Goal: Task Accomplishment & Management: Complete application form

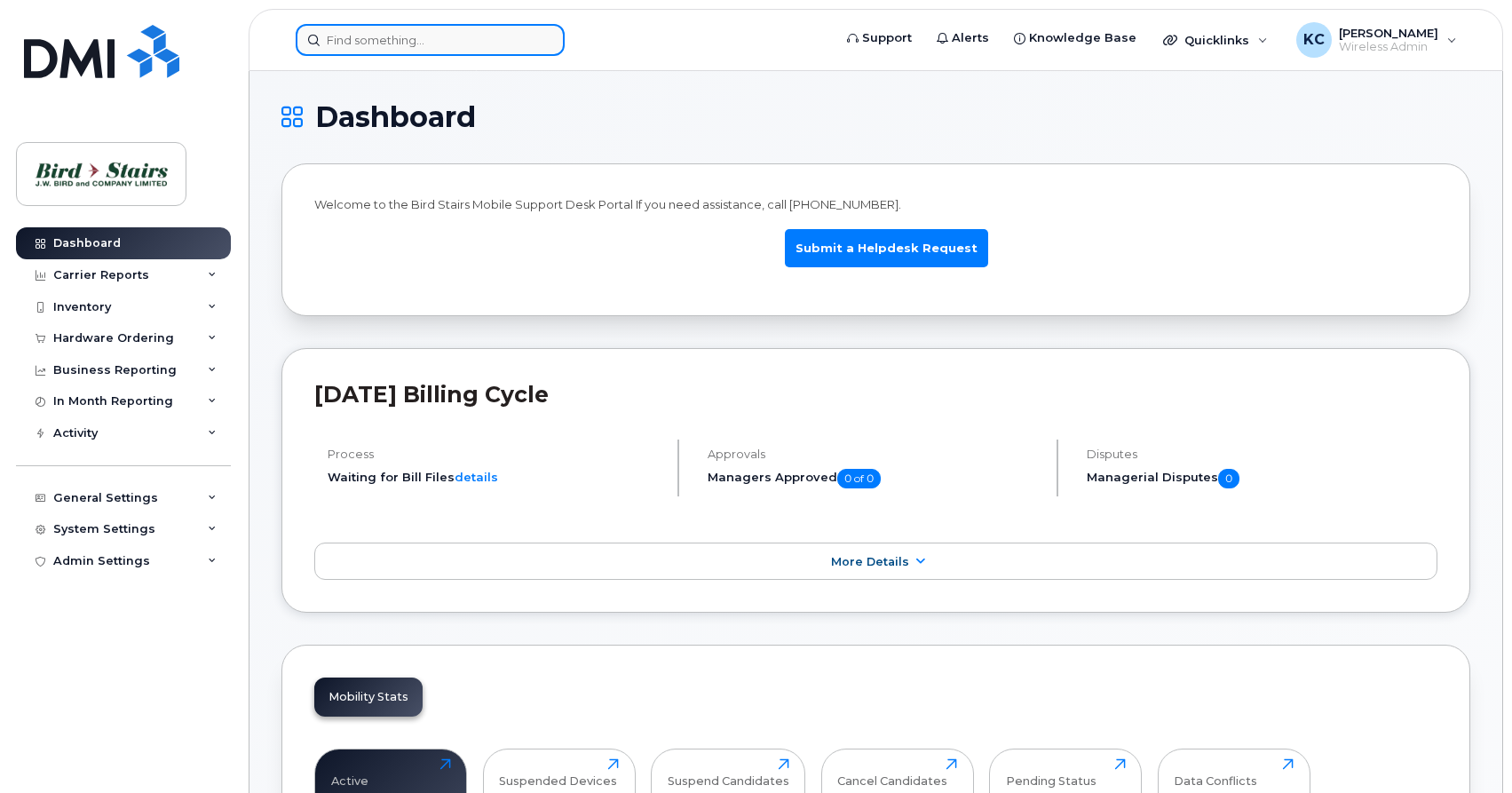
click at [384, 42] on input at bounding box center [430, 40] width 269 height 32
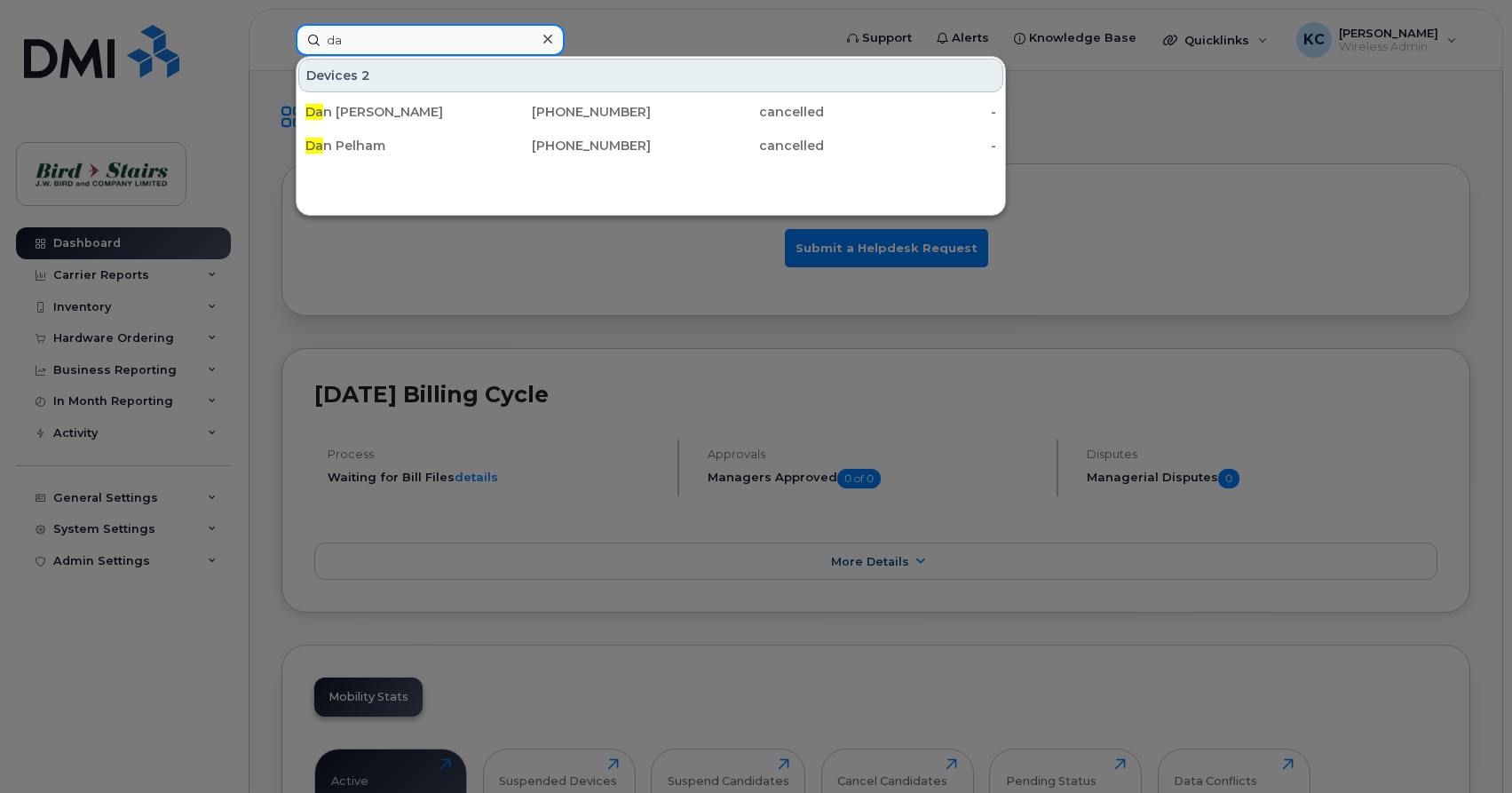
type input "d"
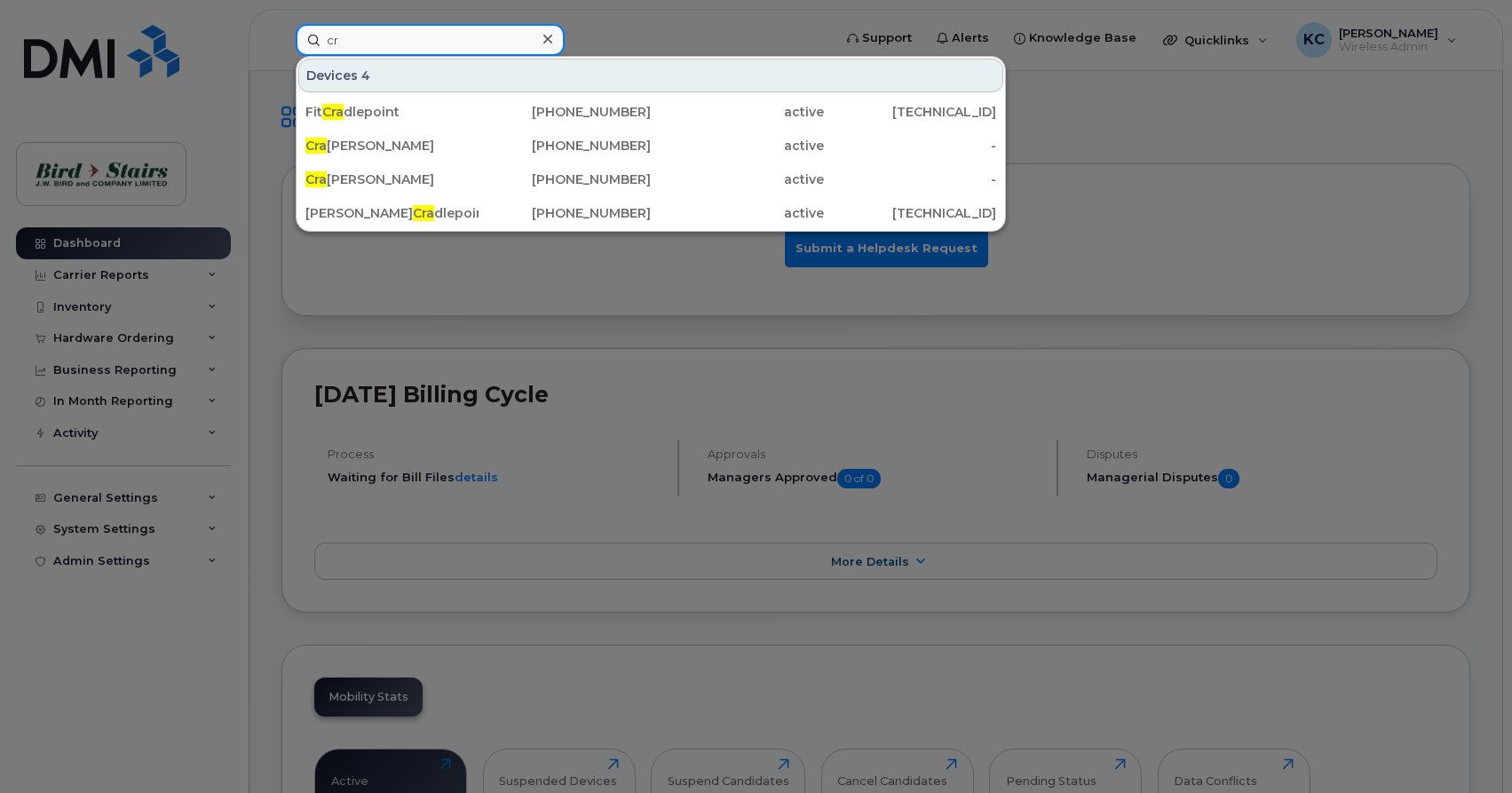
type input "c"
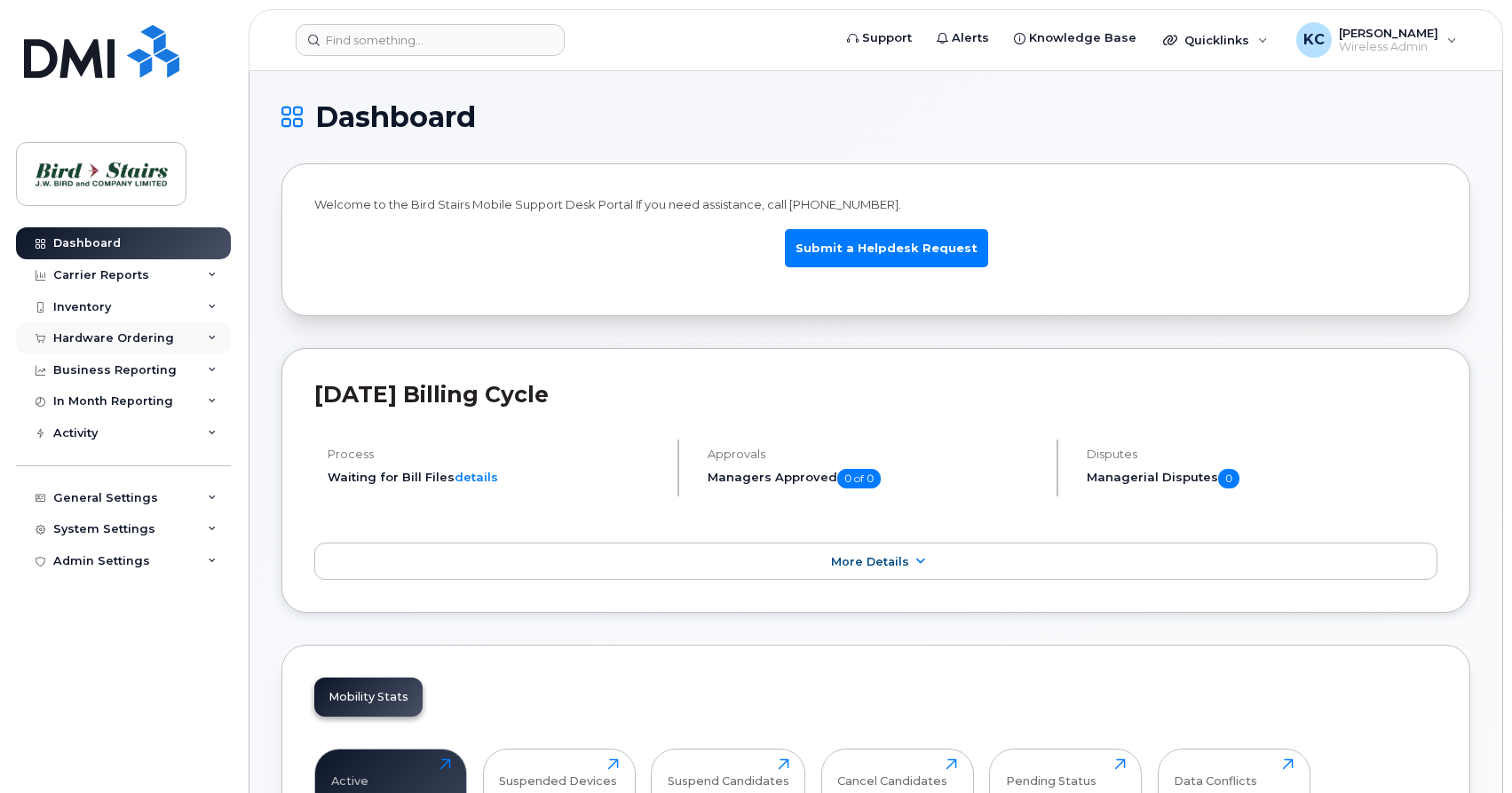
click at [120, 334] on div "Hardware Ordering" at bounding box center [113, 338] width 121 height 14
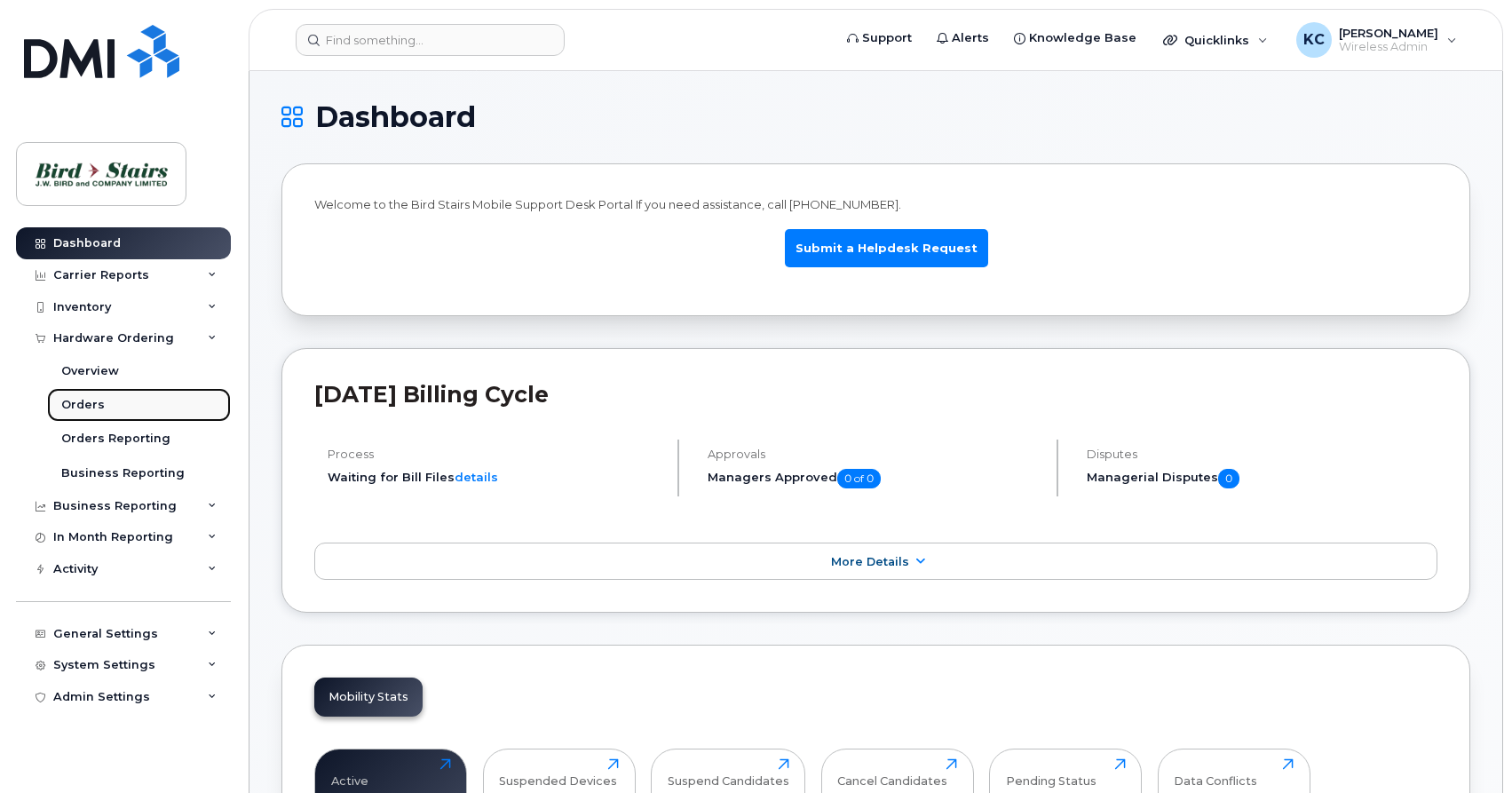
click at [90, 405] on div "Orders" at bounding box center [83, 404] width 43 height 16
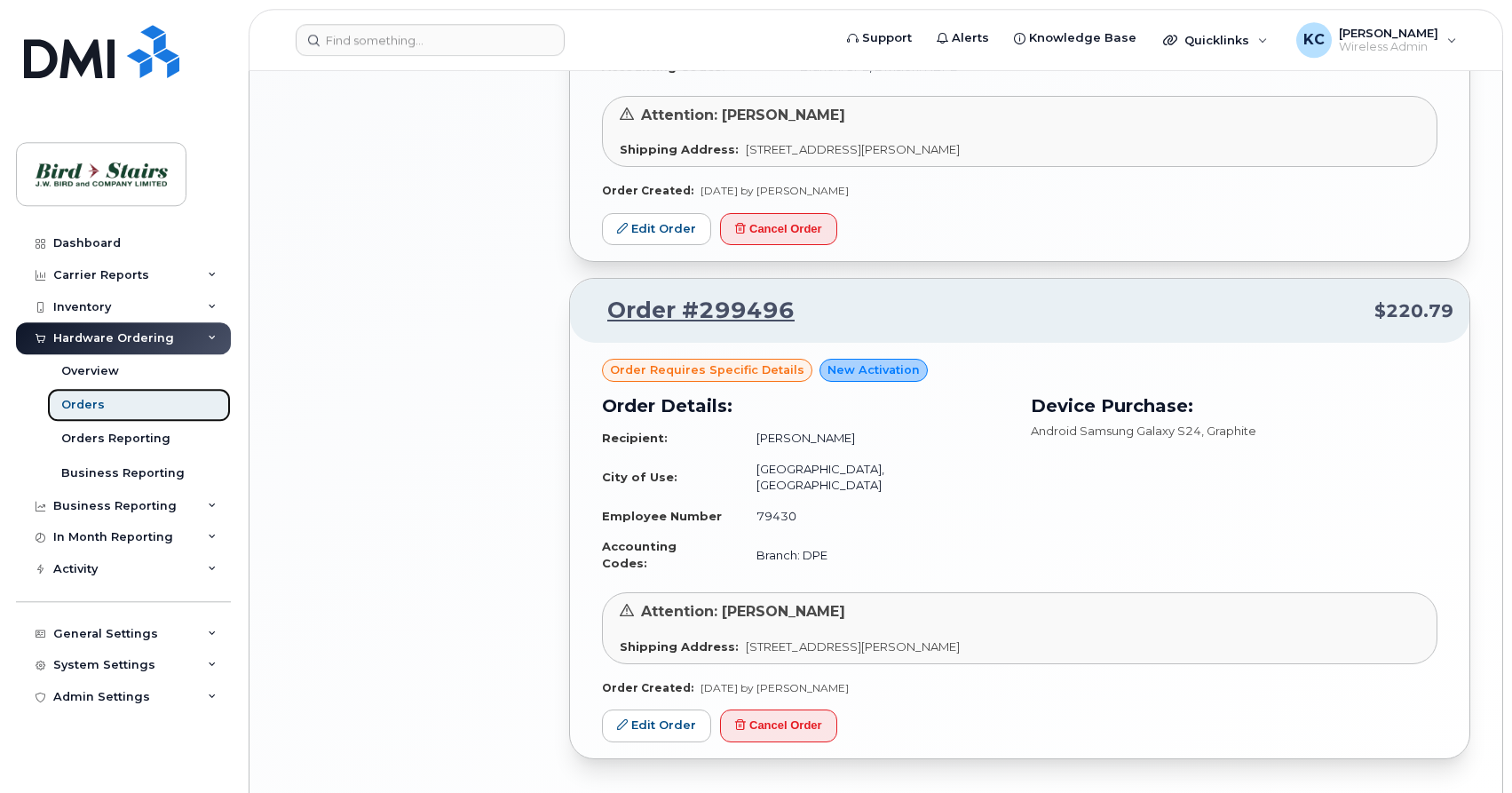
scroll to position [1407, 0]
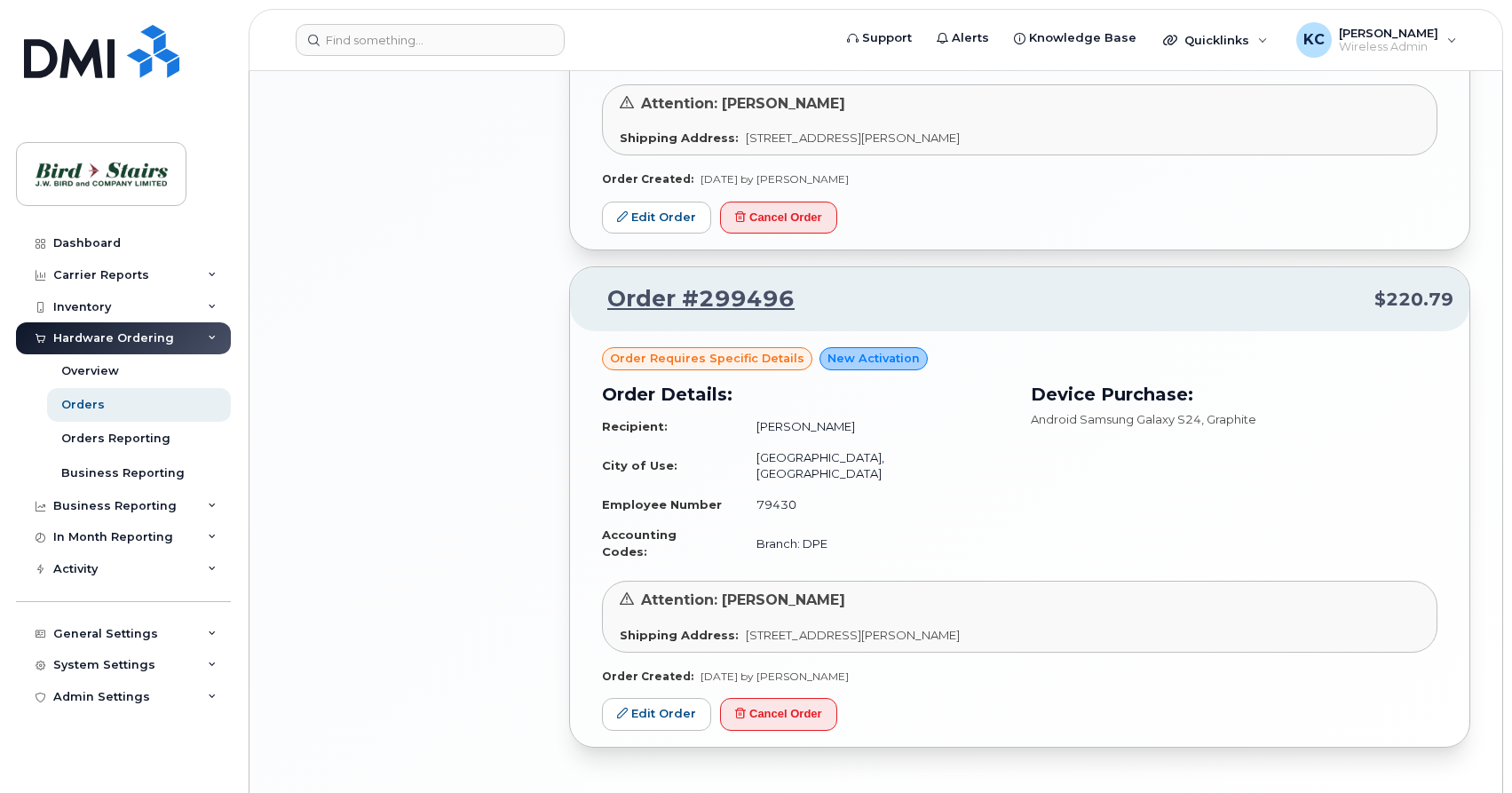
click at [653, 349] on span "Order requires Specific details" at bounding box center [707, 358] width 195 height 17
click at [650, 698] on link "Edit Order" at bounding box center [656, 714] width 110 height 33
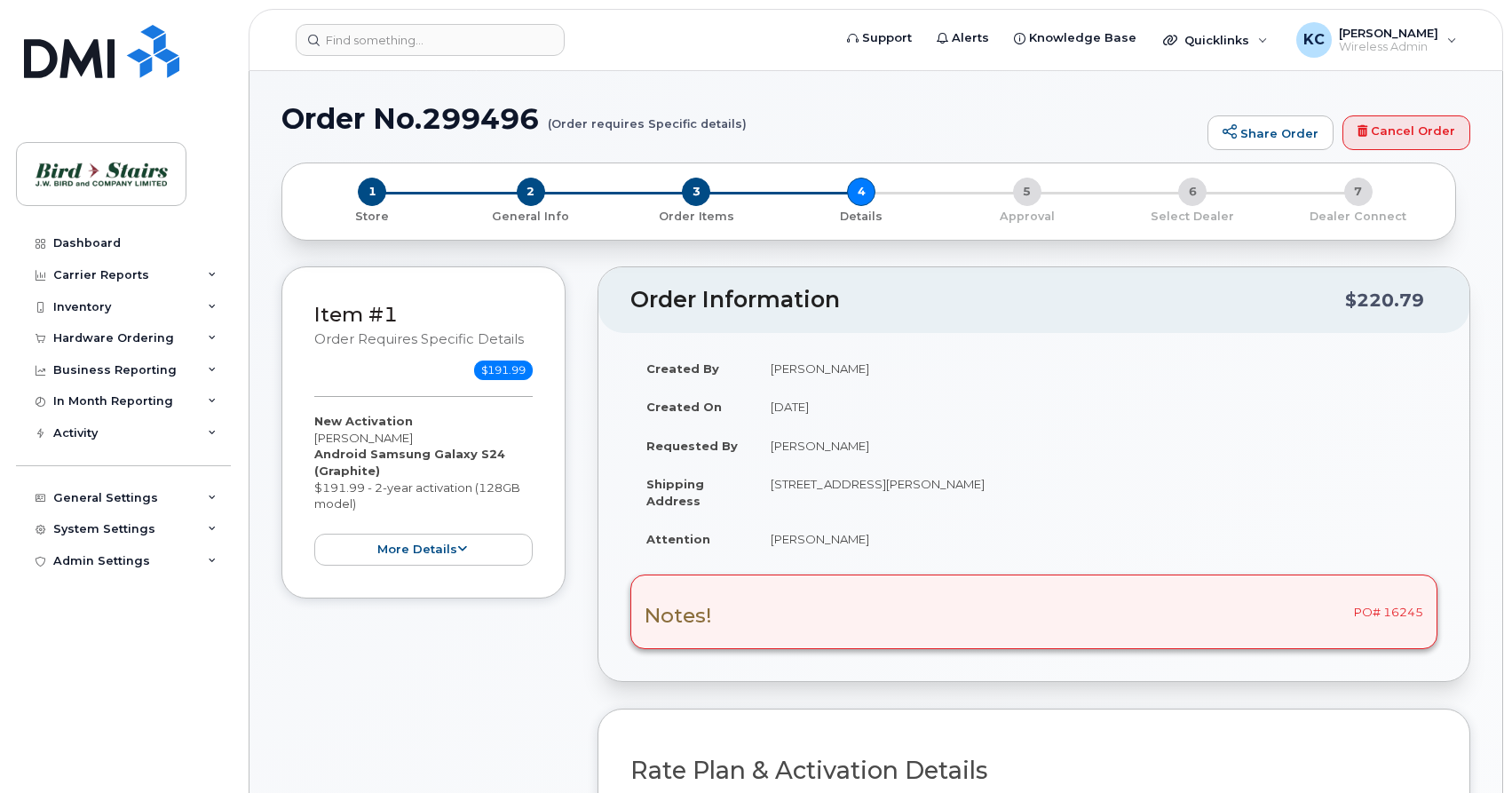
scroll to position [181, 0]
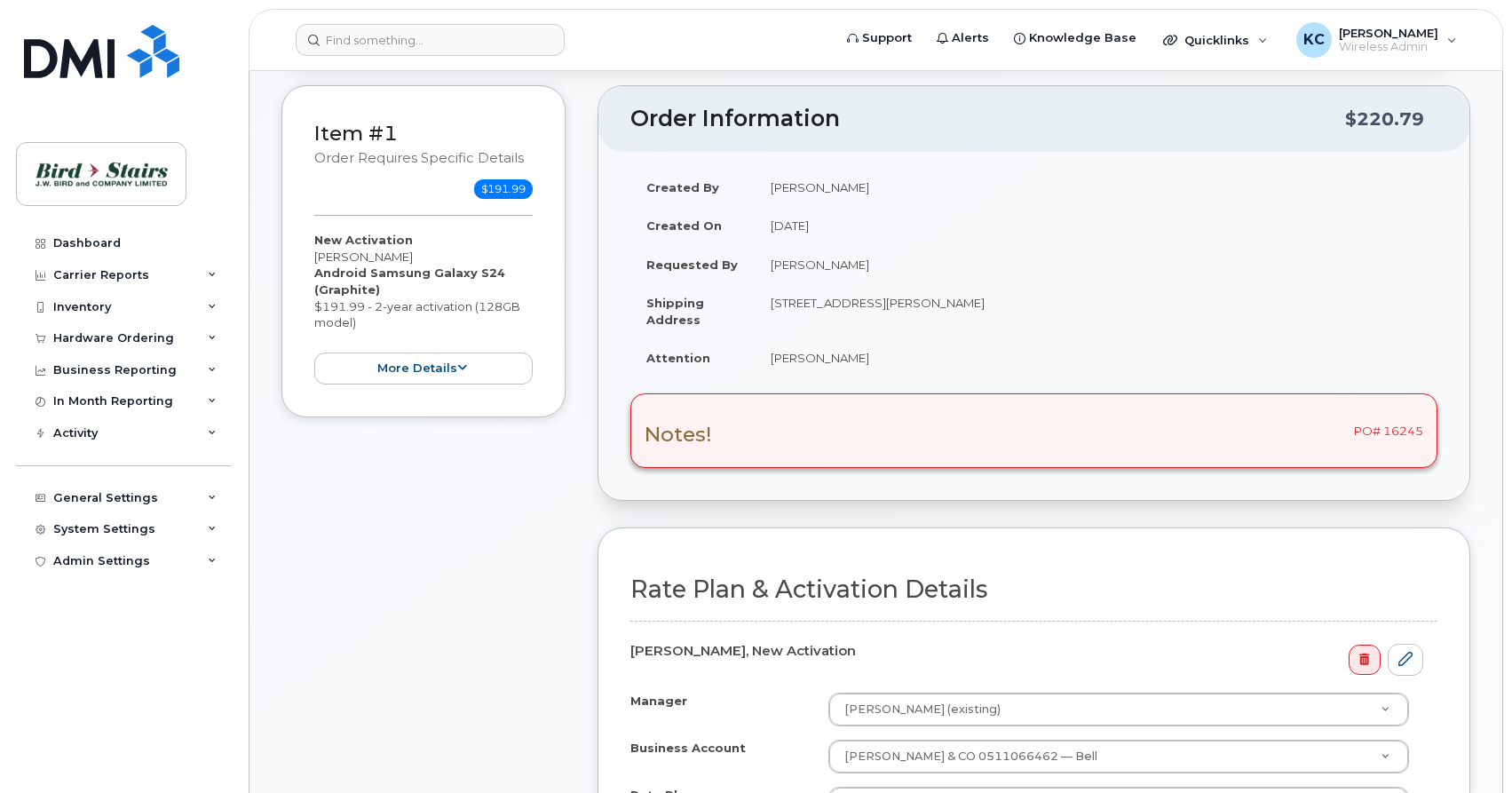
click at [794, 426] on div "Notes! PO# 16245" at bounding box center [1034, 430] width 807 height 75
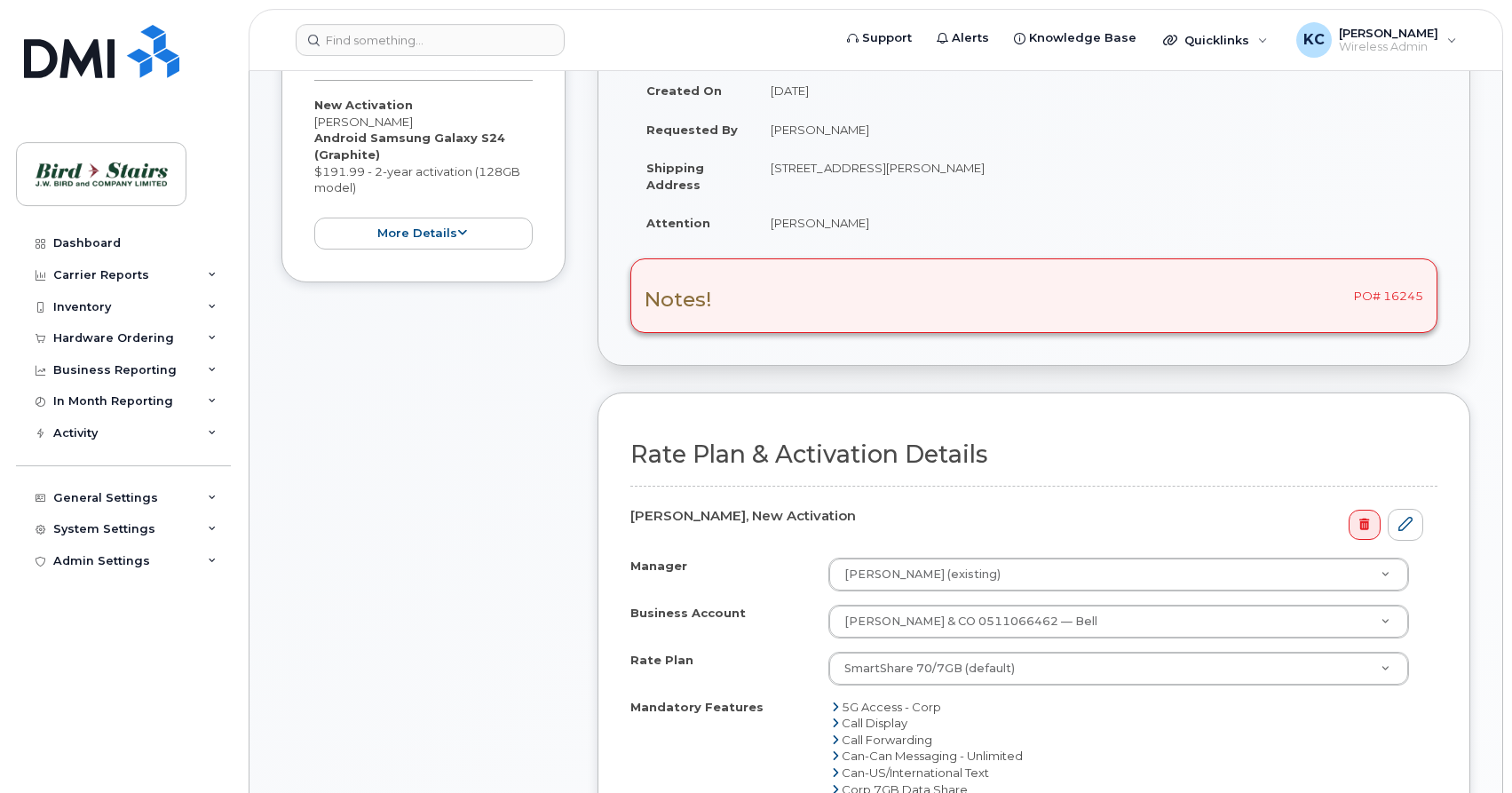
scroll to position [272, 0]
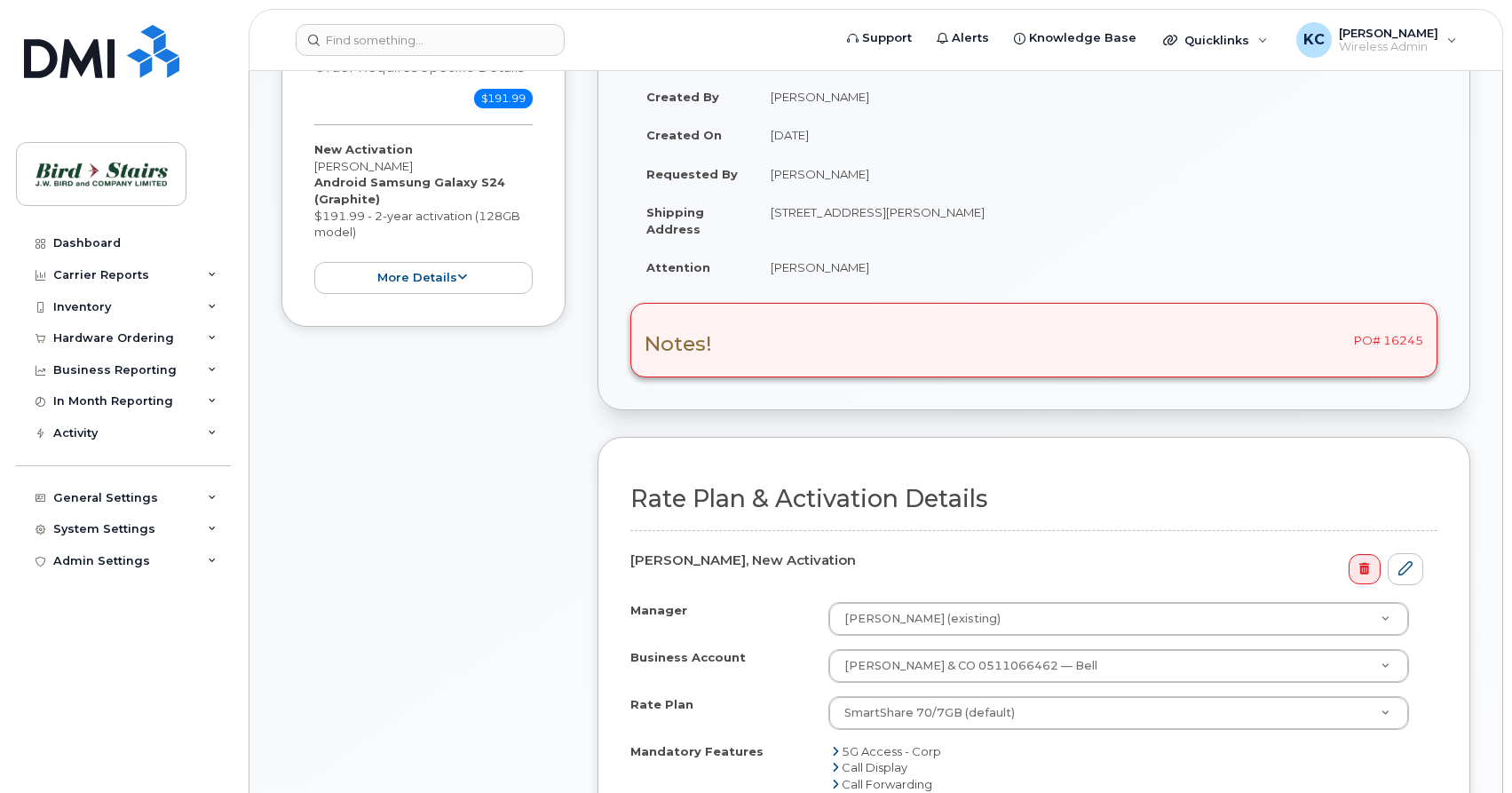
click at [815, 334] on div "Notes! PO# 16245" at bounding box center [1034, 340] width 807 height 75
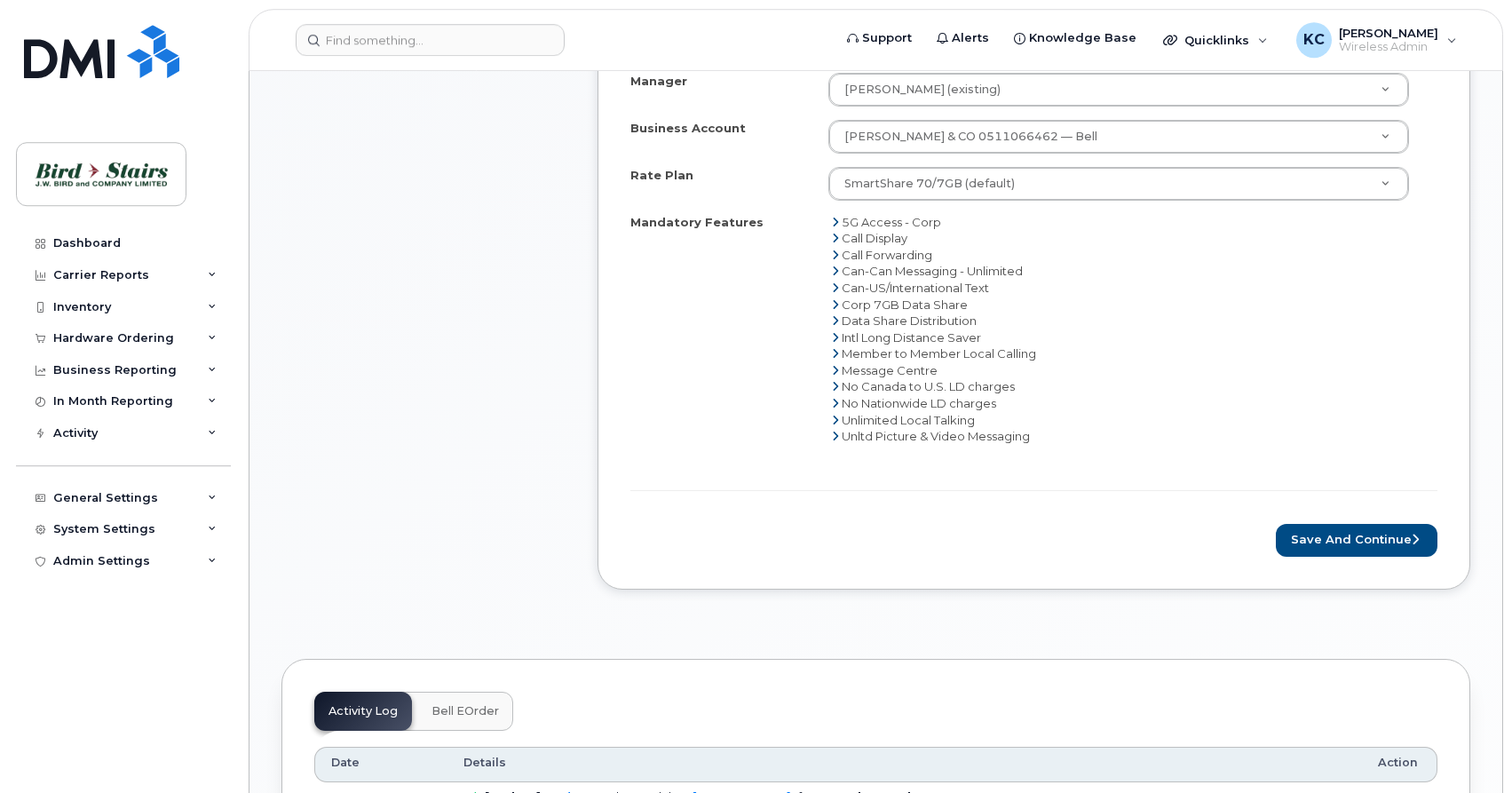
scroll to position [815, 0]
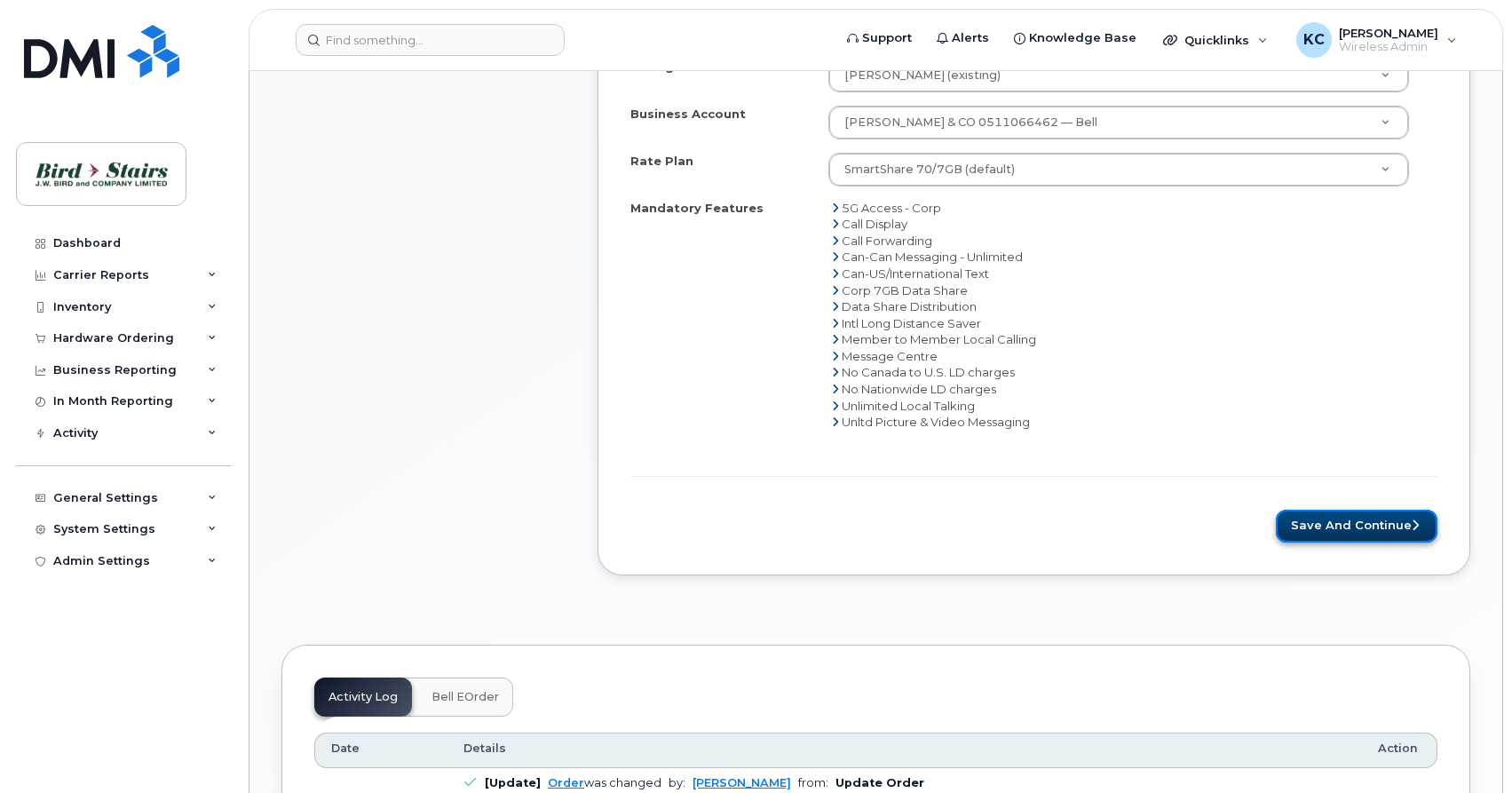
click at [1317, 528] on button "Save and Continue" at bounding box center [1356, 526] width 161 height 33
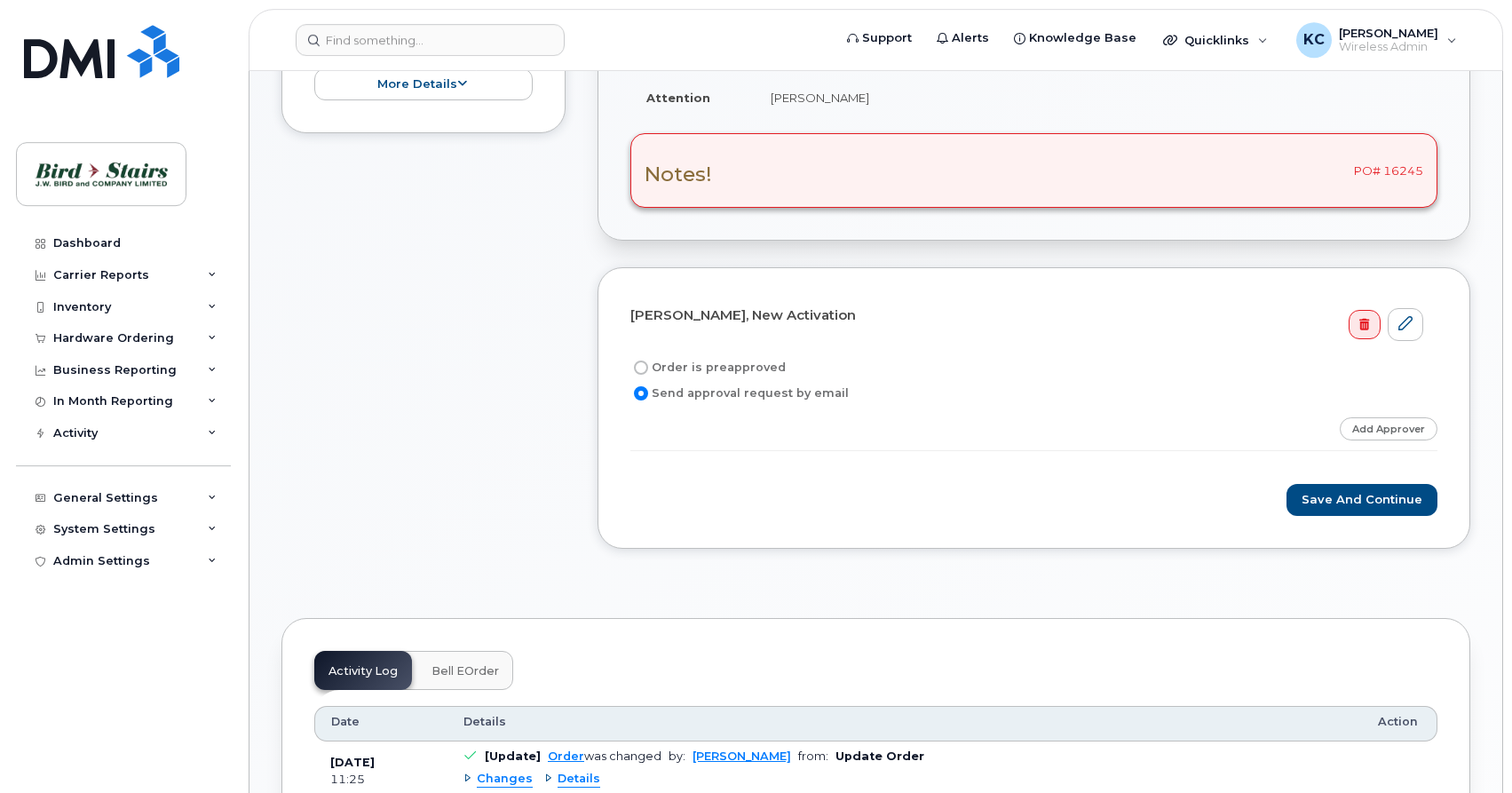
scroll to position [452, 0]
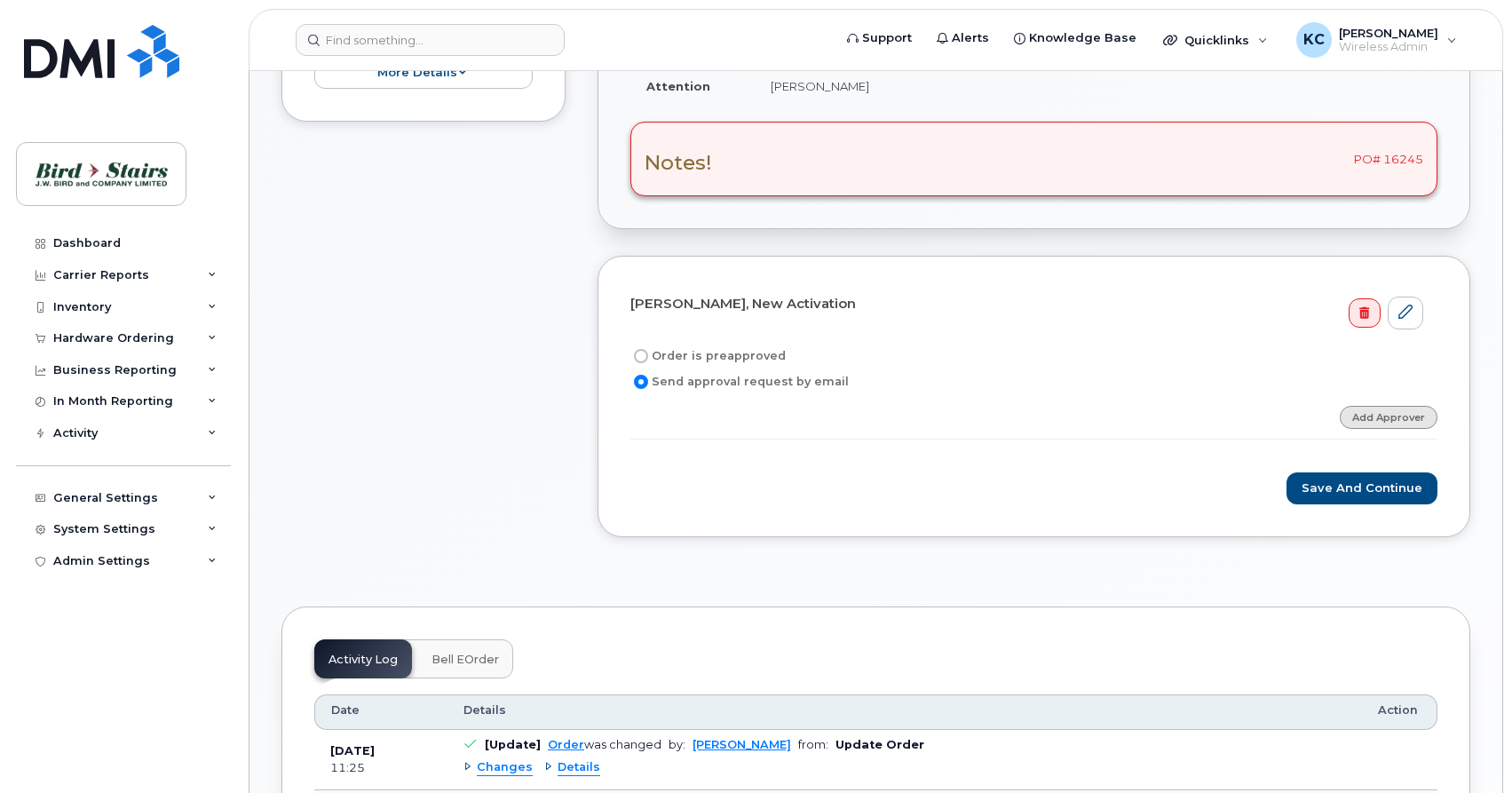
click at [1385, 418] on link "Add Approver" at bounding box center [1388, 417] width 97 height 23
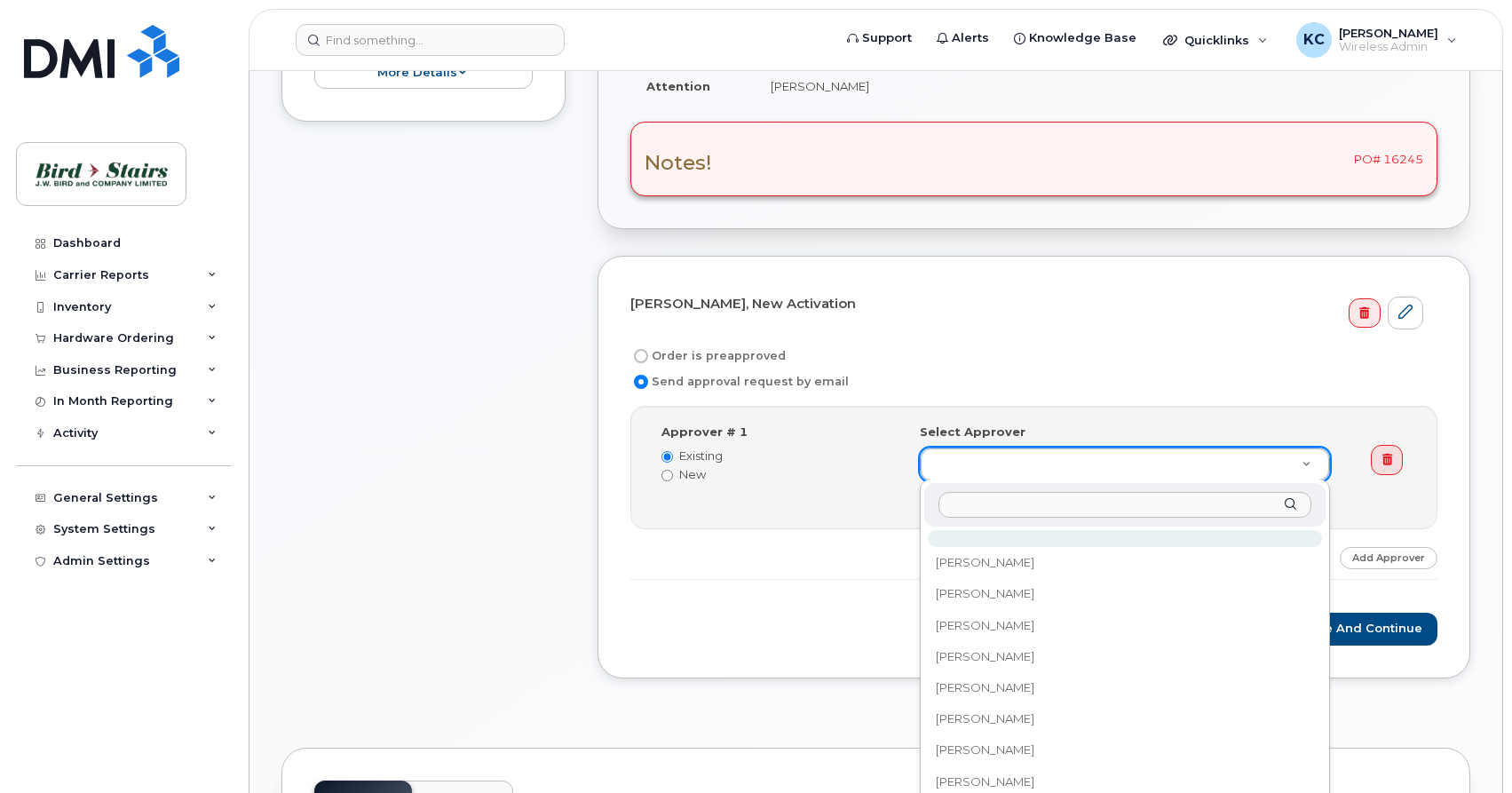
click at [1002, 449] on body "Support Alerts Knowledge Base Quicklinks Suspend / Cancel Device Change SIM Car…" at bounding box center [756, 780] width 1512 height 2465
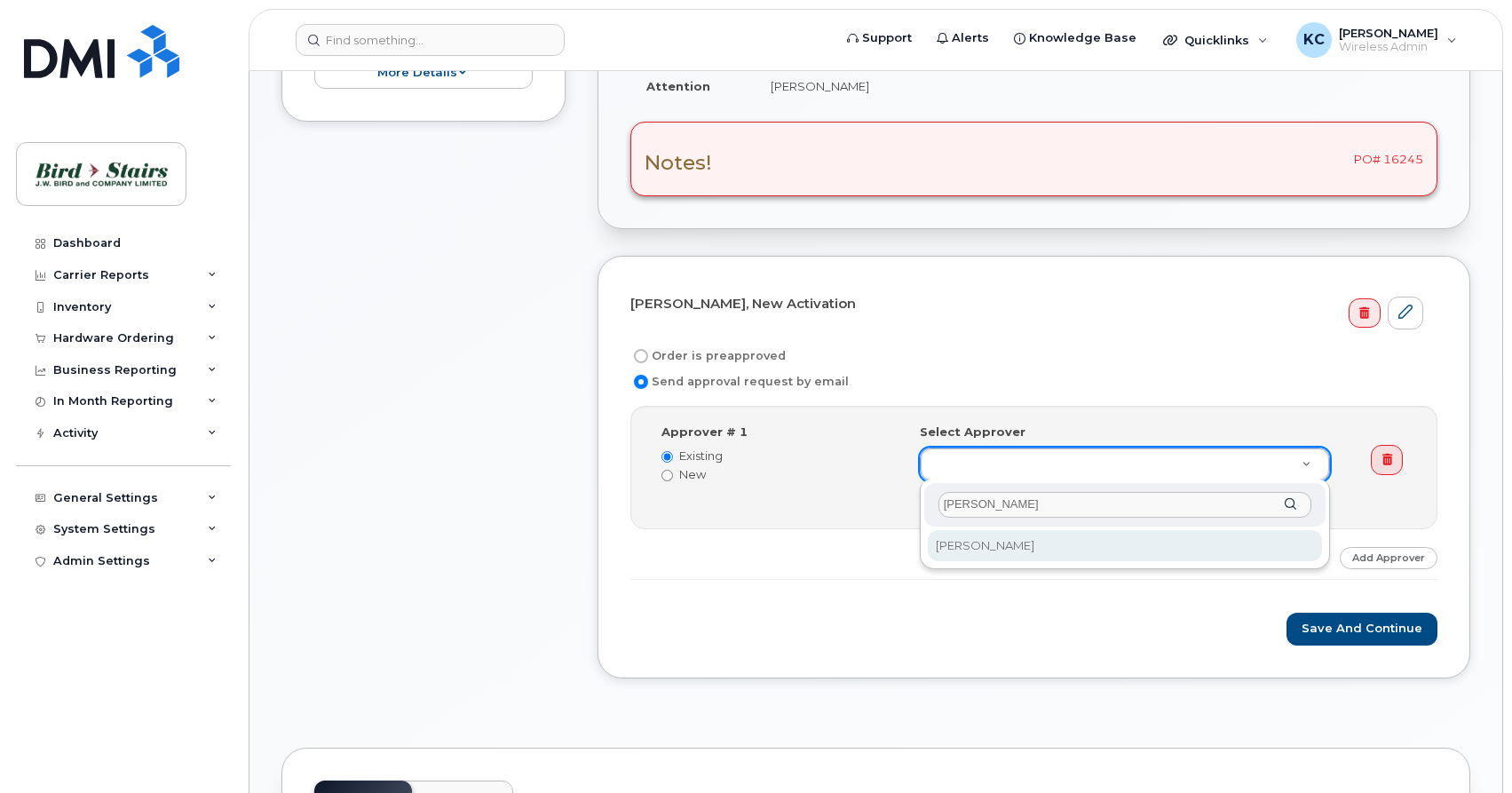
type input "peter"
select select
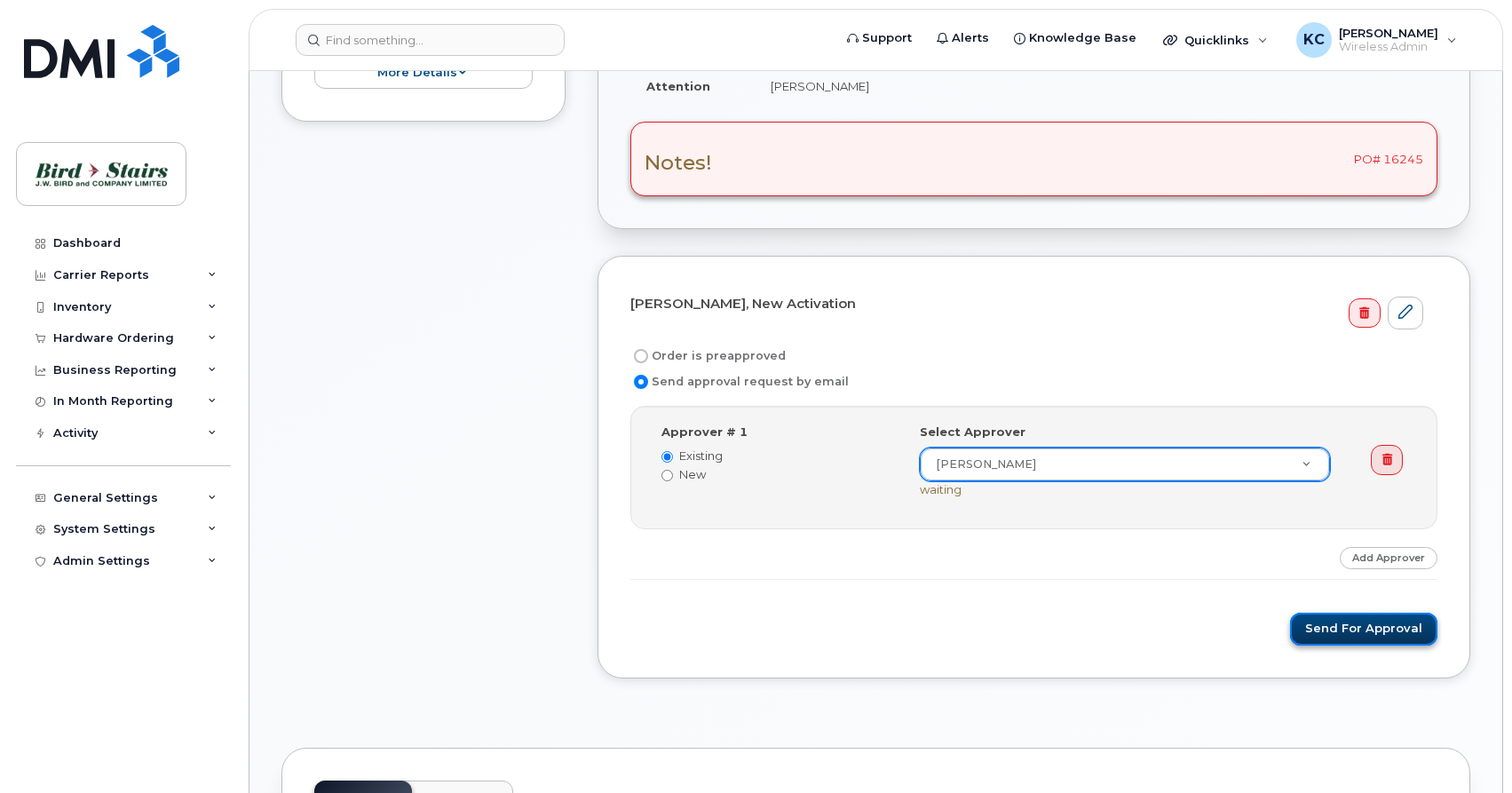
click at [1322, 633] on button "Send for Approval" at bounding box center [1364, 629] width 147 height 33
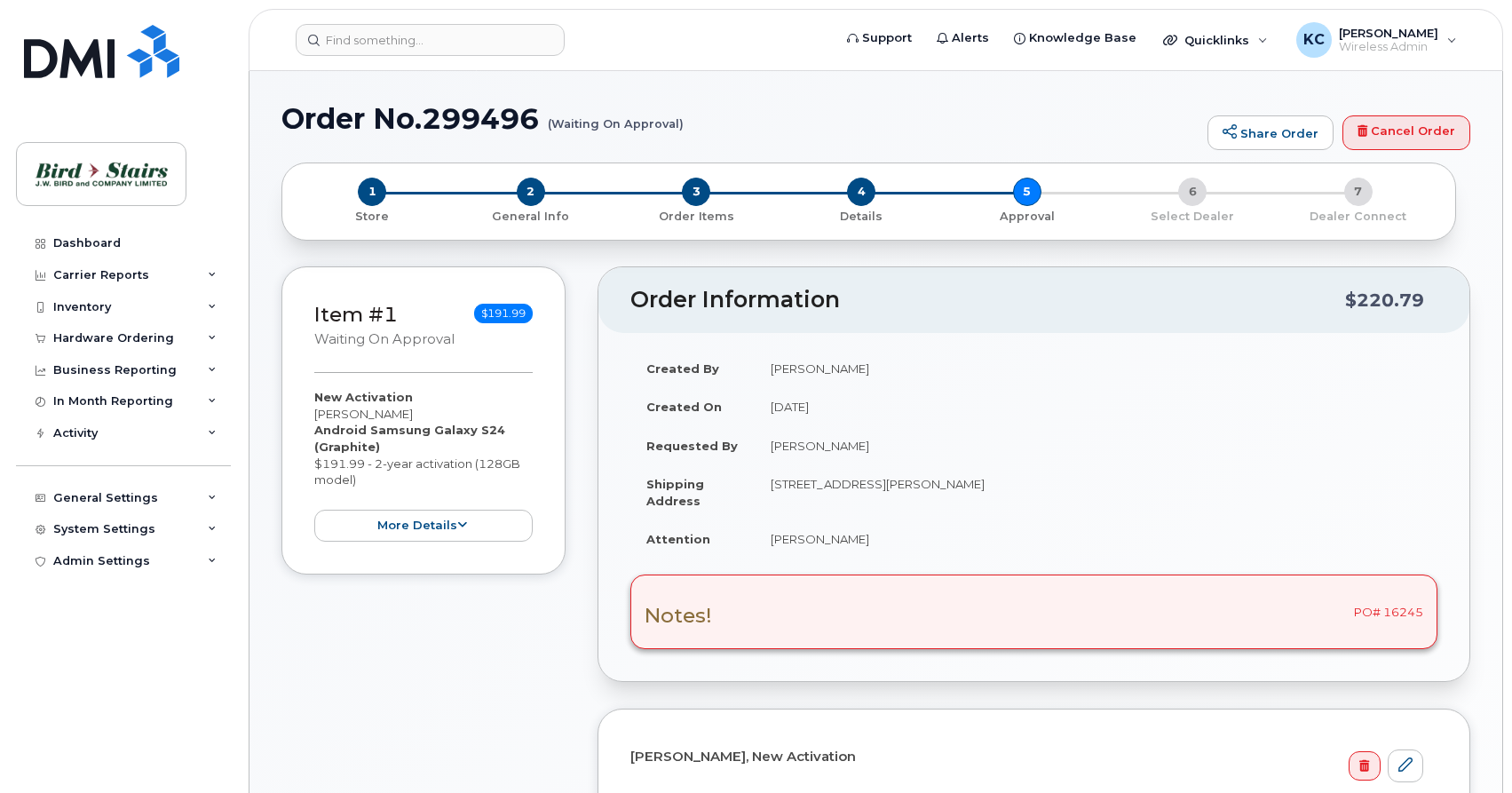
select select
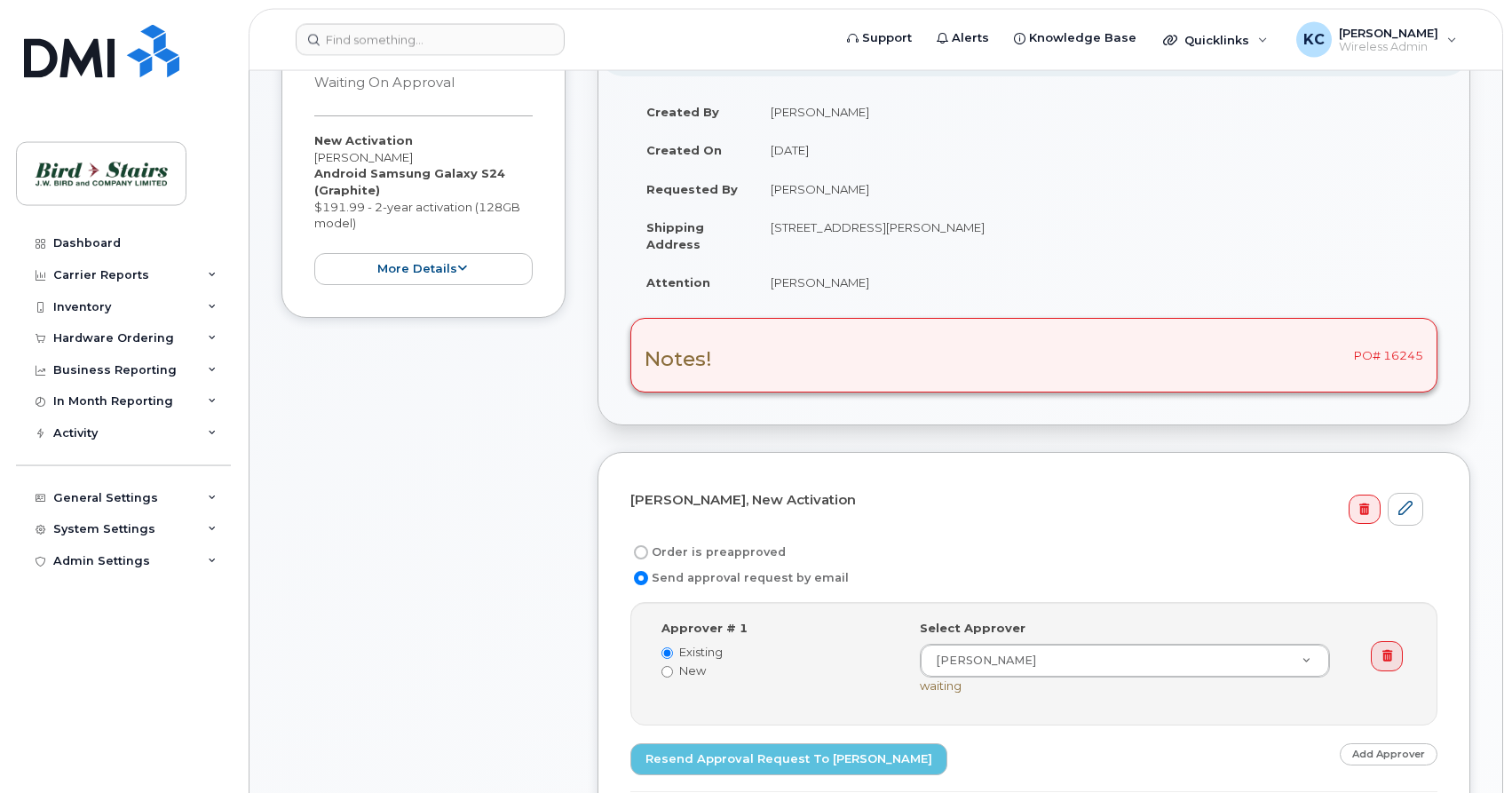
scroll to position [363, 0]
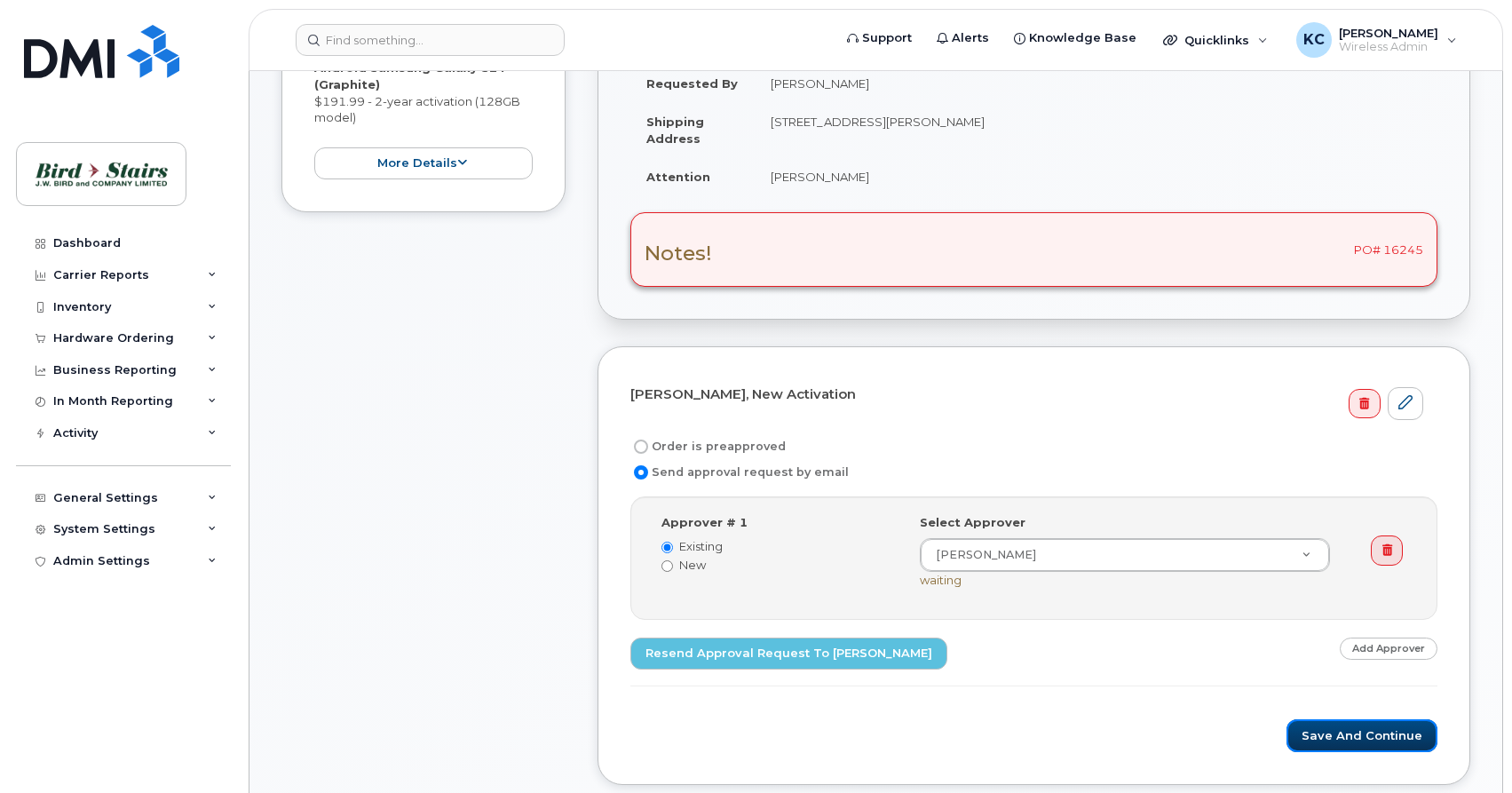
drag, startPoint x: 1344, startPoint y: 726, endPoint x: 1278, endPoint y: 634, distance: 113.2
click at [1344, 727] on button "Save and Continue" at bounding box center [1362, 735] width 151 height 33
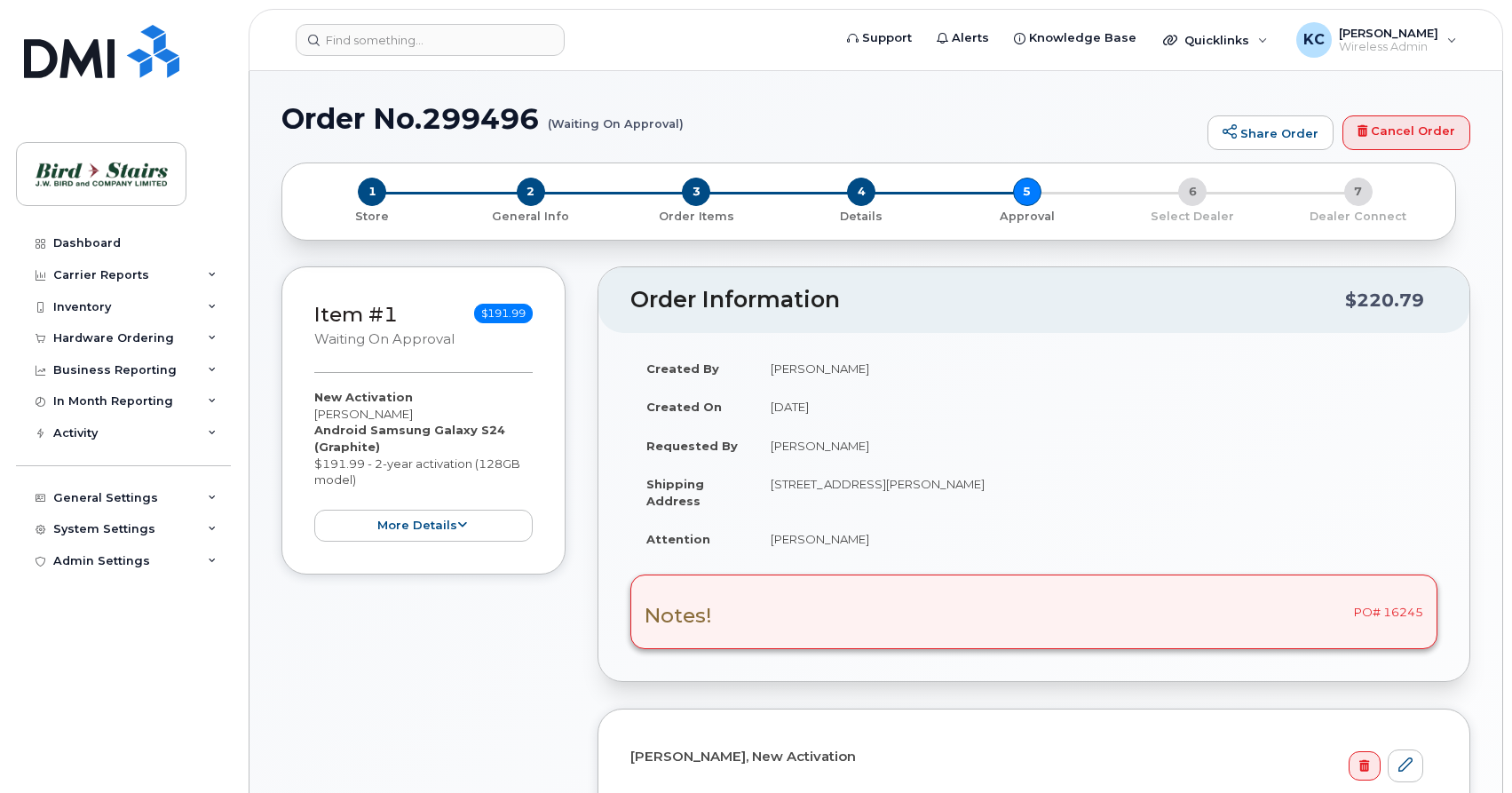
select select
click at [109, 343] on div "Hardware Ordering" at bounding box center [113, 338] width 121 height 14
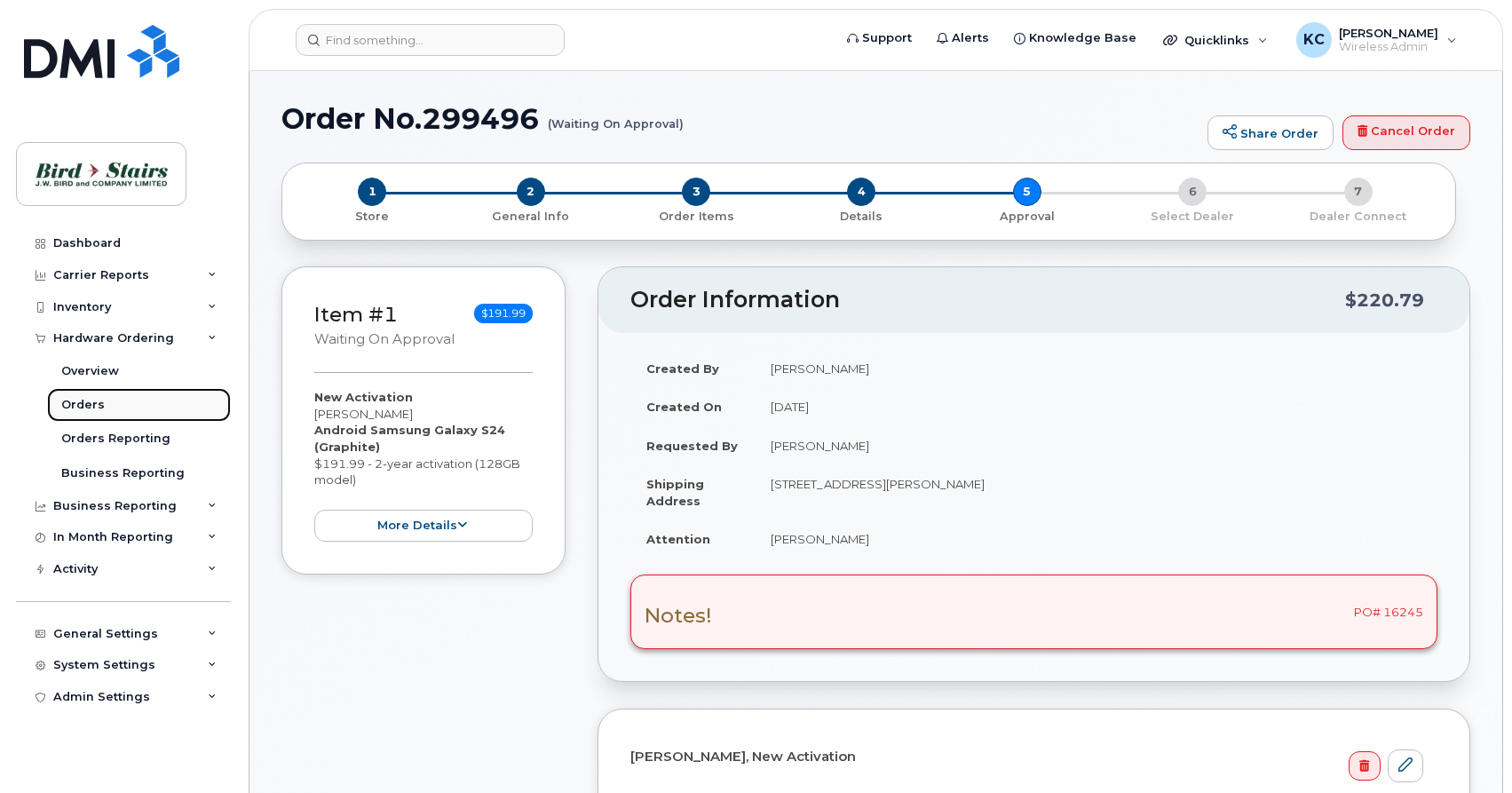
click at [82, 412] on div "Orders" at bounding box center [83, 404] width 43 height 16
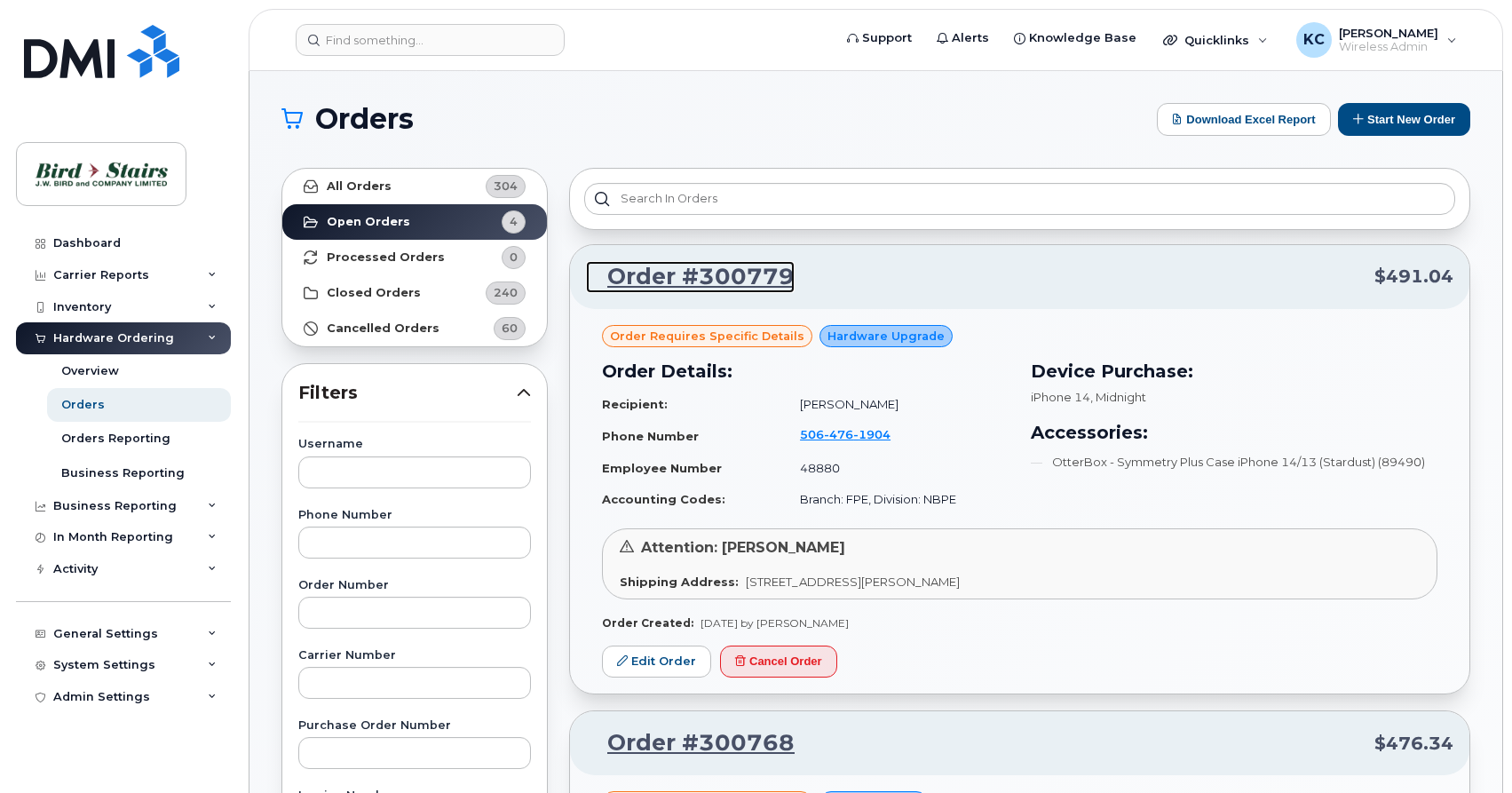
click at [714, 282] on link "Order #300779" at bounding box center [690, 277] width 209 height 32
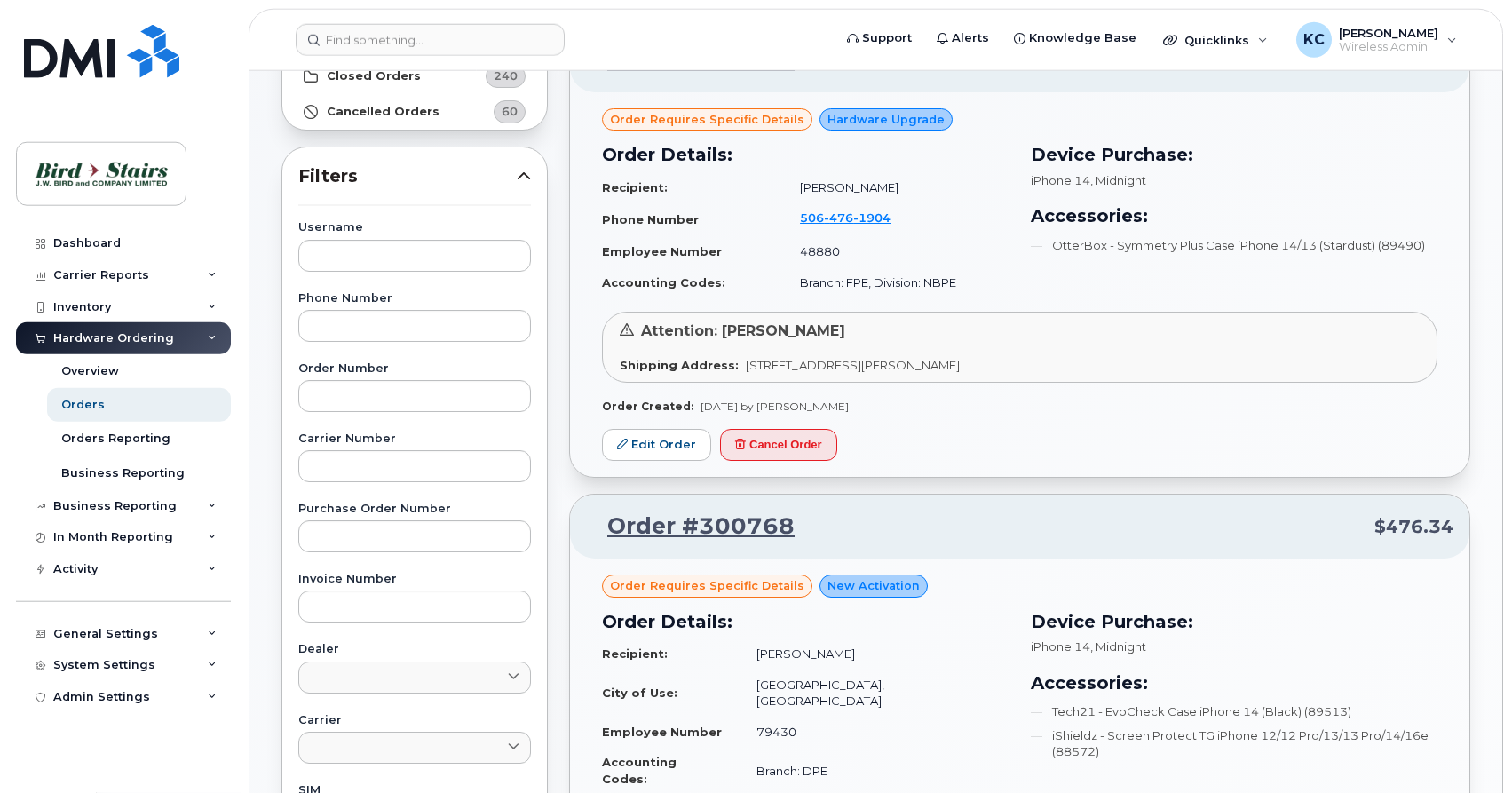
scroll to position [181, 0]
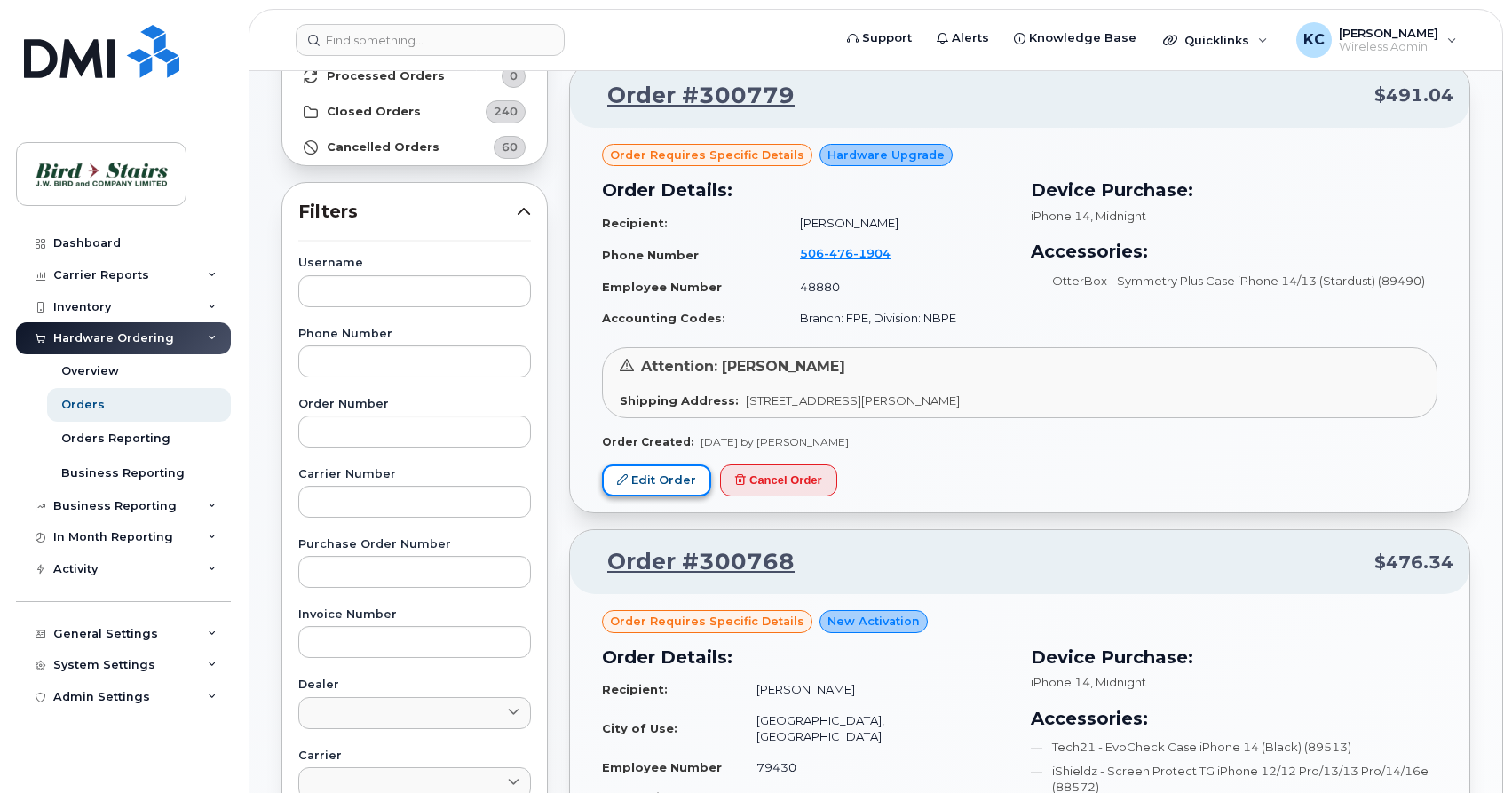
click at [649, 482] on link "Edit Order" at bounding box center [656, 481] width 110 height 33
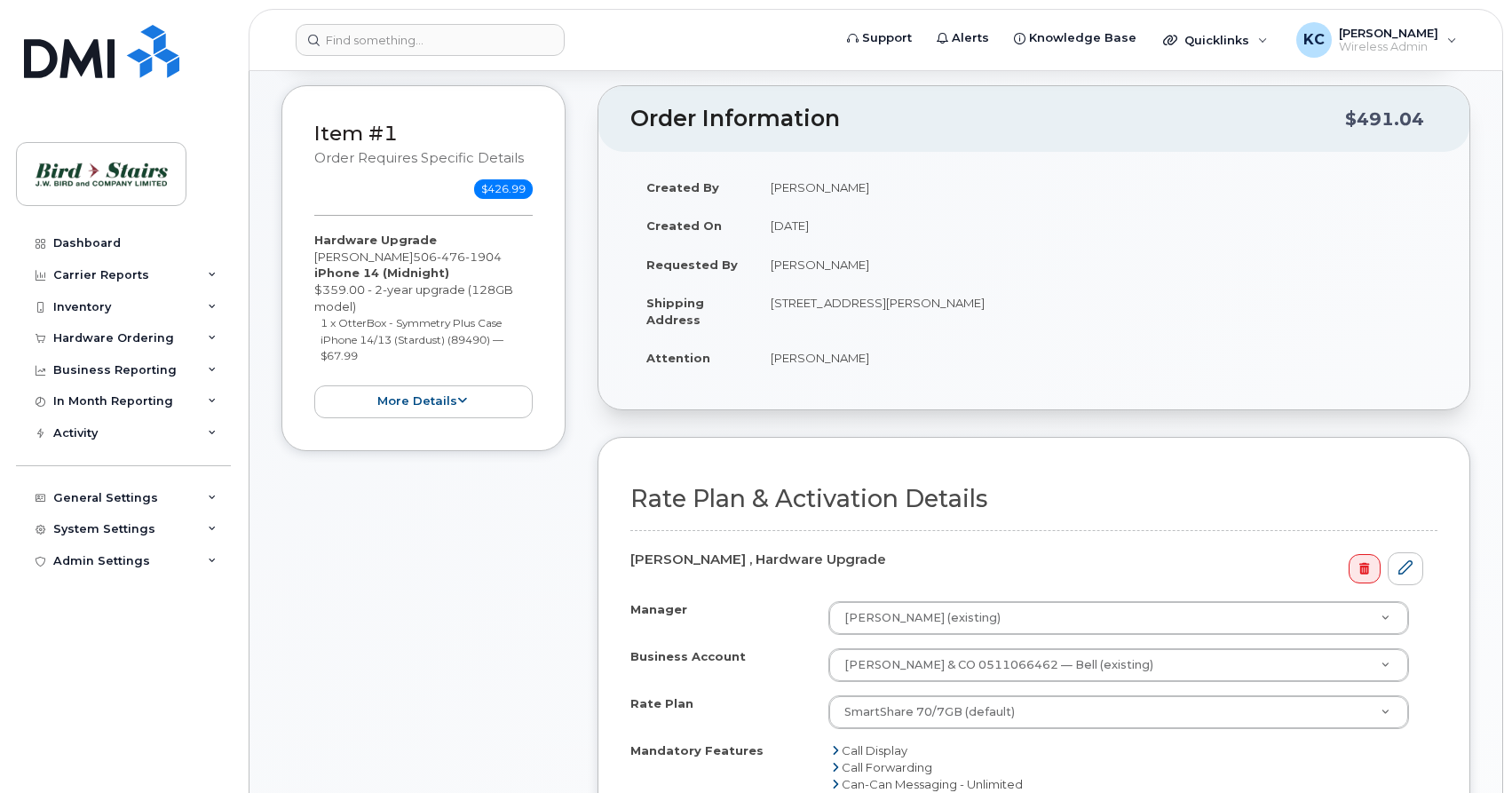
scroll to position [543, 0]
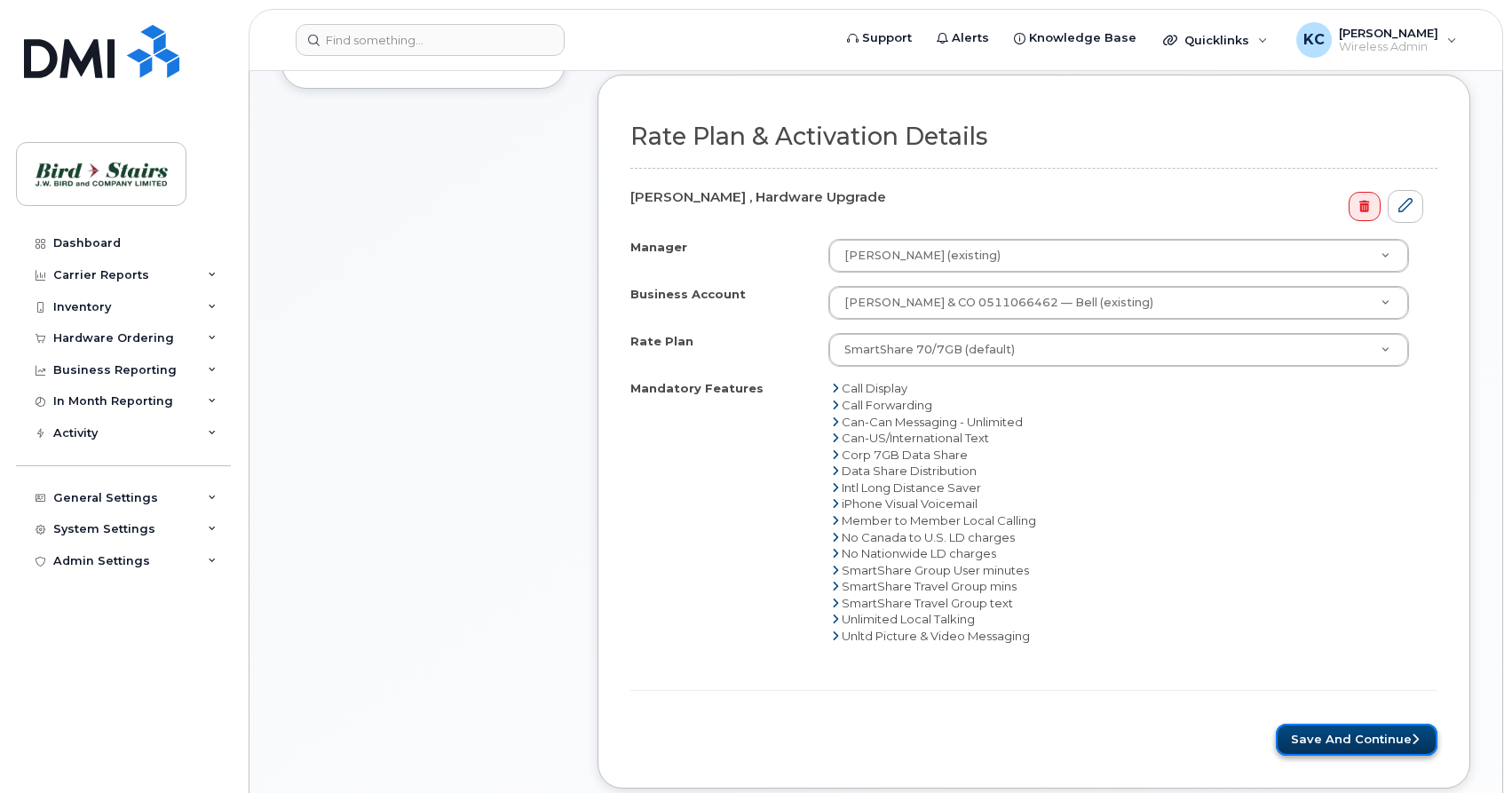
click at [1320, 741] on button "Save and Continue" at bounding box center [1356, 739] width 161 height 33
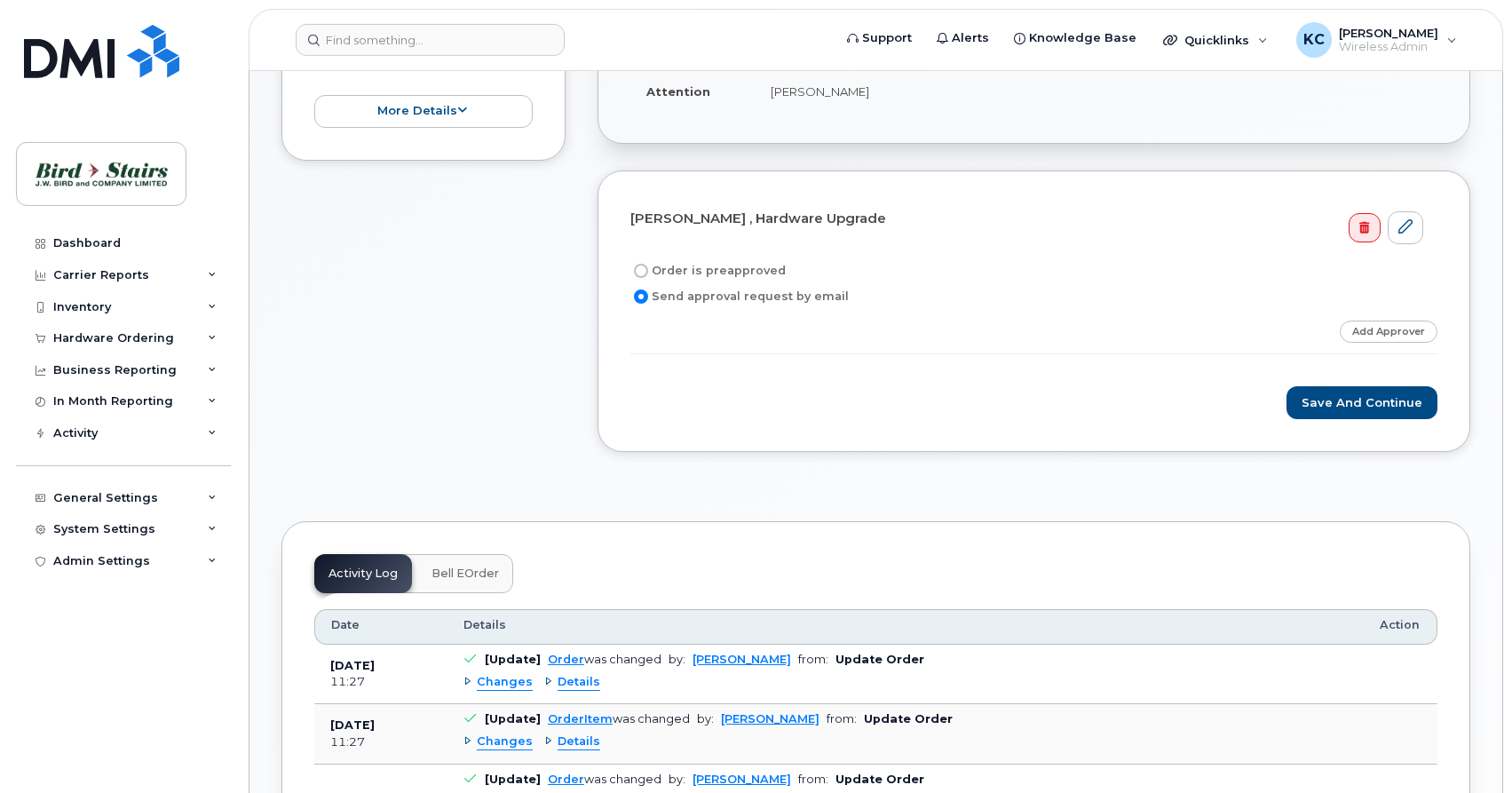
scroll to position [452, 0]
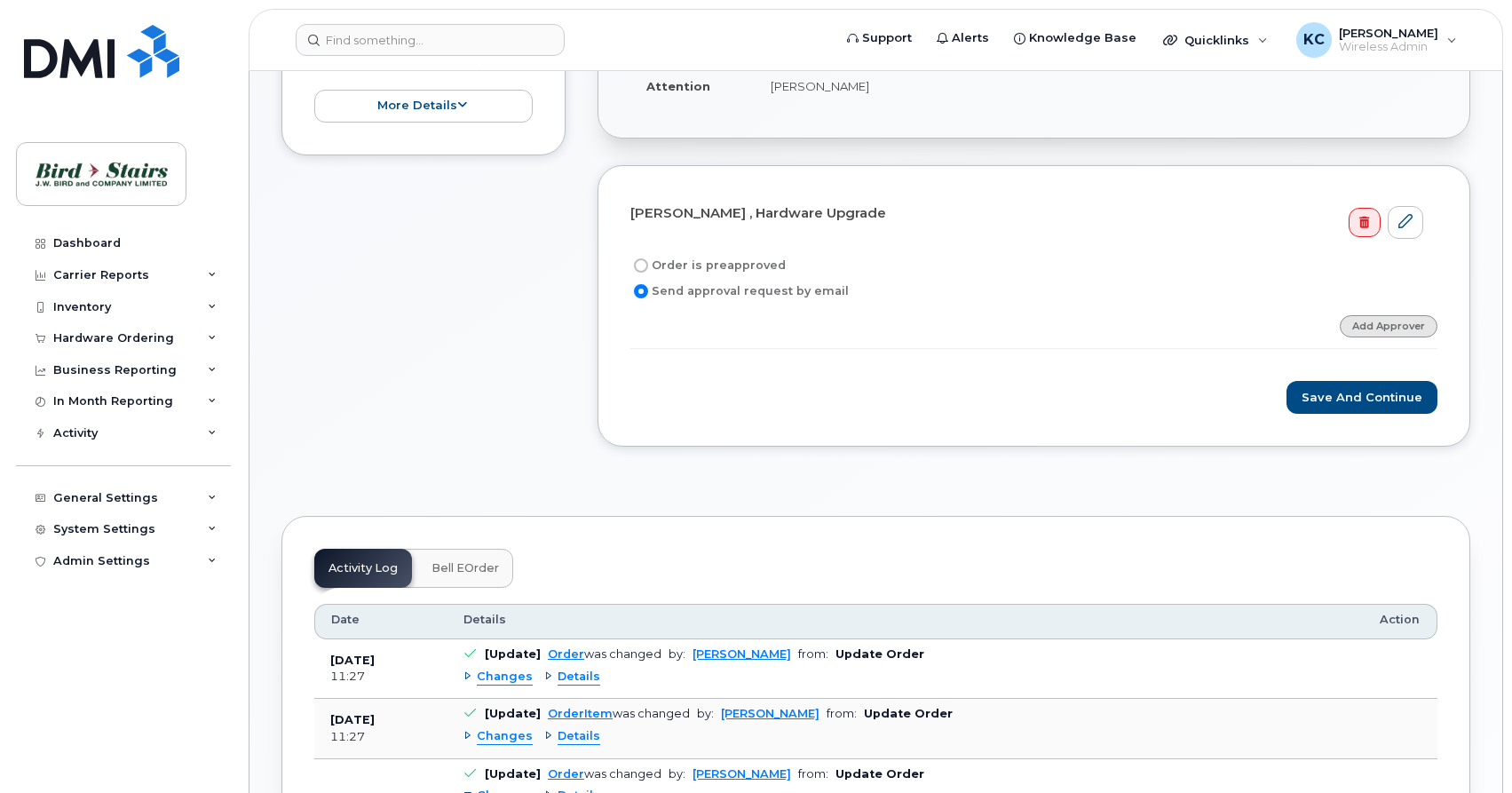
click at [1362, 327] on link "Add Approver" at bounding box center [1388, 327] width 97 height 23
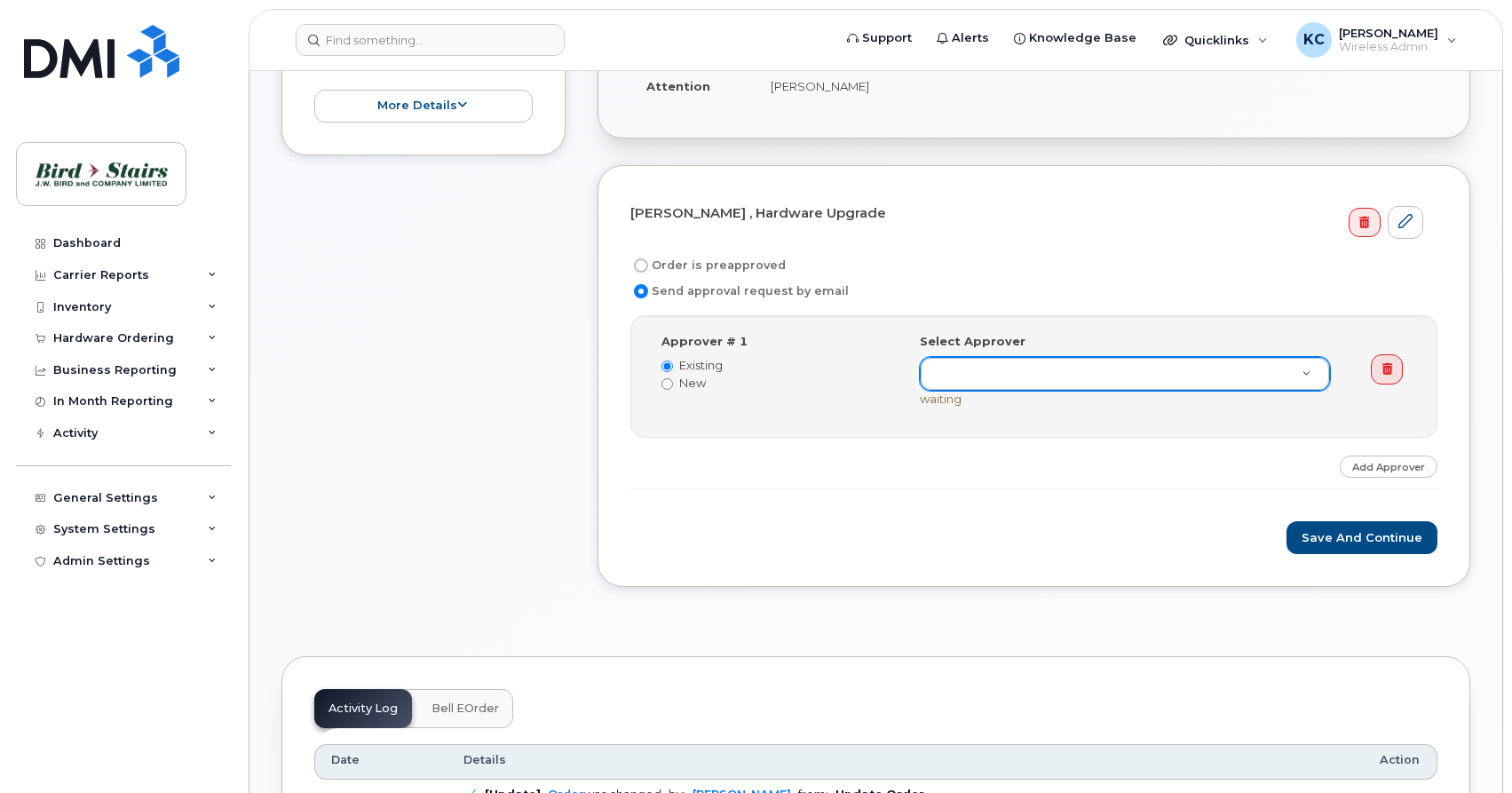
click at [955, 369] on body "Support Alerts Knowledge Base Quicklinks Suspend / Cancel Device Change SIM Car…" at bounding box center [756, 734] width 1512 height 2373
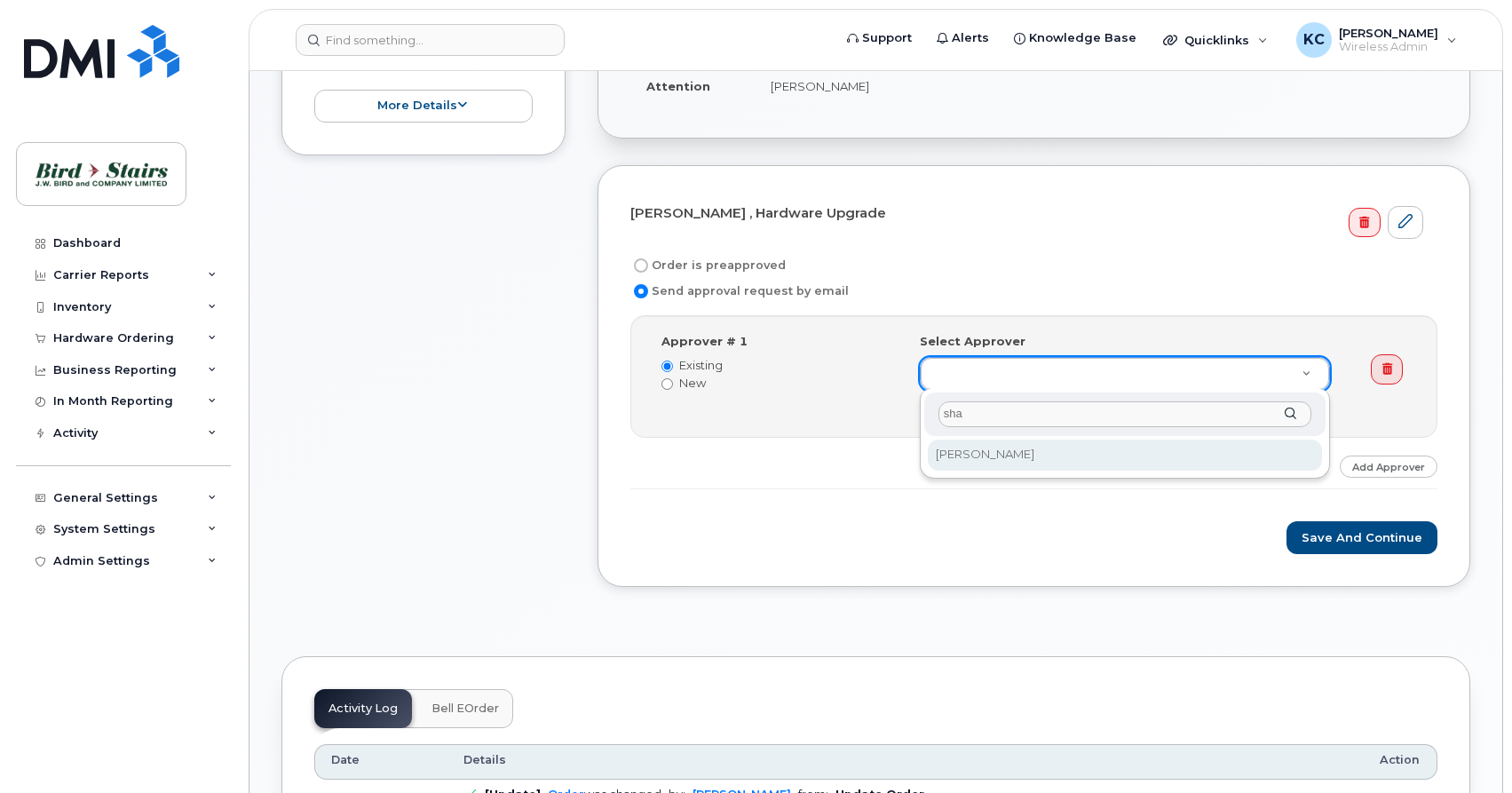
type input "sha"
select select
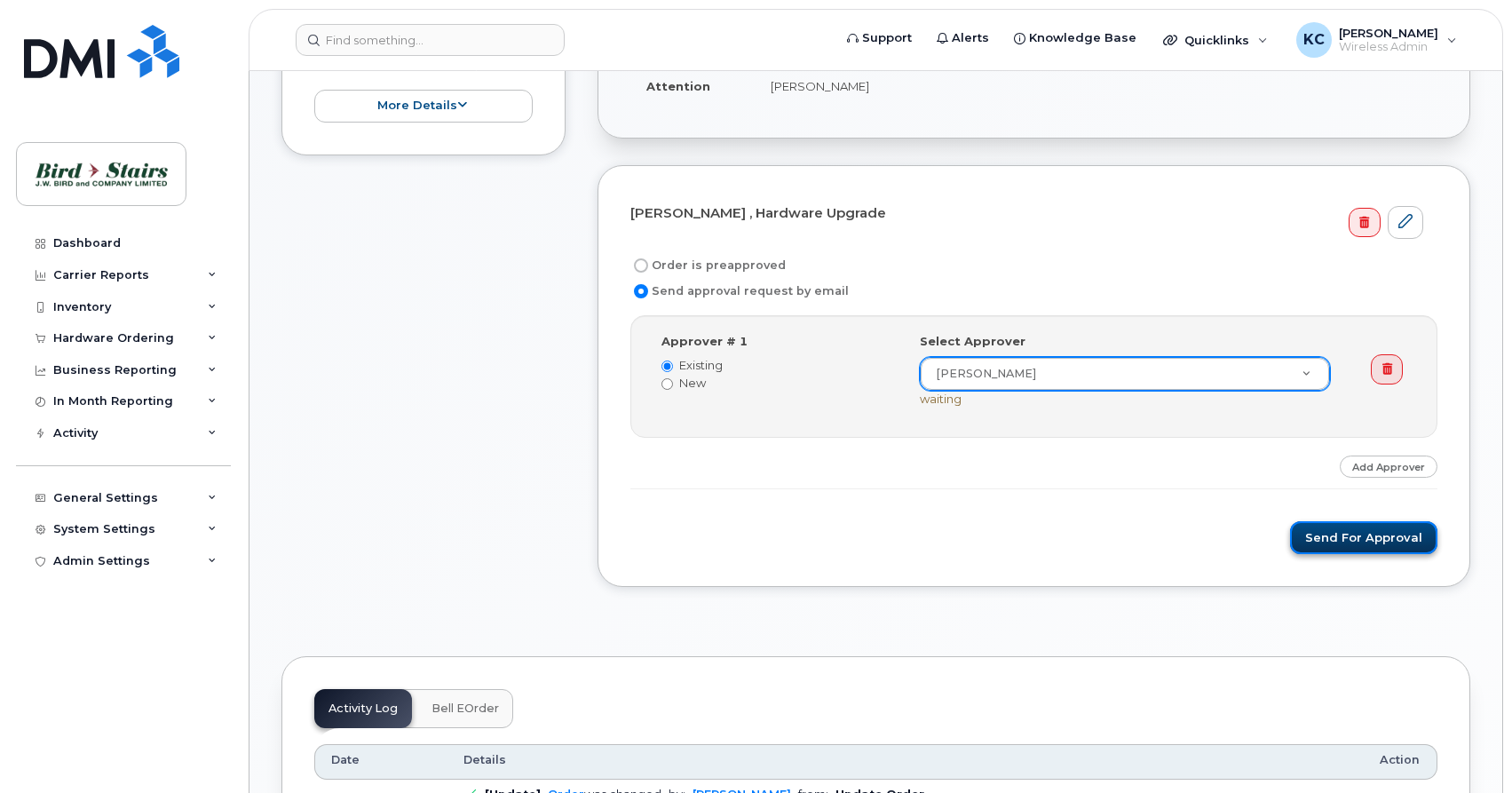
click at [1328, 541] on button "Send for Approval" at bounding box center [1364, 537] width 147 height 33
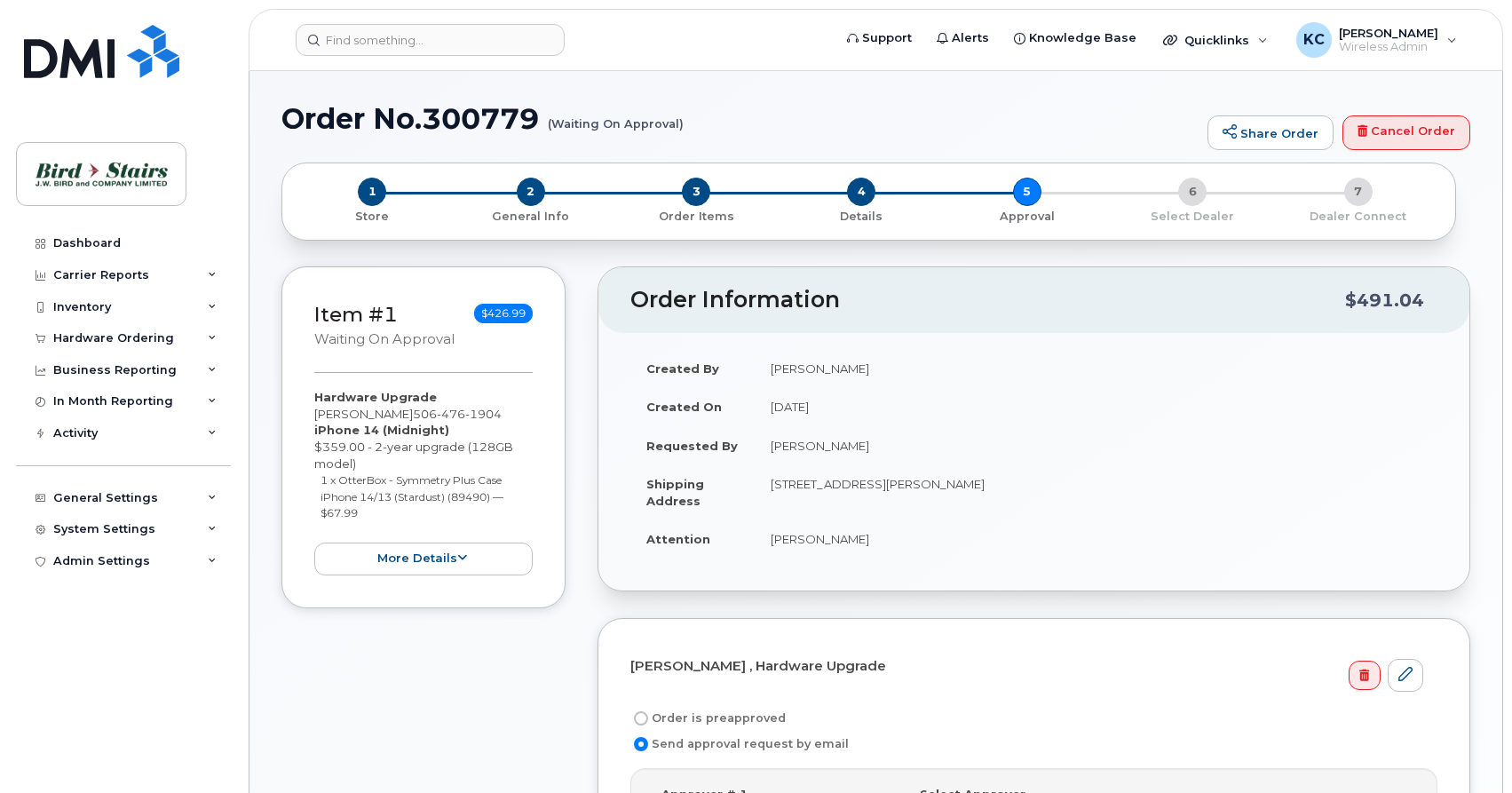
select select
click at [1188, 193] on div "1 Store 2 General Info 3 Order Items 4 Details 5 Approval 6 Select Dealer 7 Dea…" at bounding box center [869, 201] width 1145 height 47
click at [118, 345] on div "Hardware Ordering" at bounding box center [113, 338] width 121 height 14
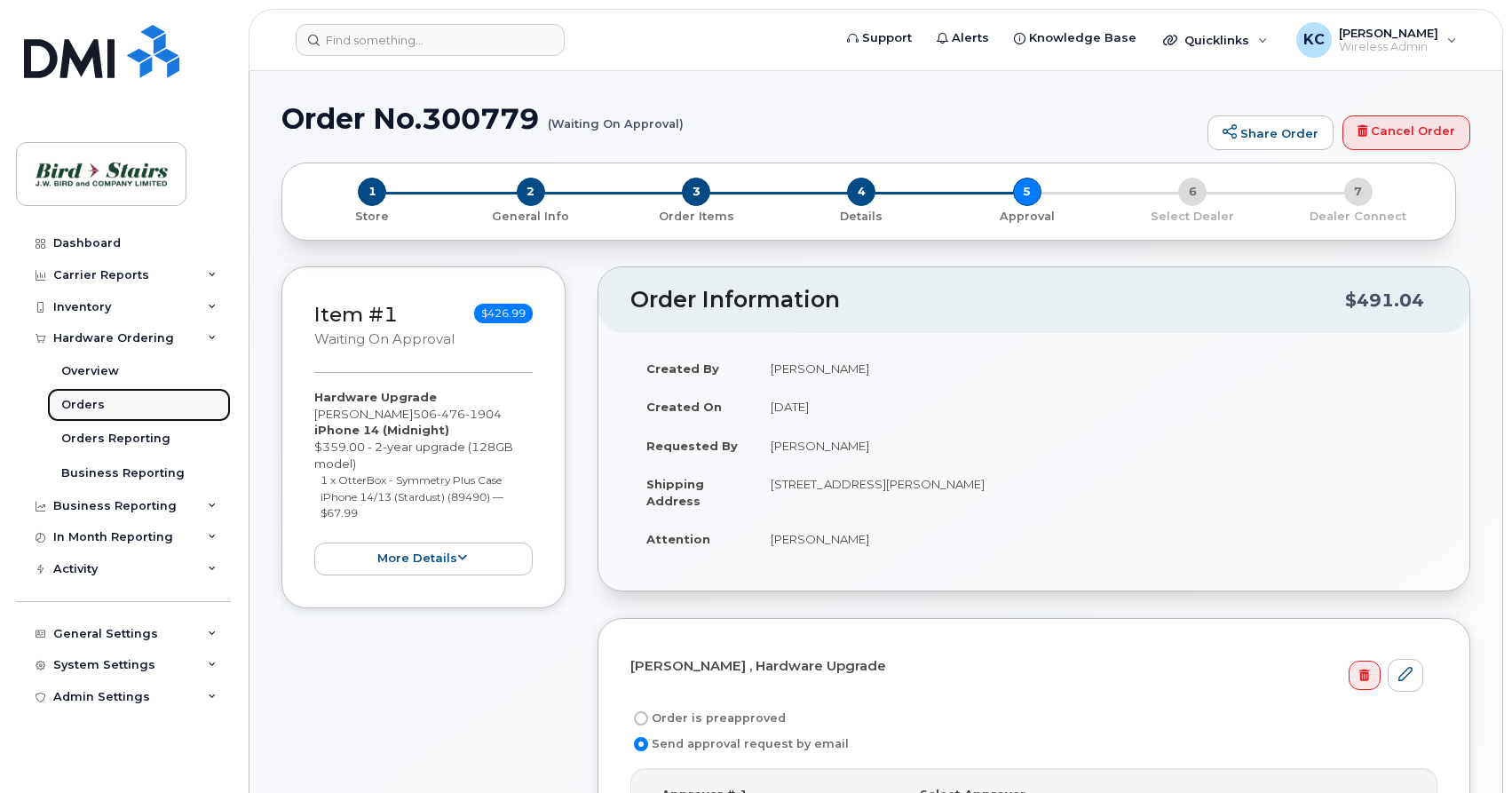
click at [83, 405] on div "Orders" at bounding box center [83, 404] width 43 height 16
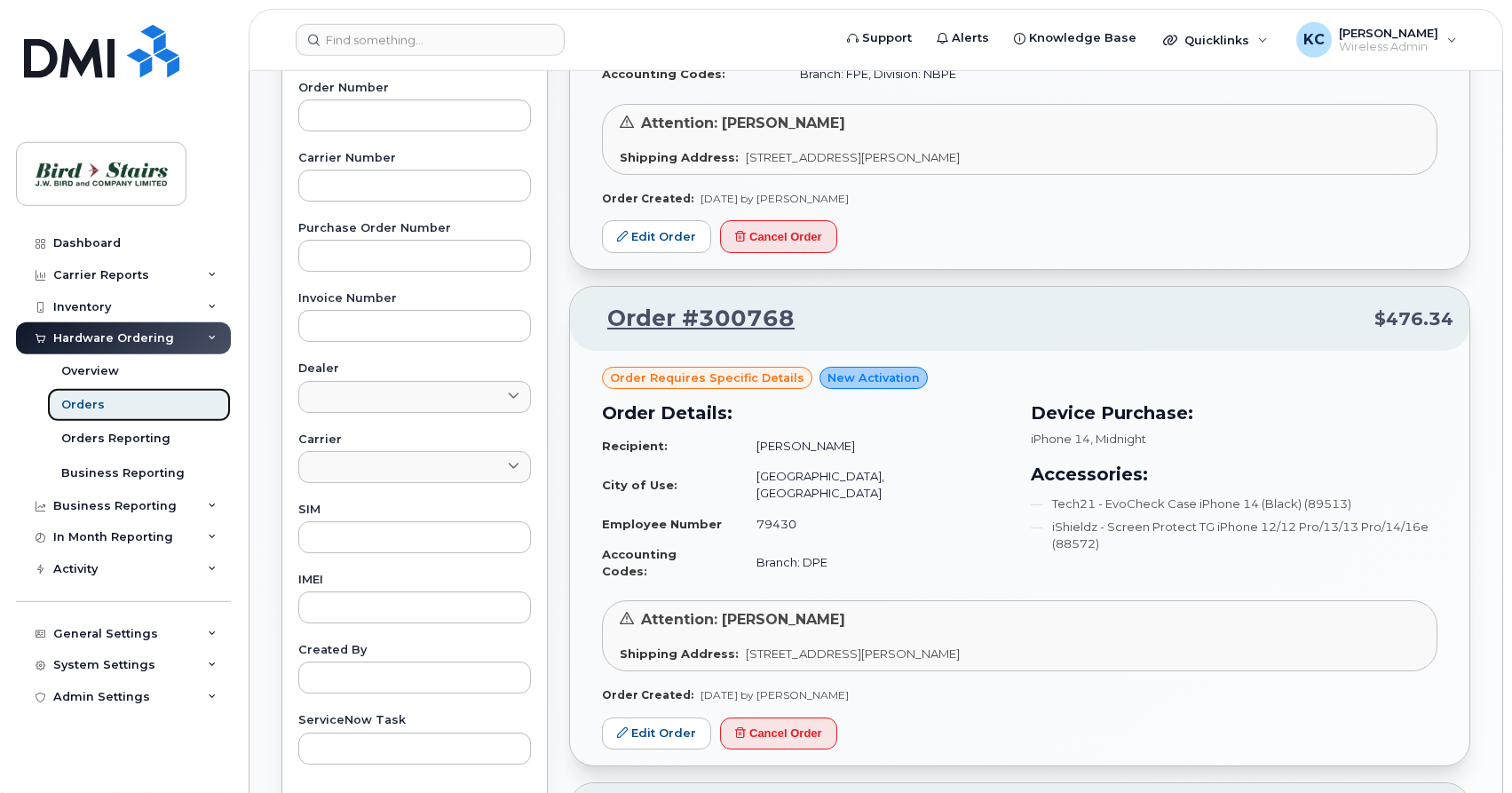
scroll to position [543, 0]
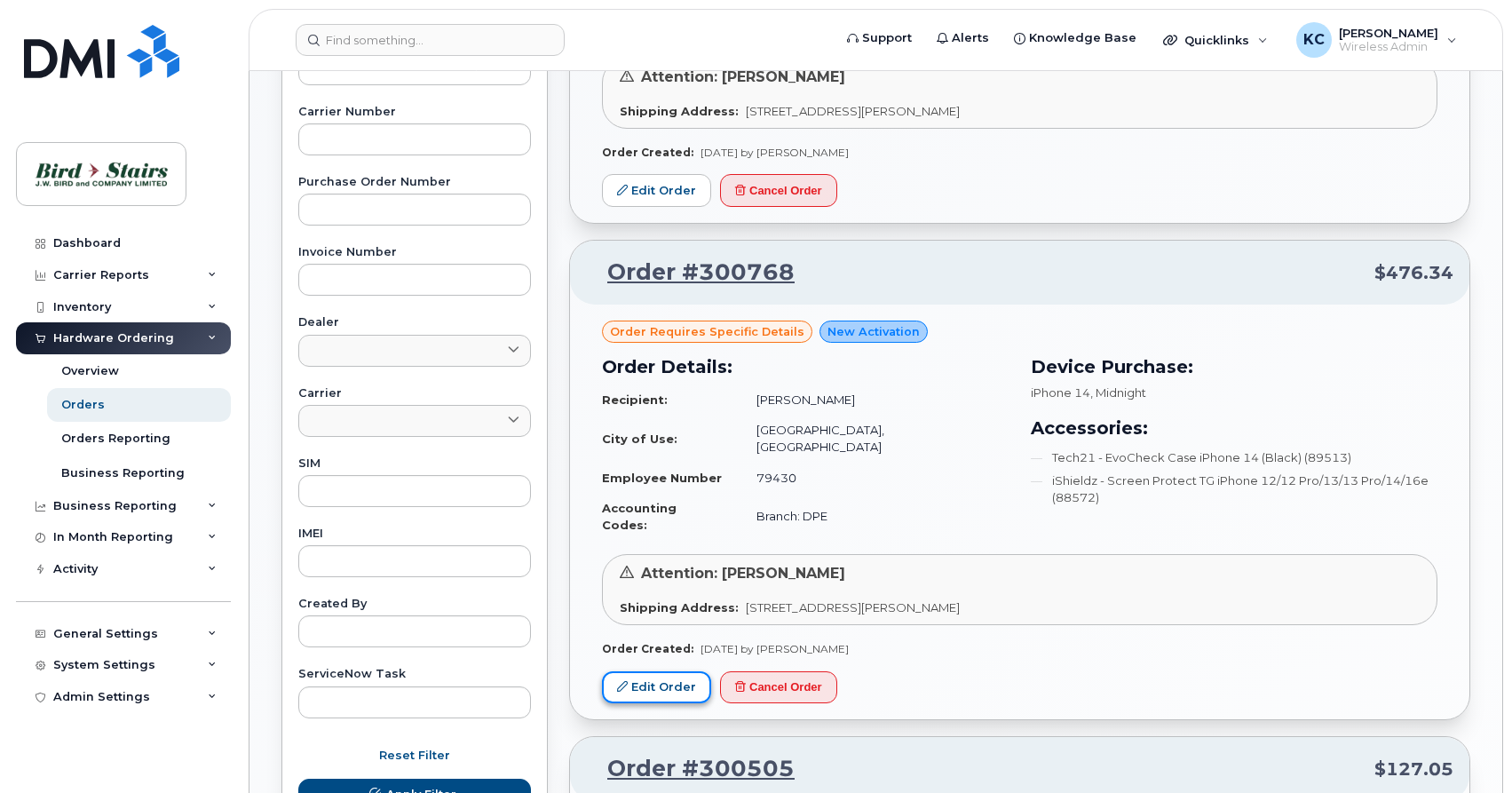
click at [666, 671] on link "Edit Order" at bounding box center [656, 687] width 110 height 33
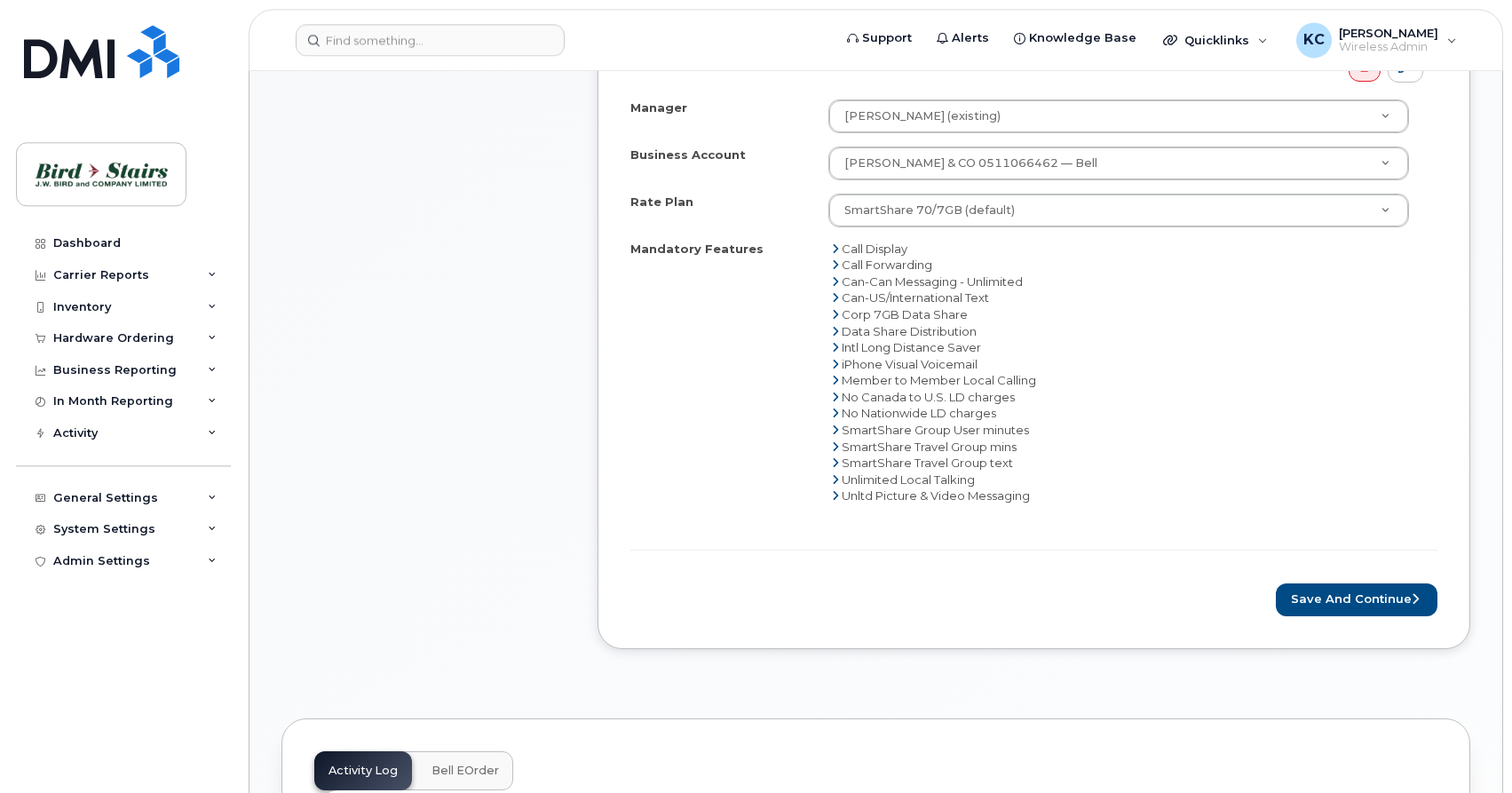
scroll to position [815, 0]
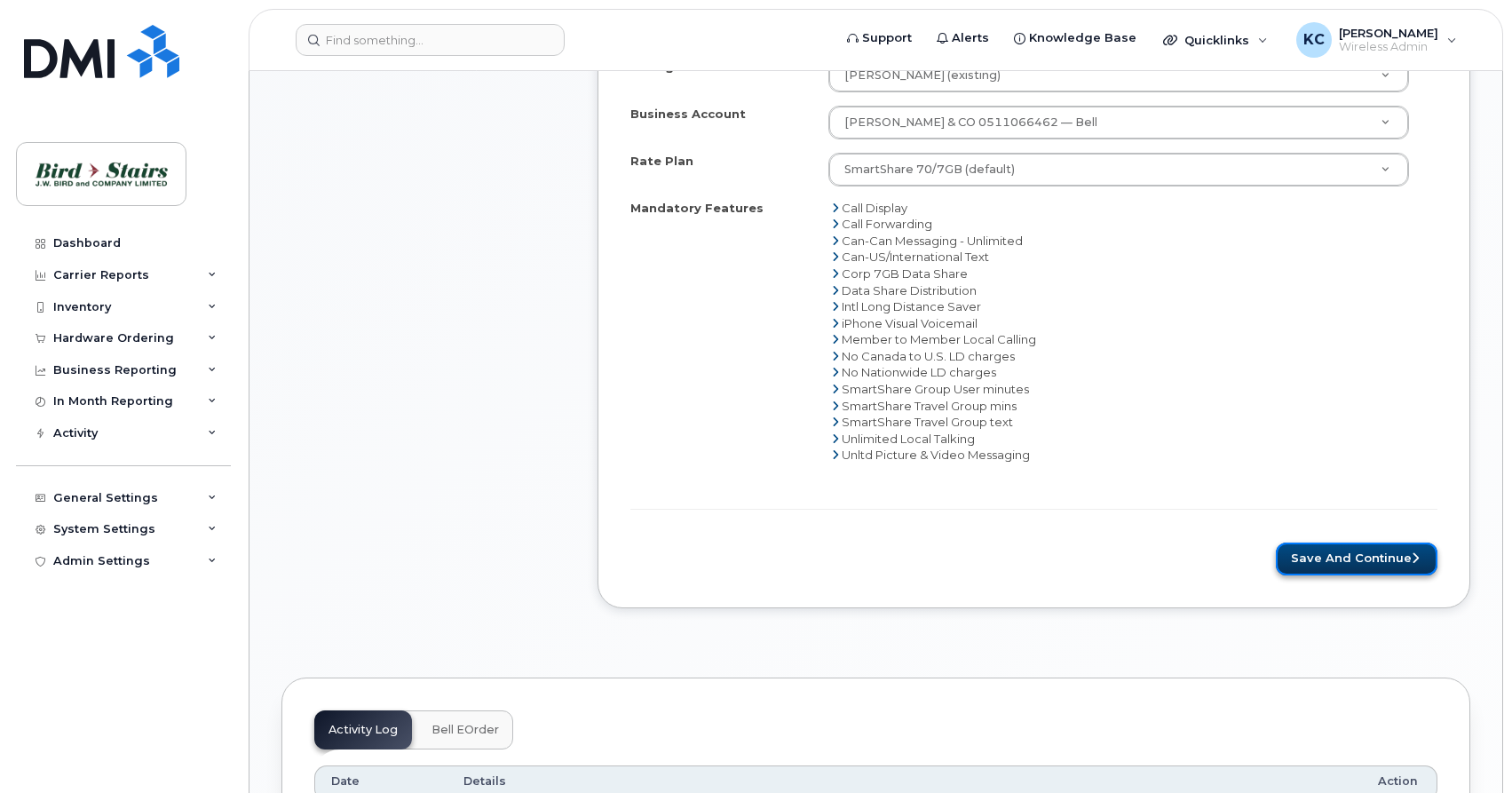
click at [1304, 561] on button "Save and Continue" at bounding box center [1356, 558] width 161 height 33
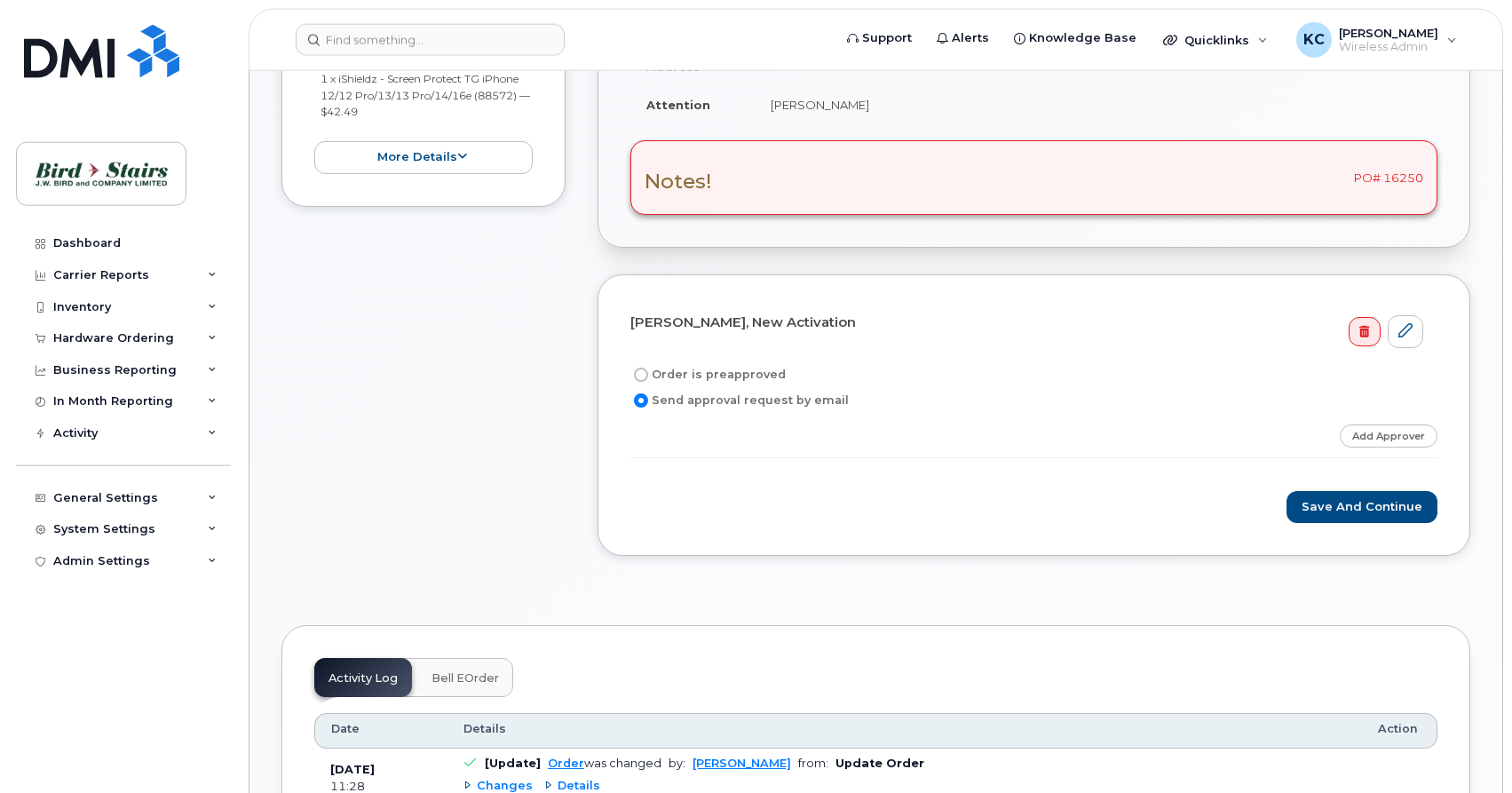
scroll to position [452, 0]
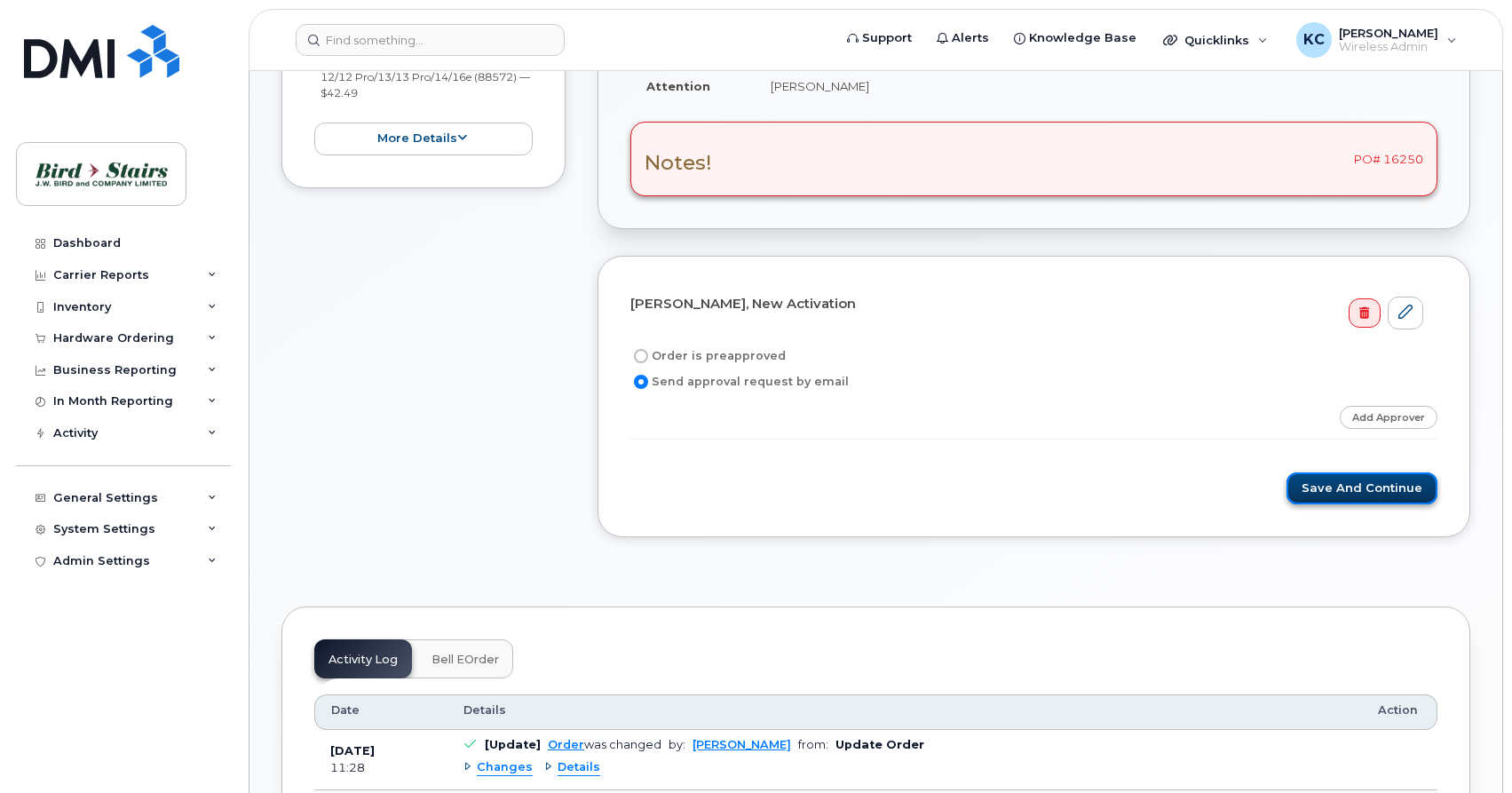
click at [1332, 498] on button "Save and Continue" at bounding box center [1362, 488] width 151 height 33
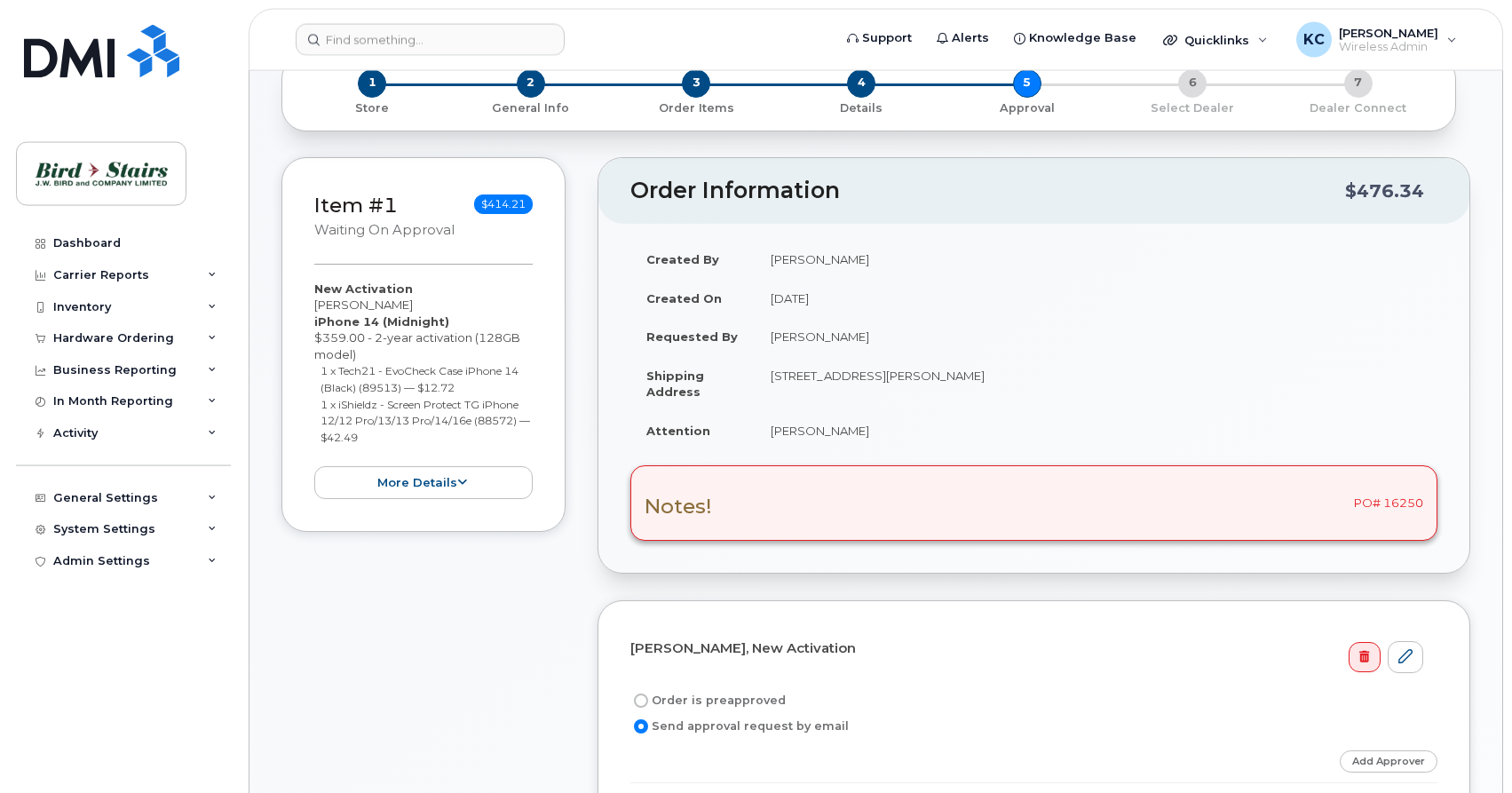
scroll to position [363, 0]
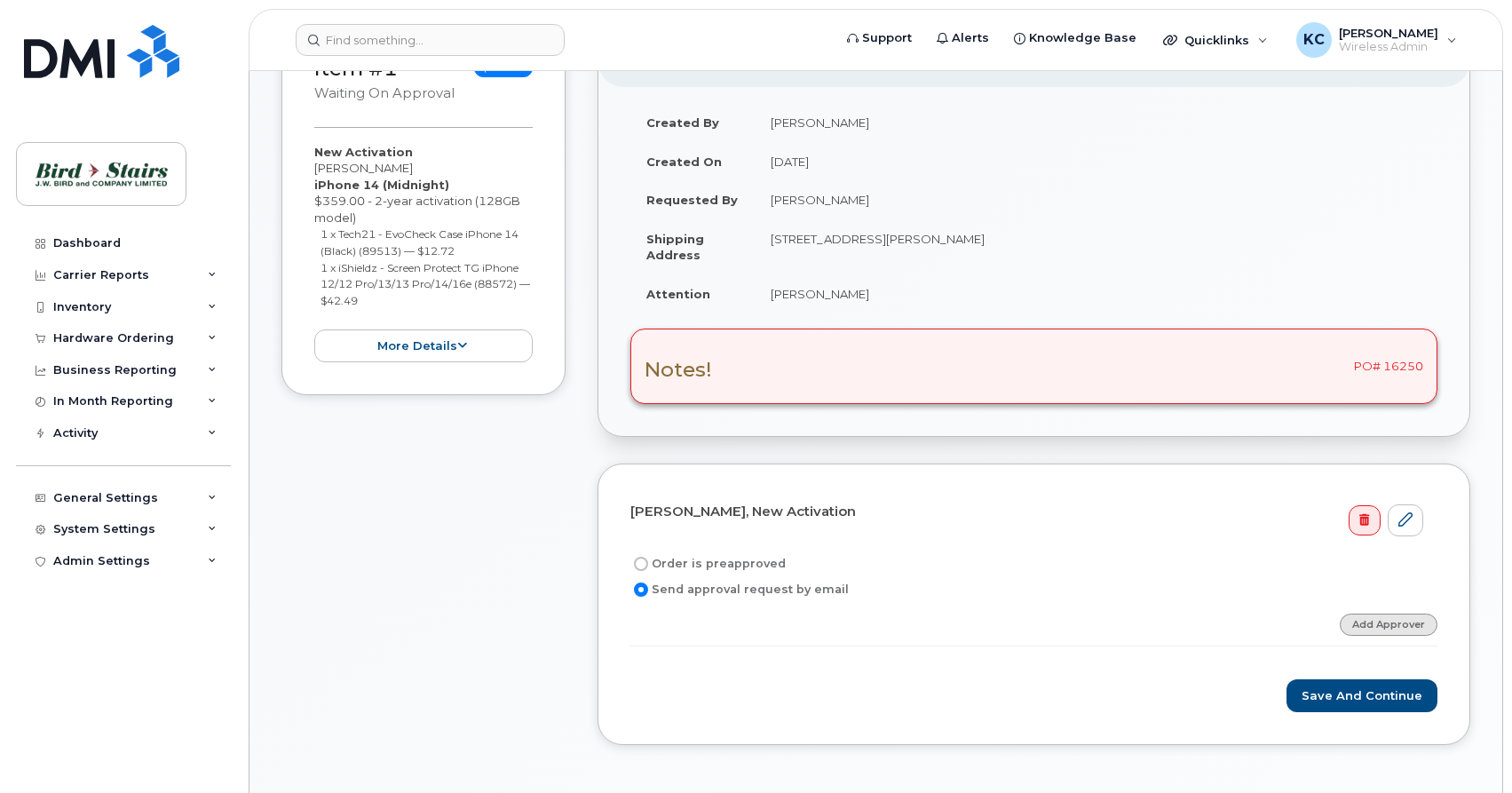
click at [1403, 614] on link "Add Approver" at bounding box center [1388, 625] width 97 height 23
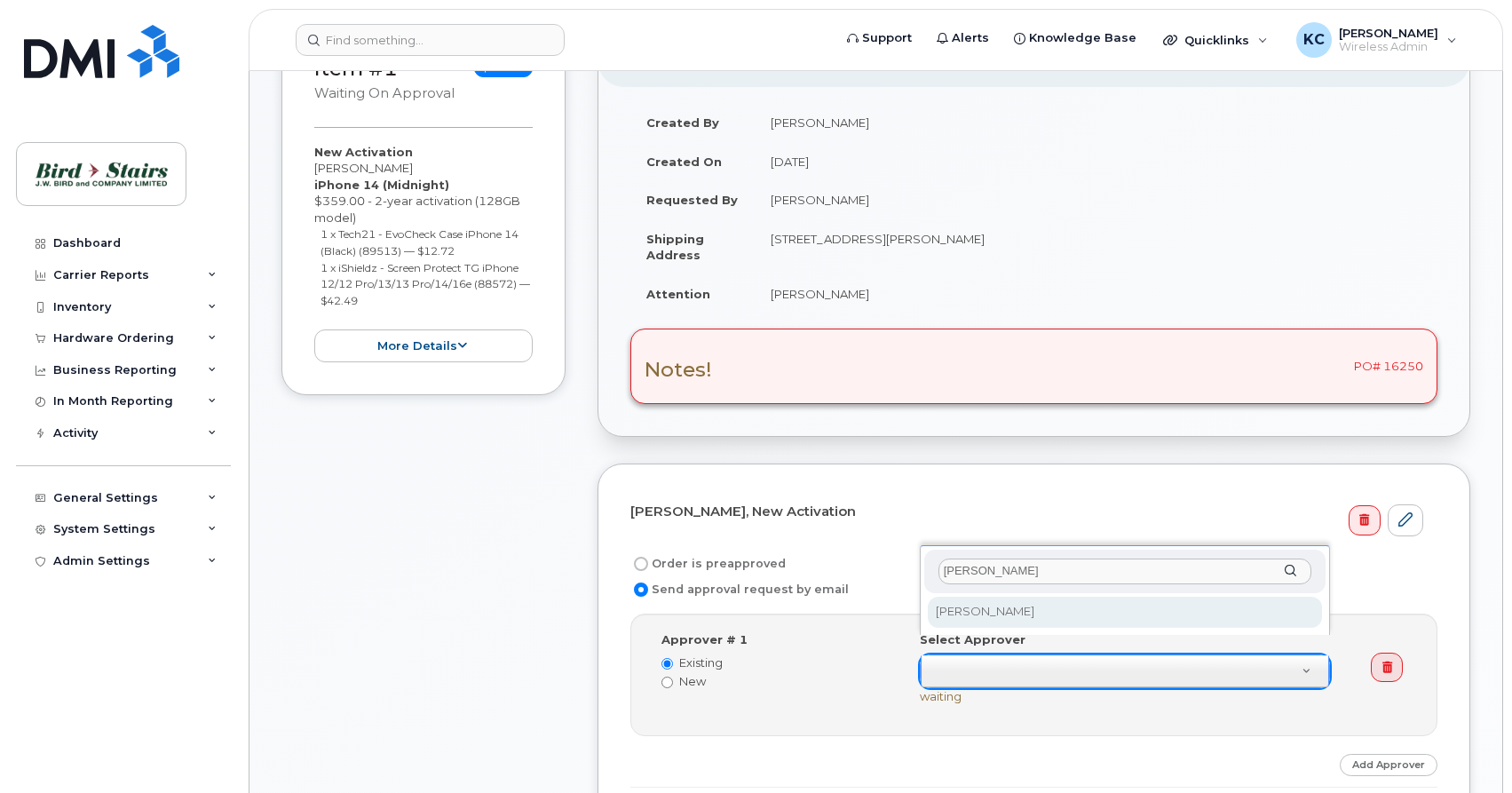
type input "[PERSON_NAME]"
select select
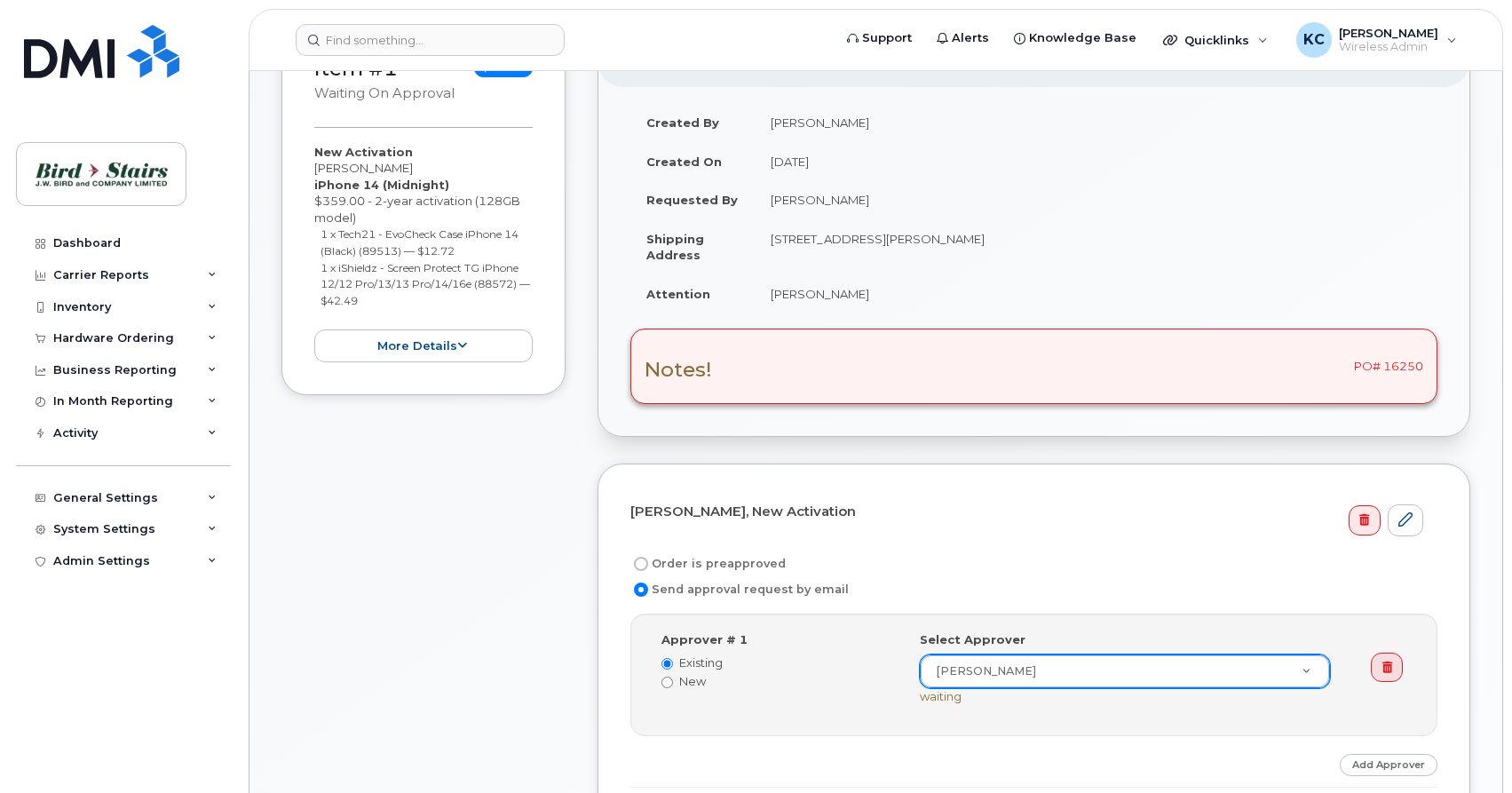
drag, startPoint x: 1369, startPoint y: 748, endPoint x: 1133, endPoint y: 736, distance: 236.3
click at [1153, 734] on div "Step-by-step approvals: Peter Stitchman » Approved Approver # 1 Existing New Se…" at bounding box center [1034, 700] width 807 height 174
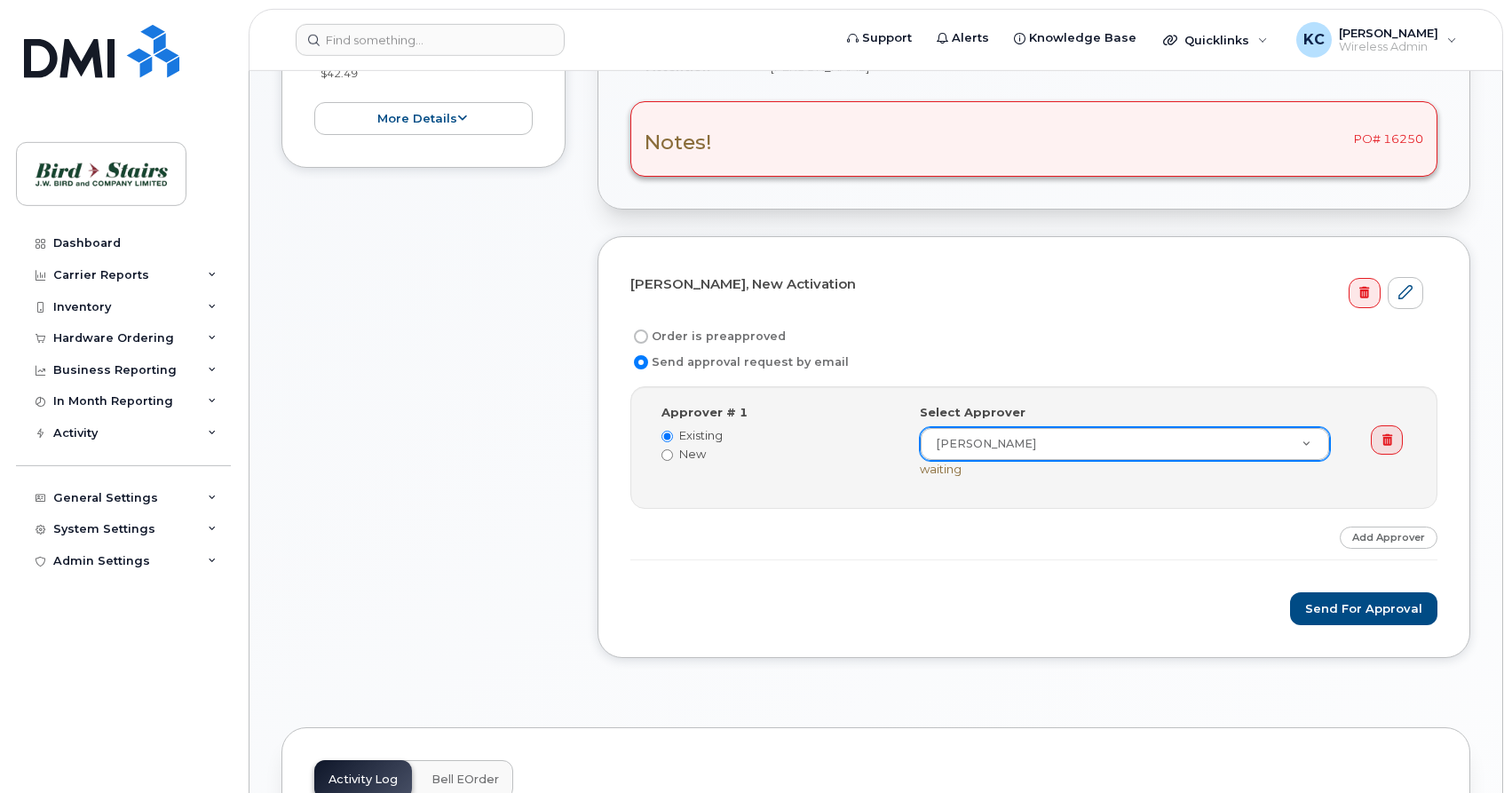
scroll to position [633, 0]
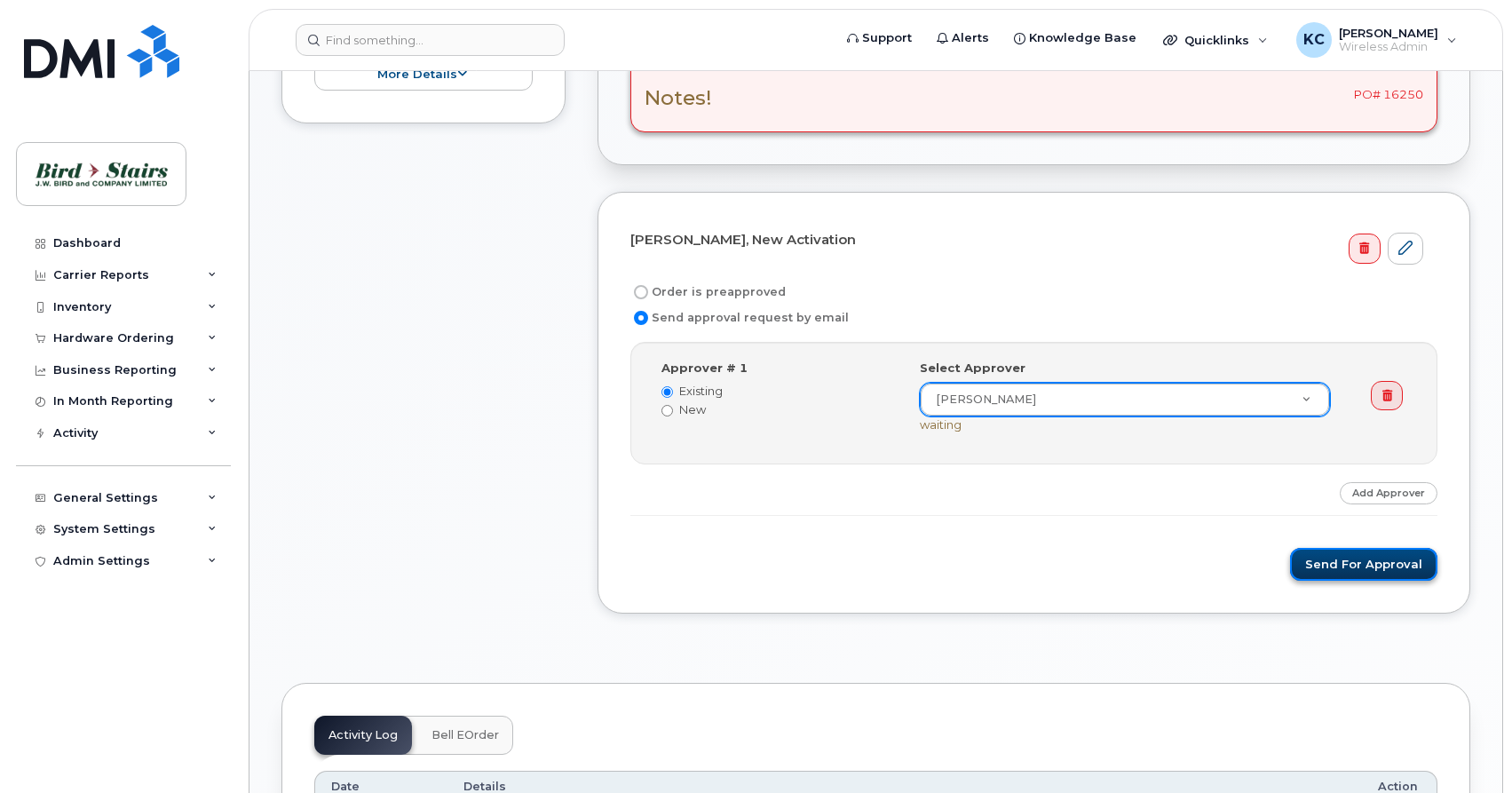
click at [1334, 548] on button "Send for Approval" at bounding box center [1364, 564] width 147 height 33
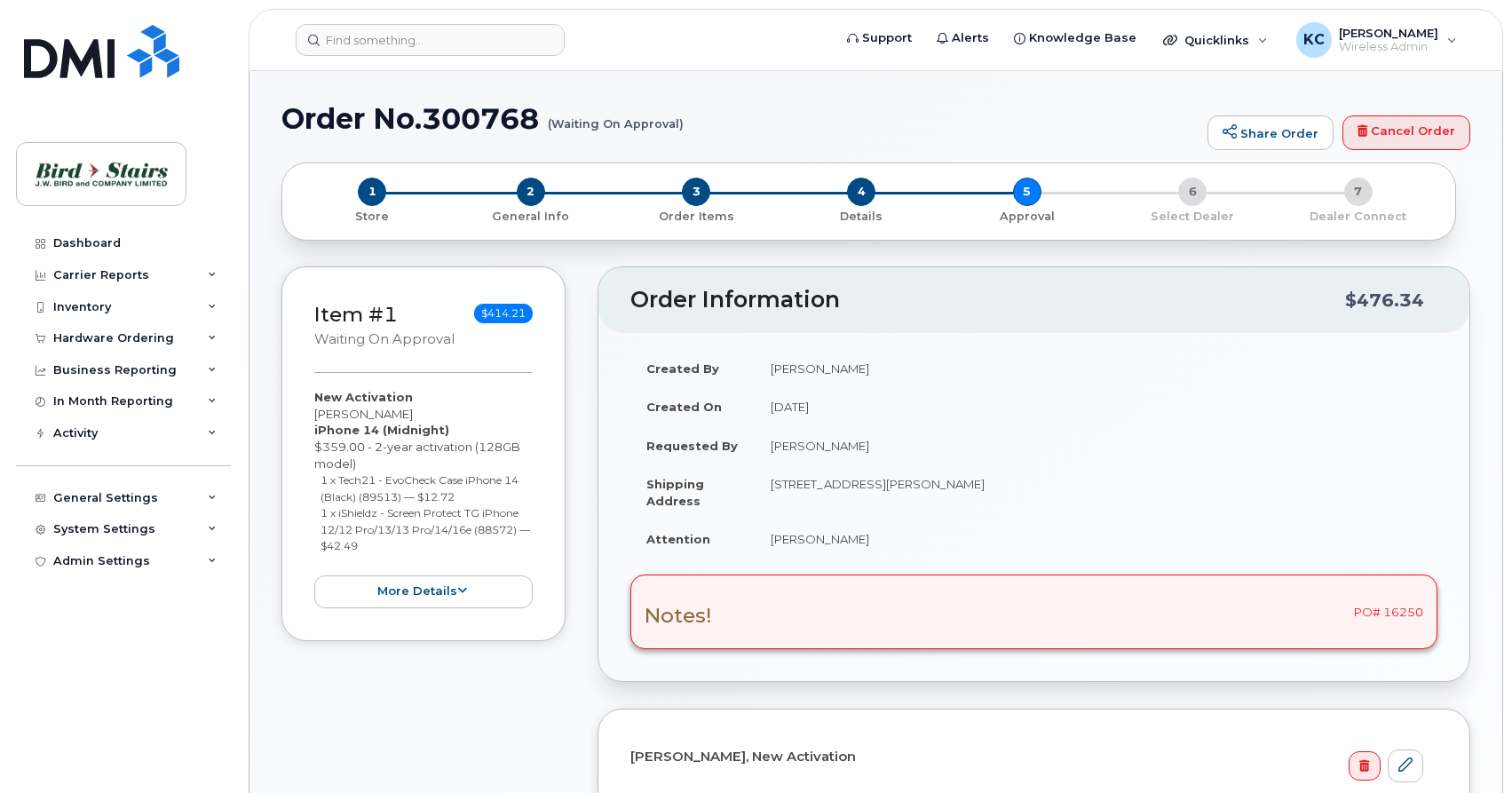
select select
click at [83, 346] on div "Hardware Ordering" at bounding box center [124, 338] width 215 height 32
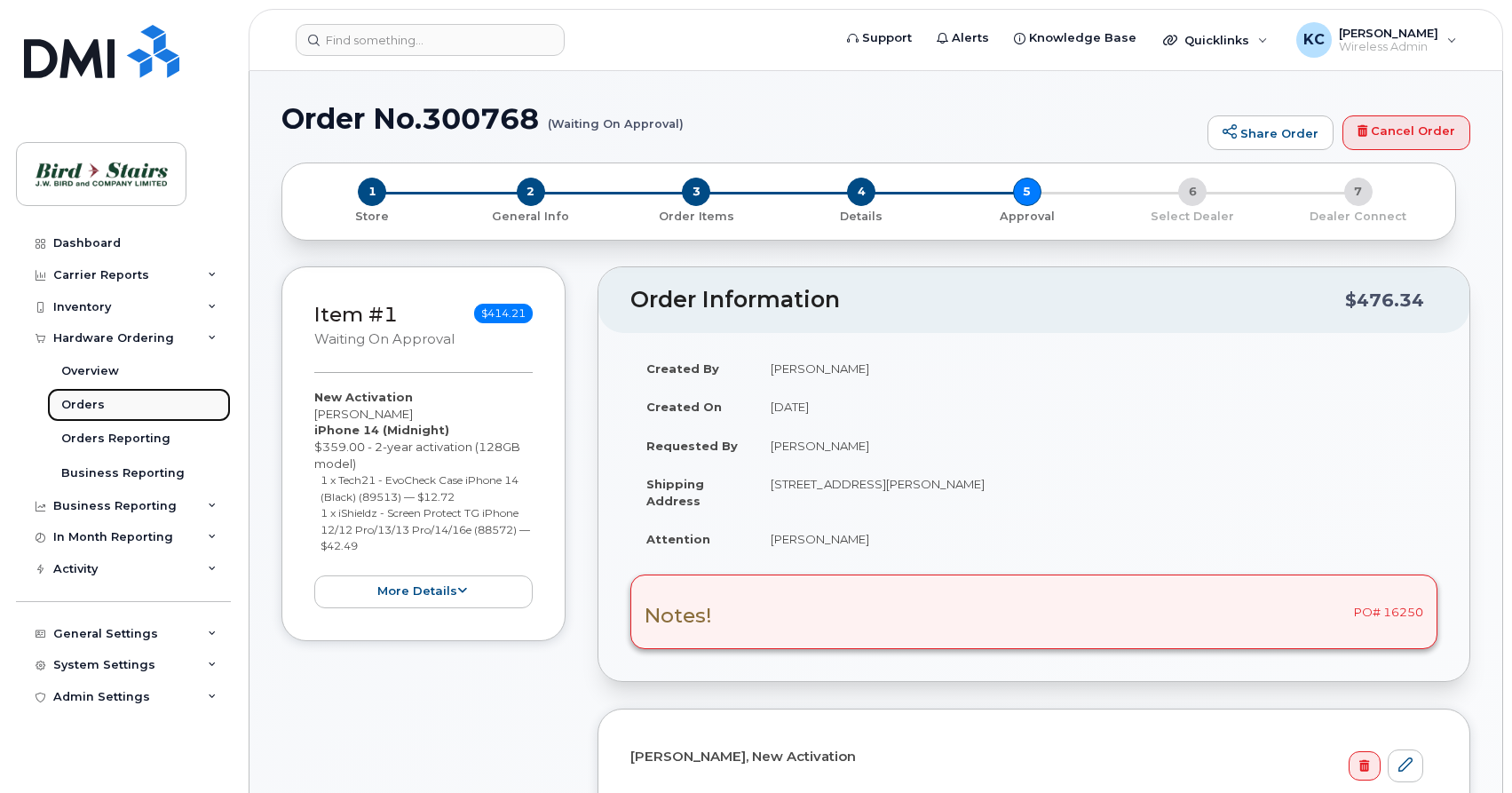
click at [87, 406] on div "Orders" at bounding box center [83, 404] width 43 height 16
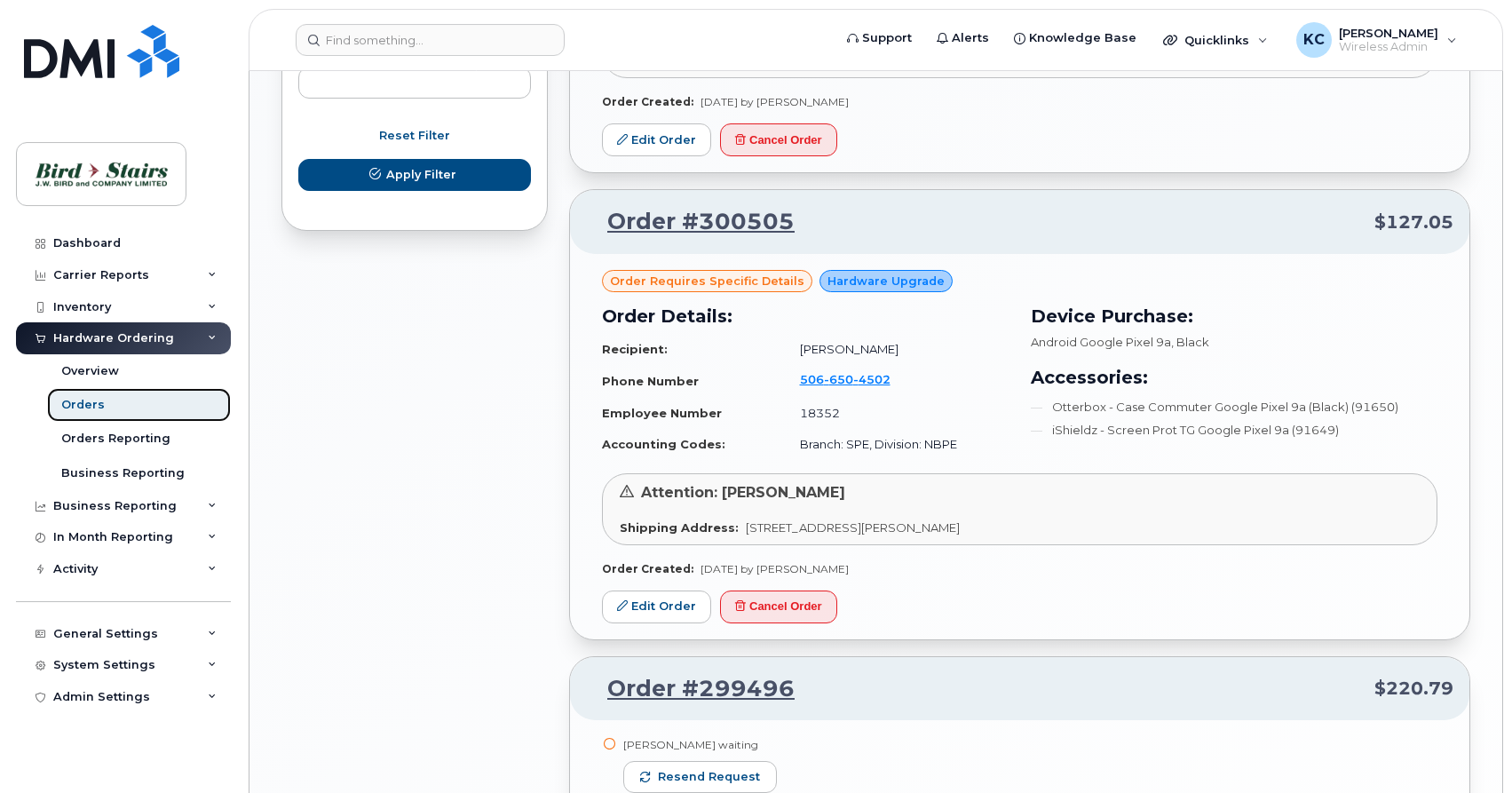
scroll to position [1177, 0]
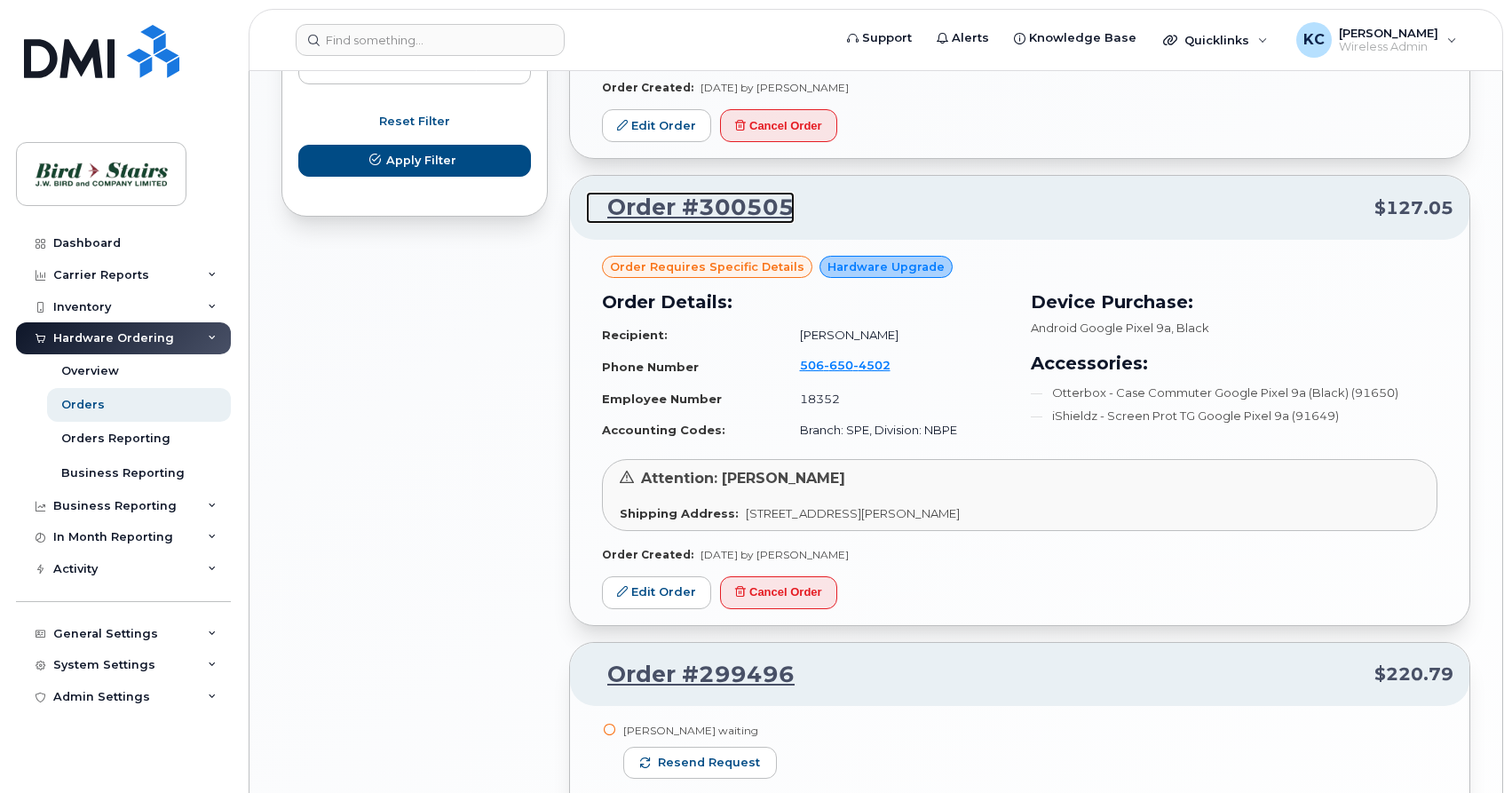
click at [714, 192] on link "Order #300505" at bounding box center [690, 208] width 209 height 32
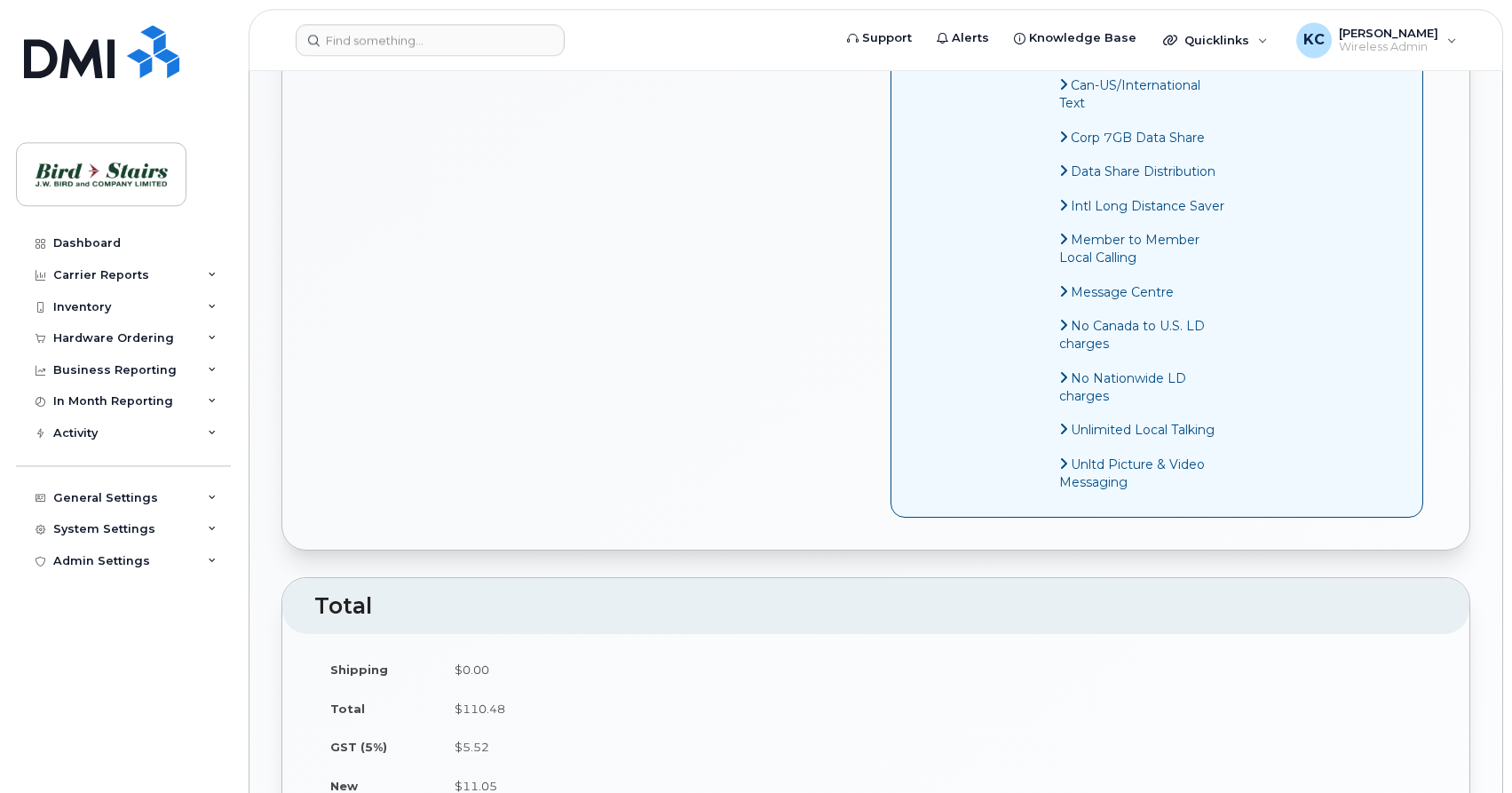
scroll to position [633, 0]
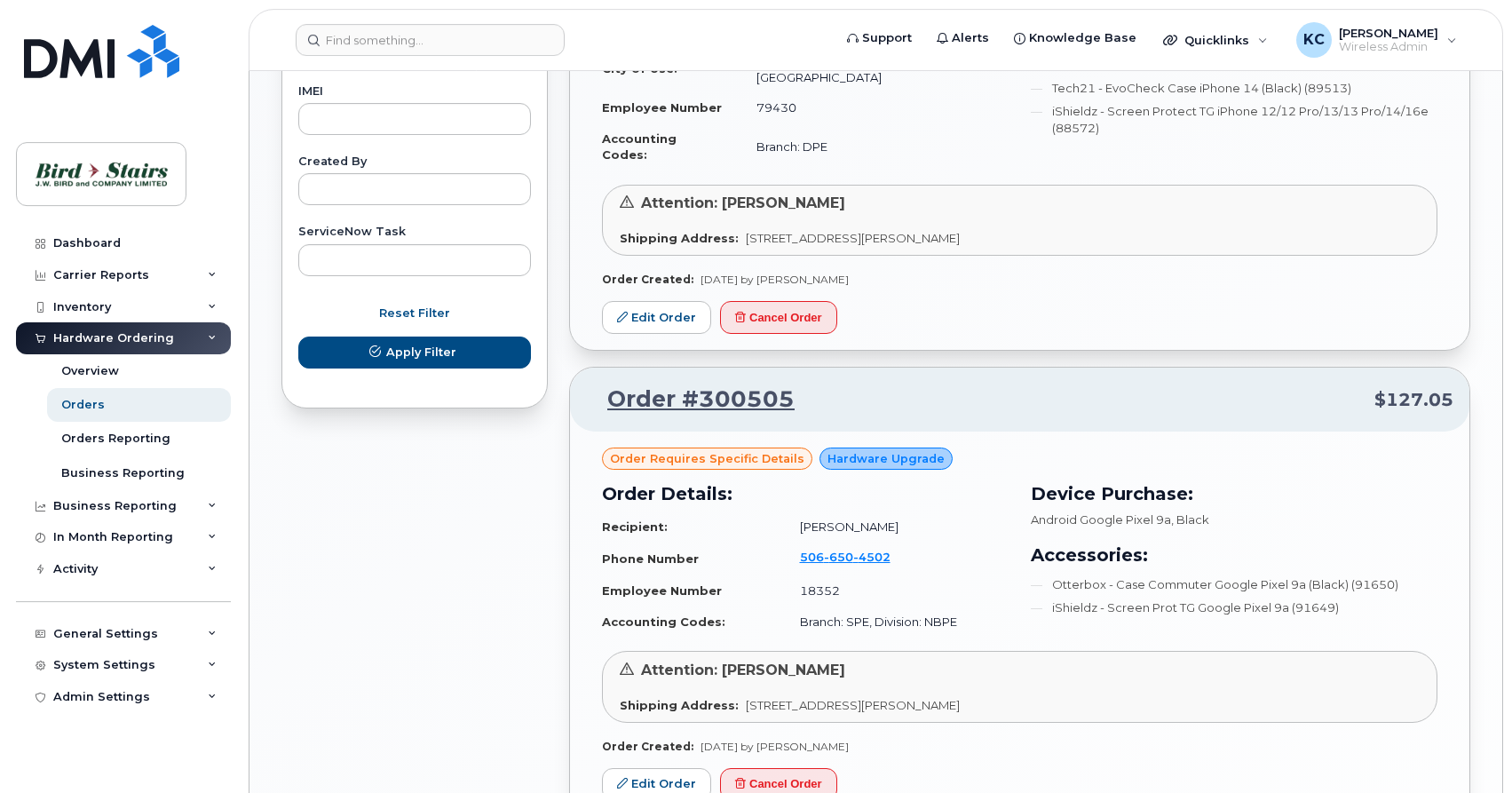
scroll to position [996, 0]
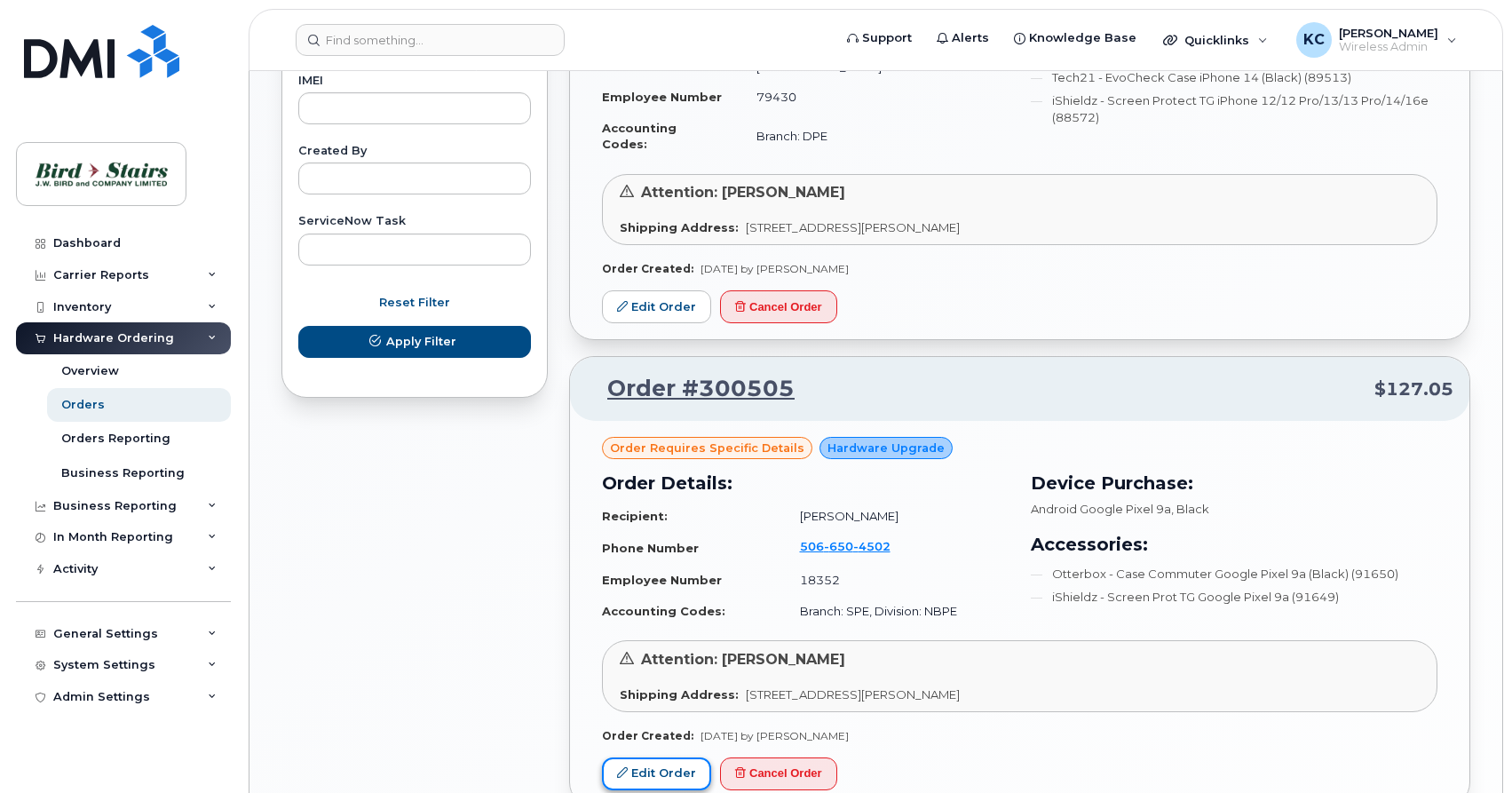
click at [662, 757] on link "Edit Order" at bounding box center [656, 773] width 110 height 33
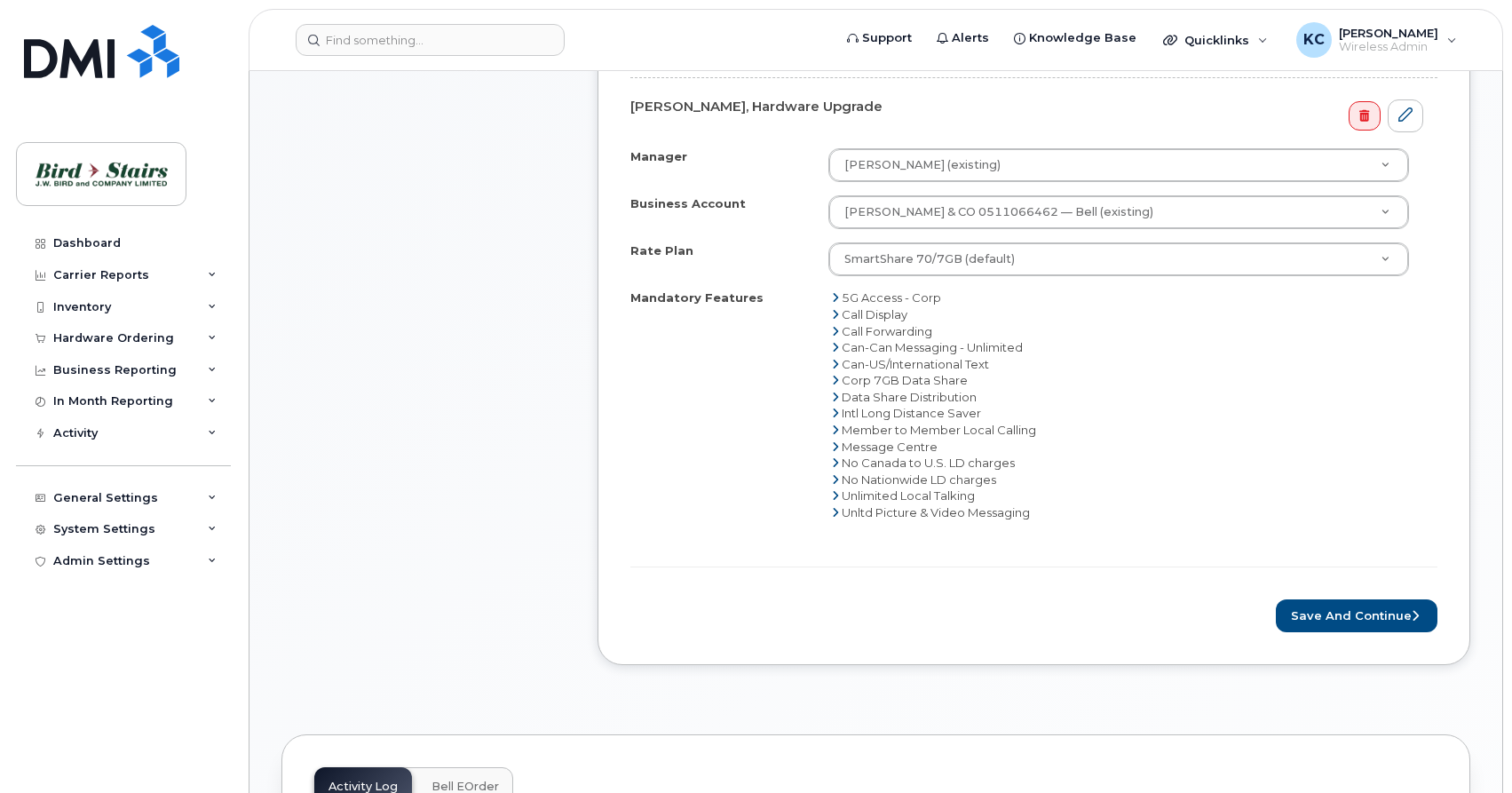
scroll to position [1087, 0]
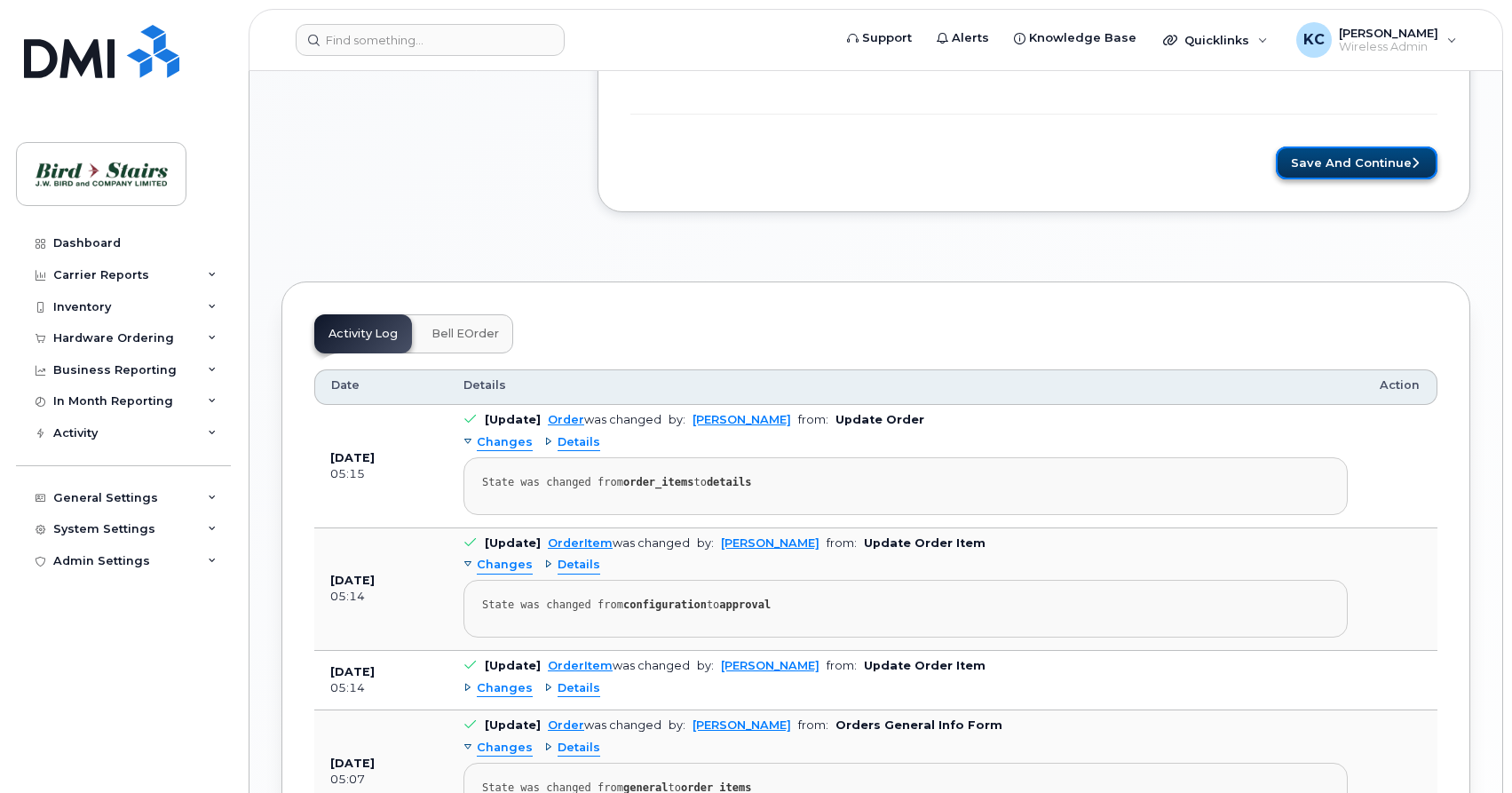
click at [1361, 177] on button "Save and Continue" at bounding box center [1356, 162] width 161 height 33
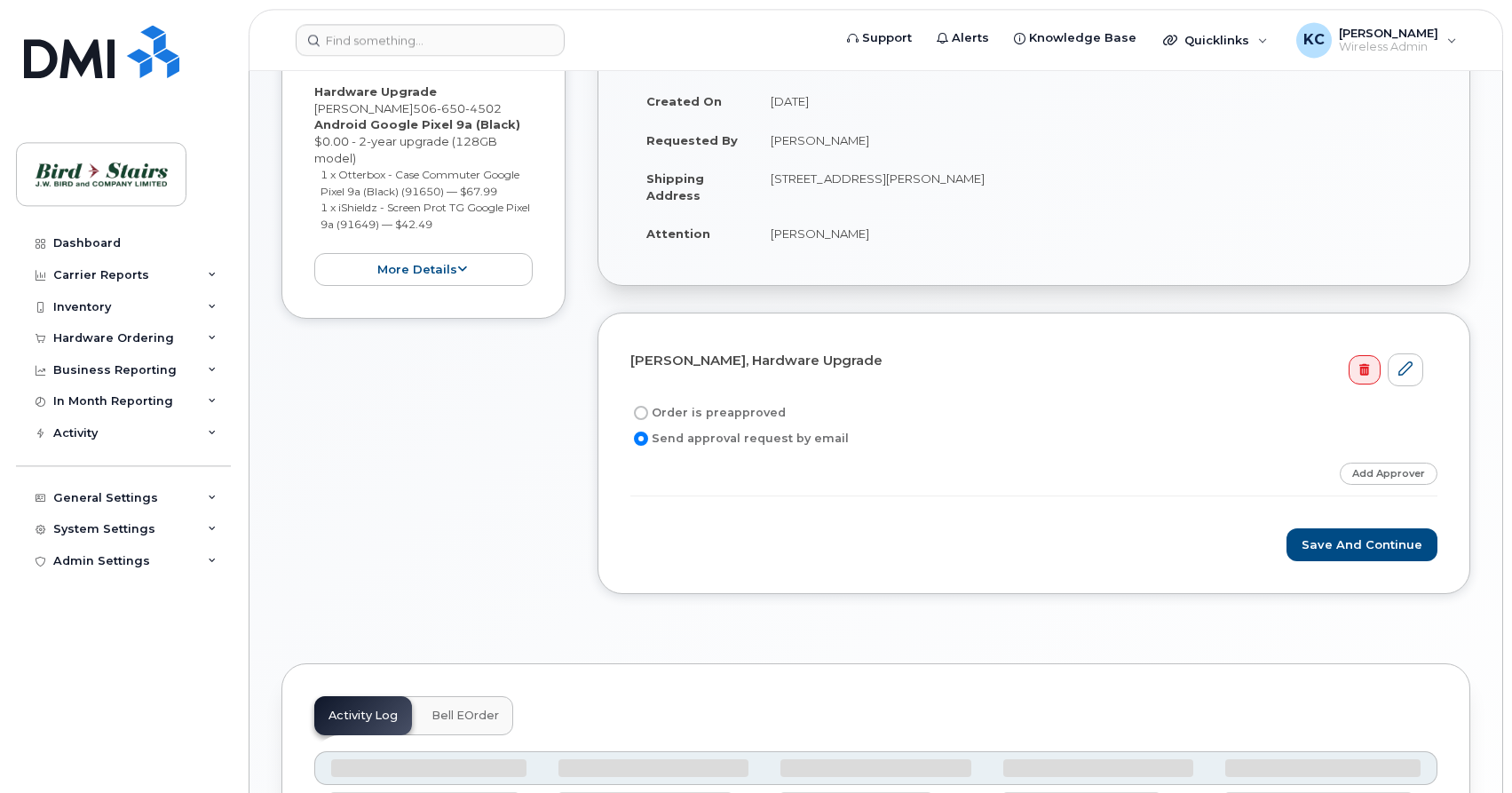
scroll to position [363, 0]
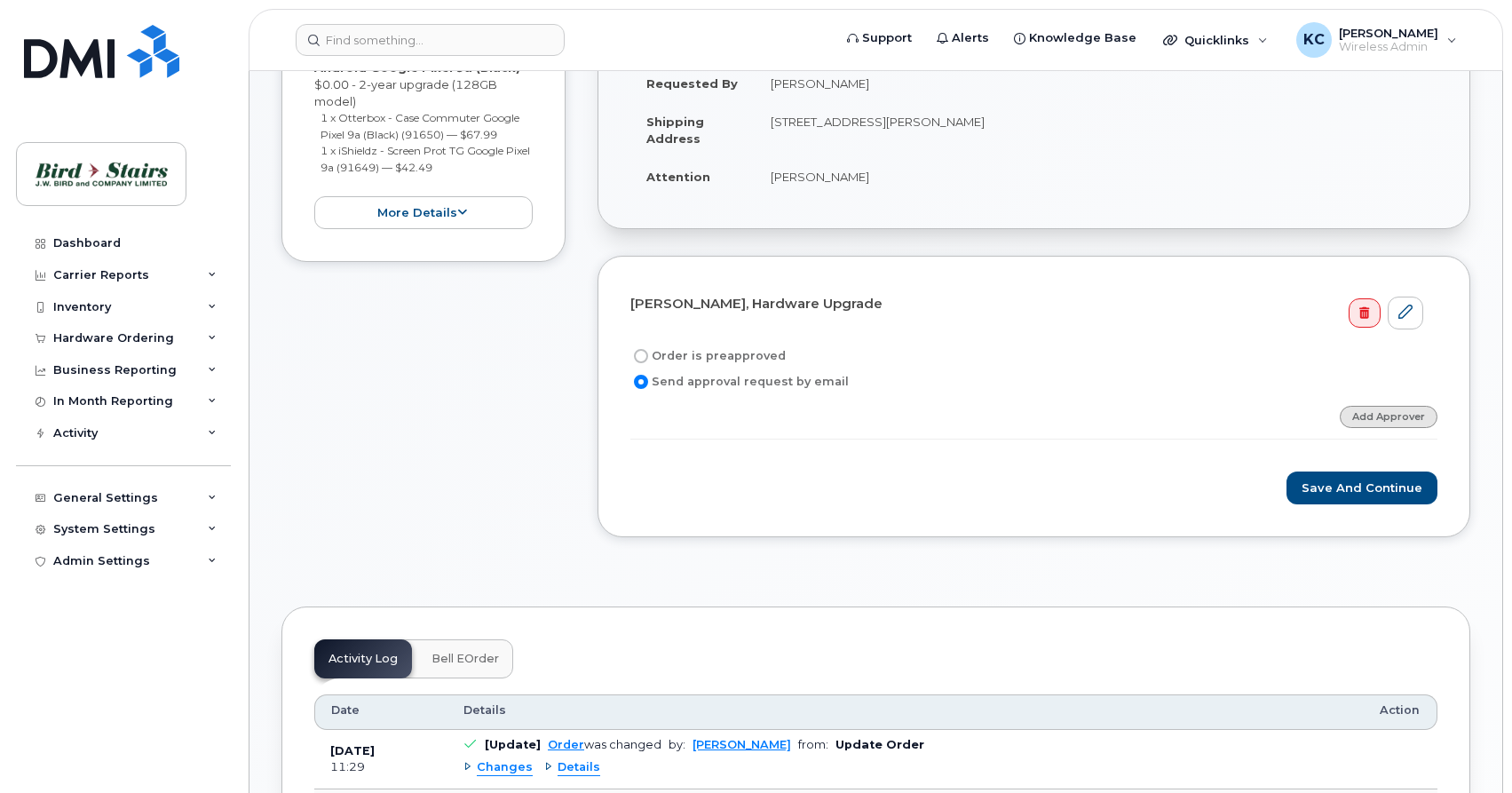
click at [1399, 416] on link "Add Approver" at bounding box center [1388, 417] width 97 height 23
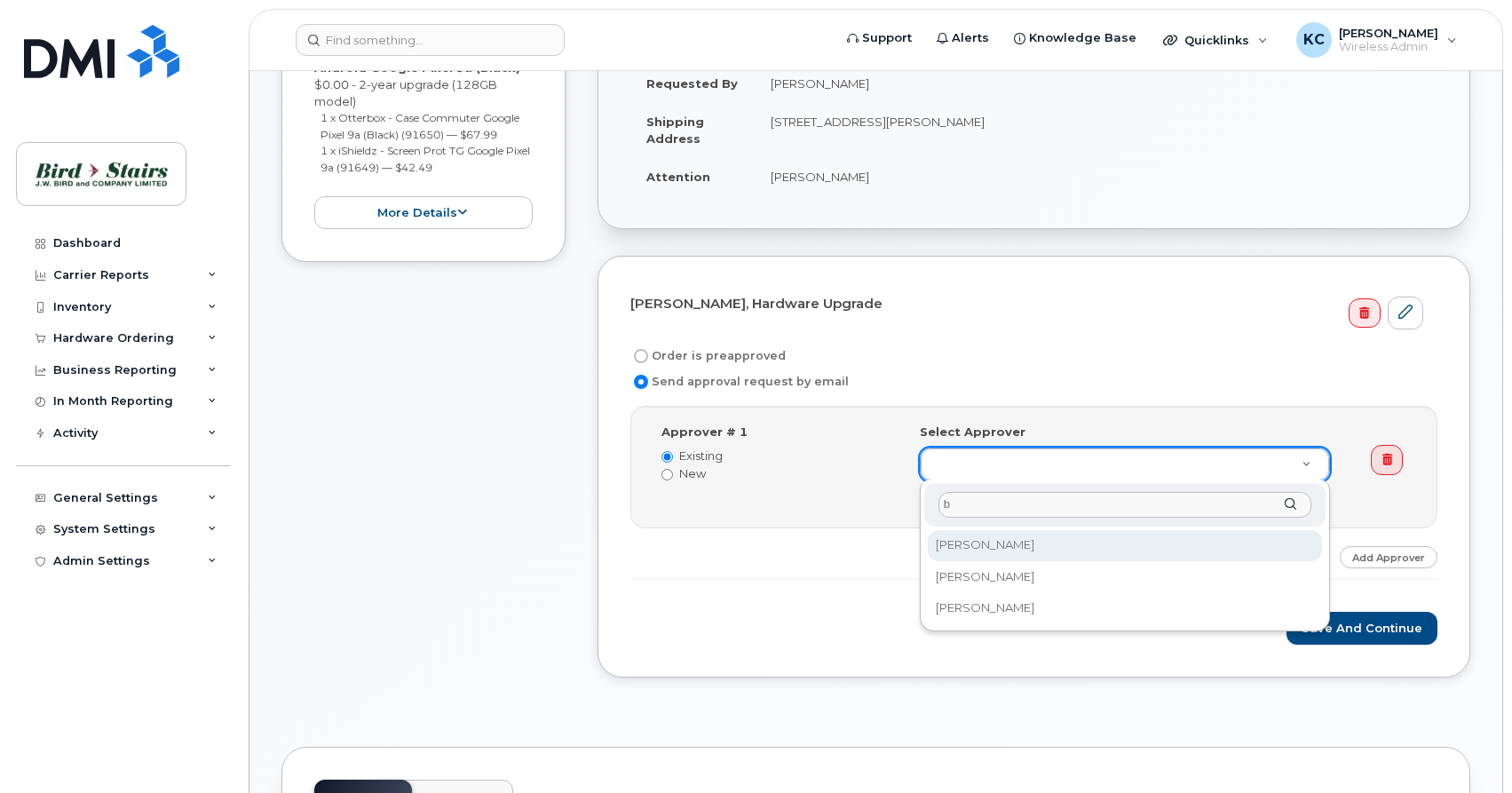
type input "b"
select select
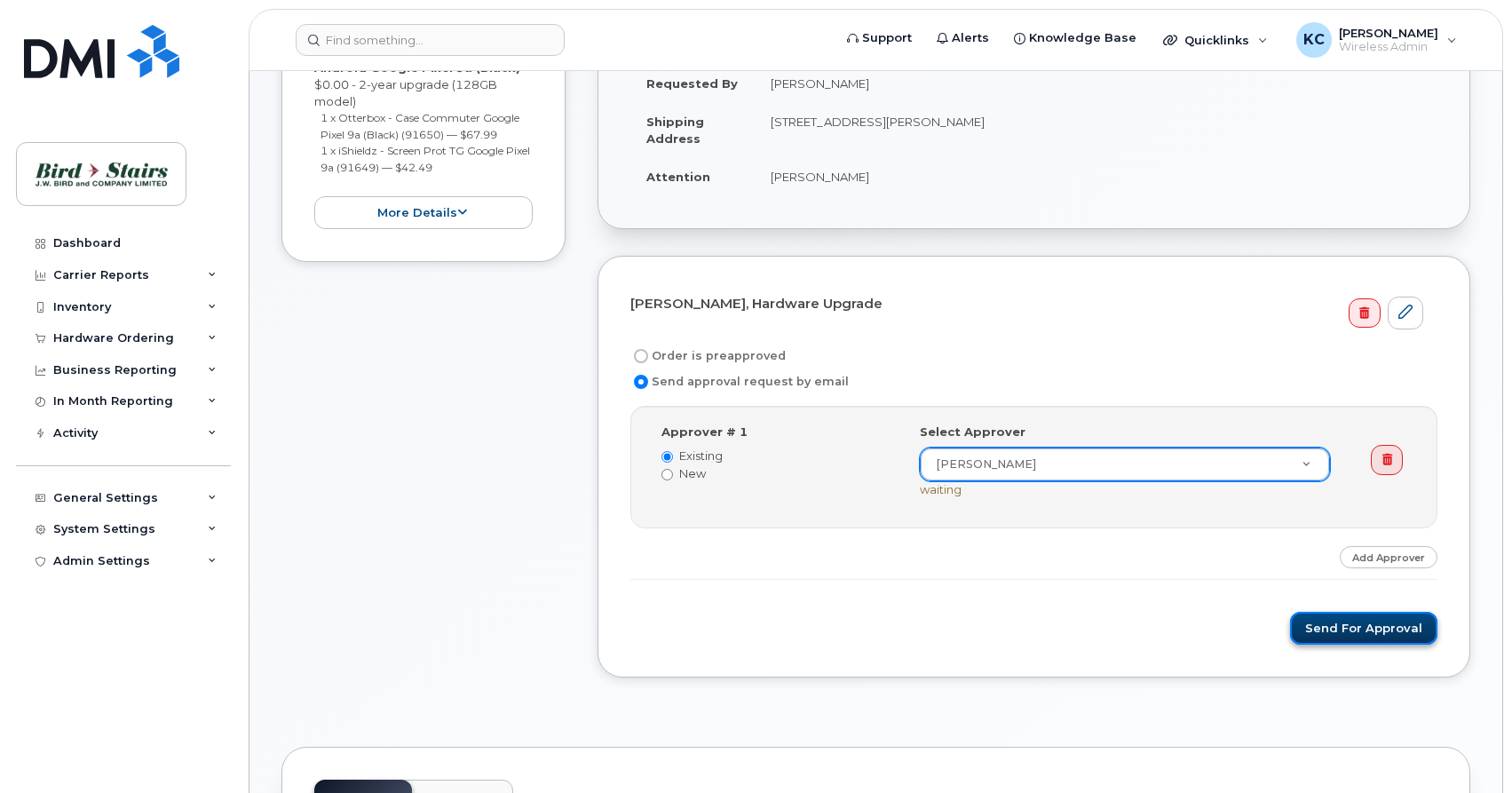
click at [1335, 634] on button "Send for Approval" at bounding box center [1364, 628] width 147 height 33
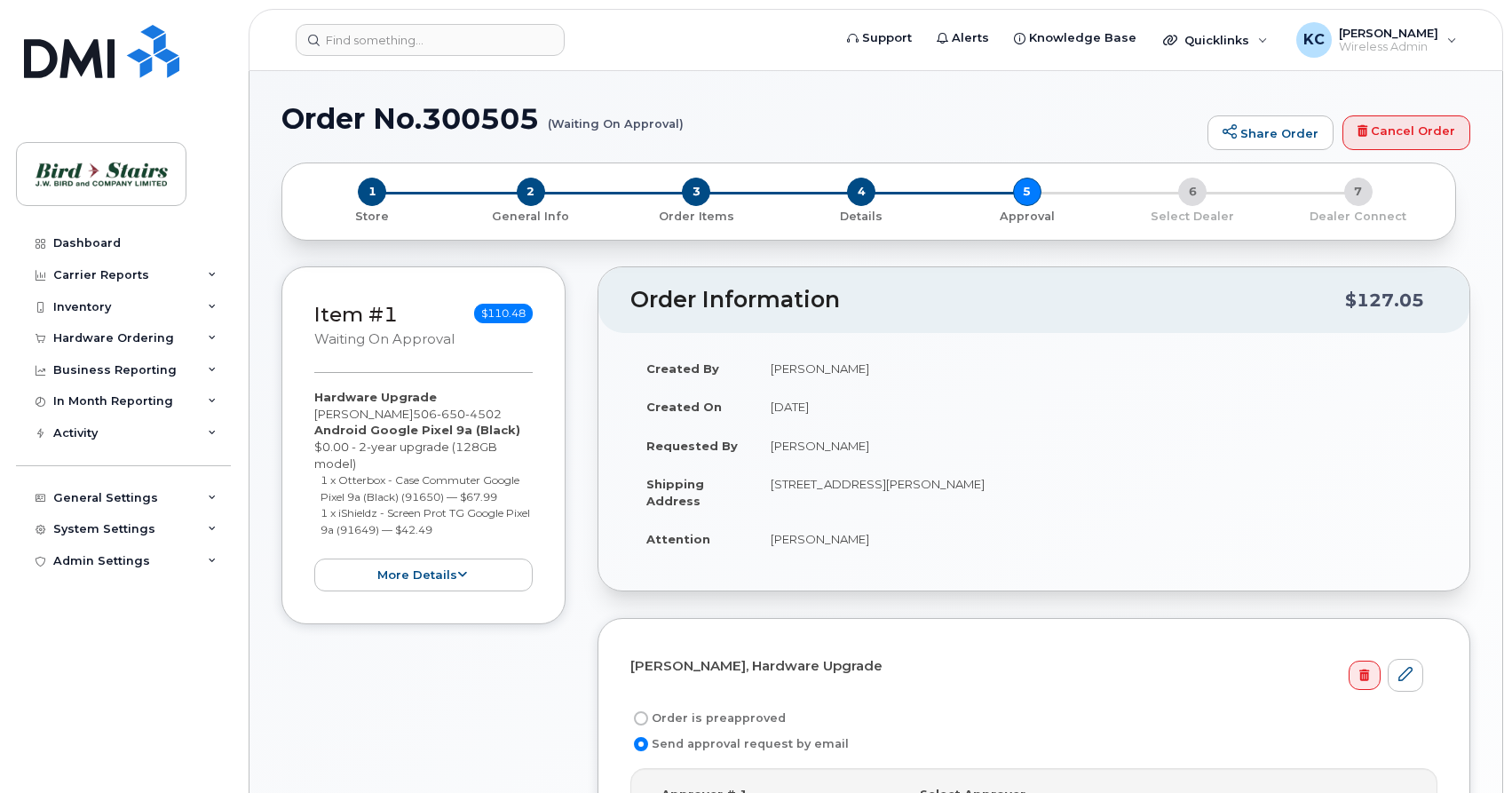
select select
click at [79, 335] on div "Hardware Ordering" at bounding box center [113, 338] width 121 height 14
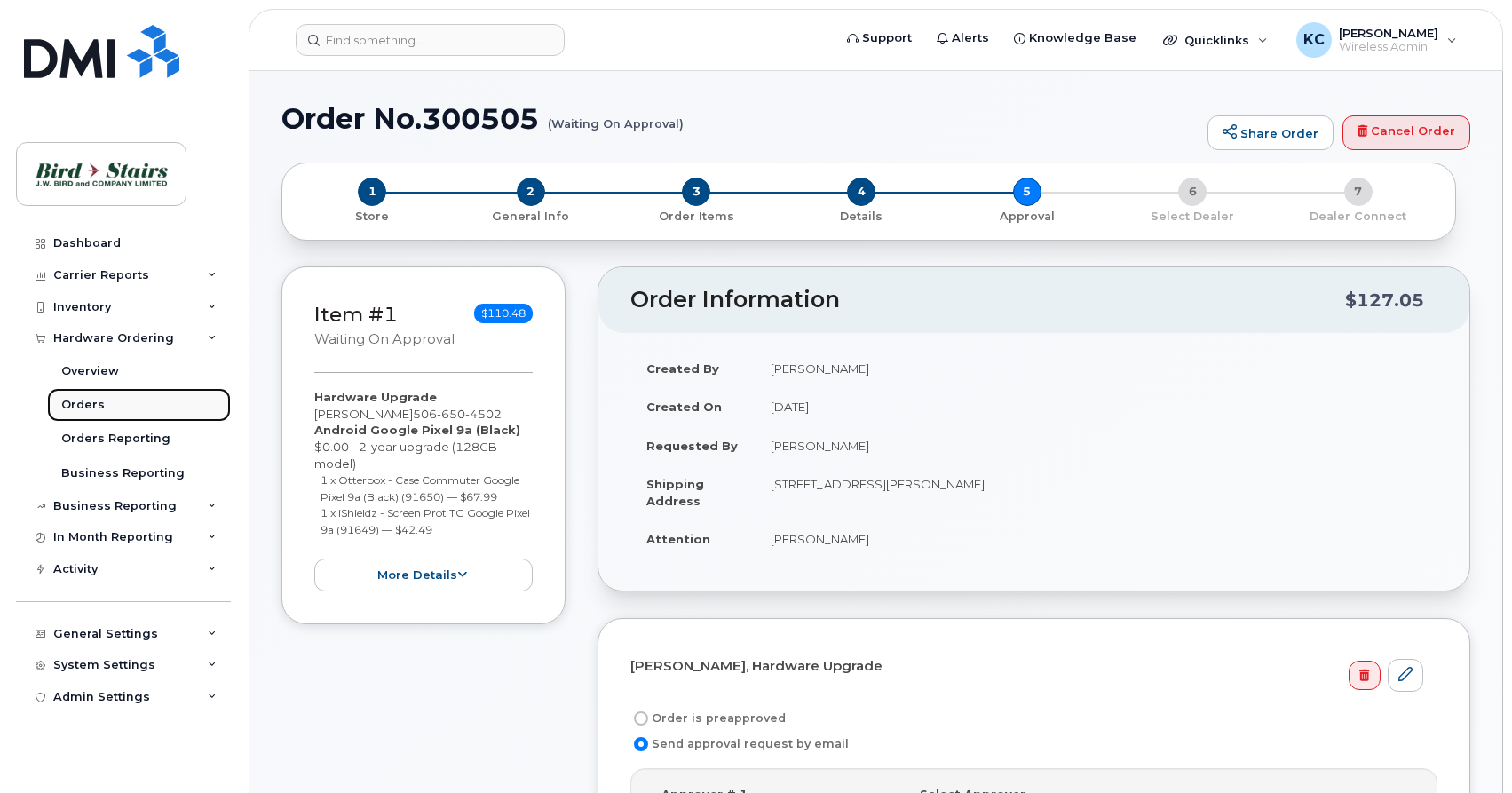
click at [87, 410] on div "Orders" at bounding box center [83, 404] width 43 height 16
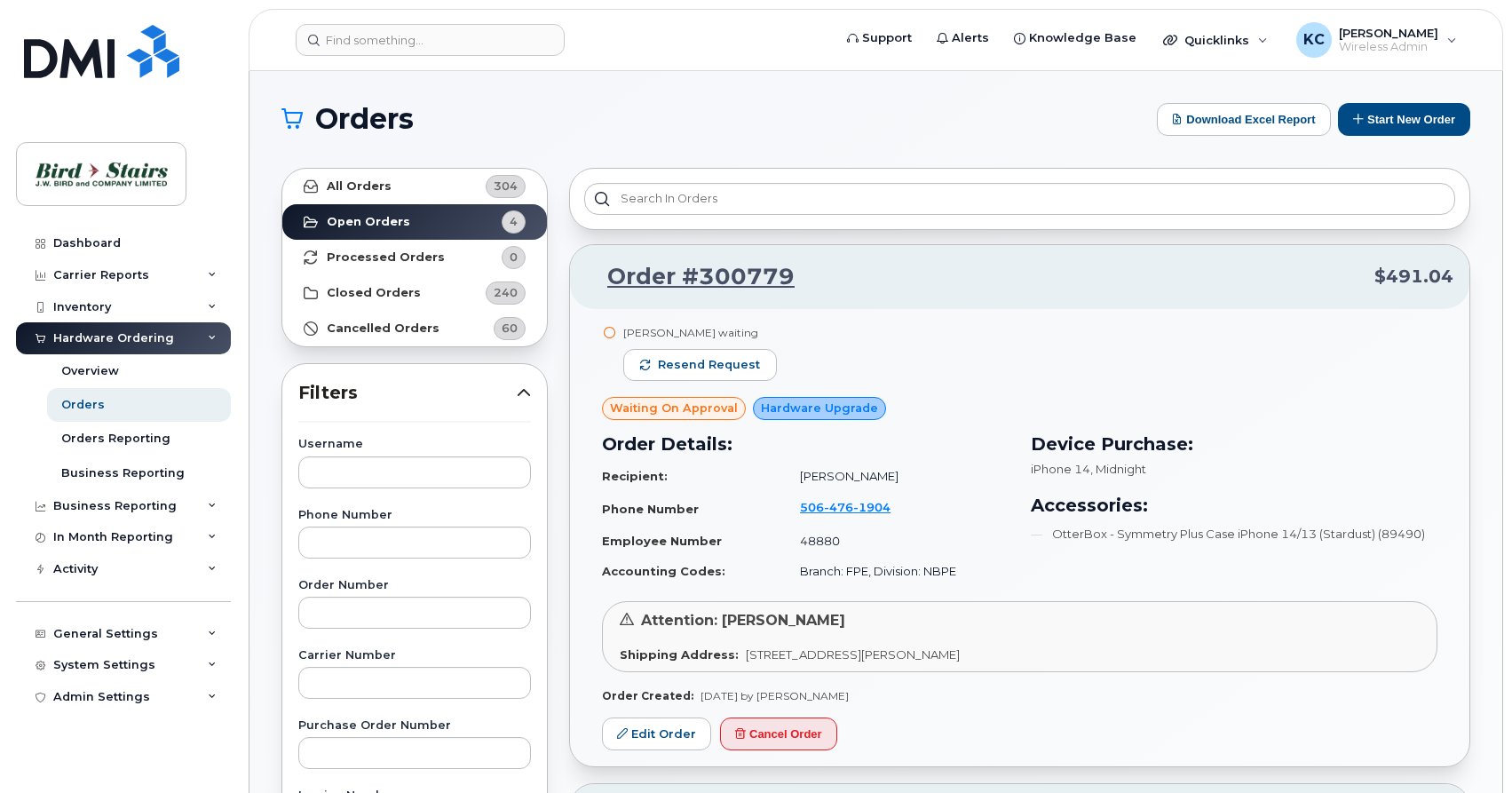
click at [96, 242] on div "Dashboard" at bounding box center [86, 243] width 67 height 14
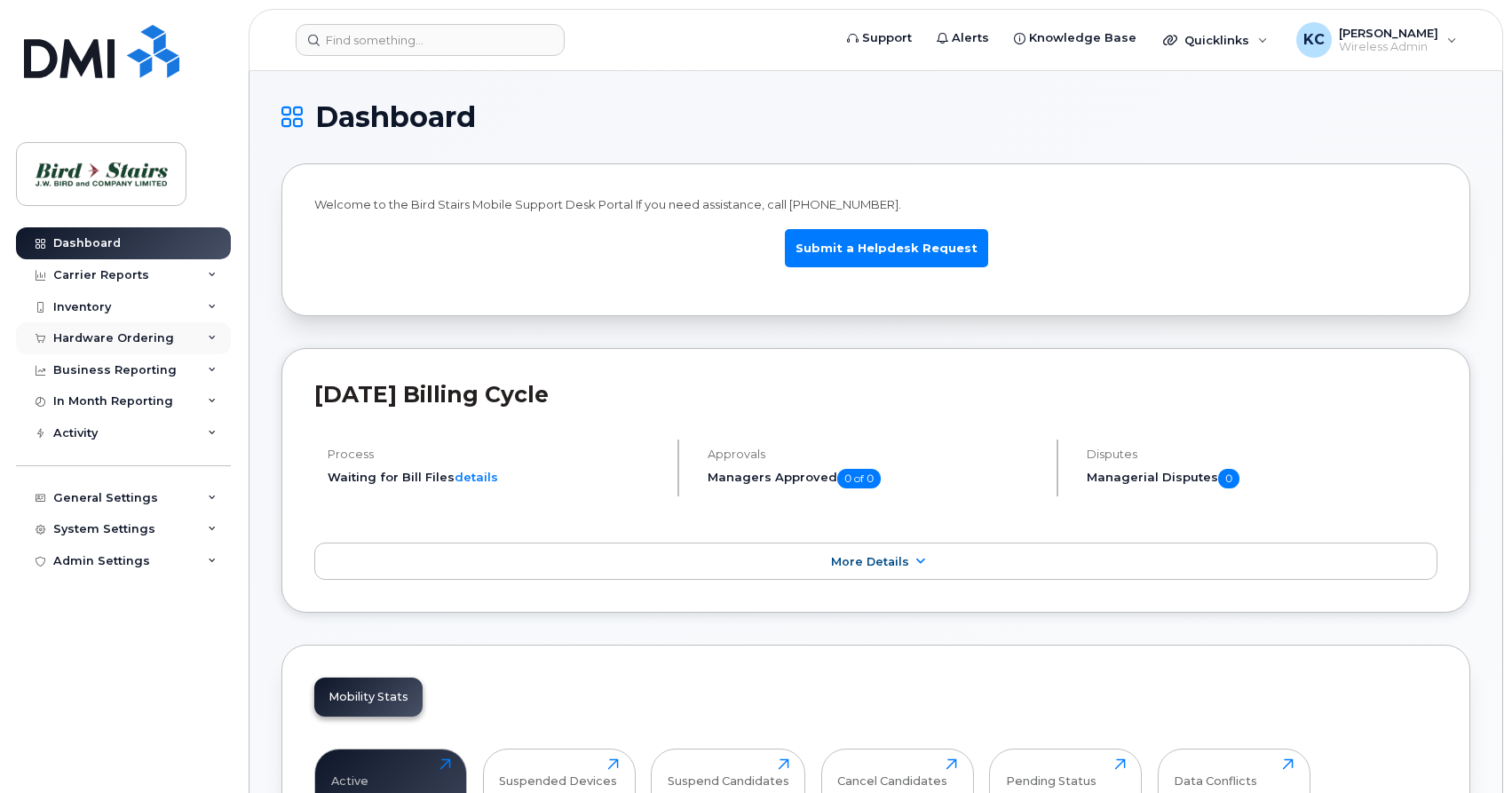
click at [93, 343] on div "Hardware Ordering" at bounding box center [113, 338] width 121 height 14
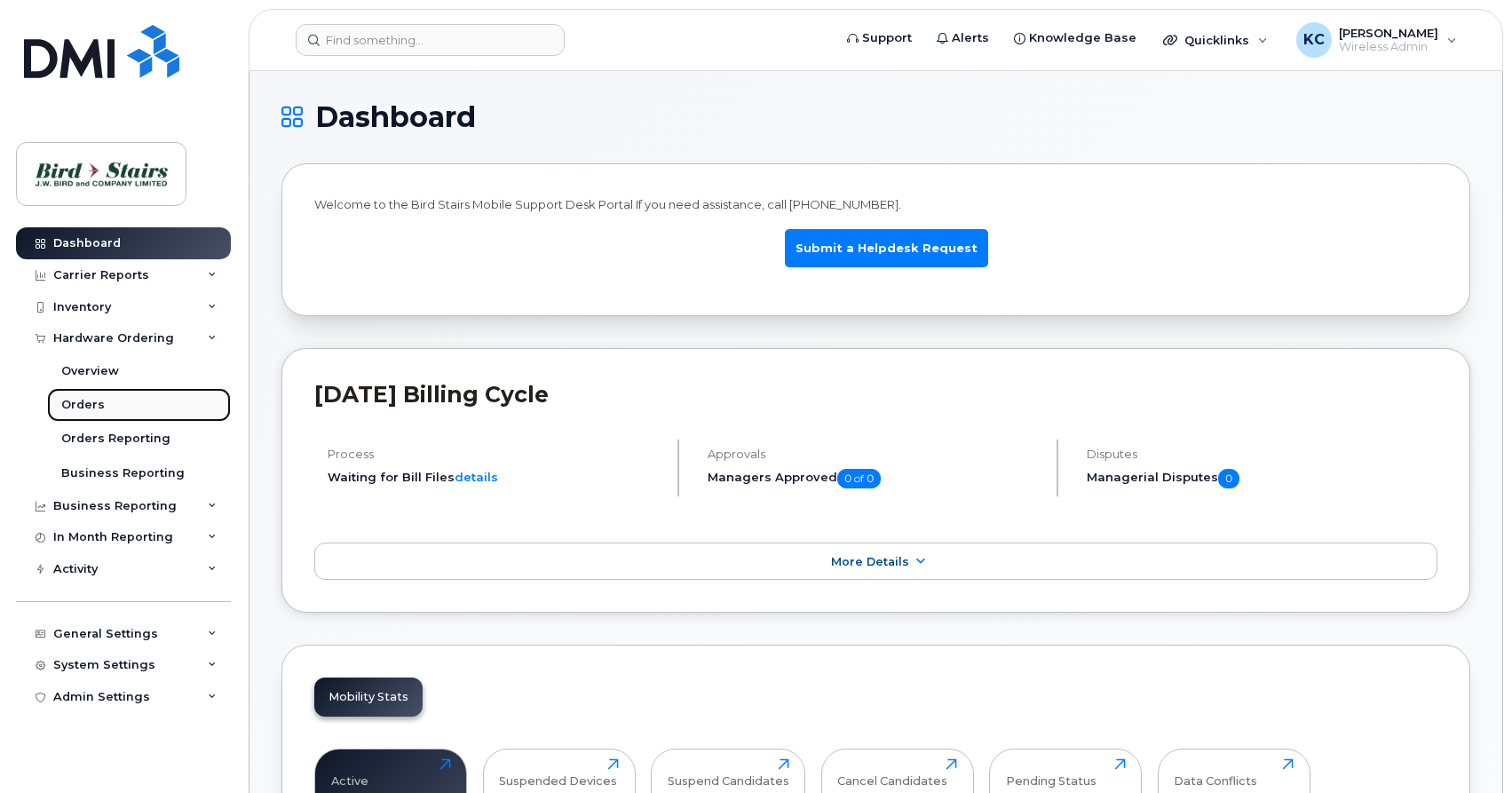
click at [77, 404] on div "Orders" at bounding box center [83, 404] width 43 height 16
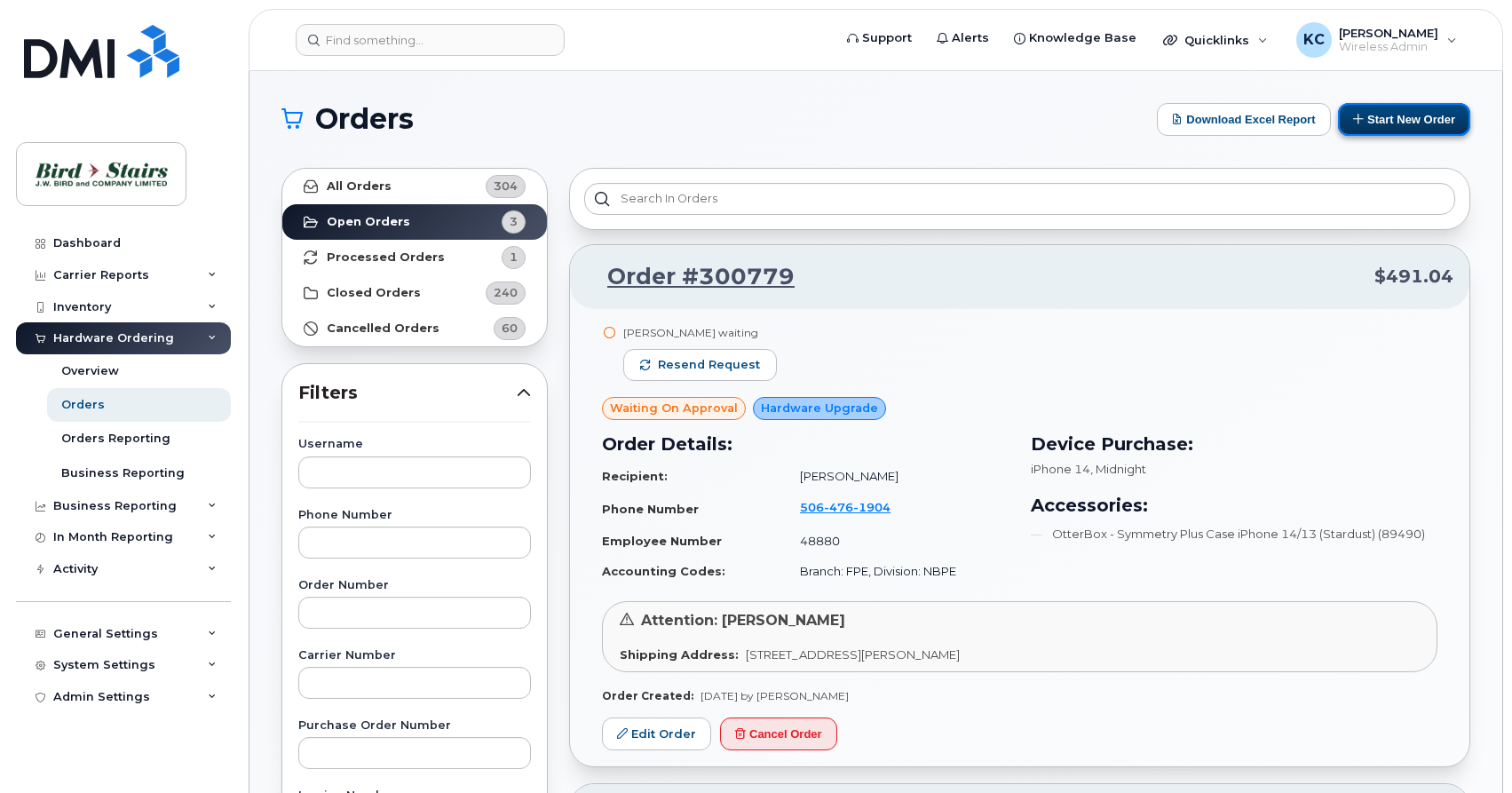
click at [1416, 113] on button "Start New Order" at bounding box center [1404, 119] width 132 height 33
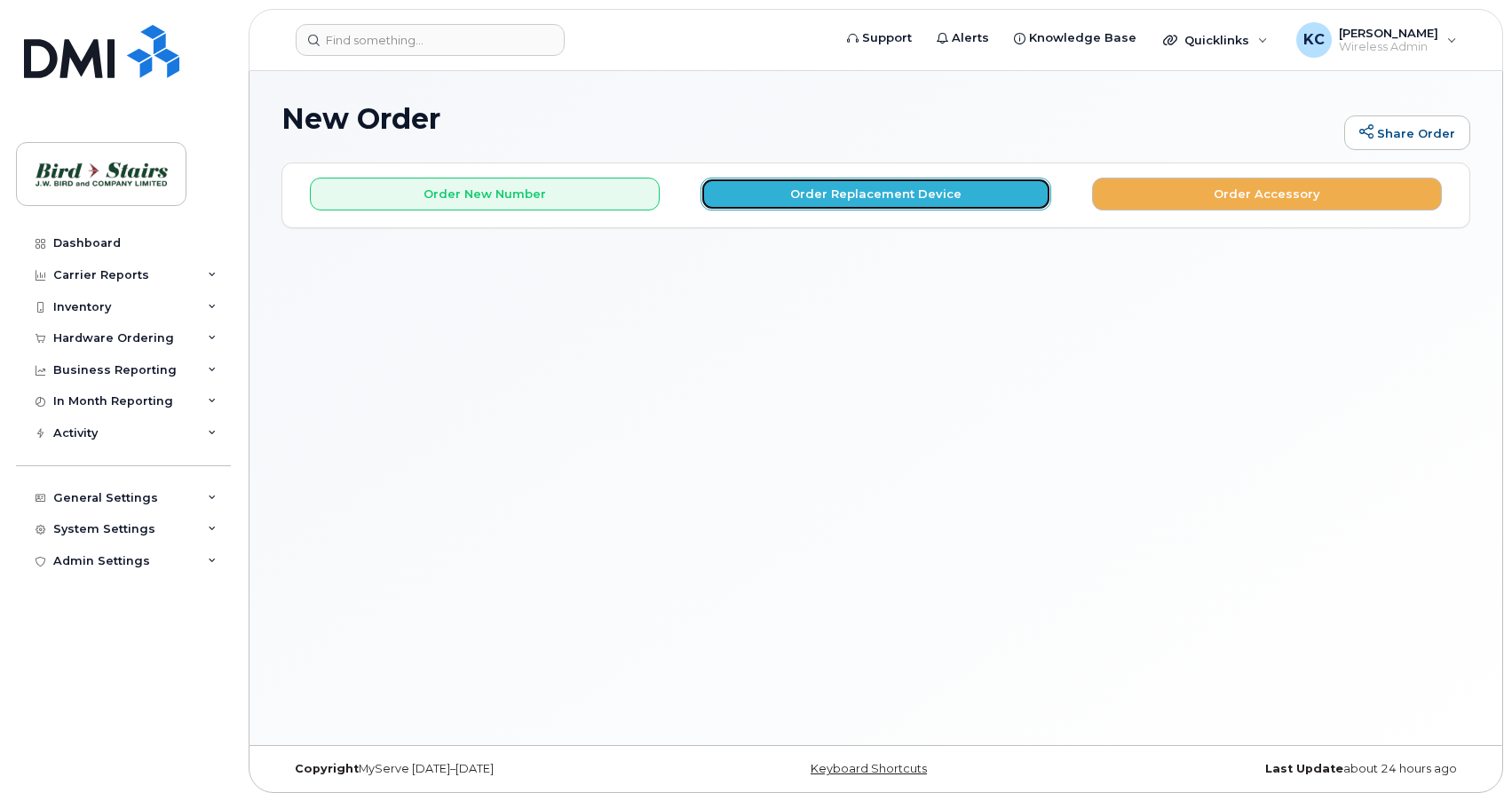
click at [843, 200] on button "Order Replacement Device" at bounding box center [875, 194] width 349 height 33
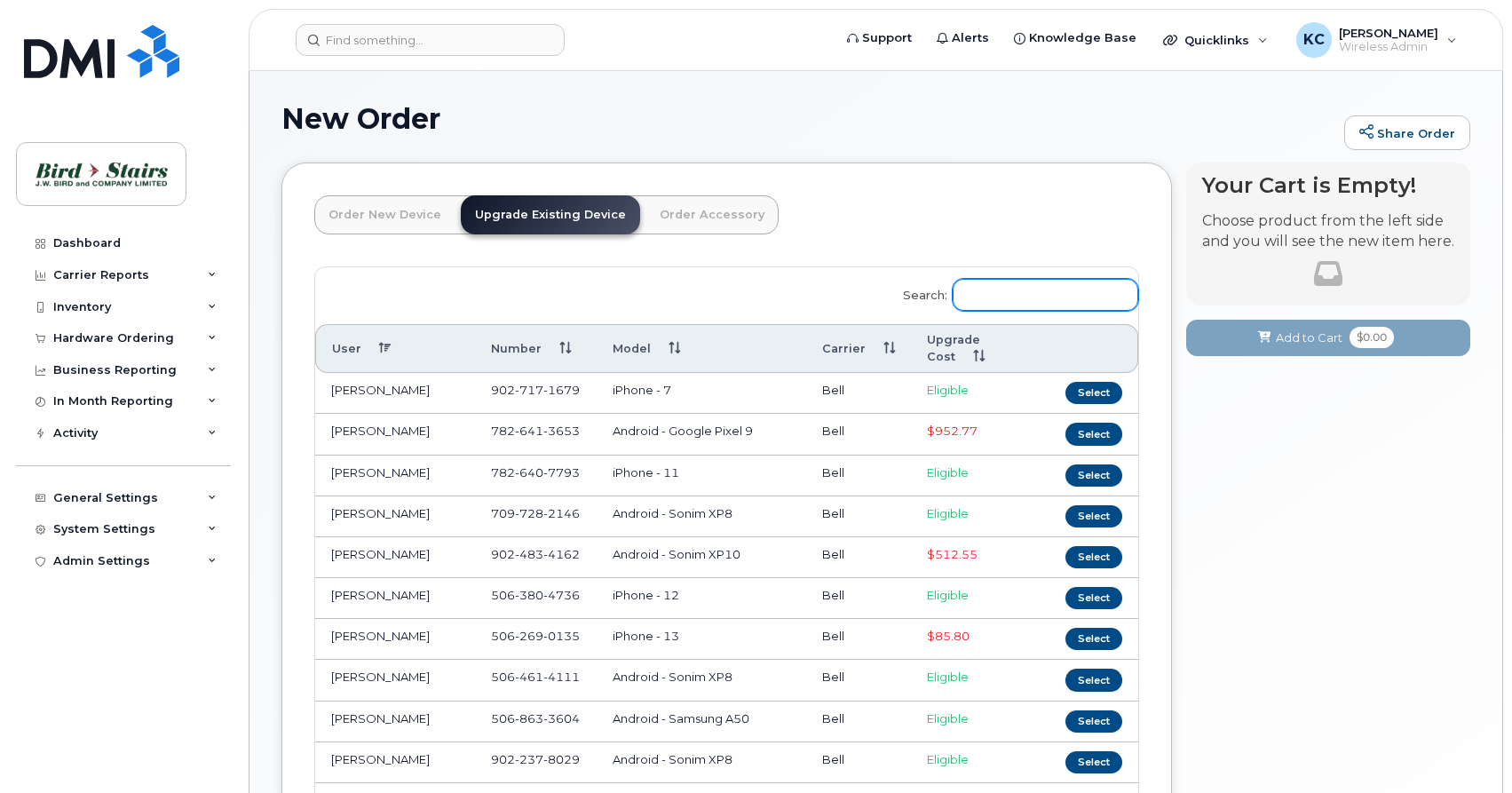
click at [1035, 297] on input "Search:" at bounding box center [1045, 295] width 185 height 32
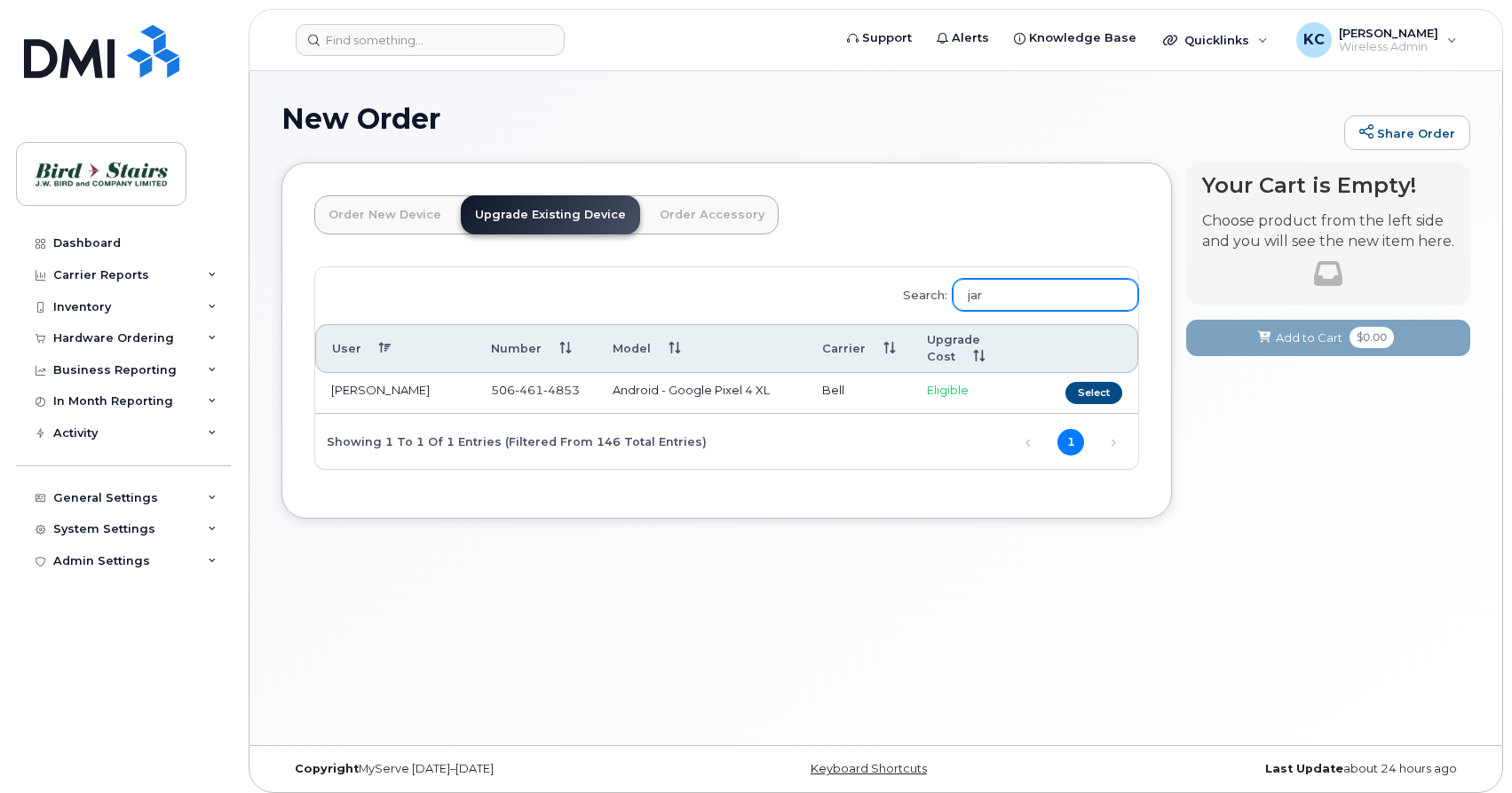
type input "jar"
click at [643, 394] on td "Android - Google Pixel 4 XL" at bounding box center [702, 393] width 211 height 41
click at [1091, 393] on button "Select" at bounding box center [1094, 393] width 57 height 23
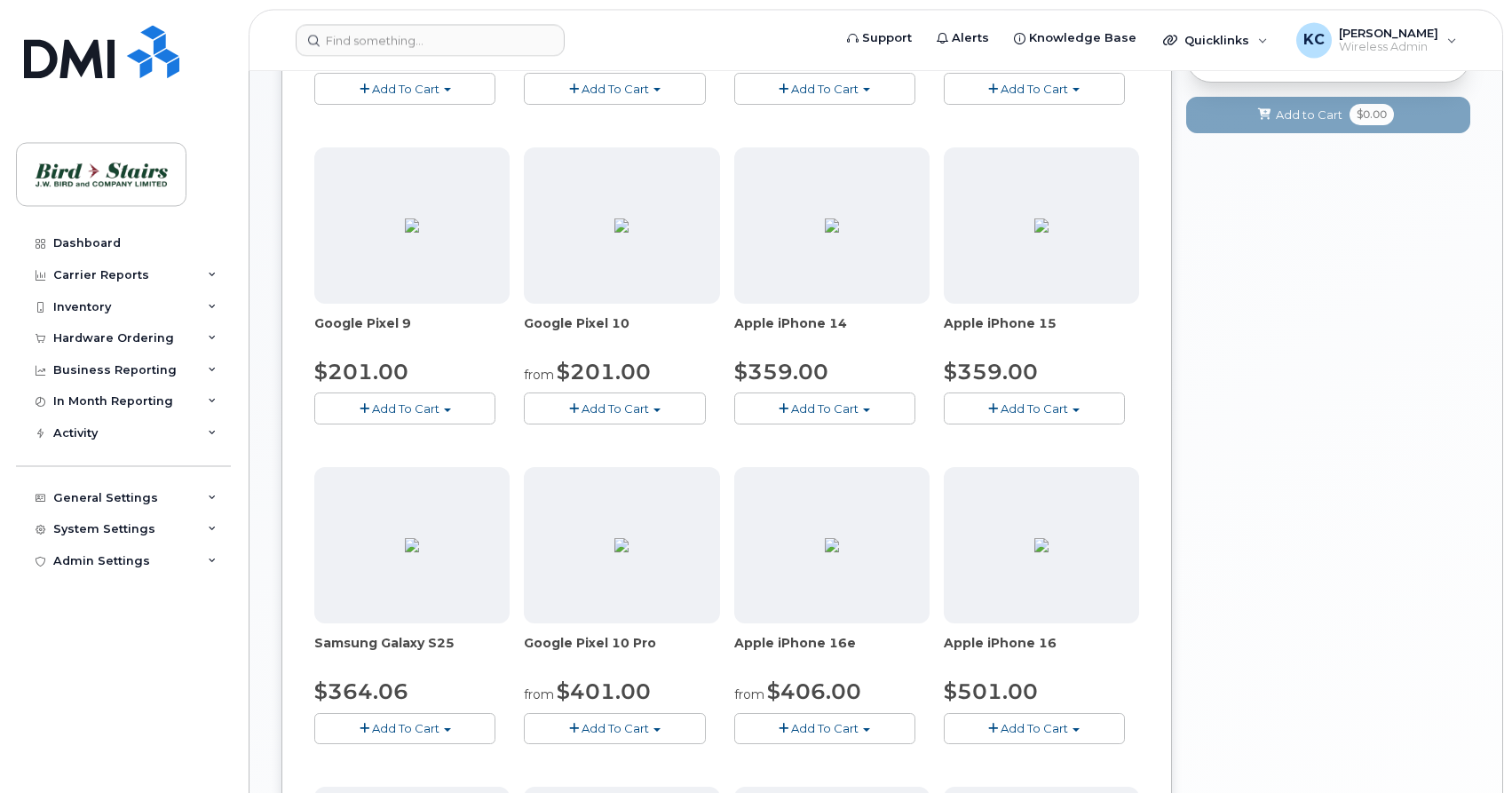
scroll to position [543, 0]
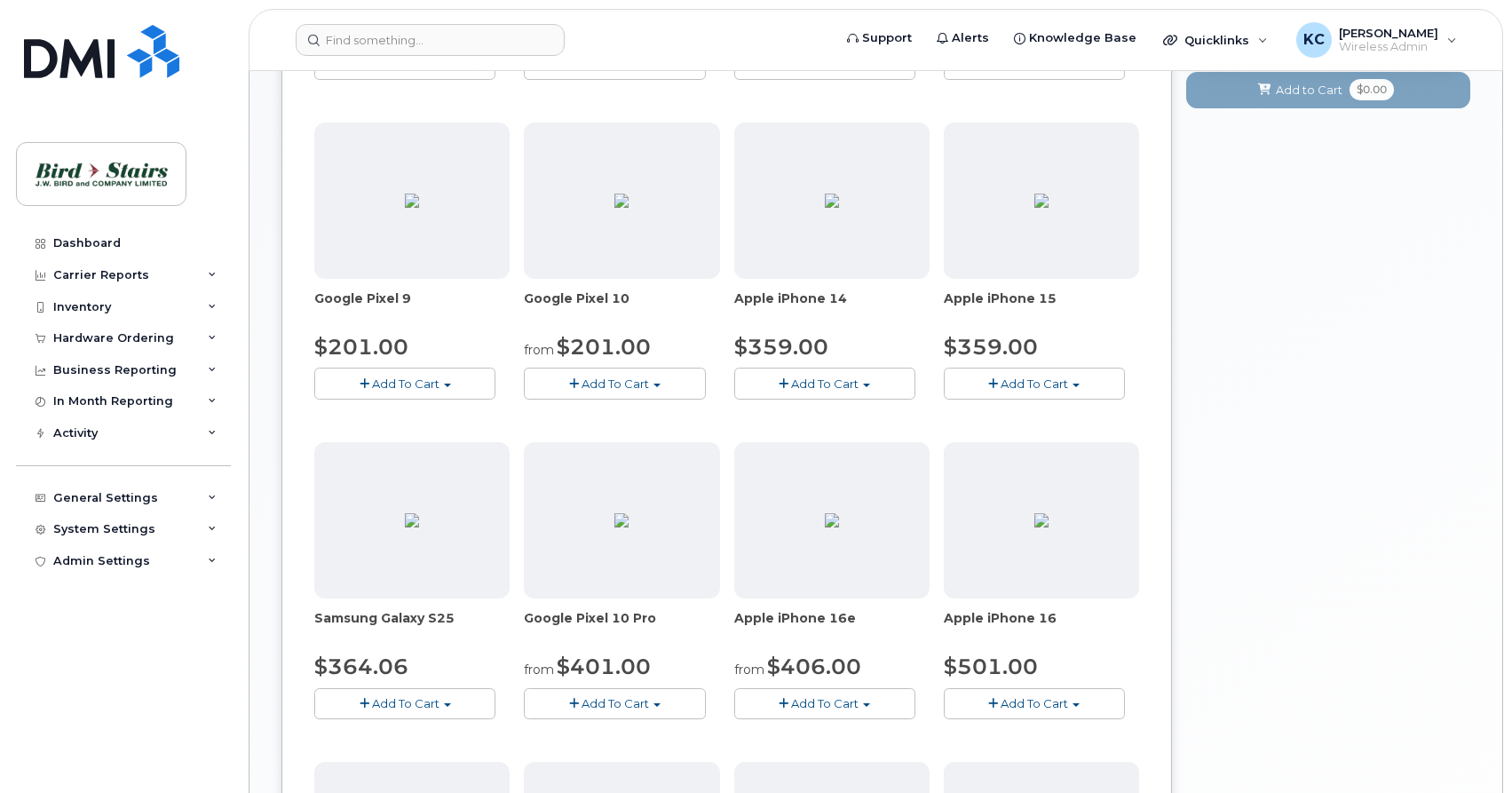
click at [650, 383] on button "Add To Cart" at bounding box center [615, 382] width 181 height 31
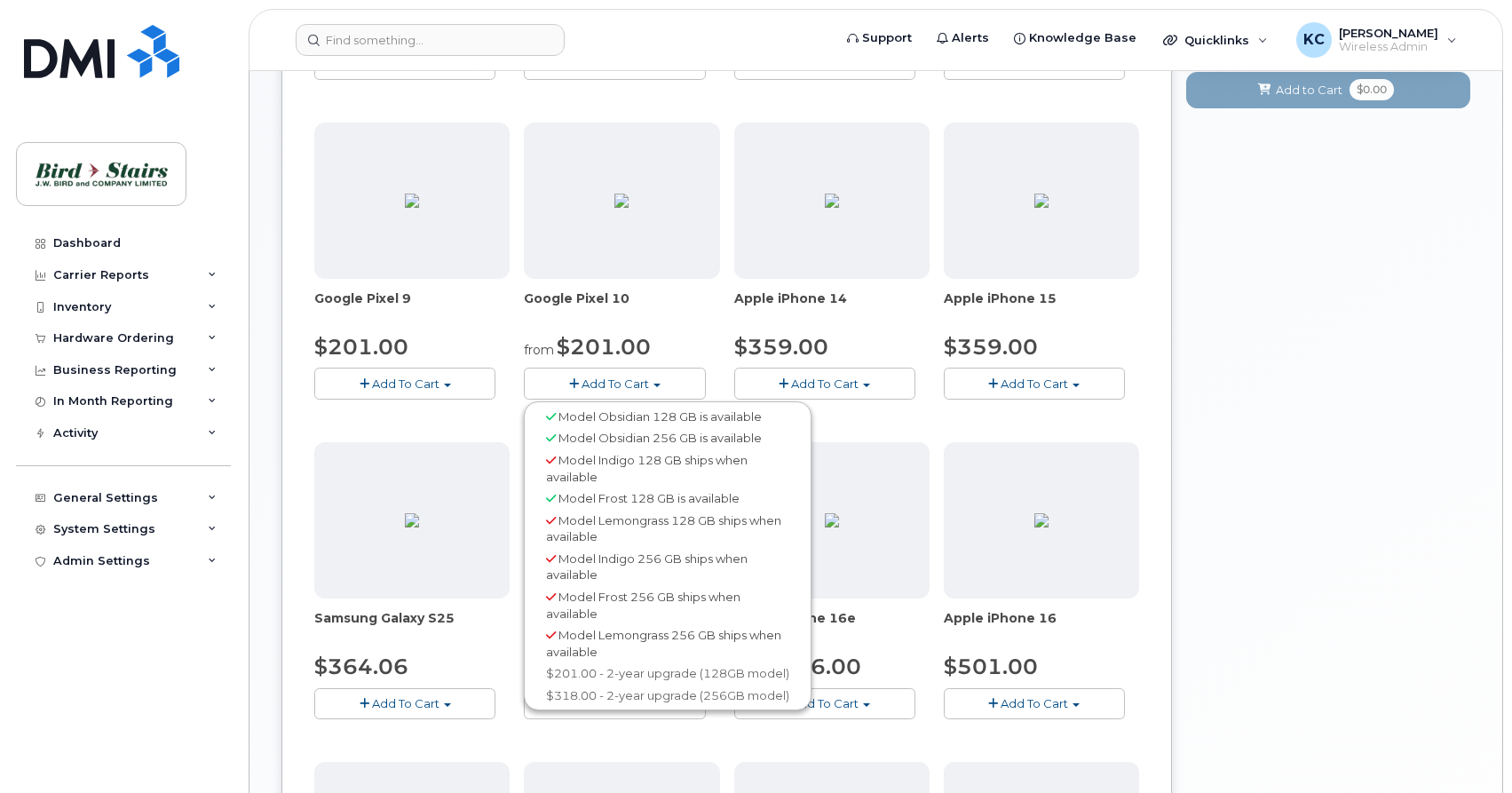
click at [653, 443] on span "Model Obsidian 256 GB is available" at bounding box center [659, 437] width 203 height 14
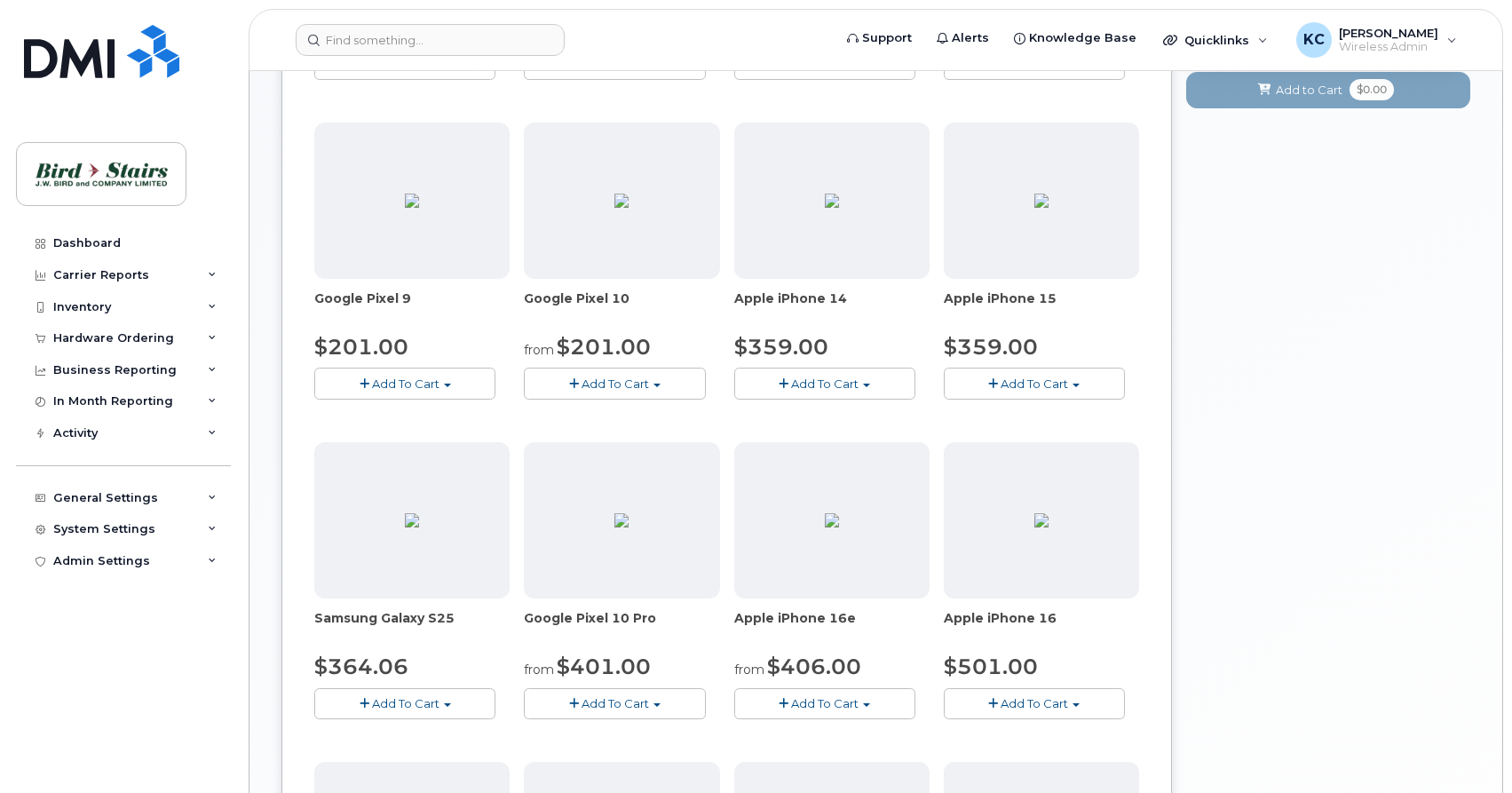
click at [600, 381] on span "Add To Cart" at bounding box center [615, 383] width 67 height 14
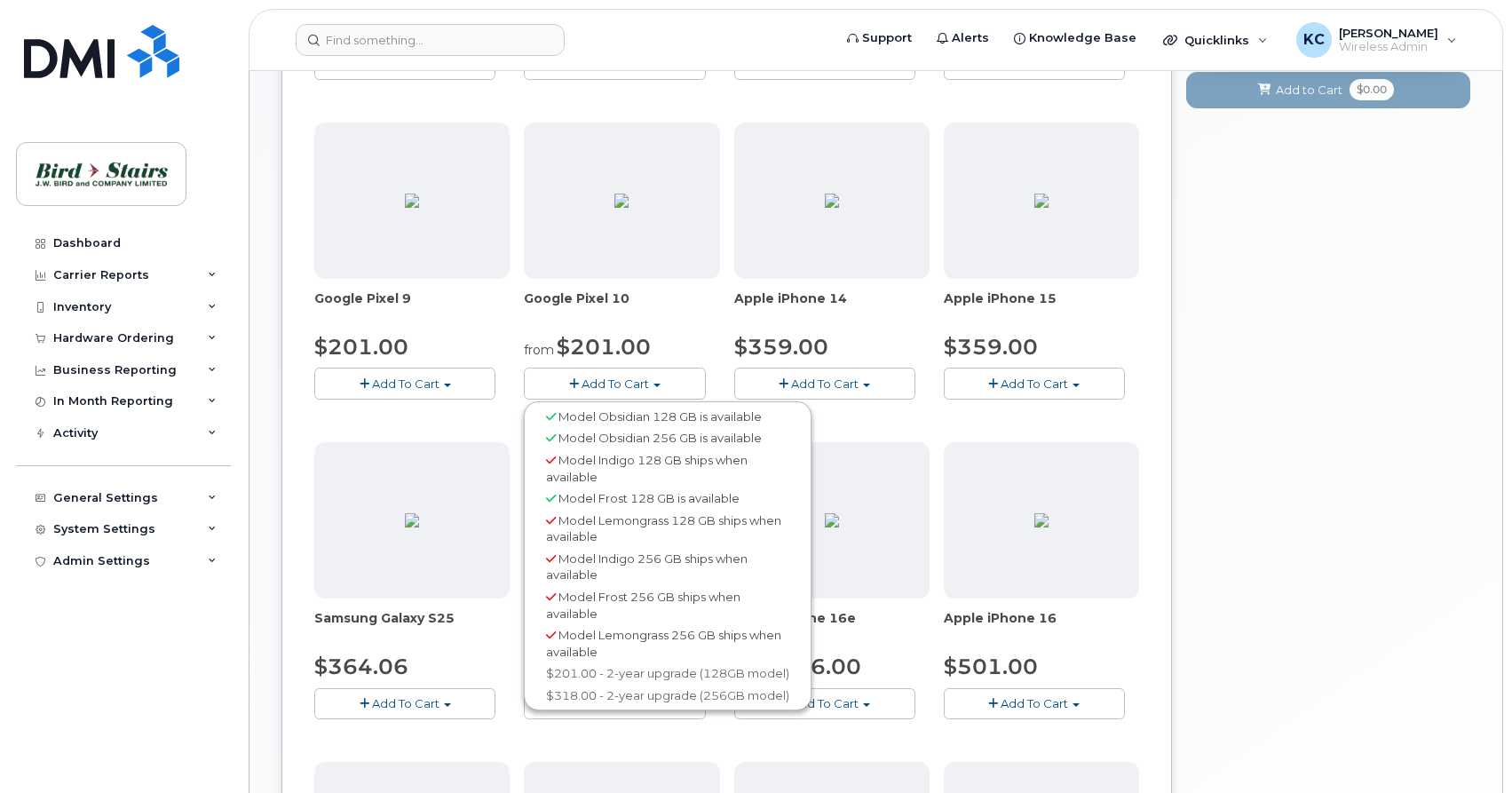
click at [571, 437] on span "Model Obsidian 256 GB is available" at bounding box center [659, 437] width 203 height 14
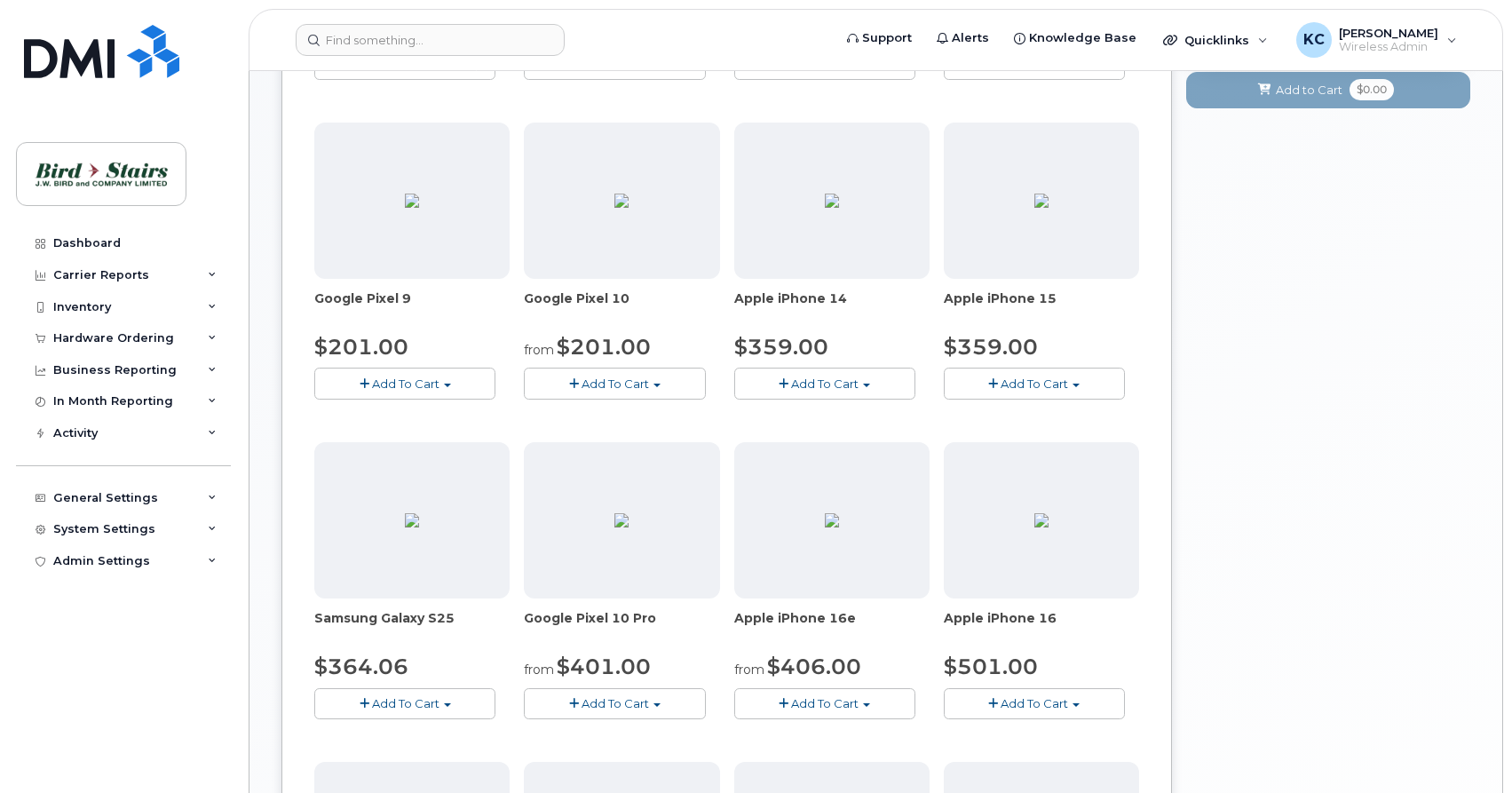
click at [642, 381] on span "Add To Cart" at bounding box center [615, 383] width 67 height 14
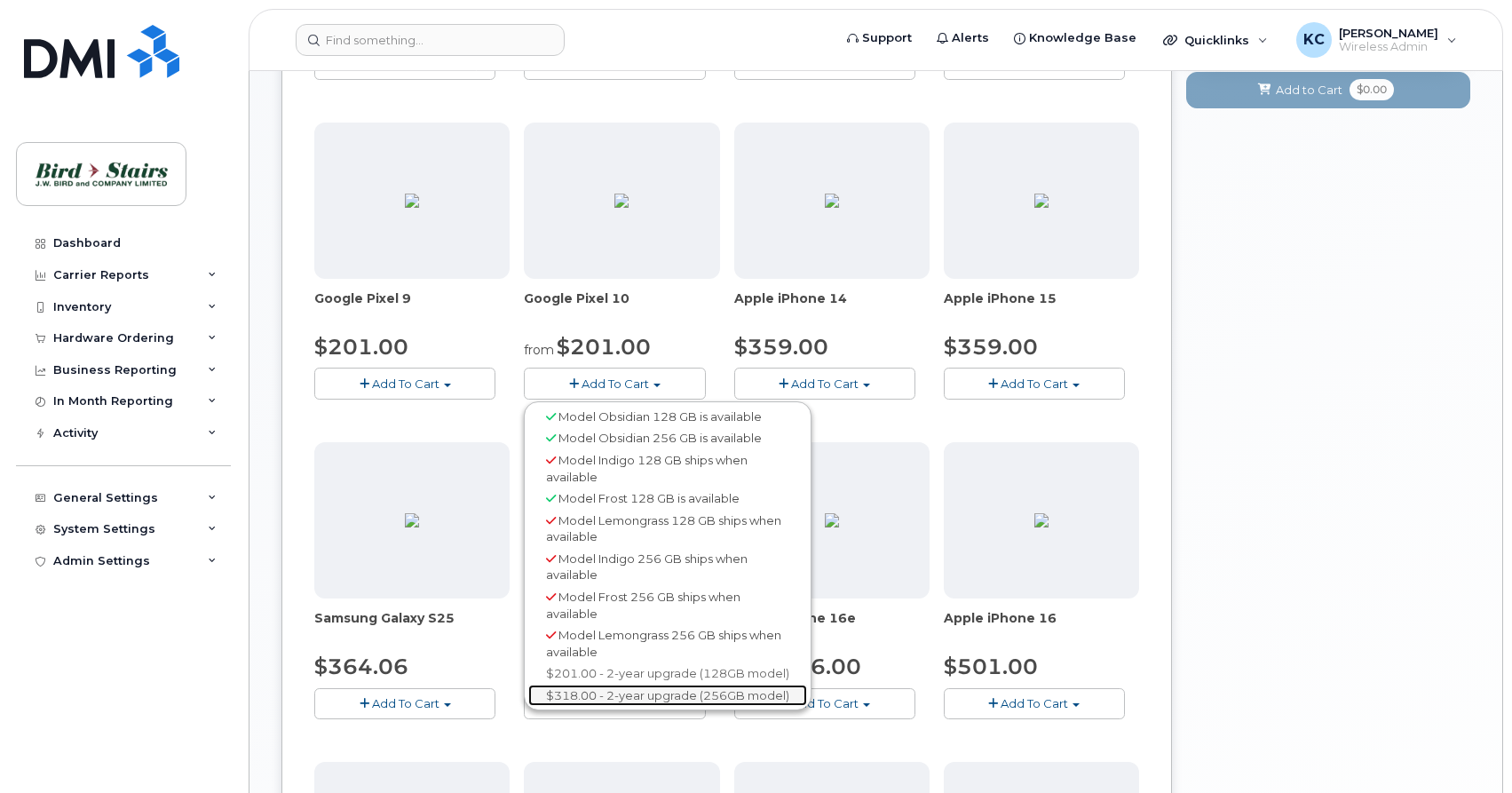
click at [591, 690] on link "$318.00 - 2-year upgrade (256GB model)" at bounding box center [667, 696] width 279 height 23
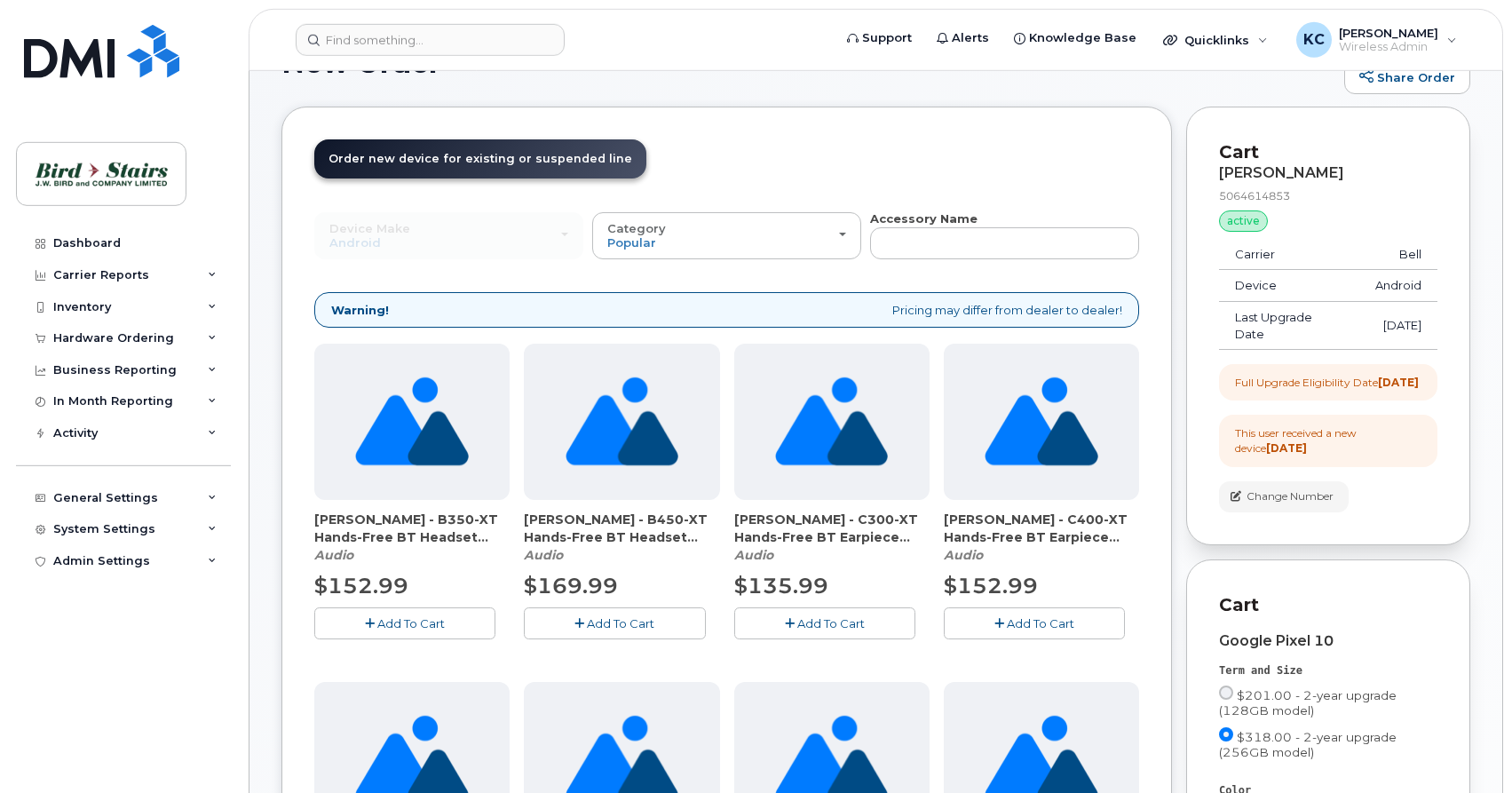
scroll to position [0, 0]
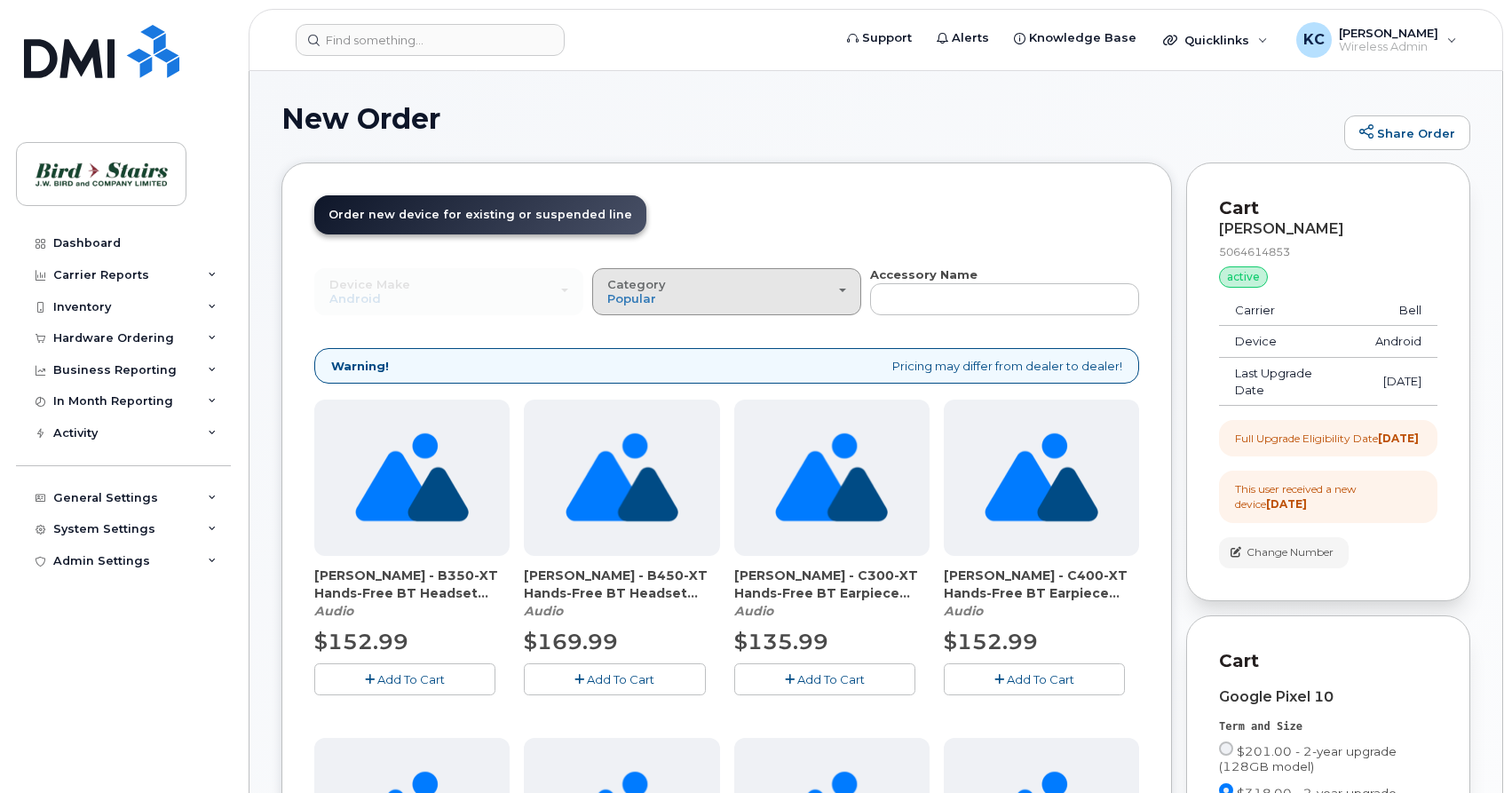
click at [829, 302] on div "Category Popular" at bounding box center [726, 291] width 239 height 27
click at [671, 367] on div "Case" at bounding box center [726, 370] width 260 height 22
click at [760, 301] on div "Category Popular" at bounding box center [726, 291] width 239 height 27
click at [616, 375] on label "Case" at bounding box center [622, 370] width 52 height 22
click at [0, 0] on input "Case" at bounding box center [0, 0] width 0 height 0
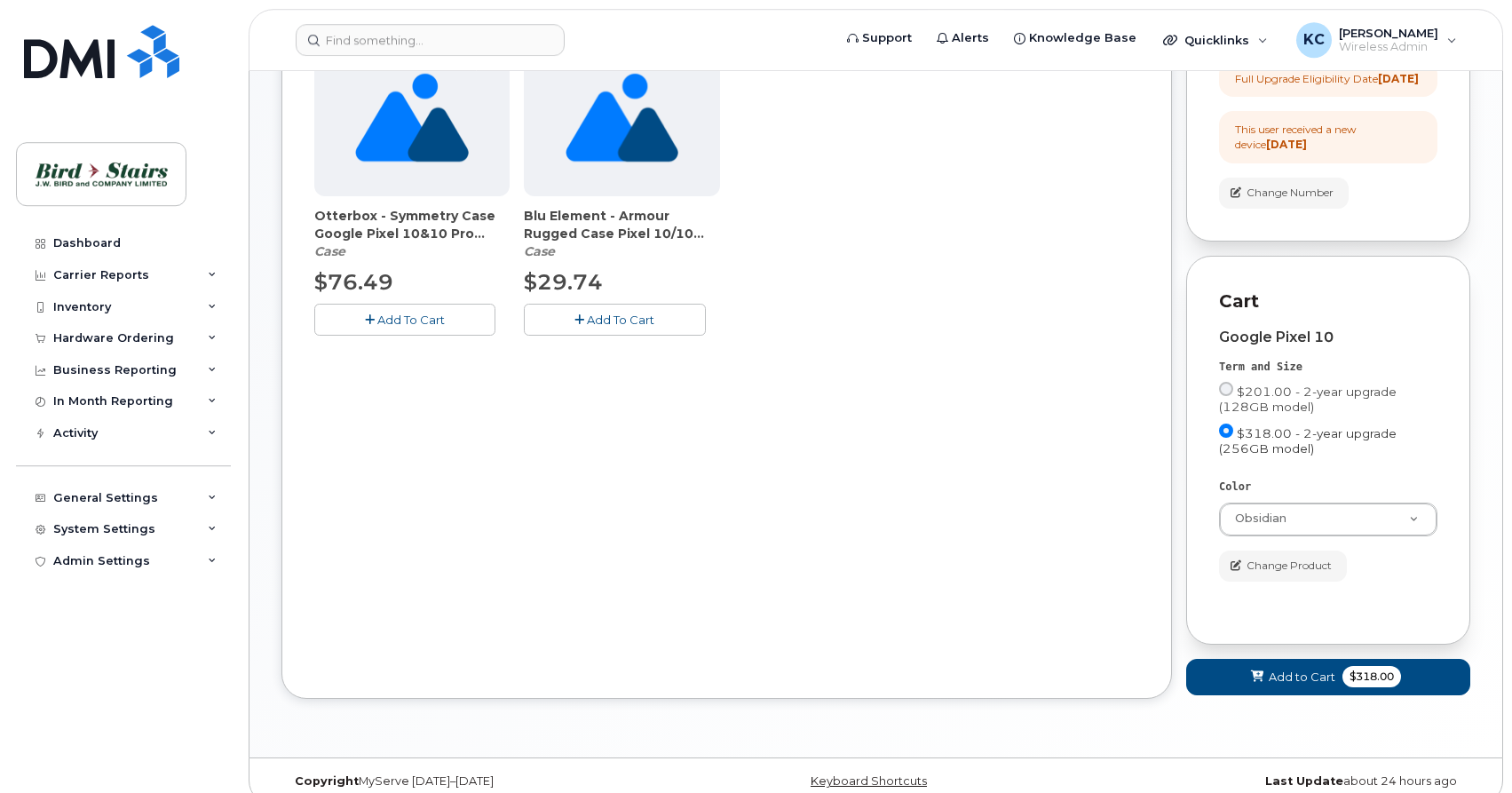
scroll to position [396, 0]
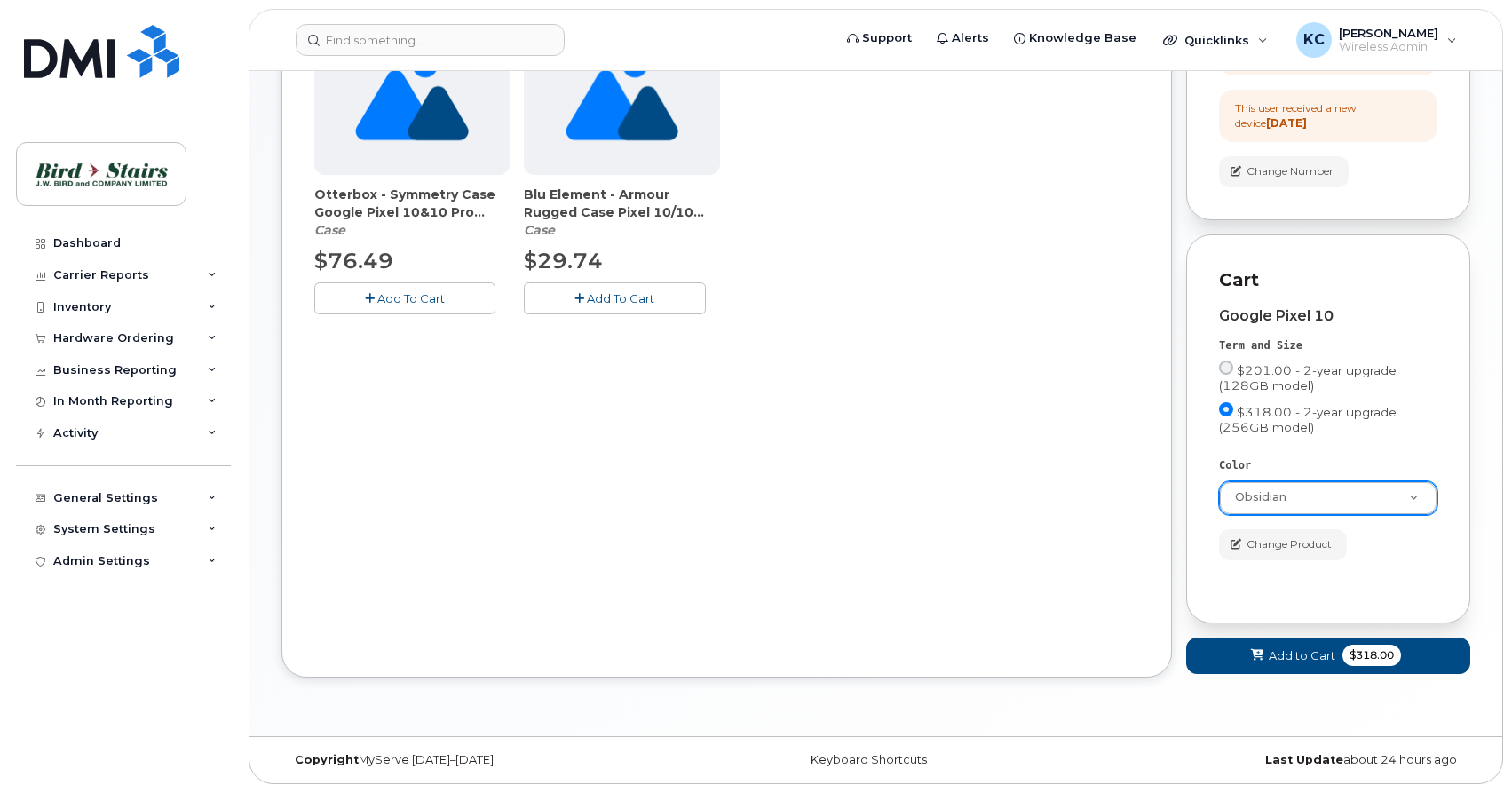
click at [1422, 501] on body "Support Alerts Knowledge Base Quicklinks Suspend / Cancel Device Change SIM Car…" at bounding box center [756, 206] width 1512 height 1173
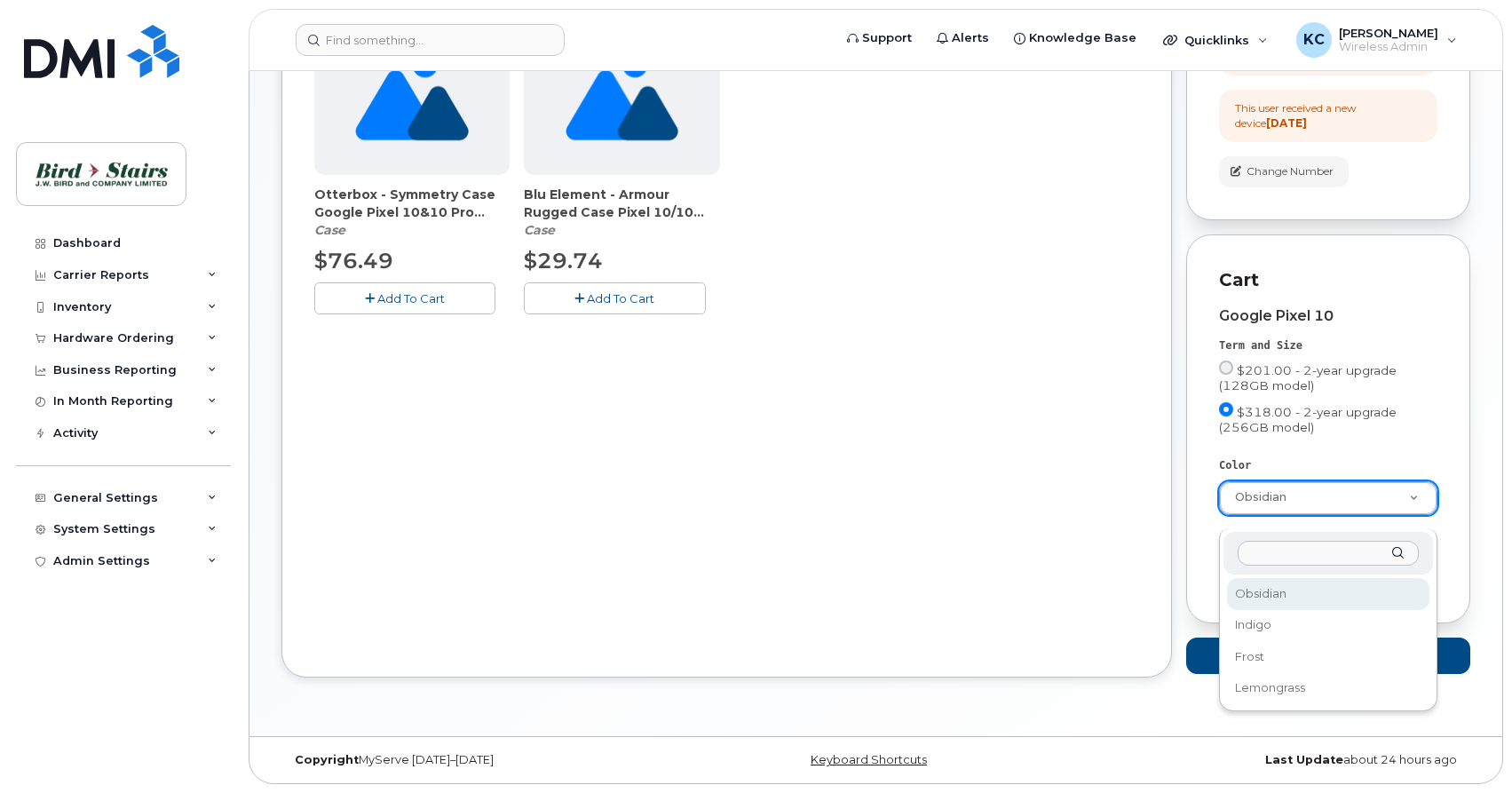
click at [930, 447] on body "Support Alerts Knowledge Base Quicklinks Suspend / Cancel Device Change SIM Car…" at bounding box center [756, 206] width 1512 height 1173
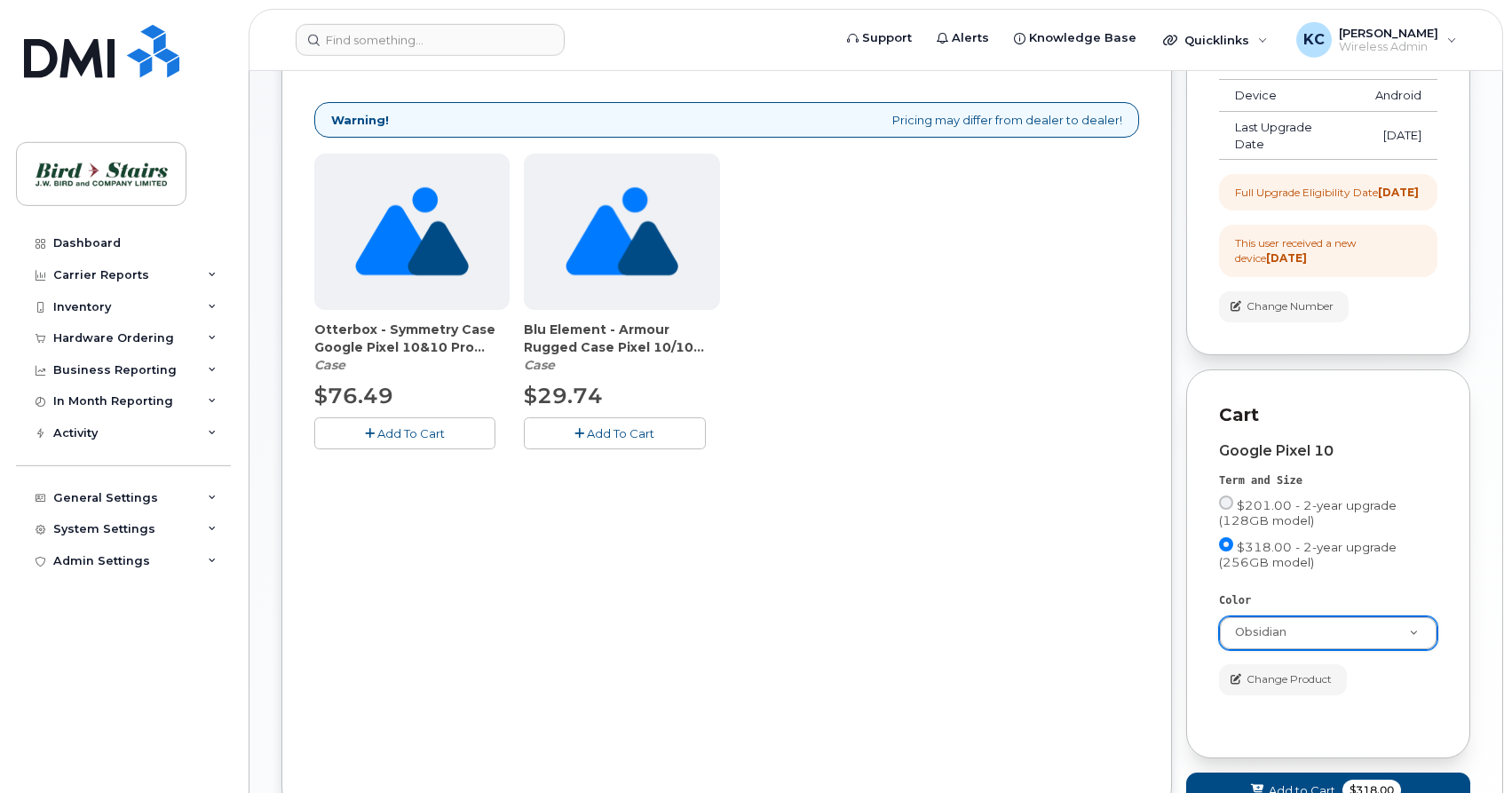
scroll to position [34, 0]
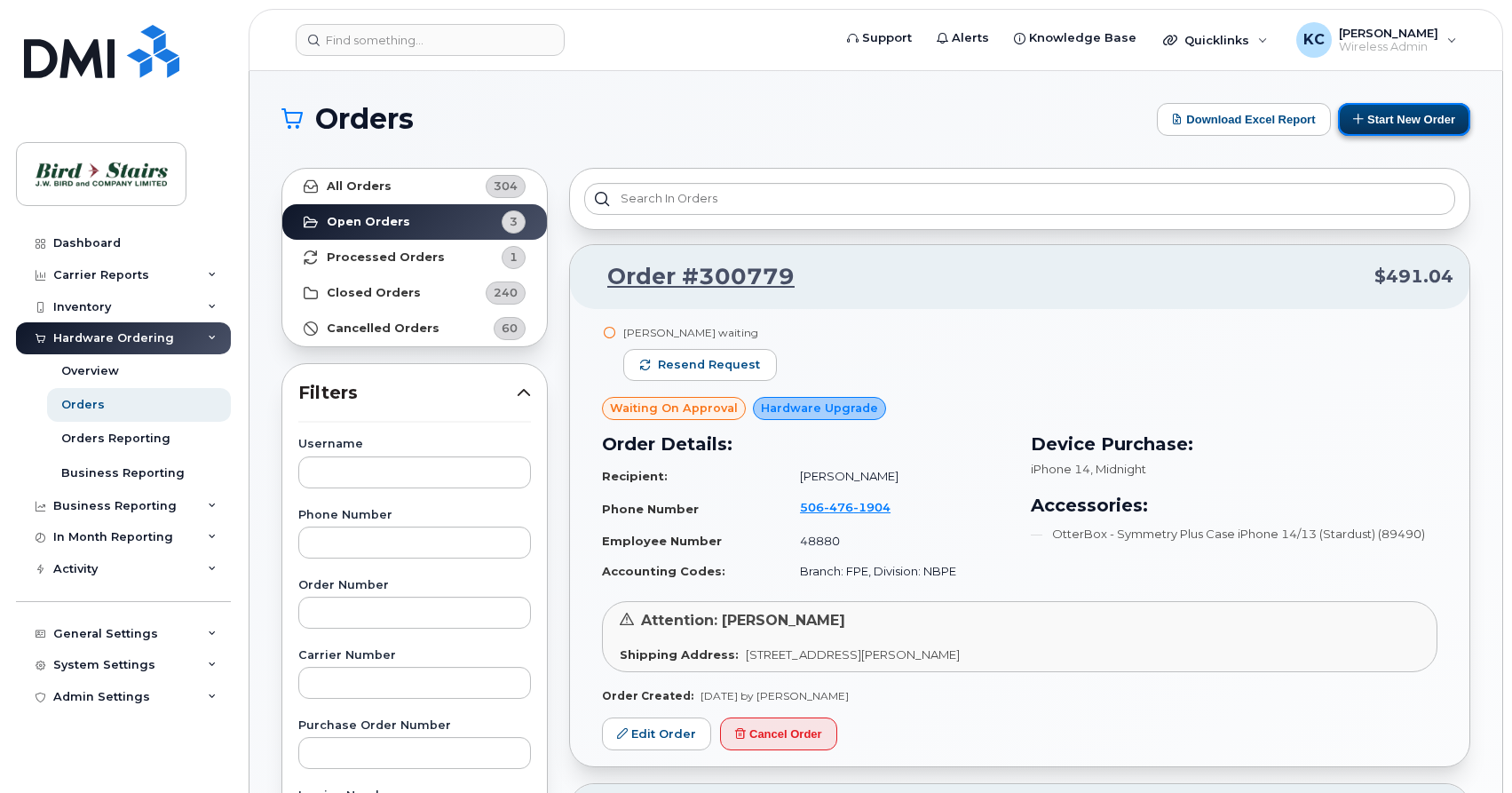
click at [1376, 117] on button "Start New Order" at bounding box center [1404, 119] width 132 height 33
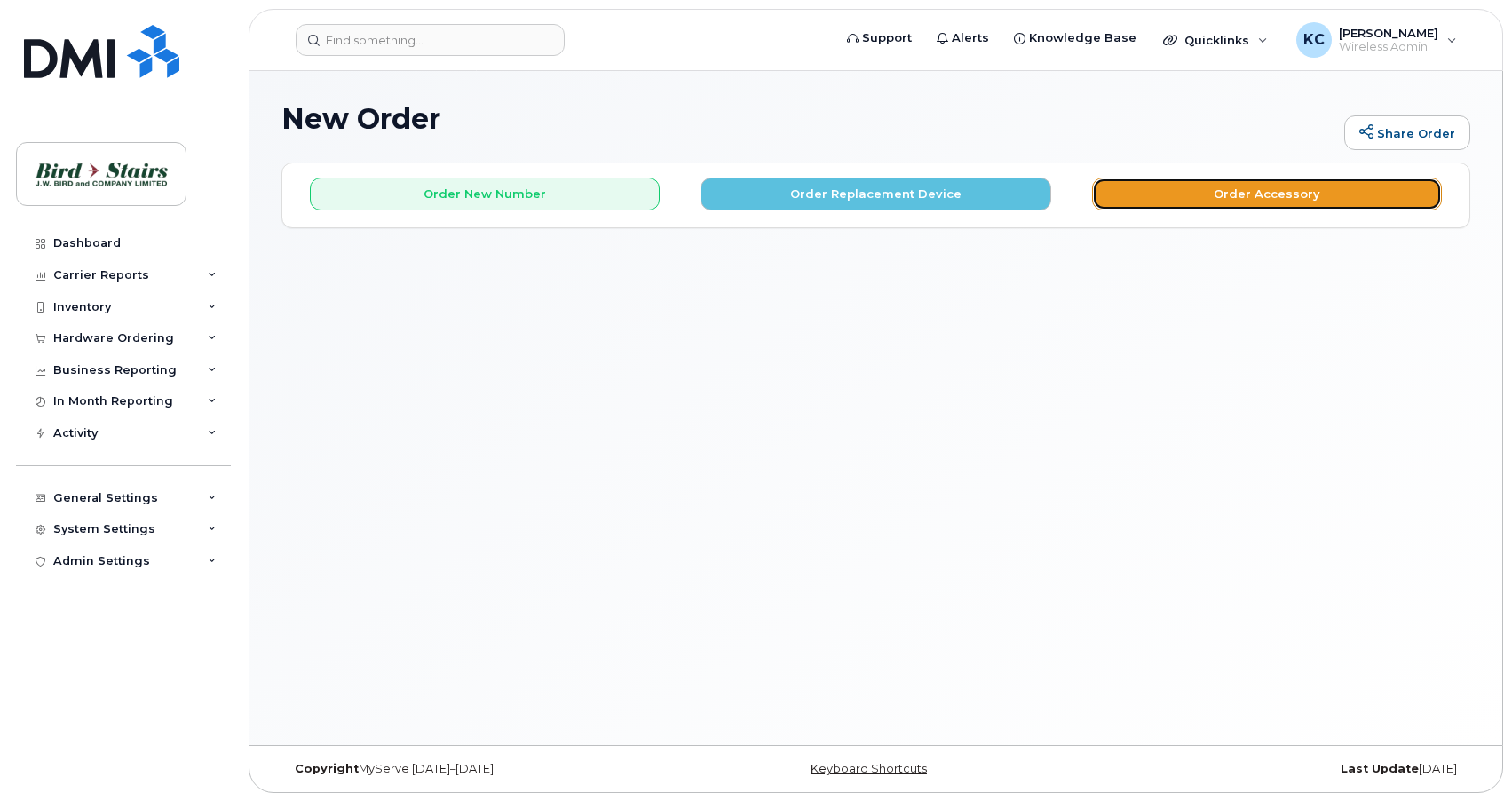
click at [1163, 194] on button "Order Accessory" at bounding box center [1266, 194] width 349 height 33
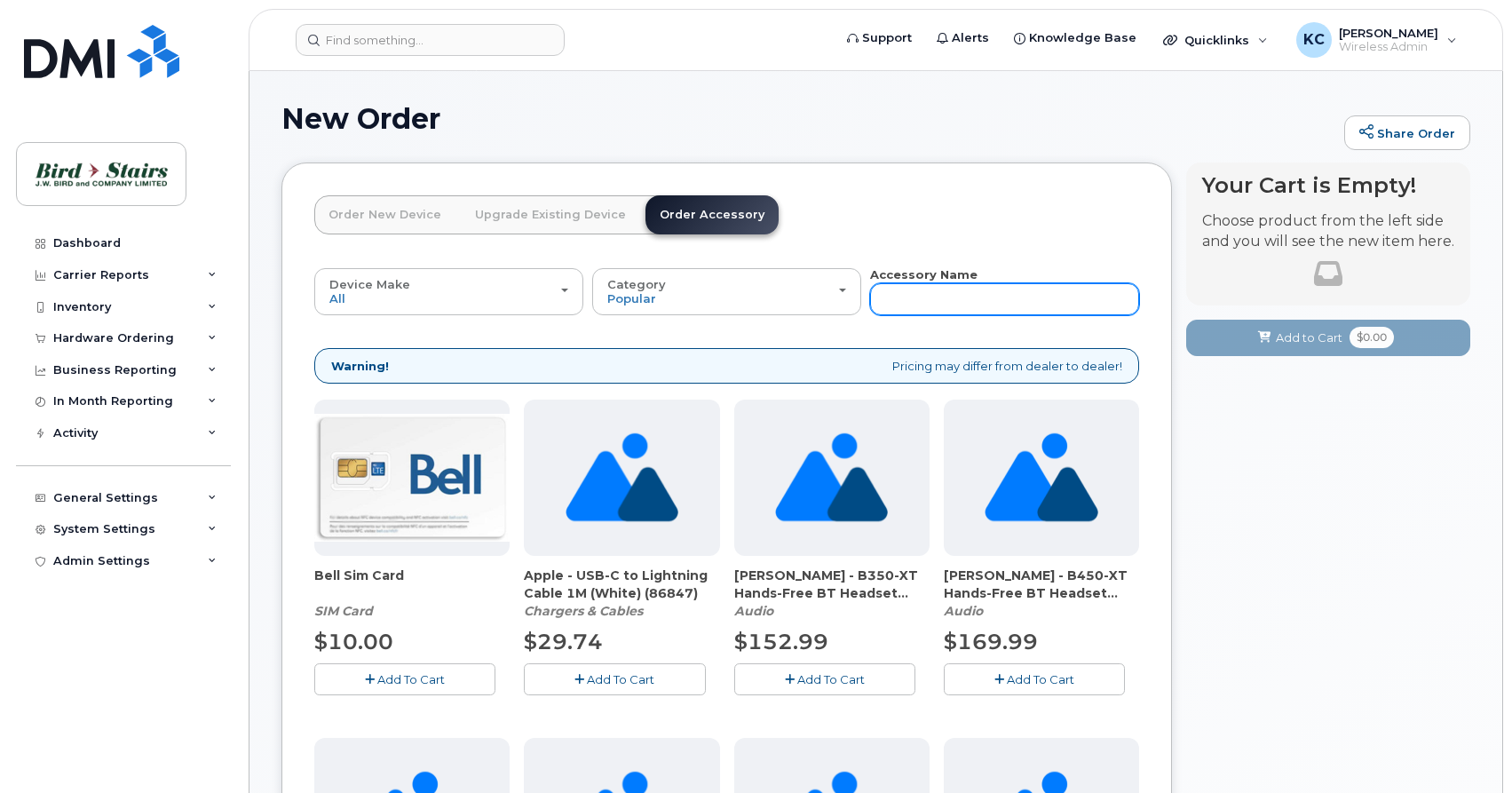
click at [933, 304] on input "text" at bounding box center [1004, 299] width 269 height 32
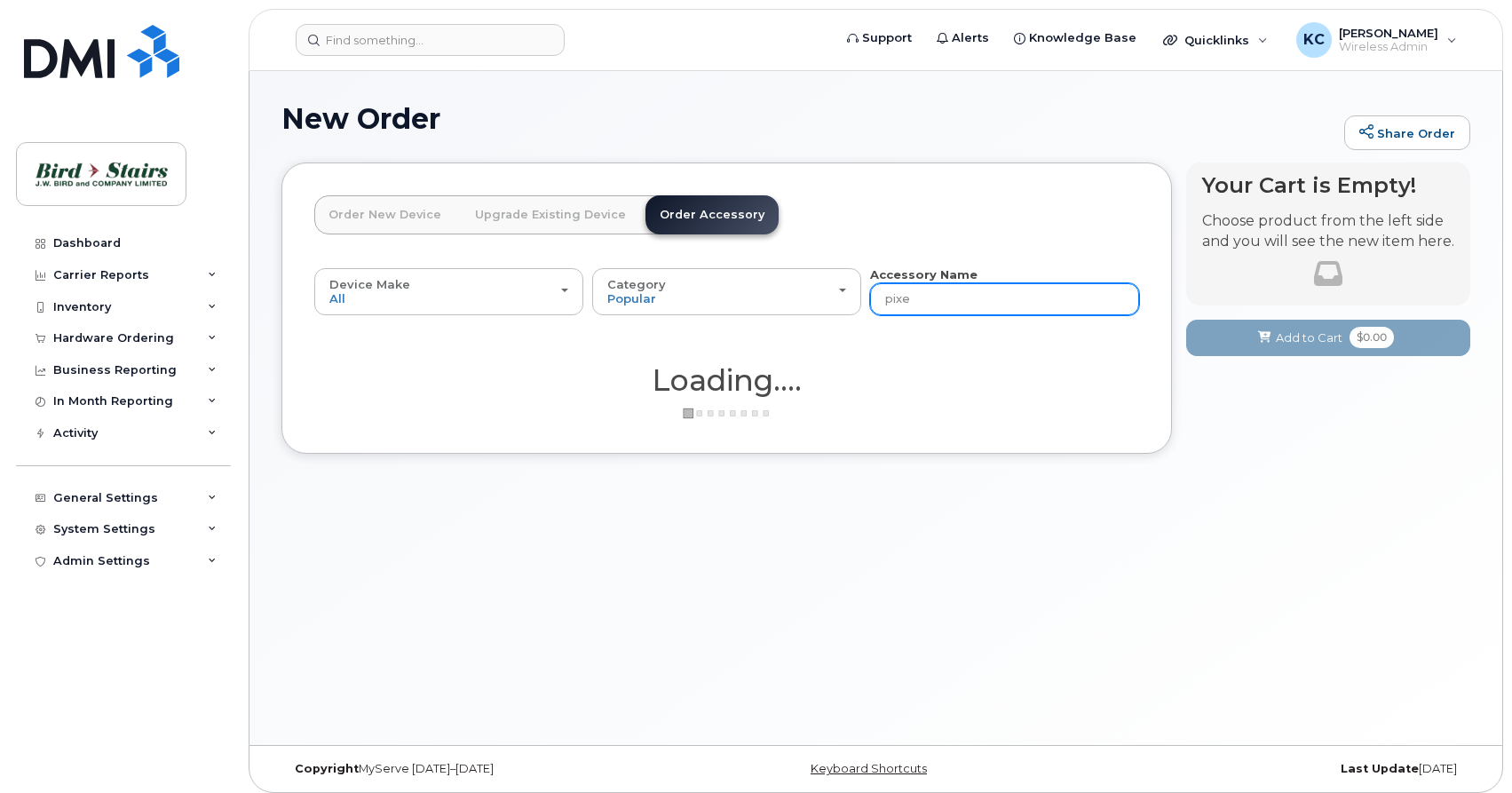
type input "pixel"
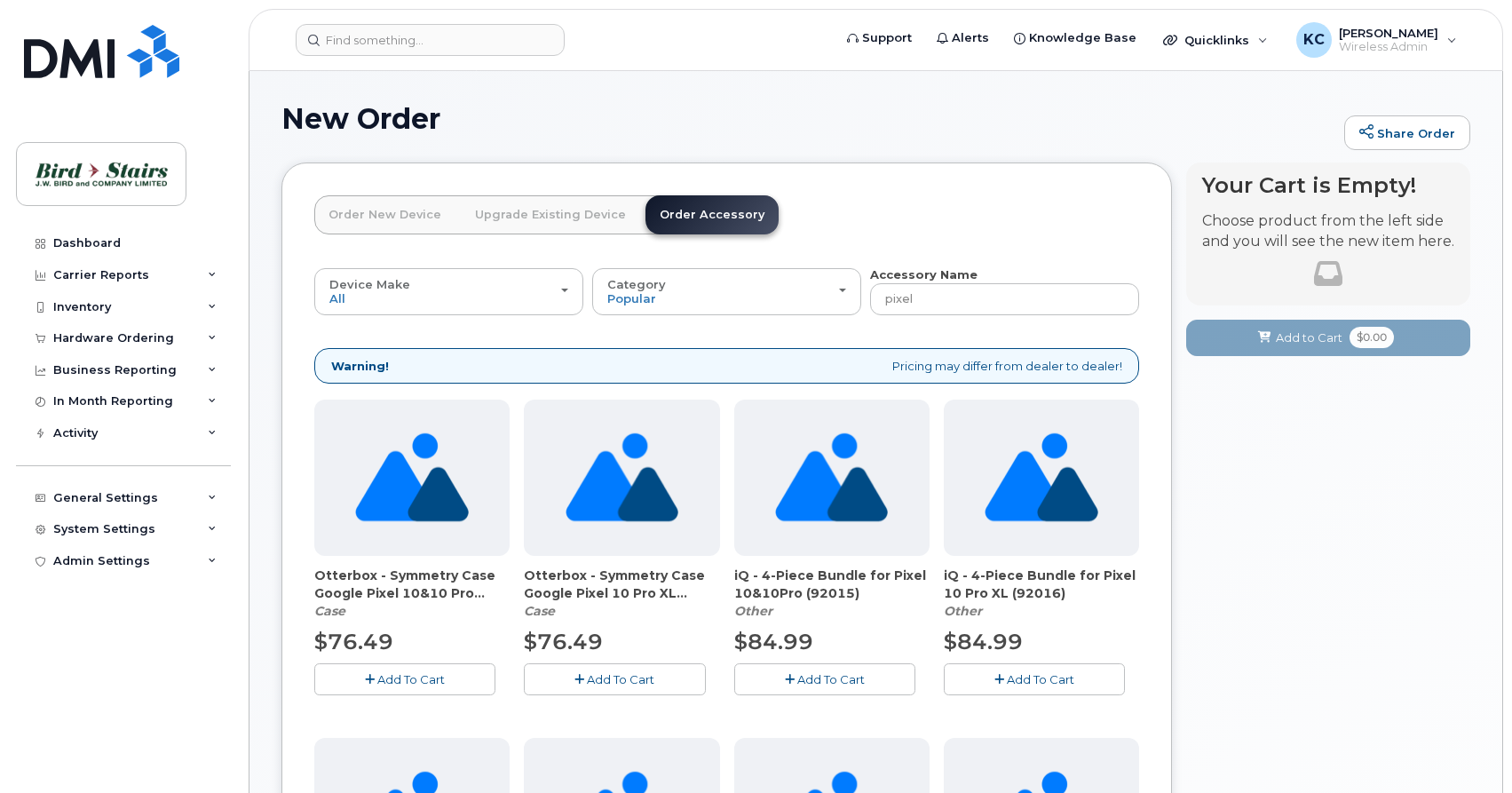
click at [416, 575] on span "Otterbox - Symmetry Case Google Pixel 10&10 Pro (Clear) (92013)" at bounding box center [412, 584] width 195 height 36
click at [414, 592] on span "Otterbox - Symmetry Case Google Pixel 10&10 Pro (Clear) (92013)" at bounding box center [412, 584] width 195 height 36
drag, startPoint x: 414, startPoint y: 592, endPoint x: 510, endPoint y: 591, distance: 96.0
click at [510, 591] on span "Otterbox - Symmetry Case Google Pixel 10&10 Pro (Clear) (92013)" at bounding box center [412, 584] width 195 height 36
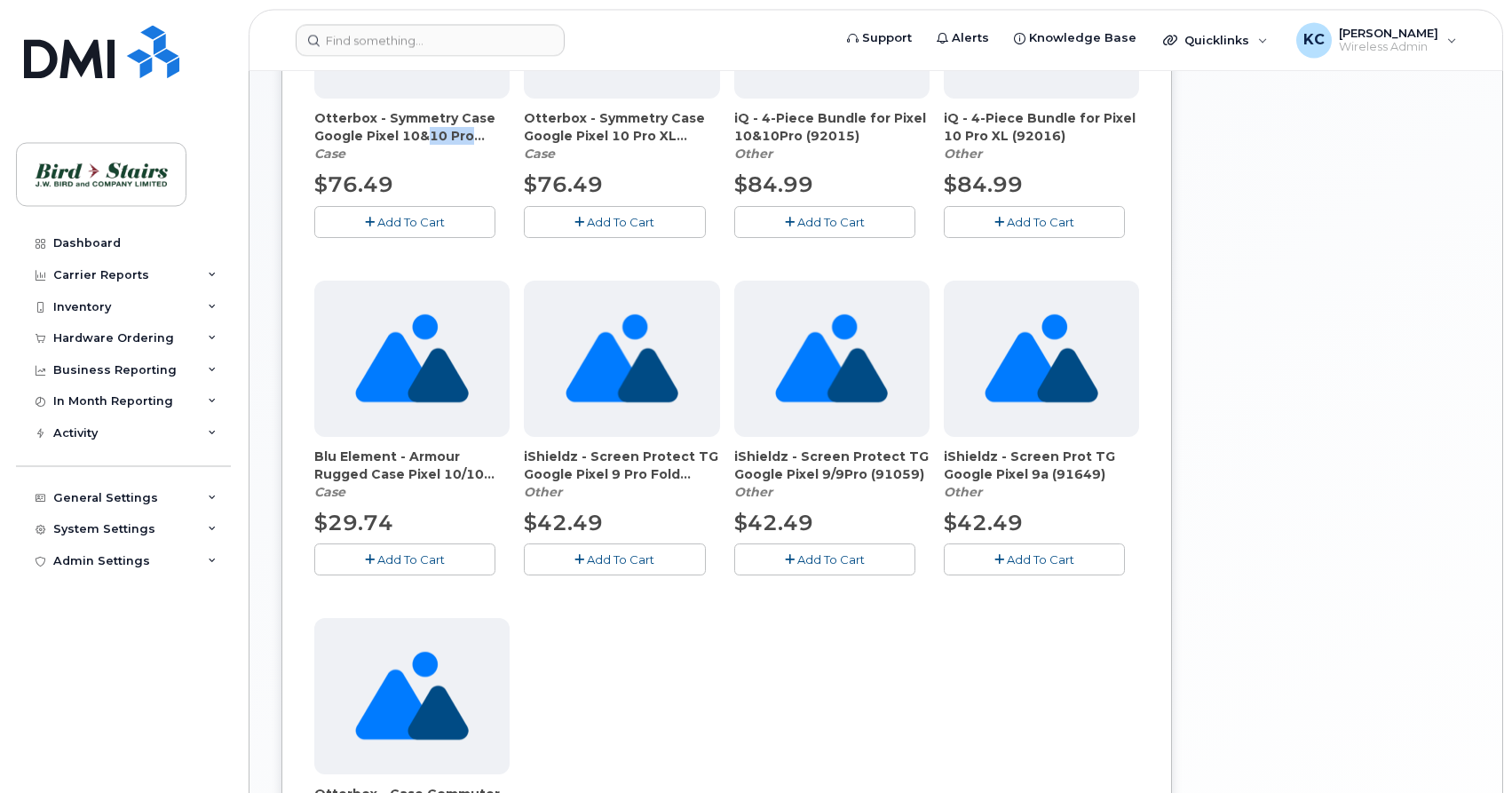
scroll to position [272, 0]
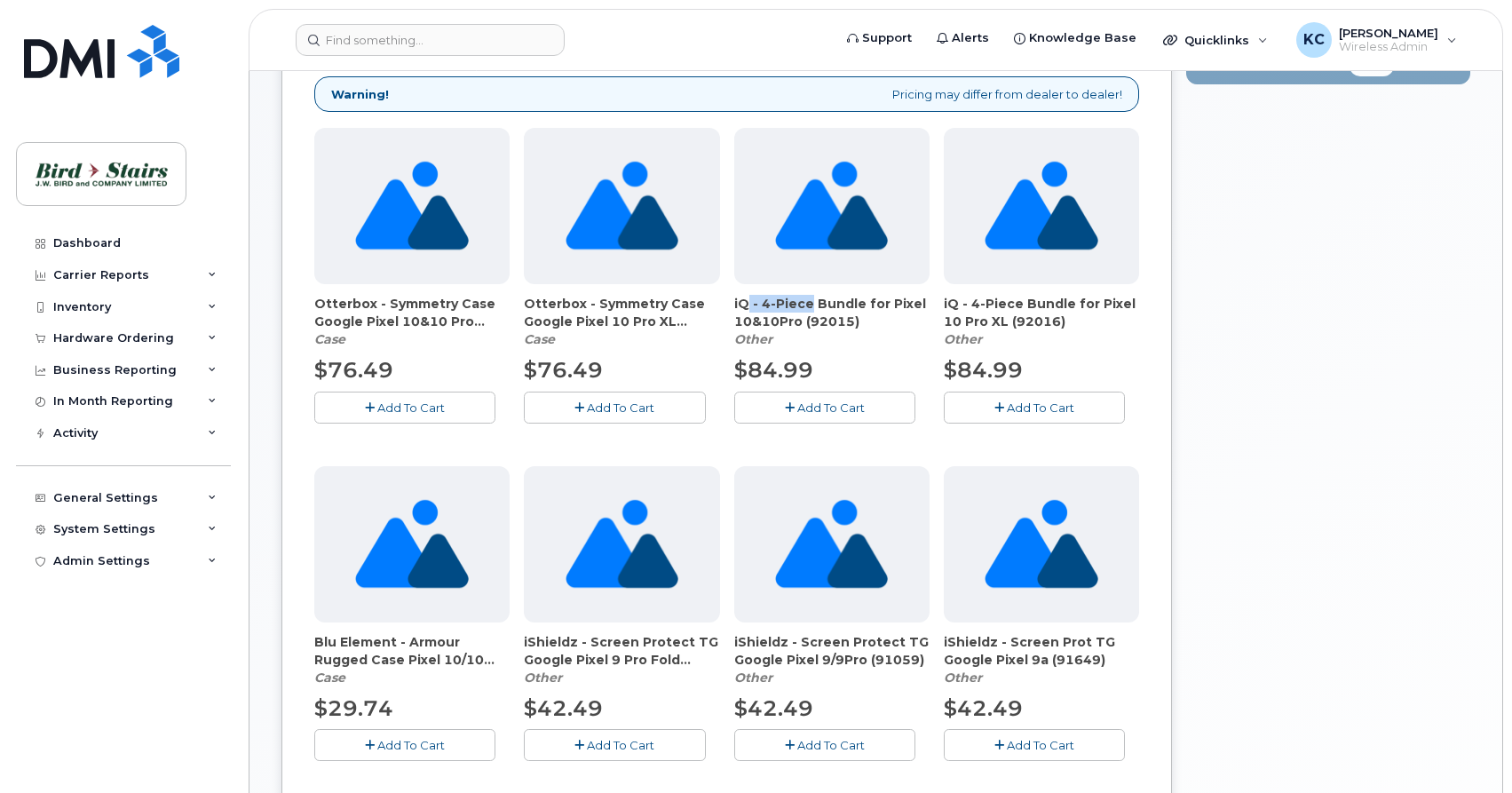
drag, startPoint x: 736, startPoint y: 302, endPoint x: 805, endPoint y: 308, distance: 69.3
click at [805, 308] on span "iQ - 4-Piece Bundle for Pixel 10&10Pro (92015)" at bounding box center [832, 312] width 195 height 36
drag, startPoint x: 798, startPoint y: 321, endPoint x: 734, endPoint y: 303, distance: 66.5
click at [735, 303] on span "iQ - 4-Piece Bundle for Pixel 10&10Pro (92015)" at bounding box center [832, 312] width 195 height 36
copy span "iQ - 4-Piece Bundle for Pixel 10&10Pro"
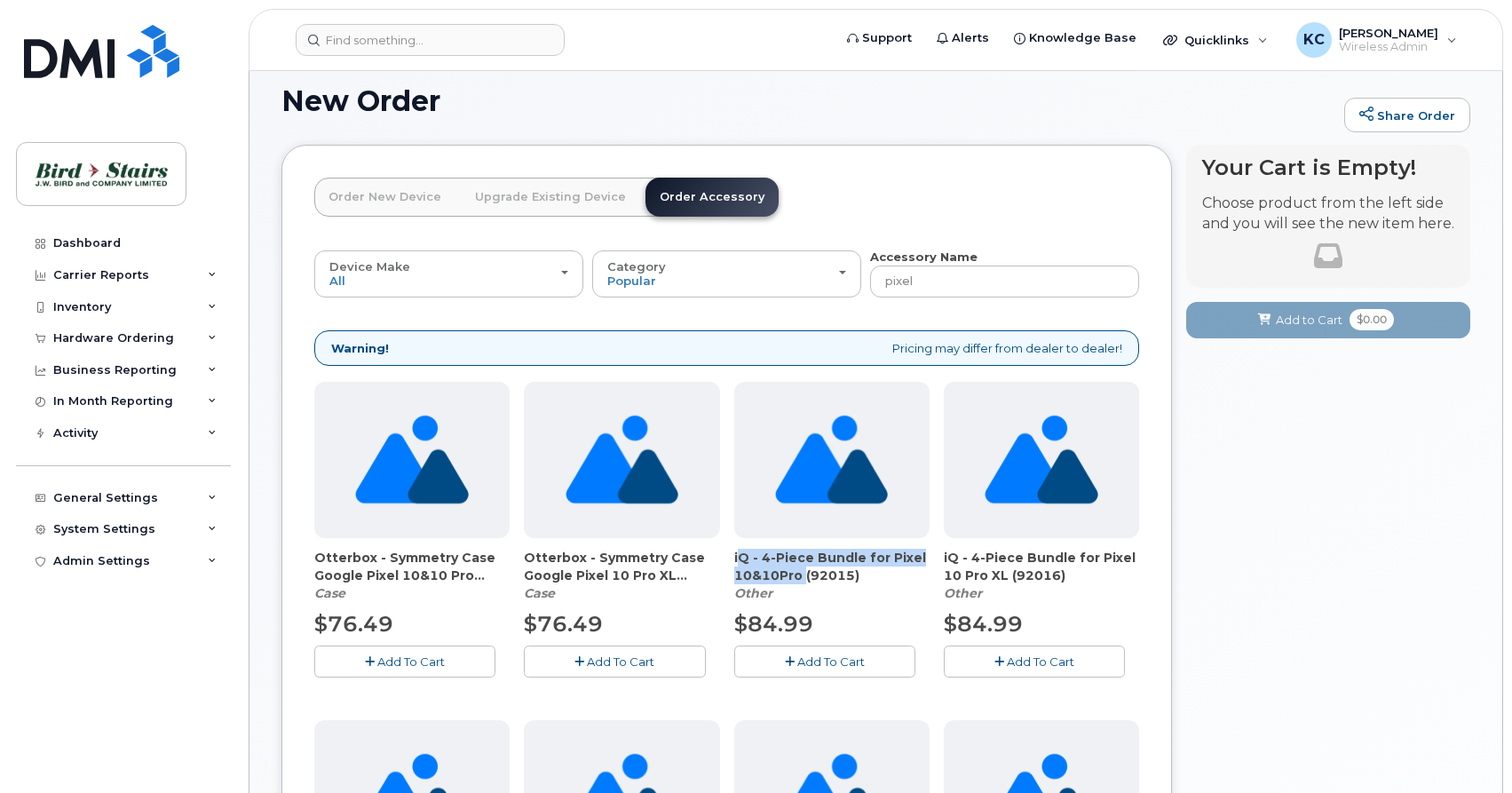
scroll to position [0, 0]
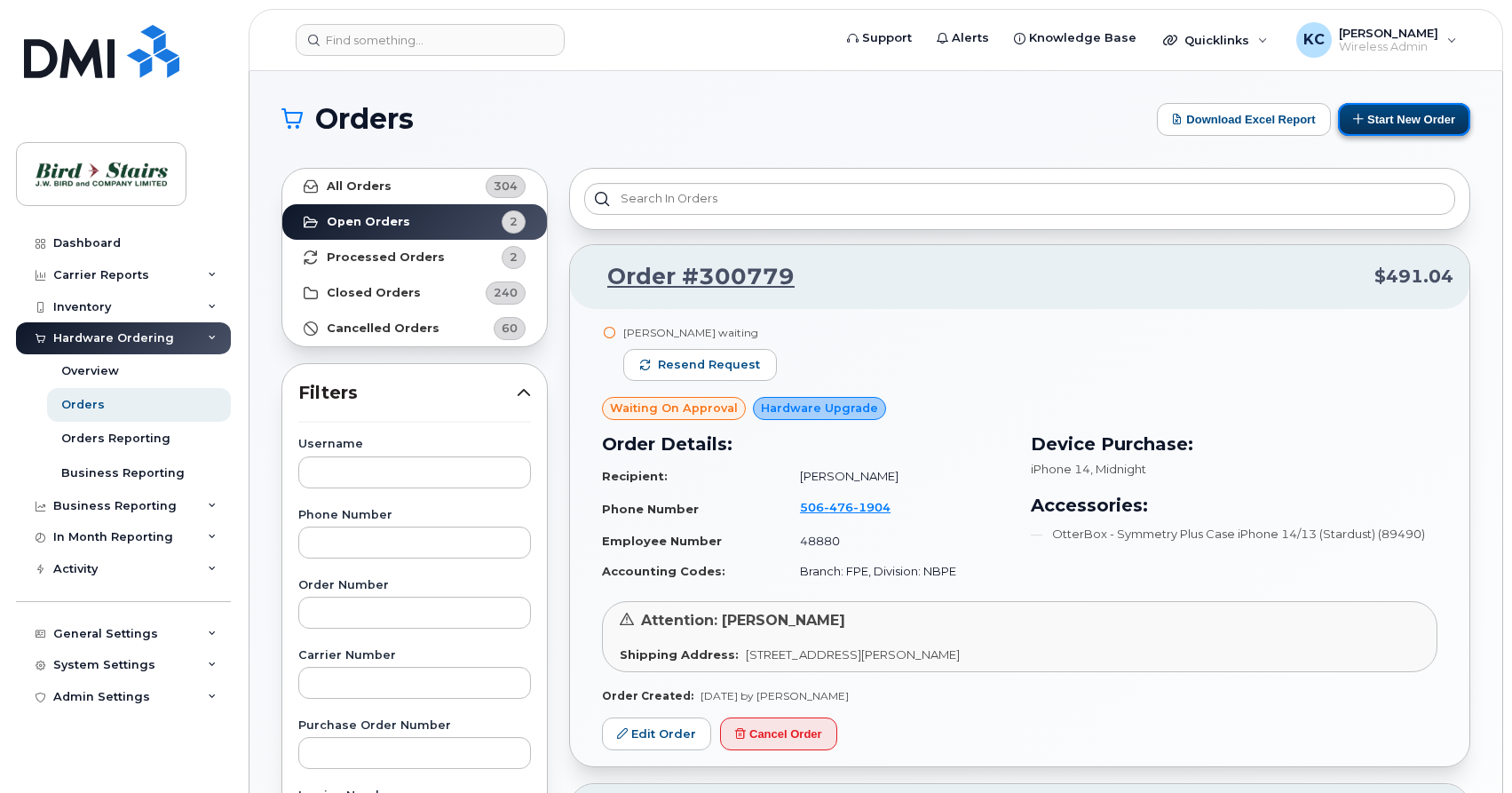
click at [1388, 121] on button "Start New Order" at bounding box center [1404, 119] width 132 height 33
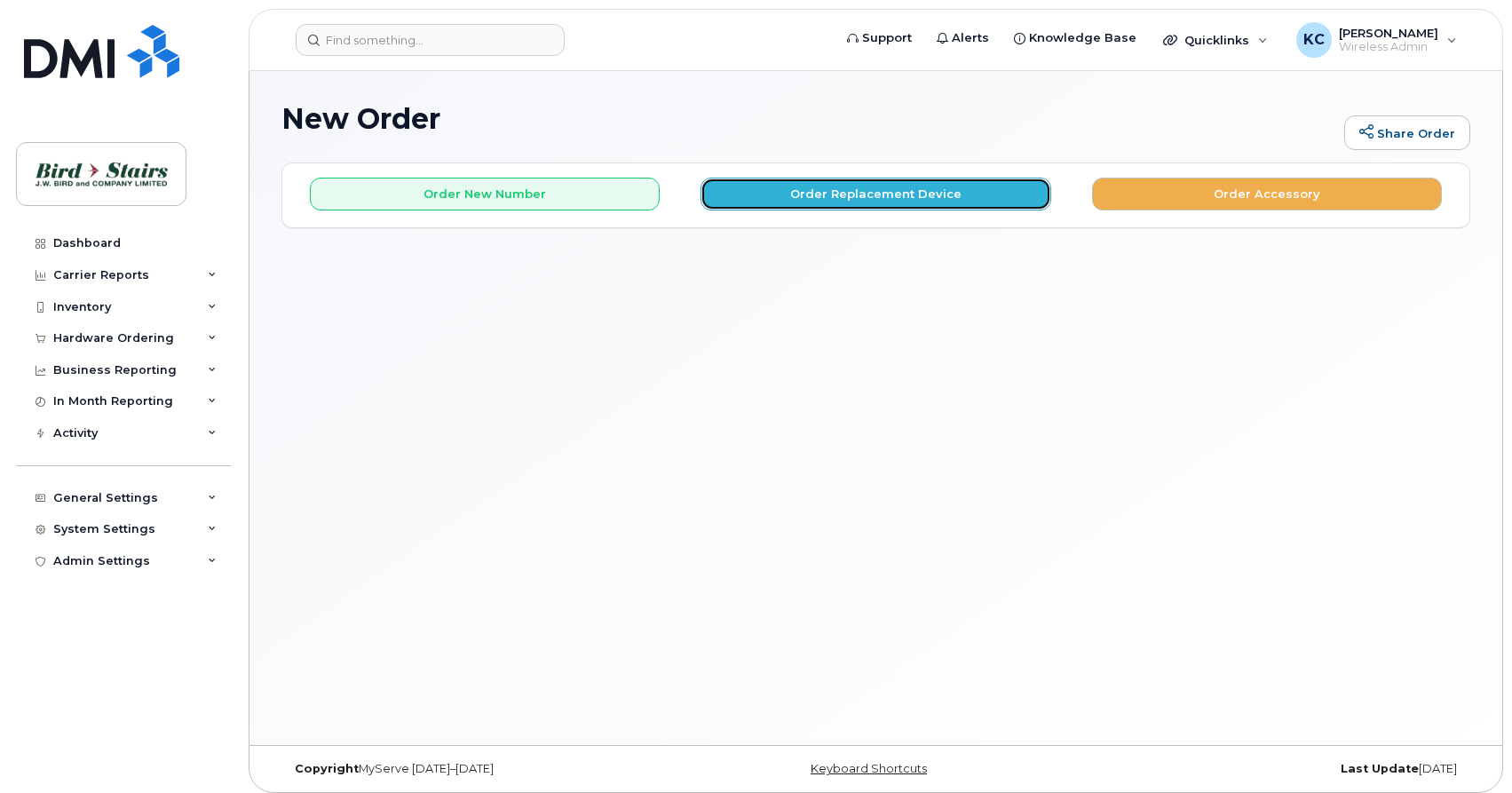
click at [934, 201] on button "Order Replacement Device" at bounding box center [875, 194] width 349 height 33
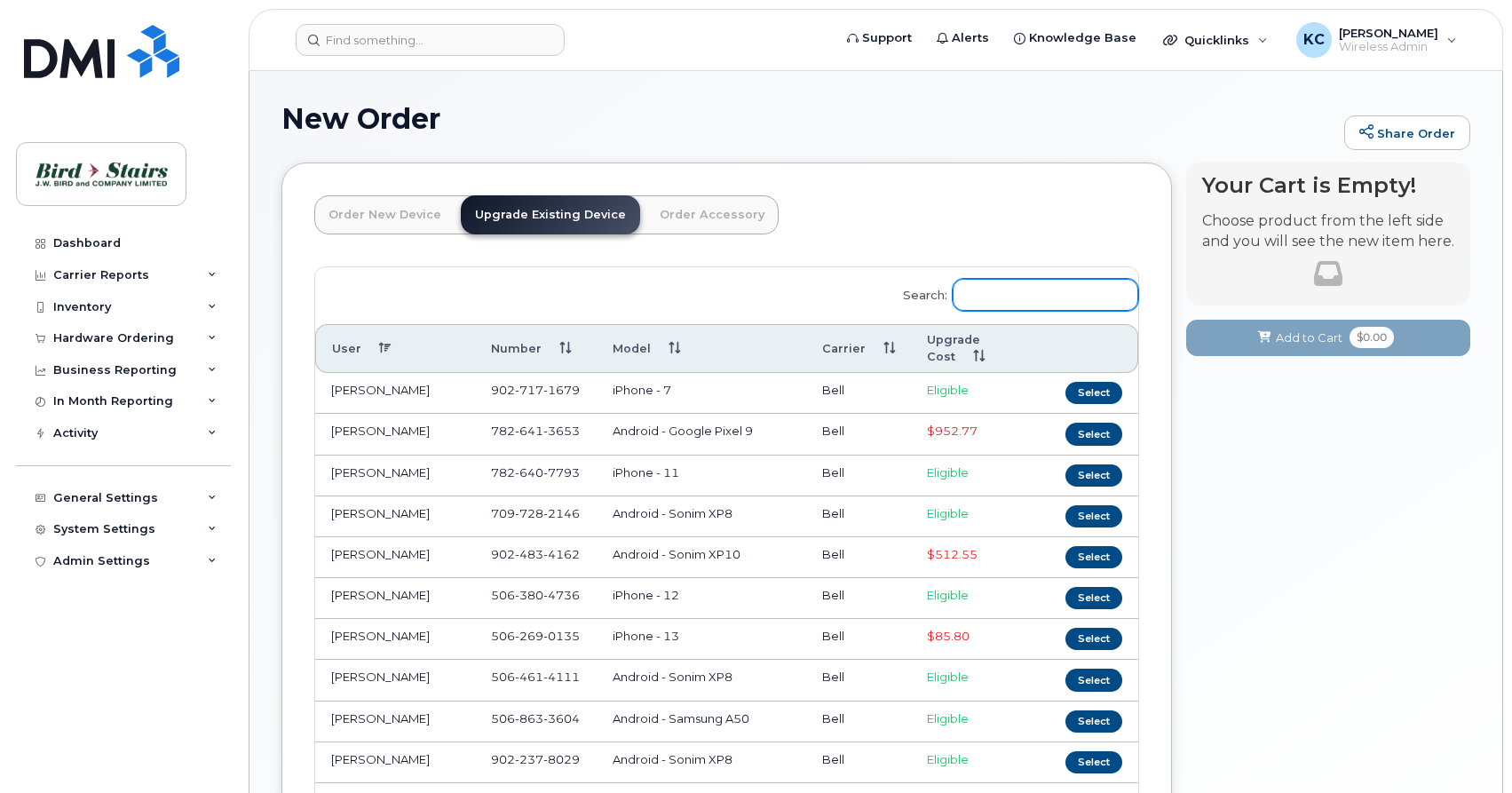
click at [1005, 295] on input "Search:" at bounding box center [1045, 295] width 185 height 32
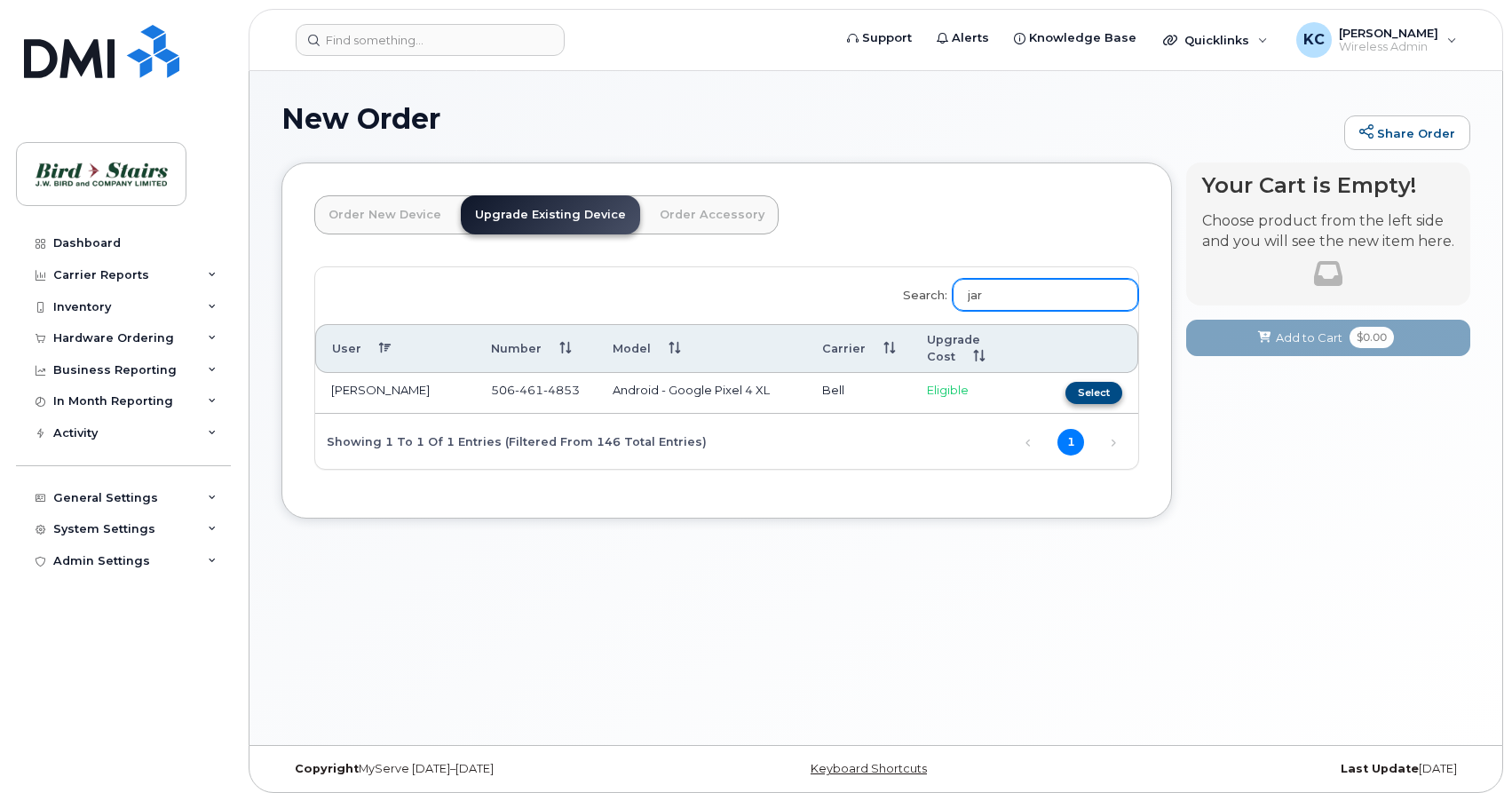
type input "jar"
click at [1088, 389] on button "Select" at bounding box center [1094, 393] width 57 height 23
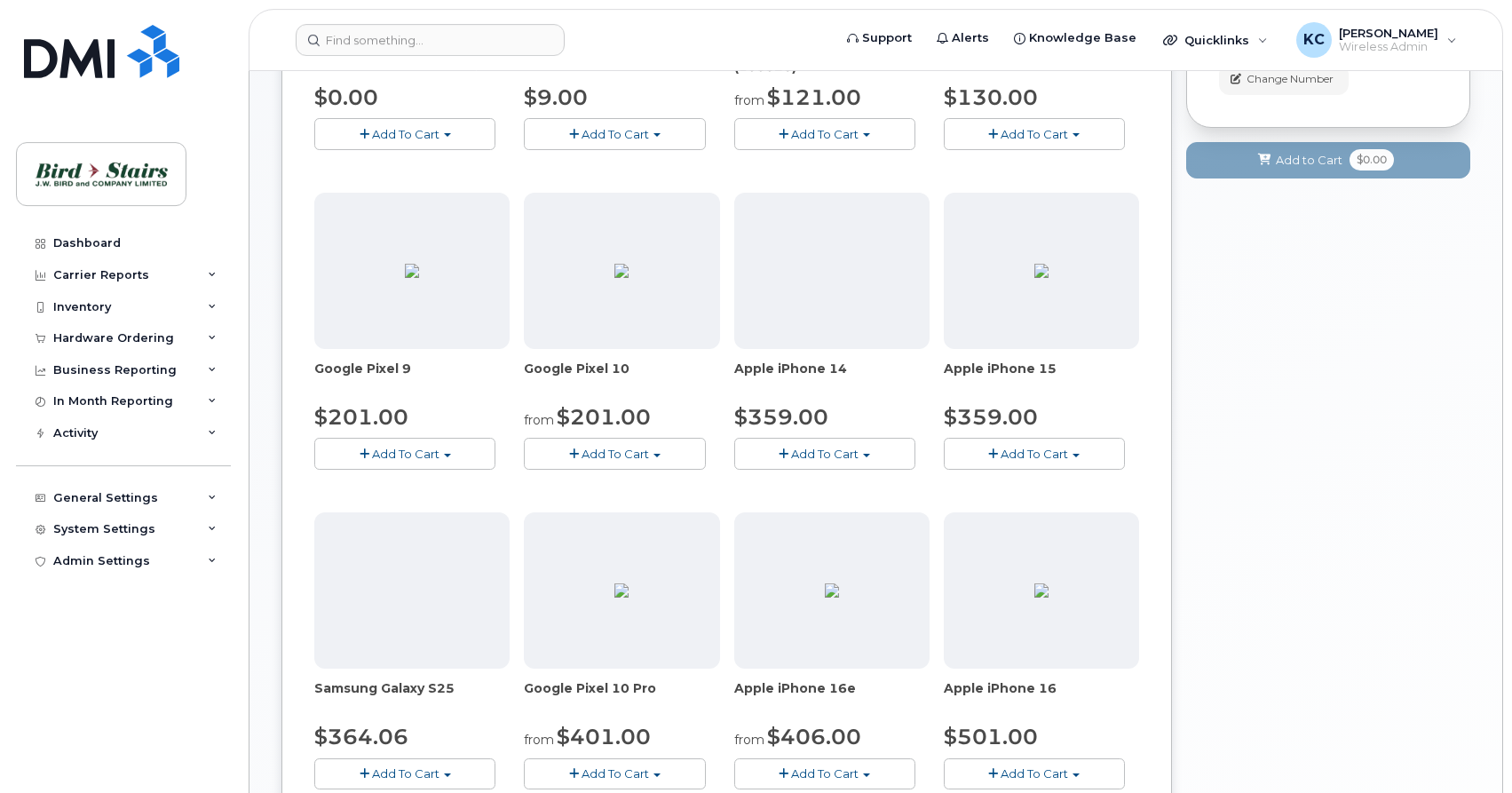
scroll to position [543, 0]
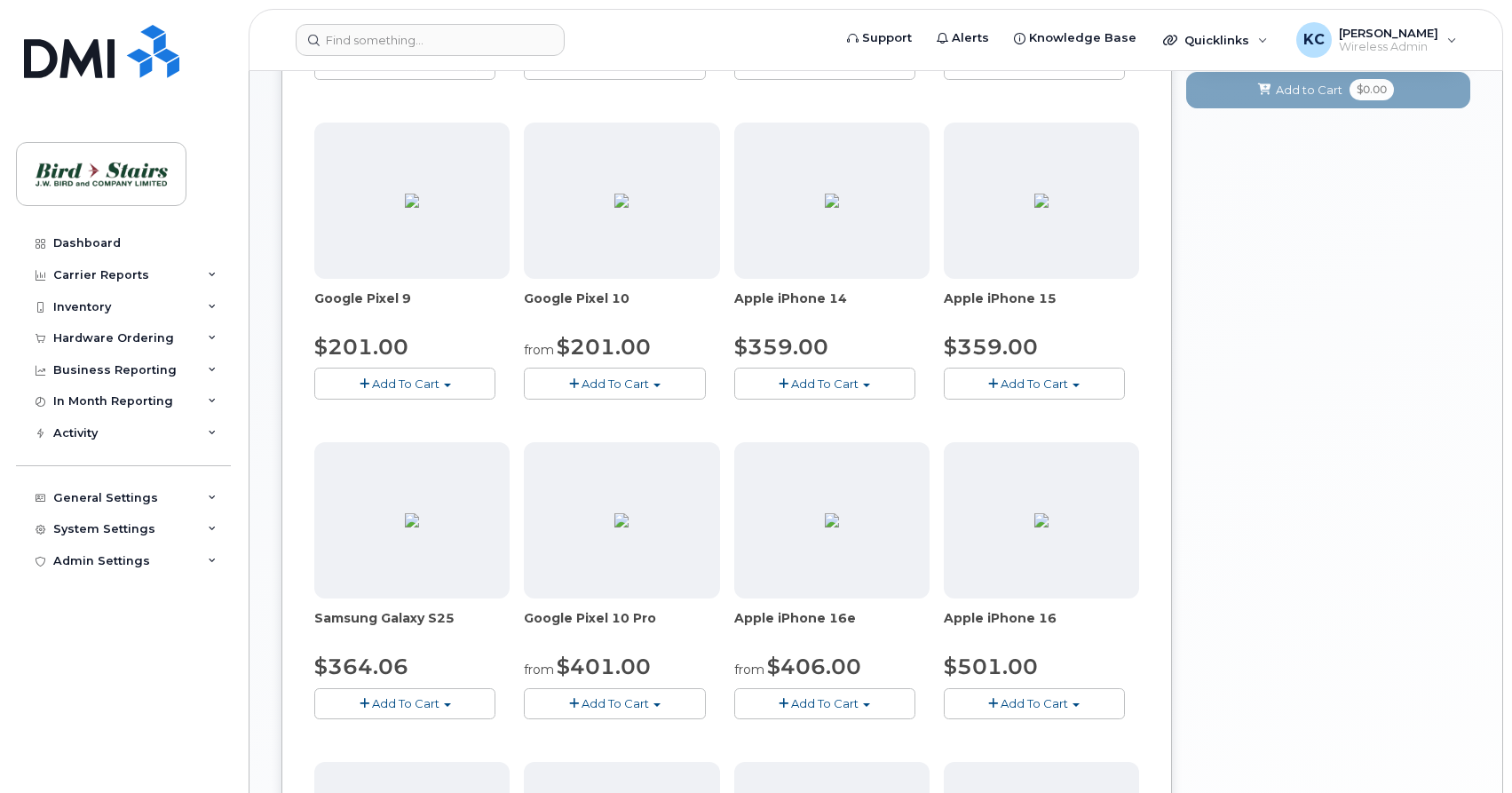
click at [661, 702] on button "Add To Cart" at bounding box center [615, 703] width 181 height 31
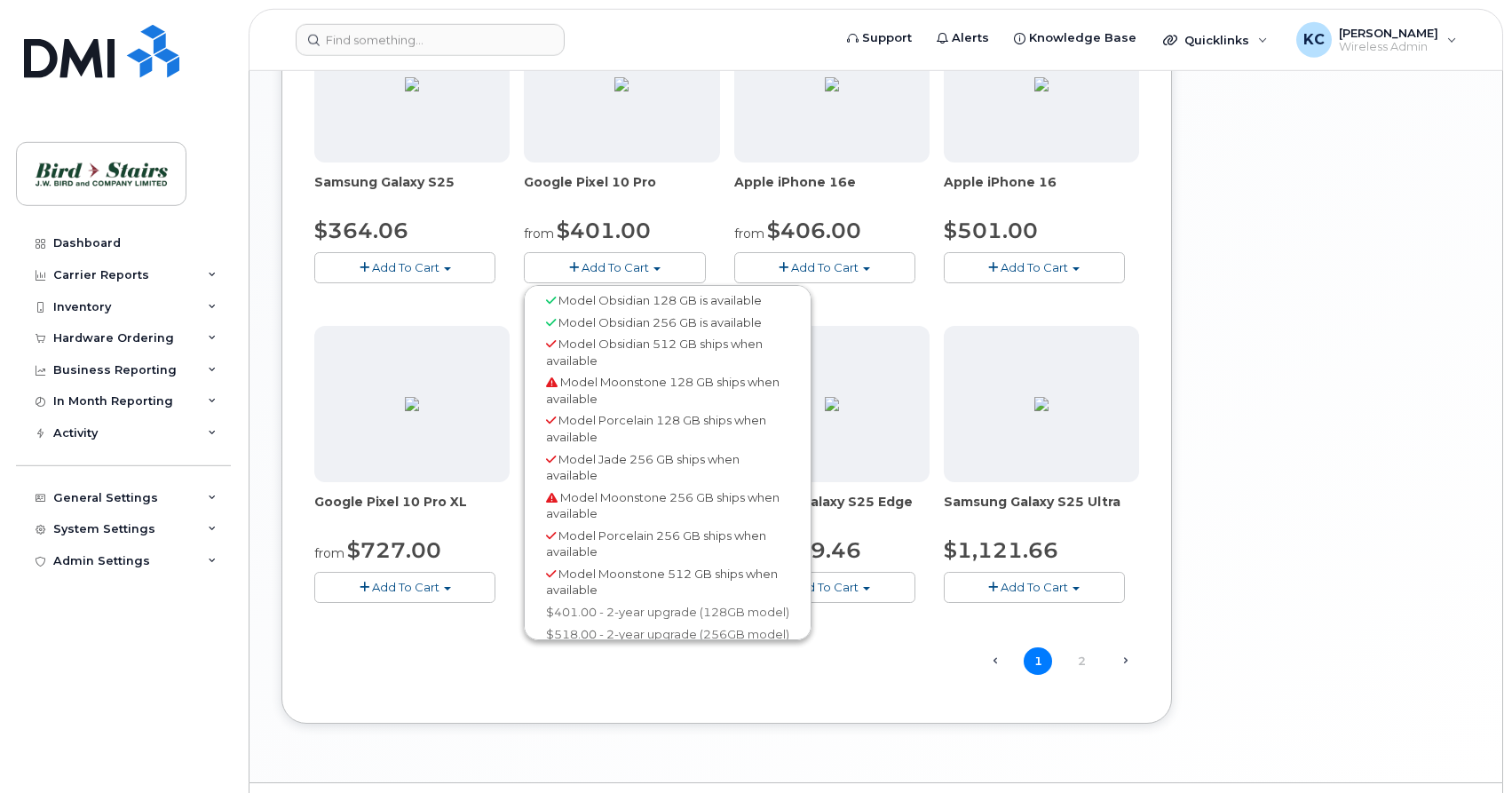
scroll to position [996, 0]
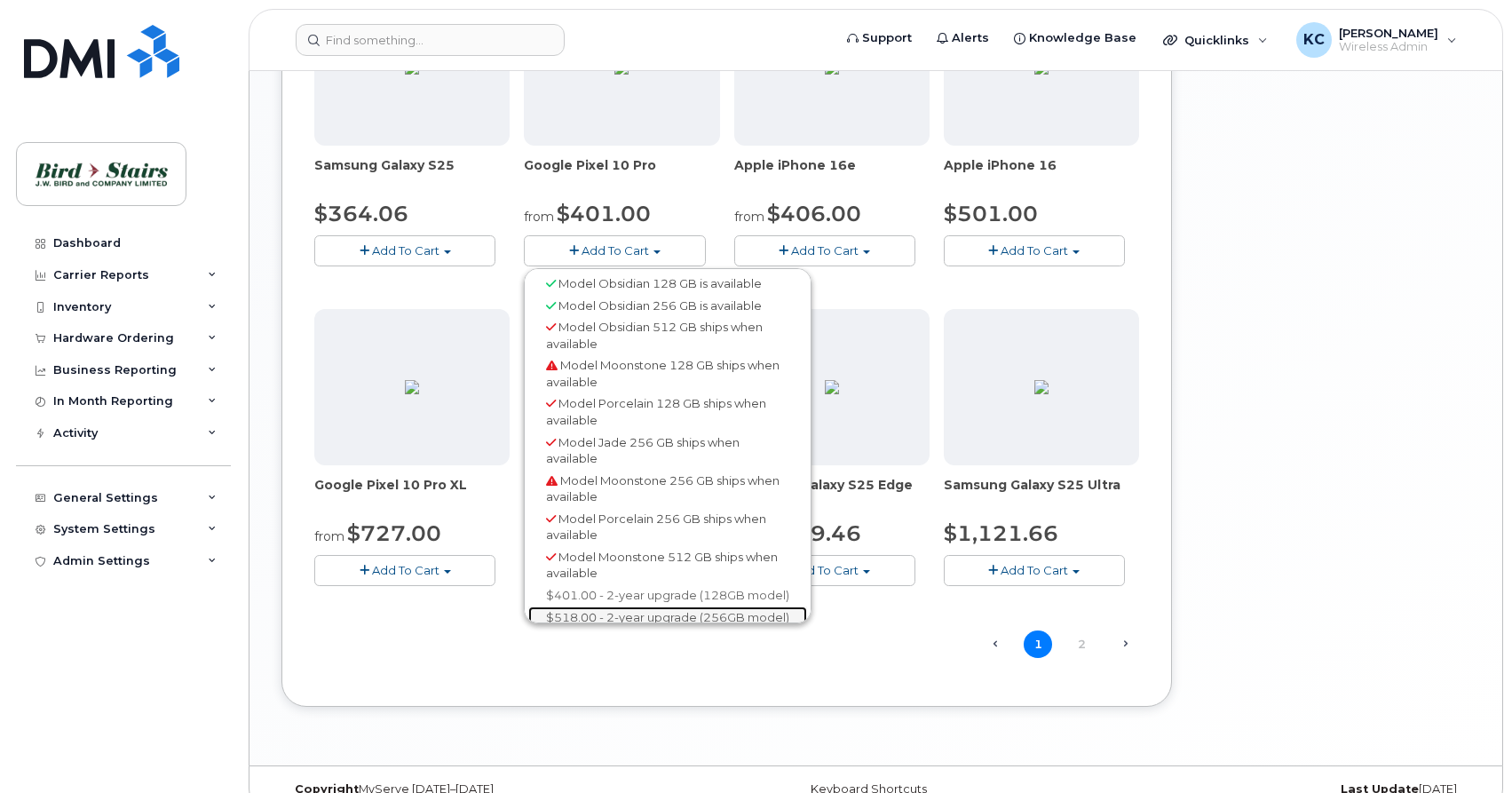
click at [641, 616] on link "$518.00 - 2-year upgrade (256GB model)" at bounding box center [667, 617] width 279 height 23
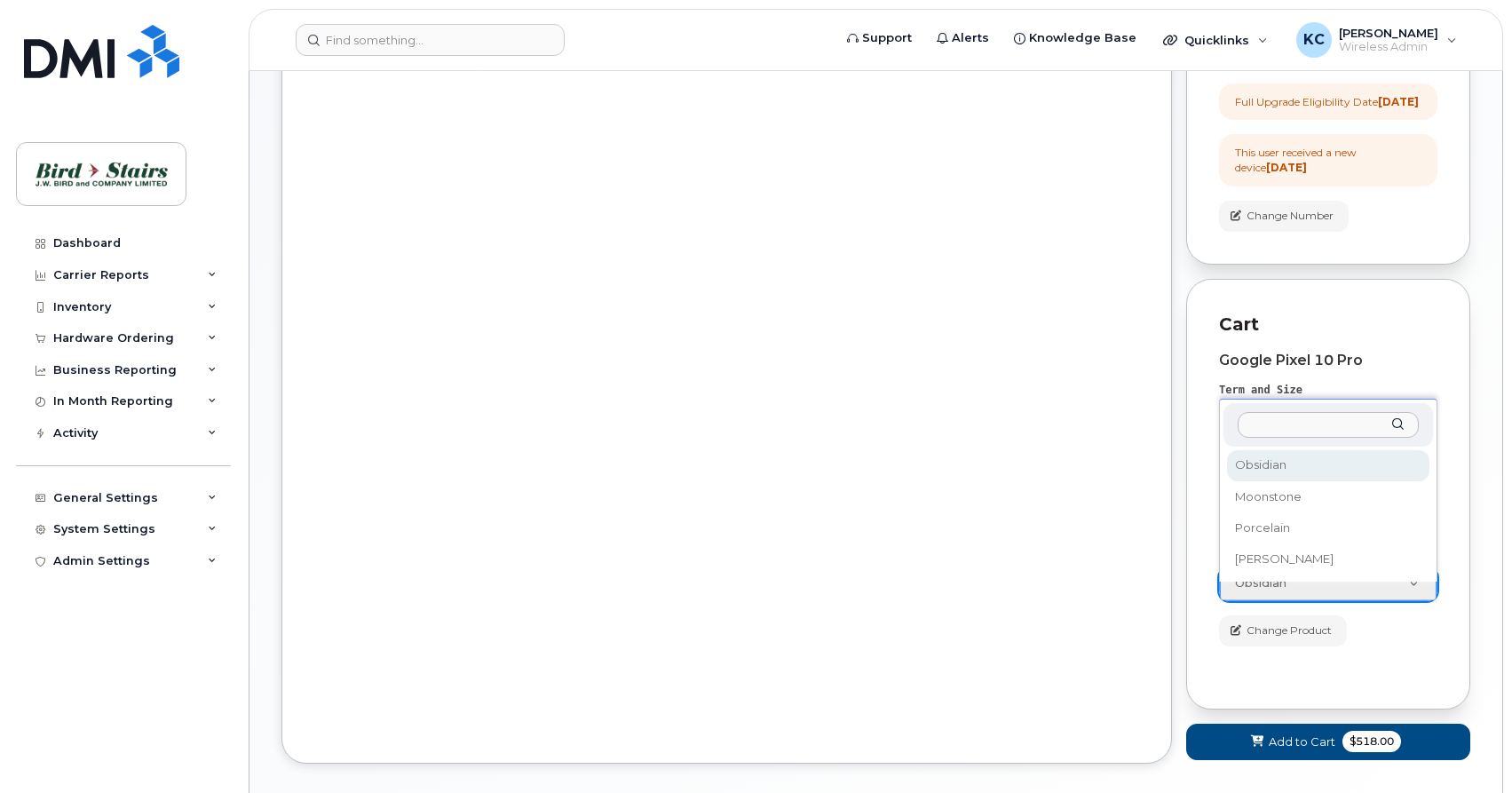
click at [1430, 593] on body "Support Alerts Knowledge Base Quicklinks Suspend / Cancel Device Change SIM Car…" at bounding box center [756, 271] width 1512 height 1215
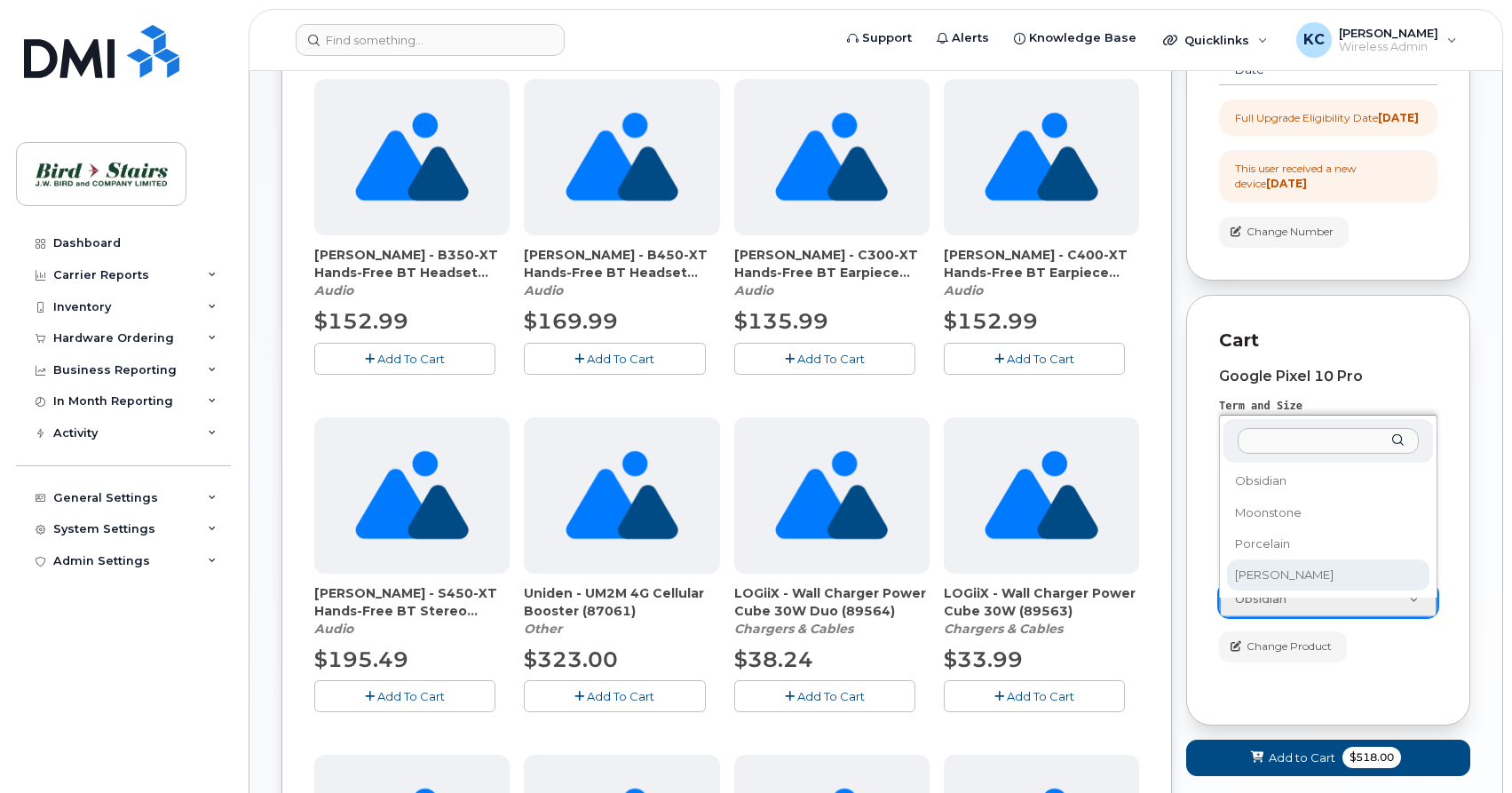
select select "[PERSON_NAME]"
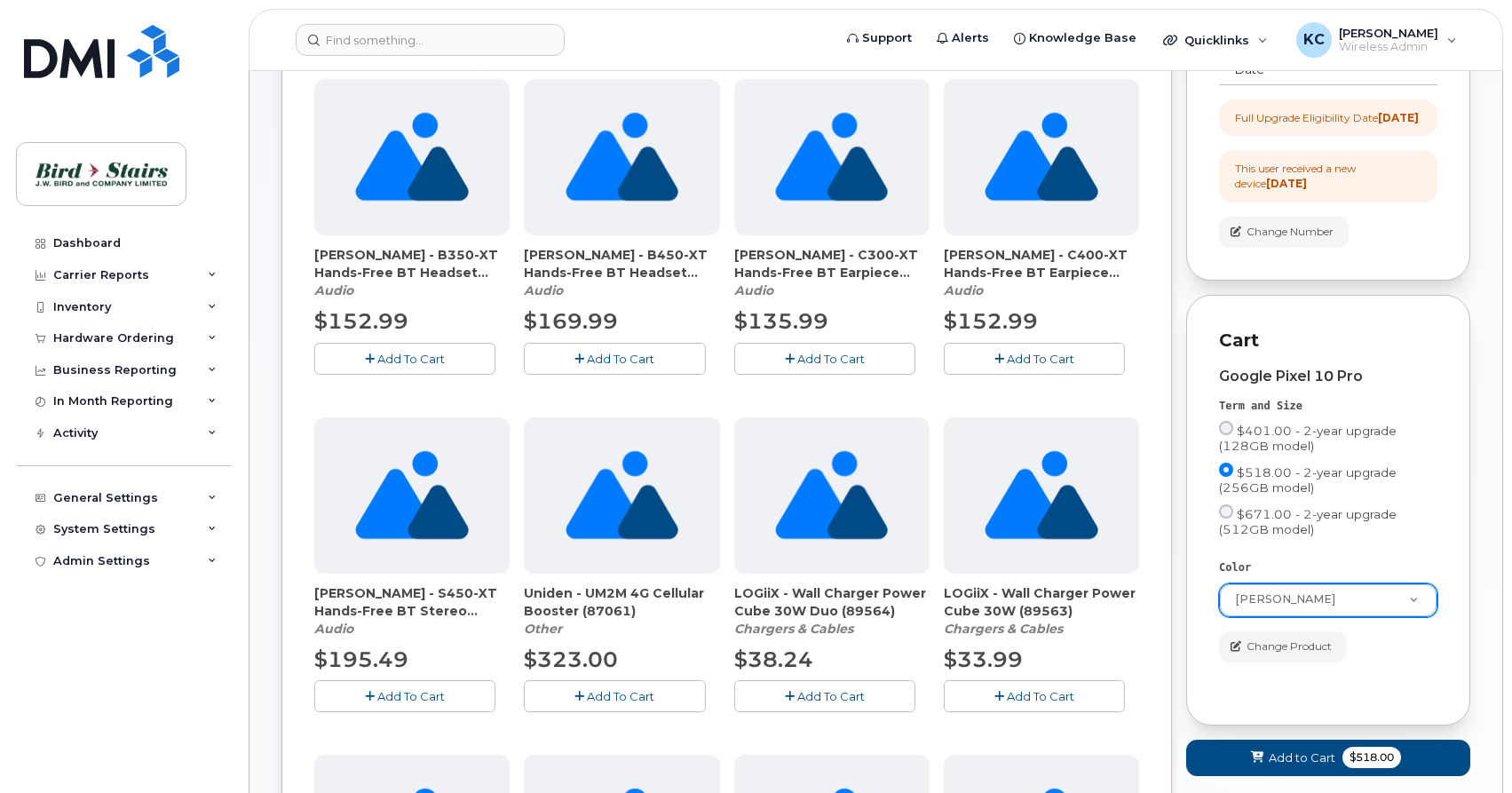
click at [1202, 626] on div "Cart Google Pixel 10 Pro Term and Size $401.00 - 2-year upgrade (128GB model) $…" at bounding box center [1328, 510] width 284 height 430
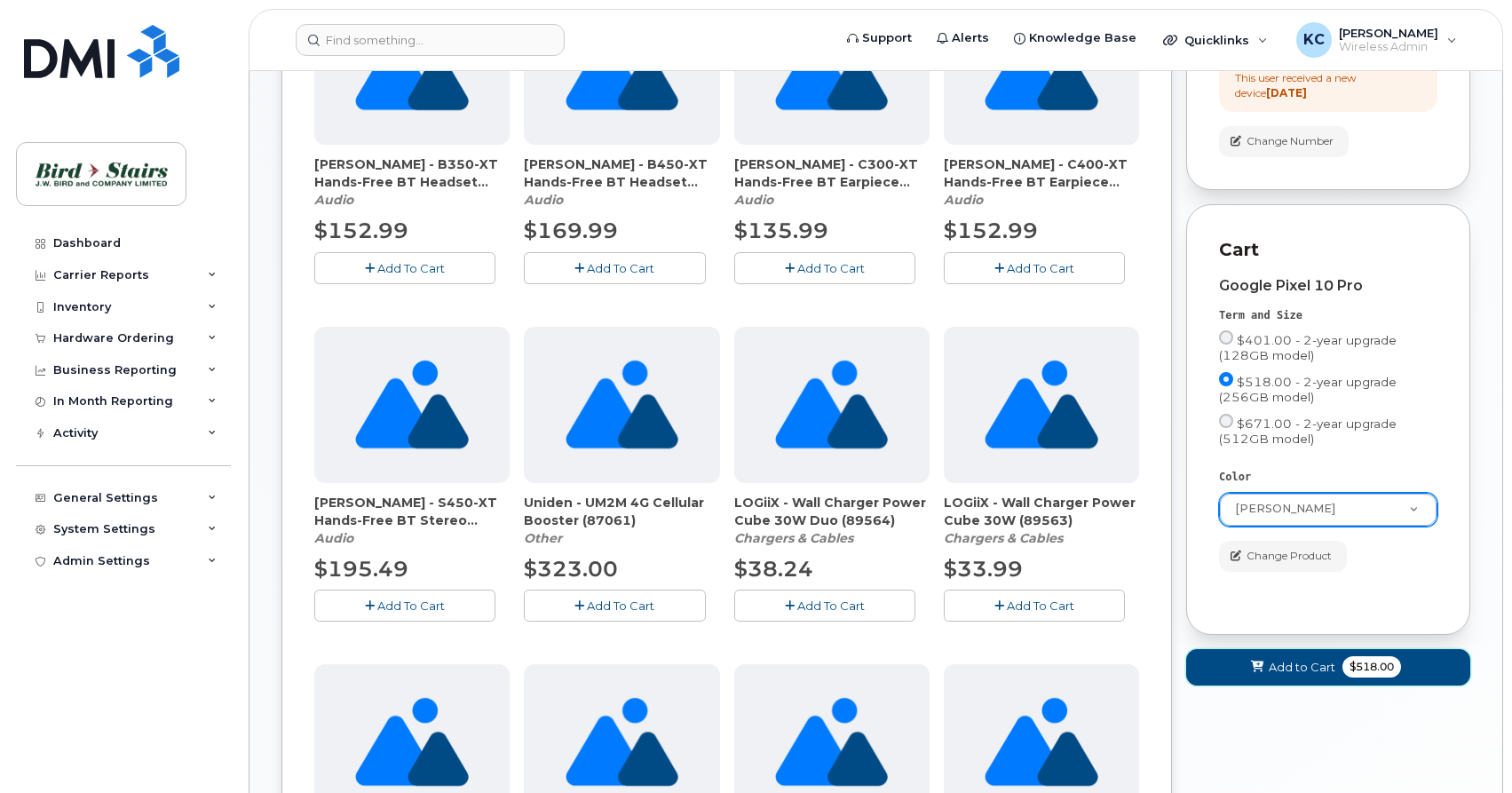
click at [1263, 675] on span at bounding box center [1258, 667] width 17 height 17
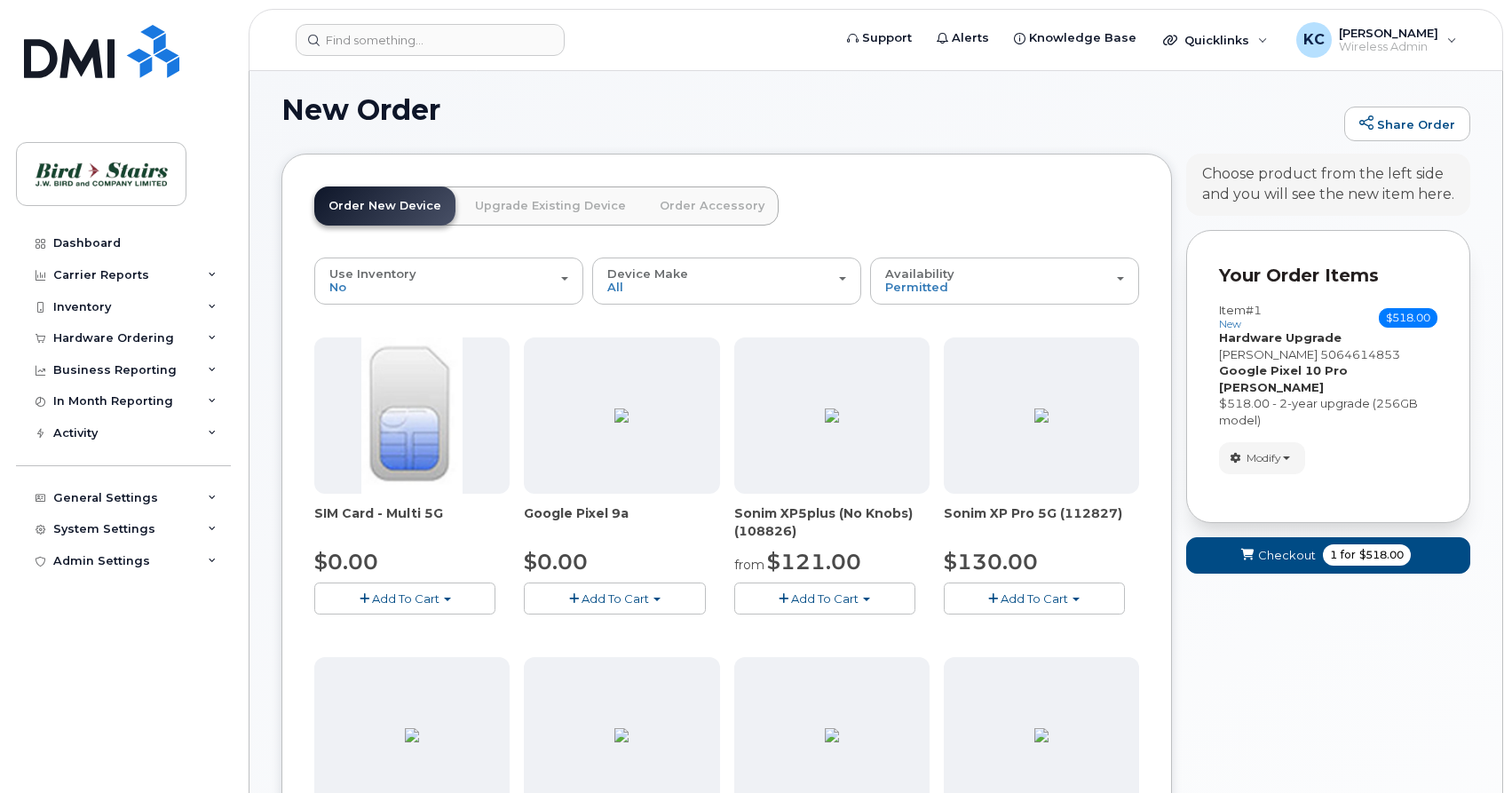
click at [685, 205] on link "Order Accessory" at bounding box center [712, 205] width 133 height 39
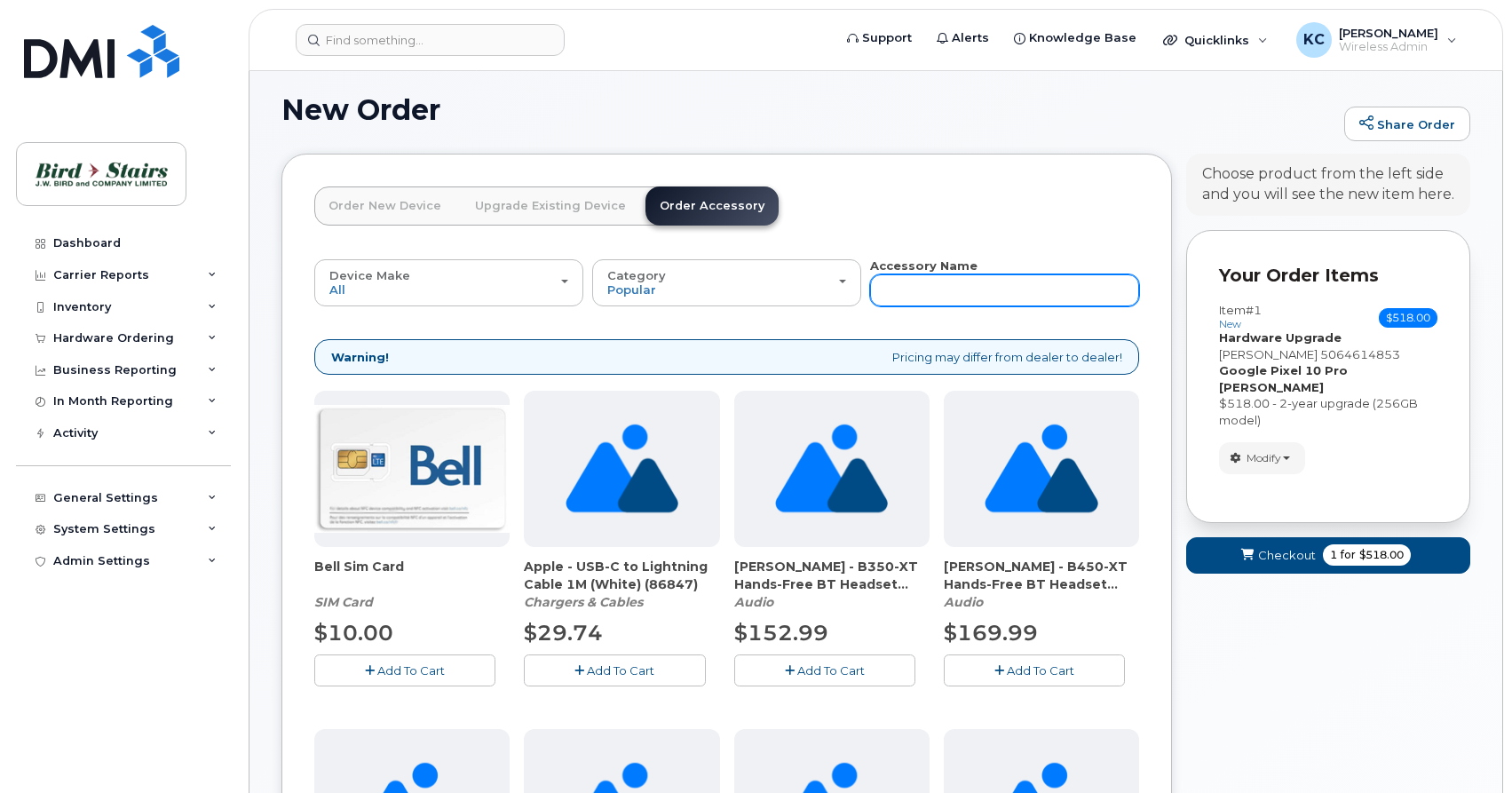
click at [947, 295] on input "text" at bounding box center [1004, 291] width 269 height 32
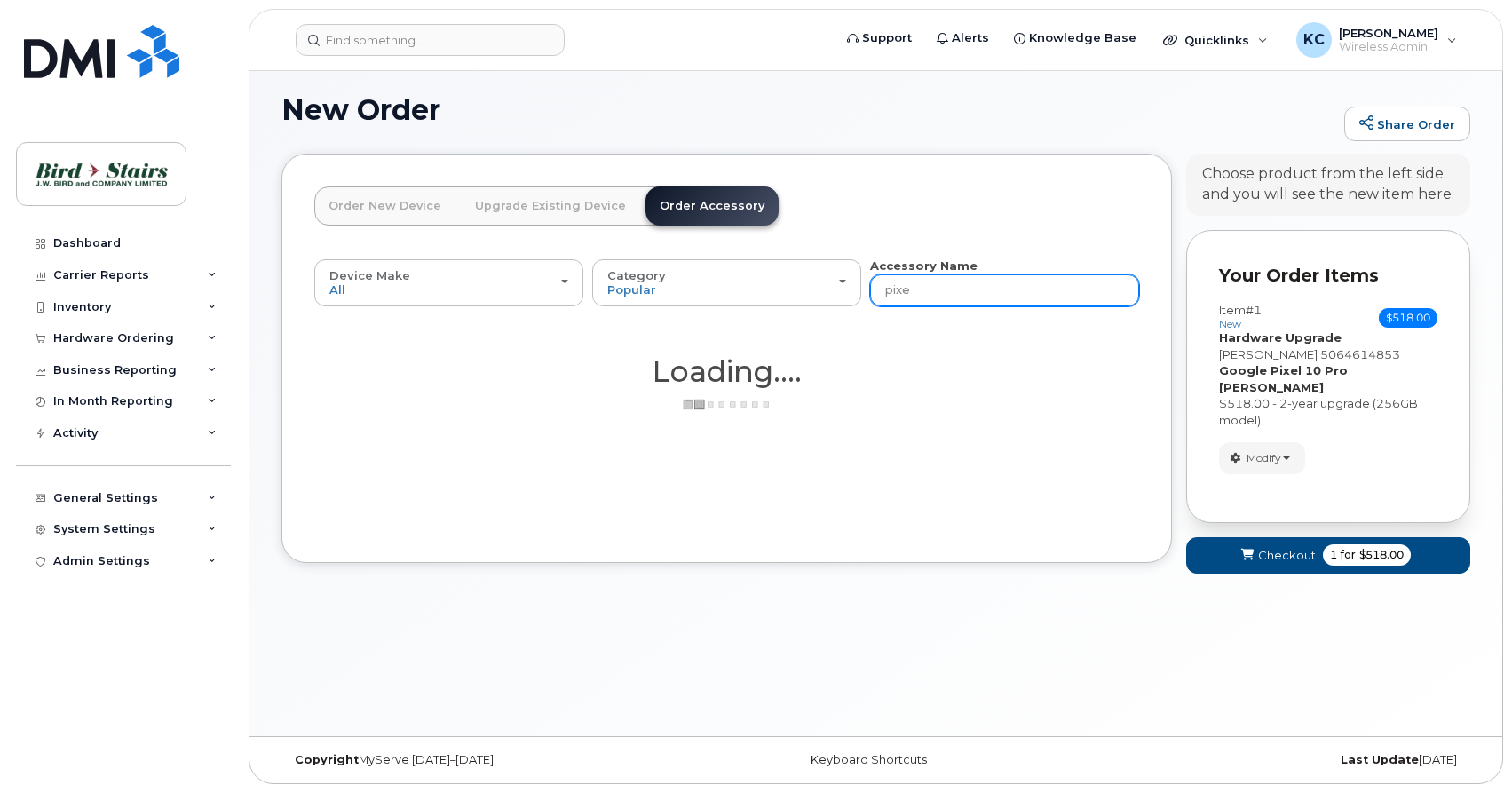
type input "pixel"
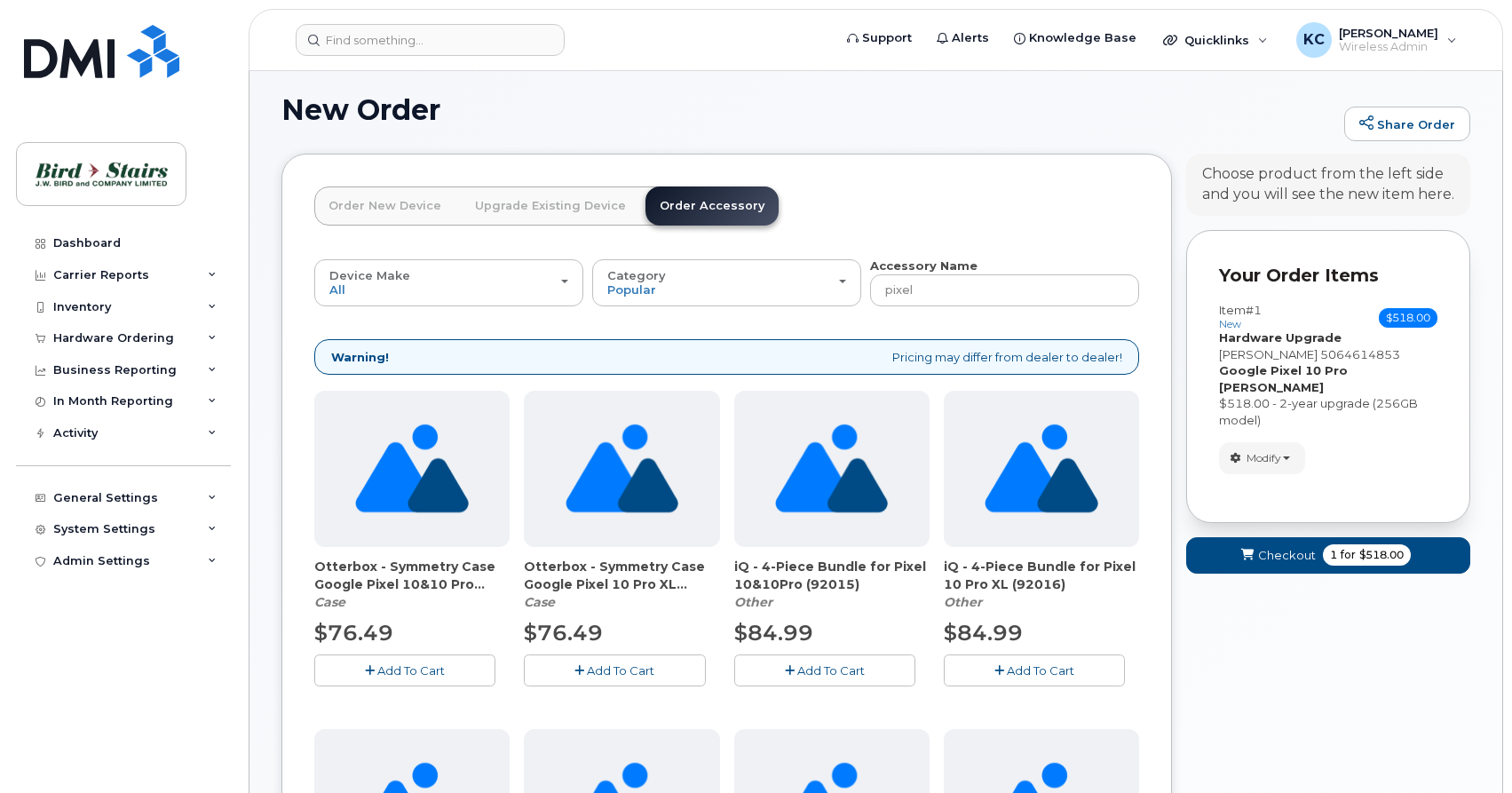
click at [817, 569] on span "iQ - 4-Piece Bundle for Pixel 10&10Pro (92015)" at bounding box center [832, 575] width 195 height 36
click at [822, 663] on span "Add To Cart" at bounding box center [830, 669] width 67 height 14
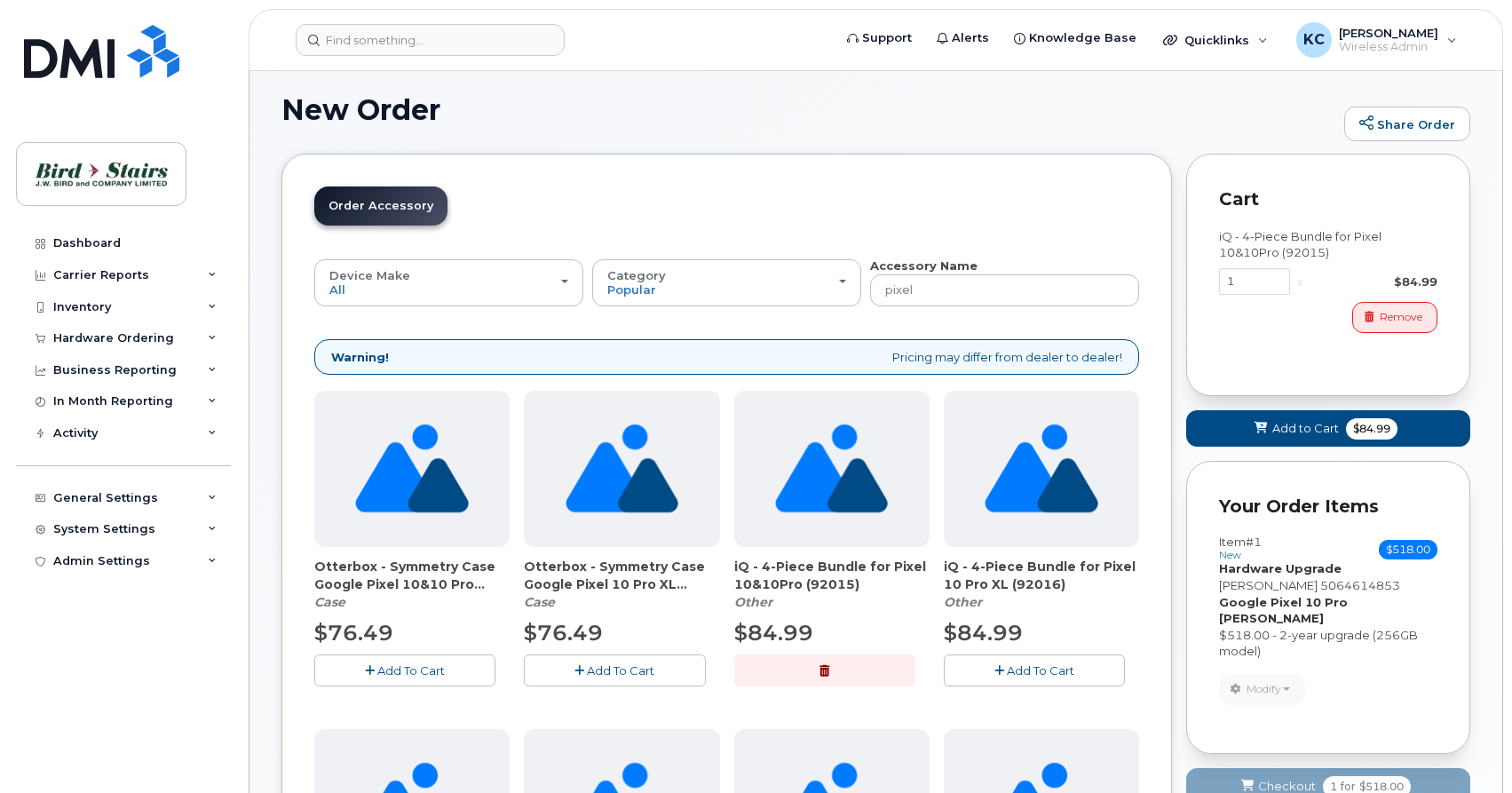
click at [1472, 452] on div "New Order Share Order × Share This Order If you want to allow others to create …" at bounding box center [875, 771] width 1253 height 1418
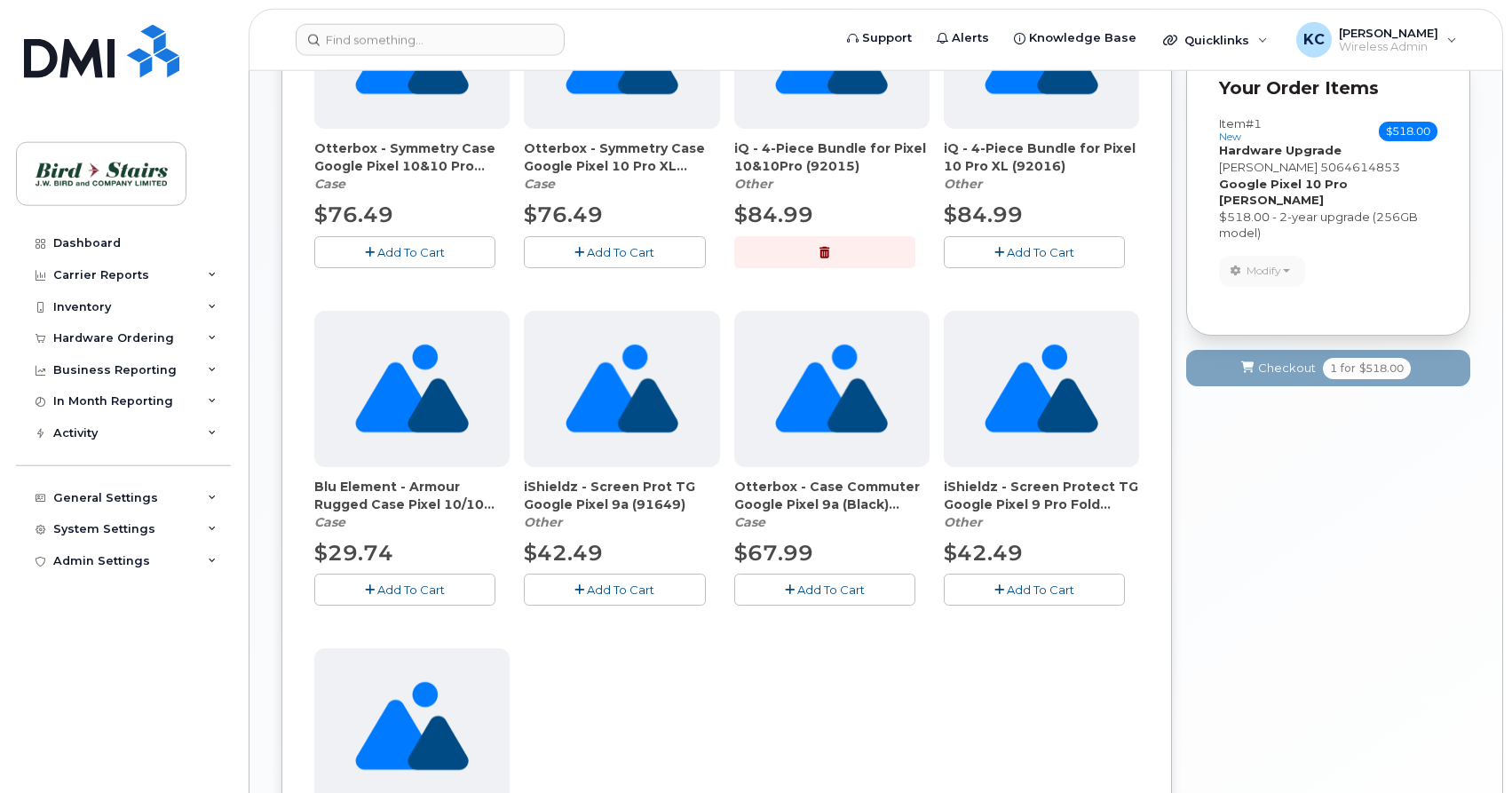
scroll to position [452, 0]
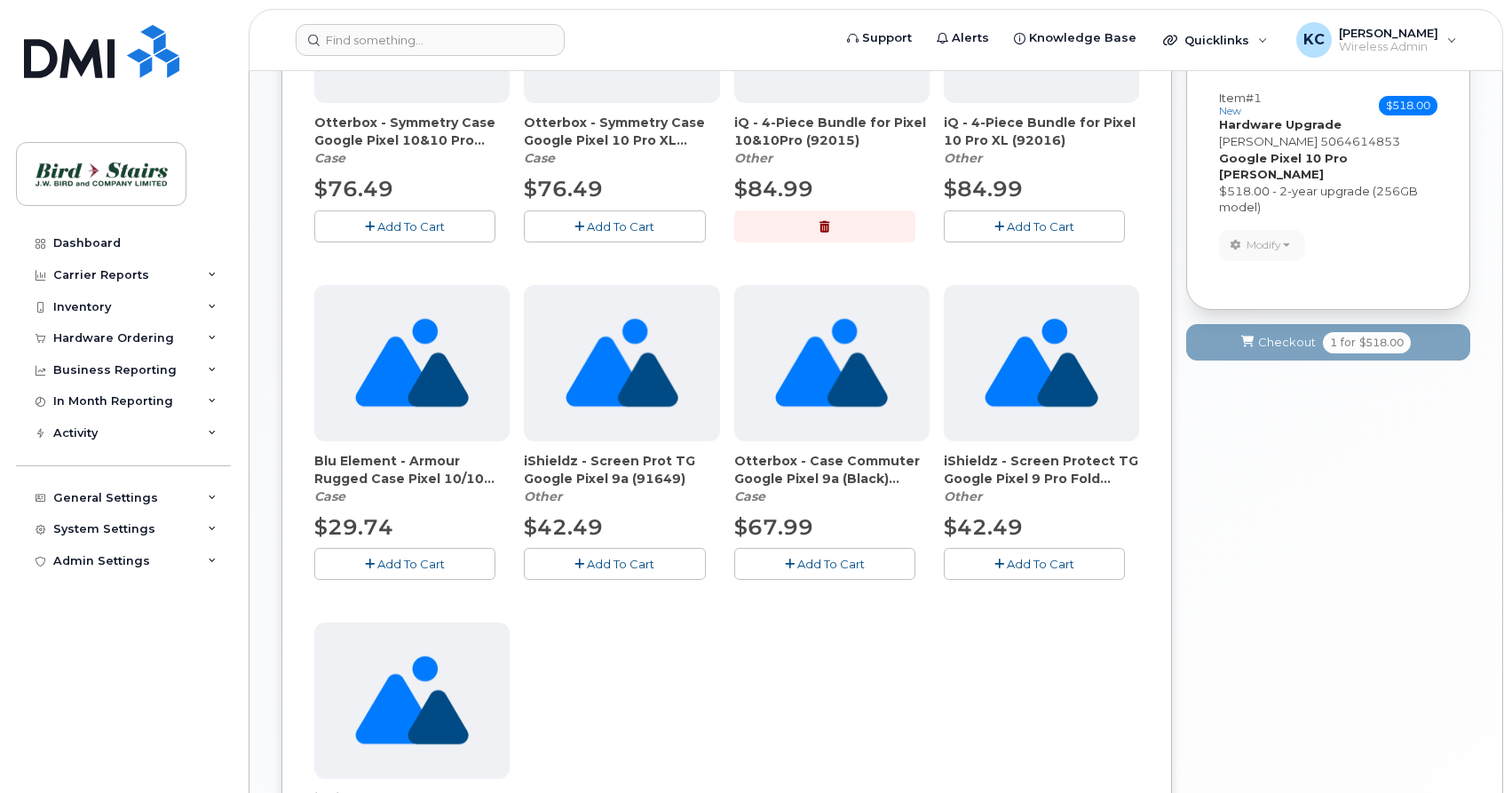
click at [1316, 483] on div "Your Cart is Empty! Choose product from the left side and you will see the new …" at bounding box center [1328, 358] width 284 height 1295
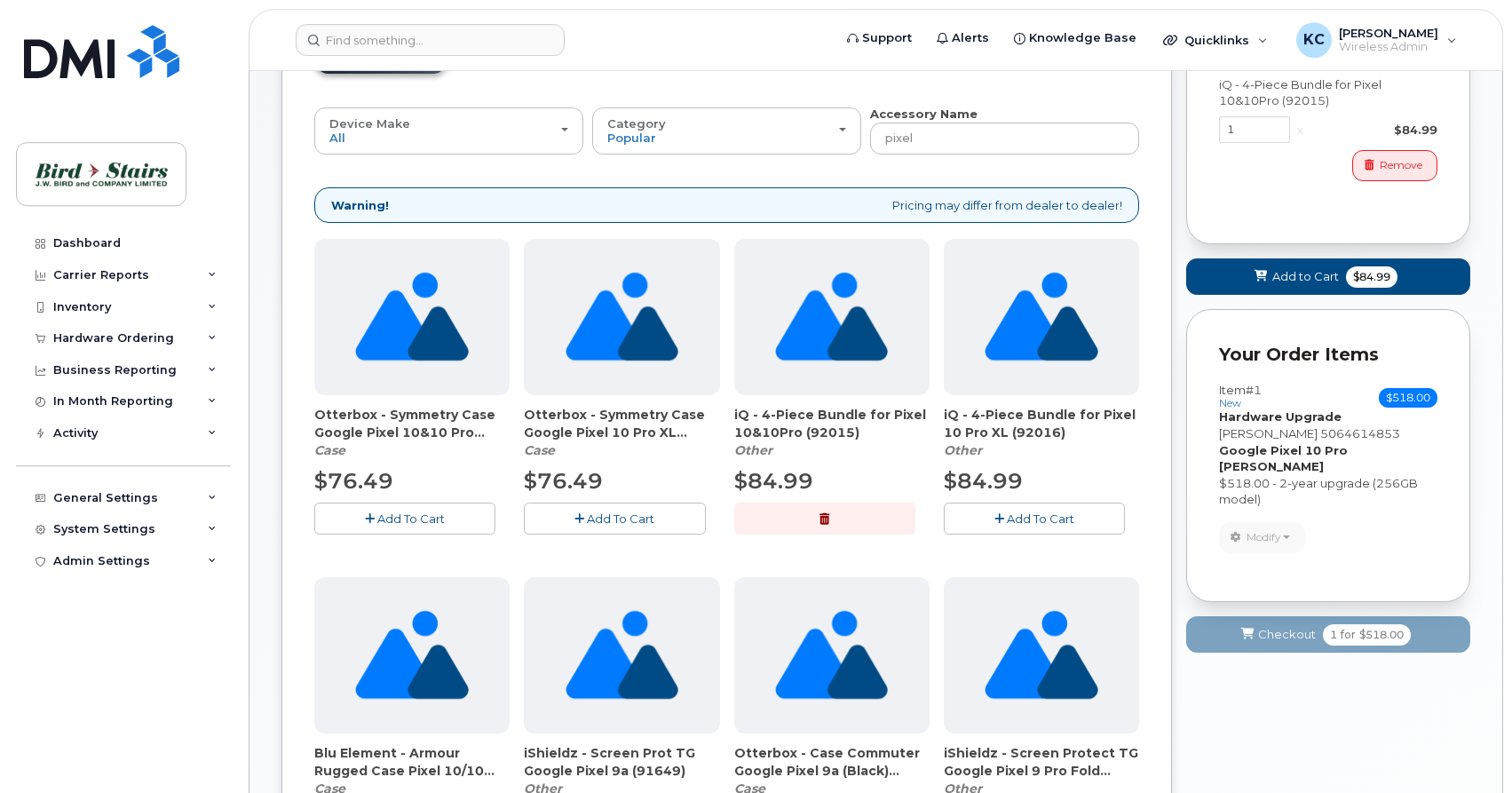
scroll to position [91, 0]
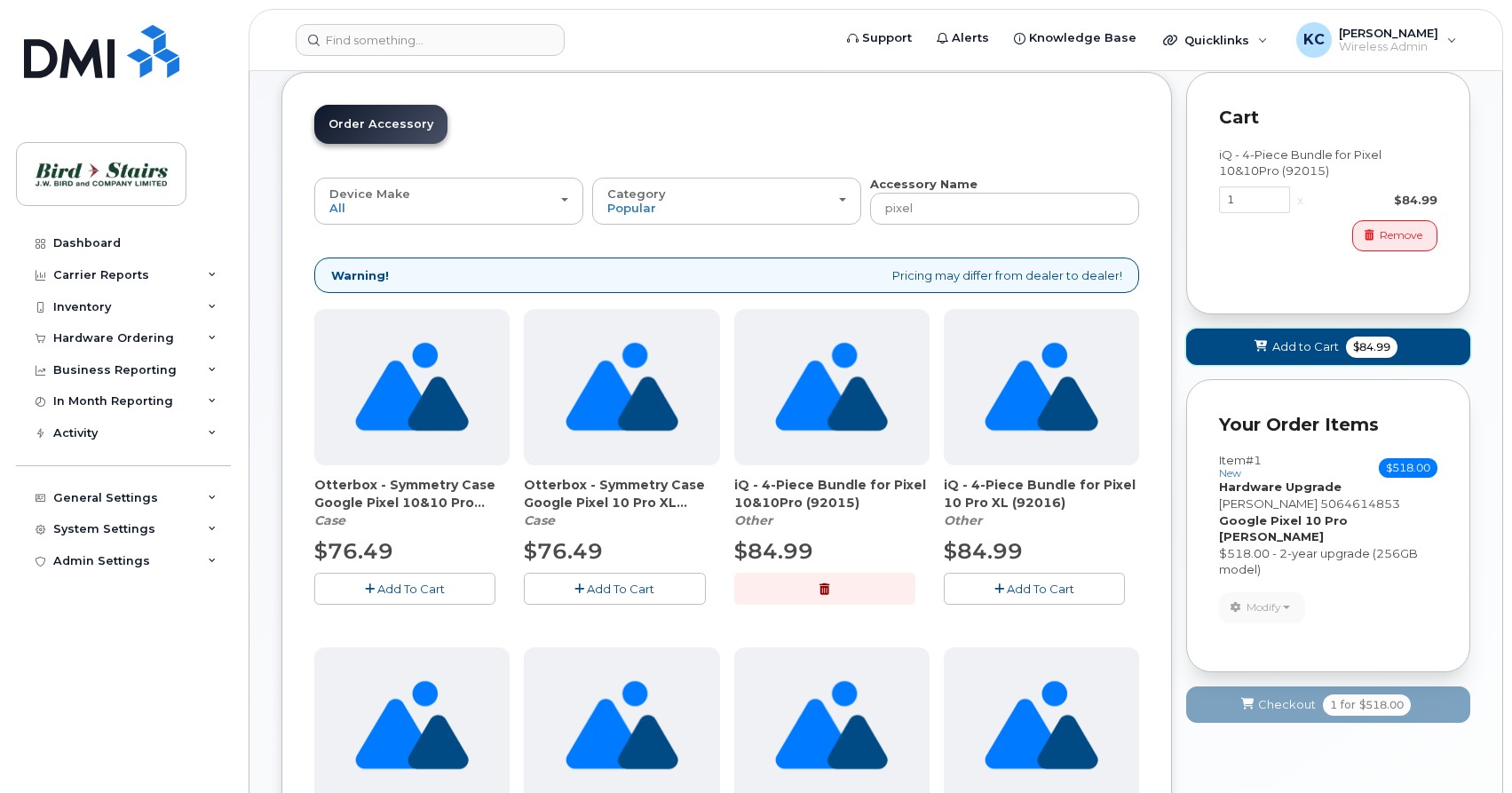
click at [1295, 351] on span "Add to Cart" at bounding box center [1305, 346] width 67 height 17
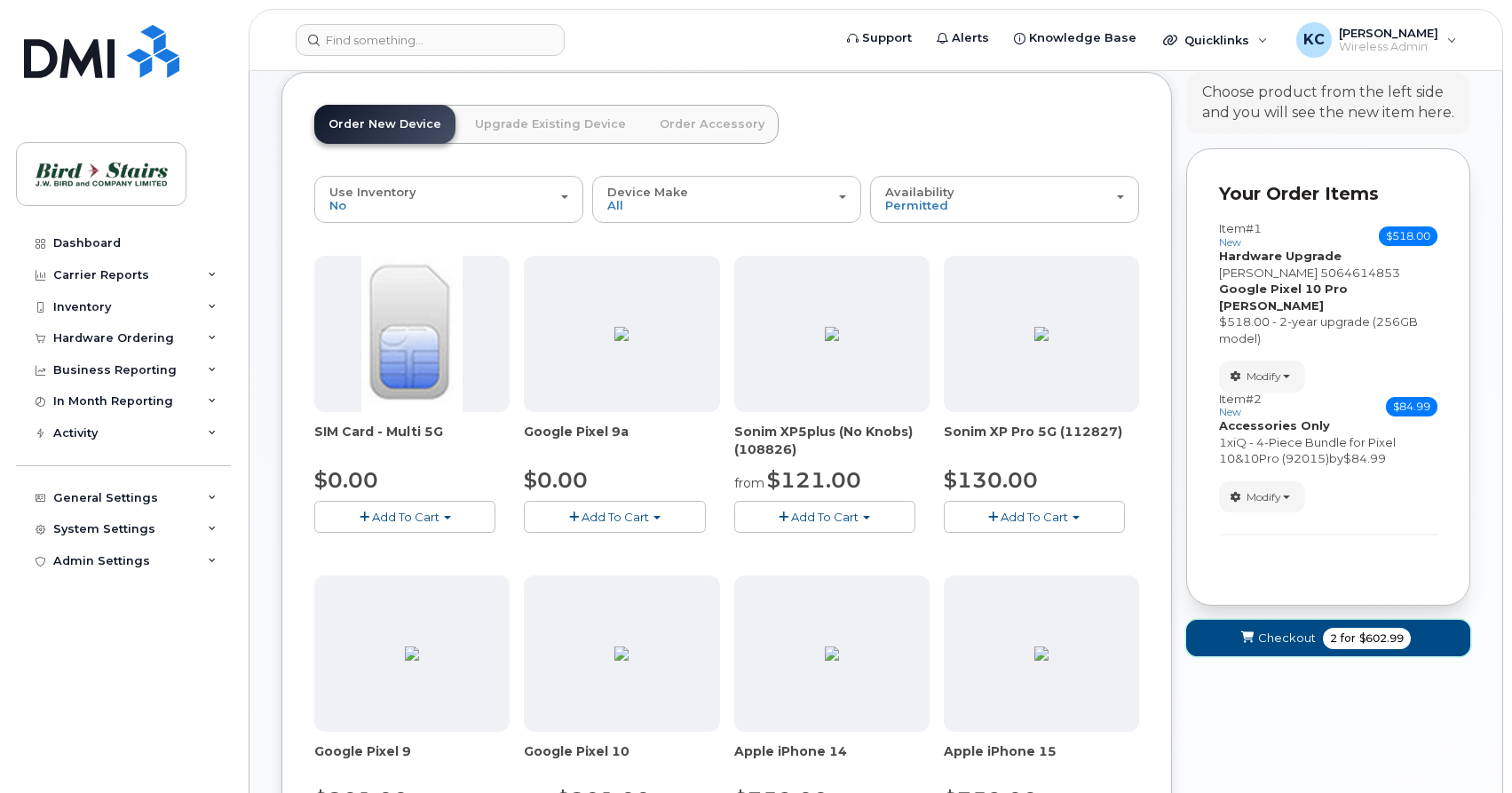
click at [1266, 630] on span "Checkout" at bounding box center [1286, 638] width 58 height 17
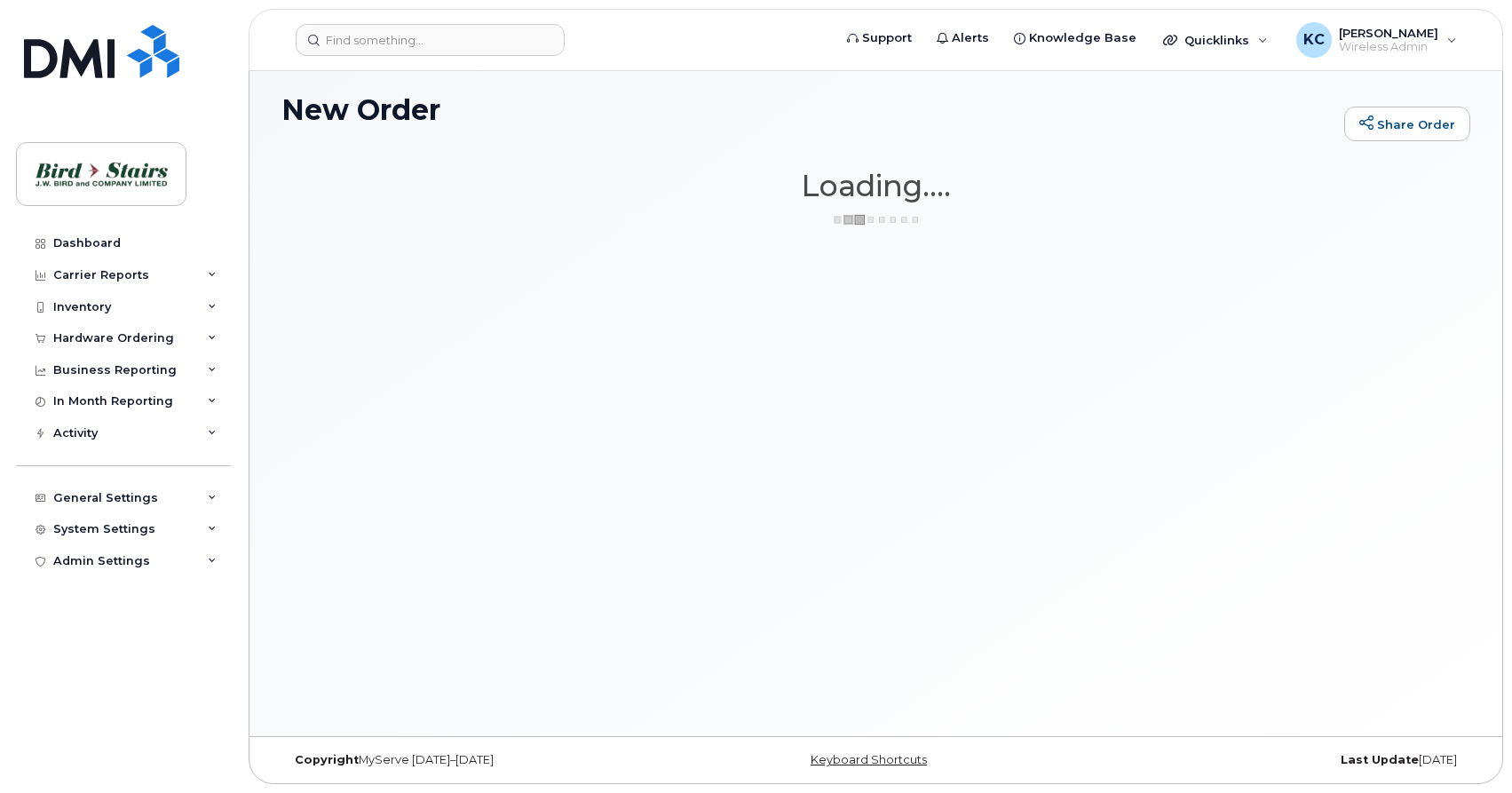
scroll to position [8, 0]
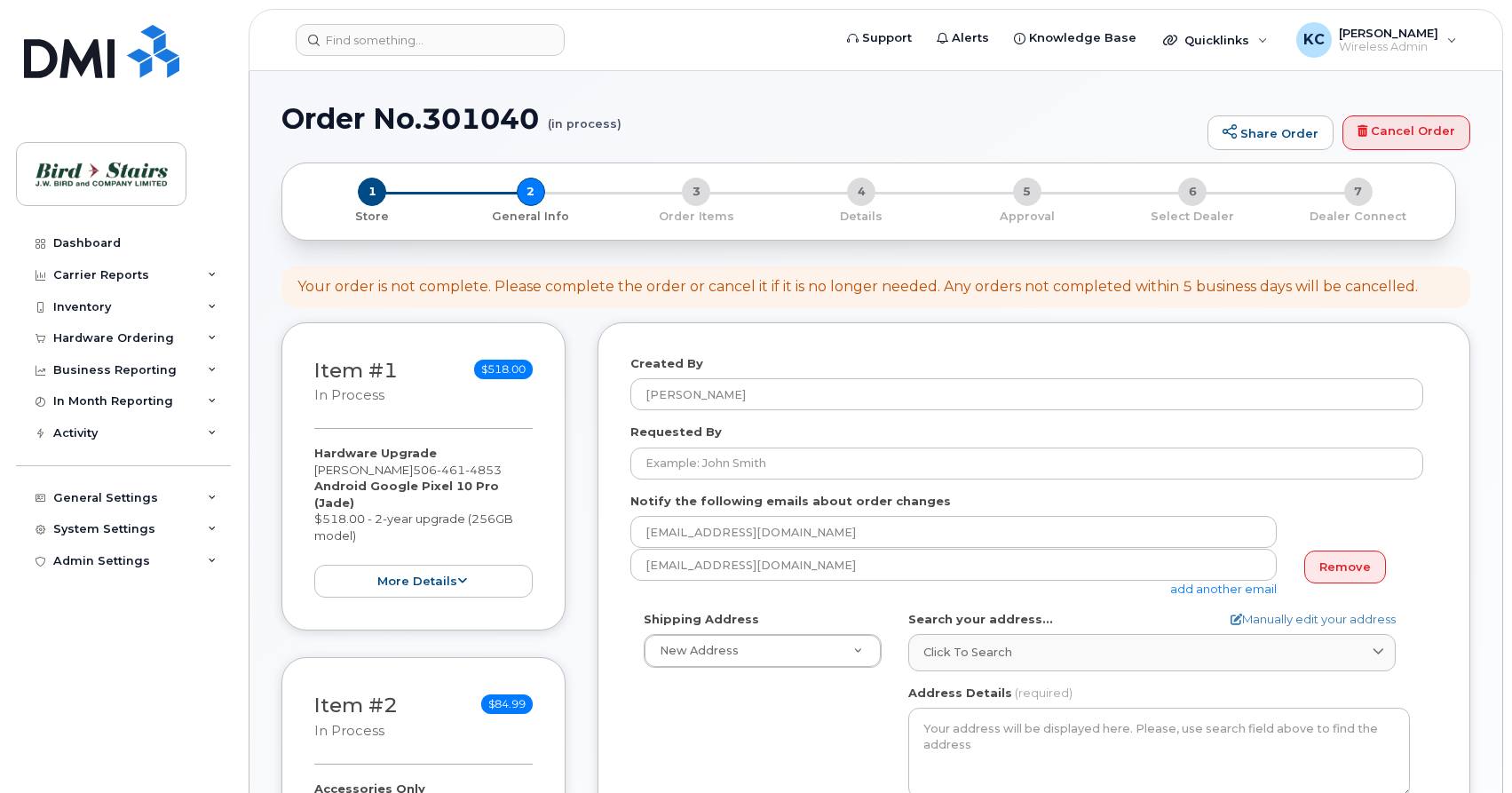
select select
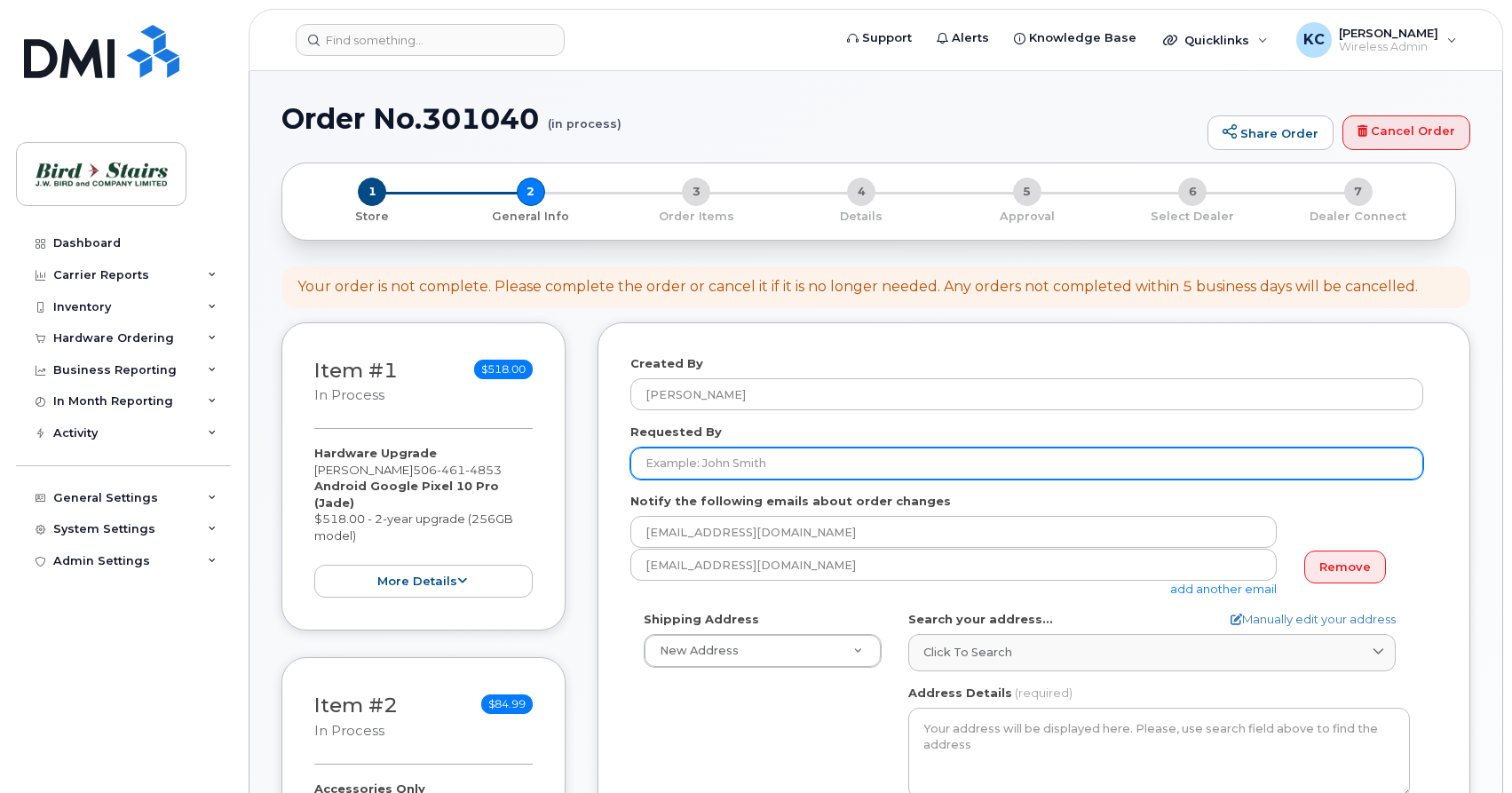
click at [719, 469] on input "Requested By" at bounding box center [1028, 464] width 793 height 32
type input "[PERSON_NAME]"
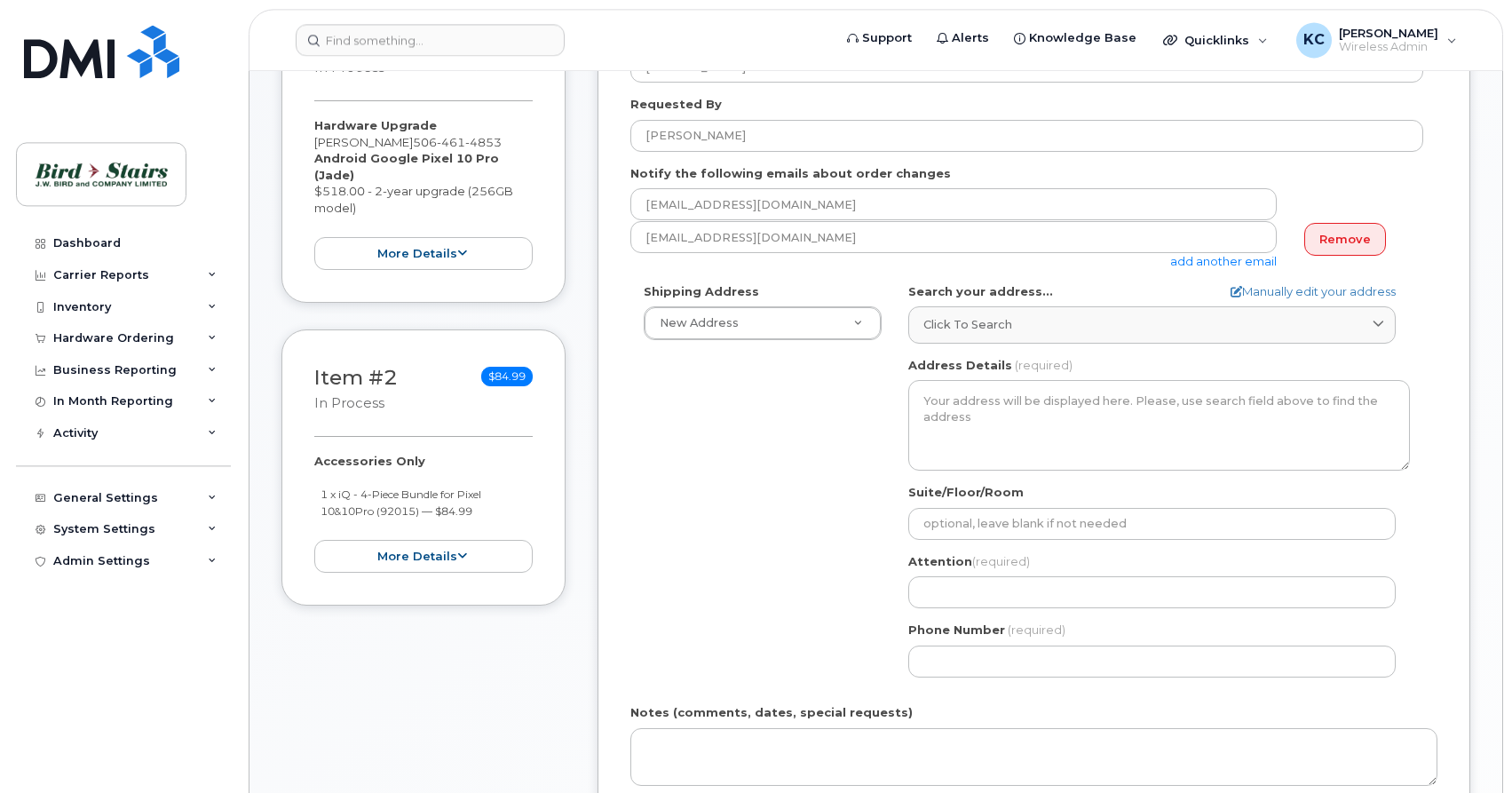
scroll to position [363, 0]
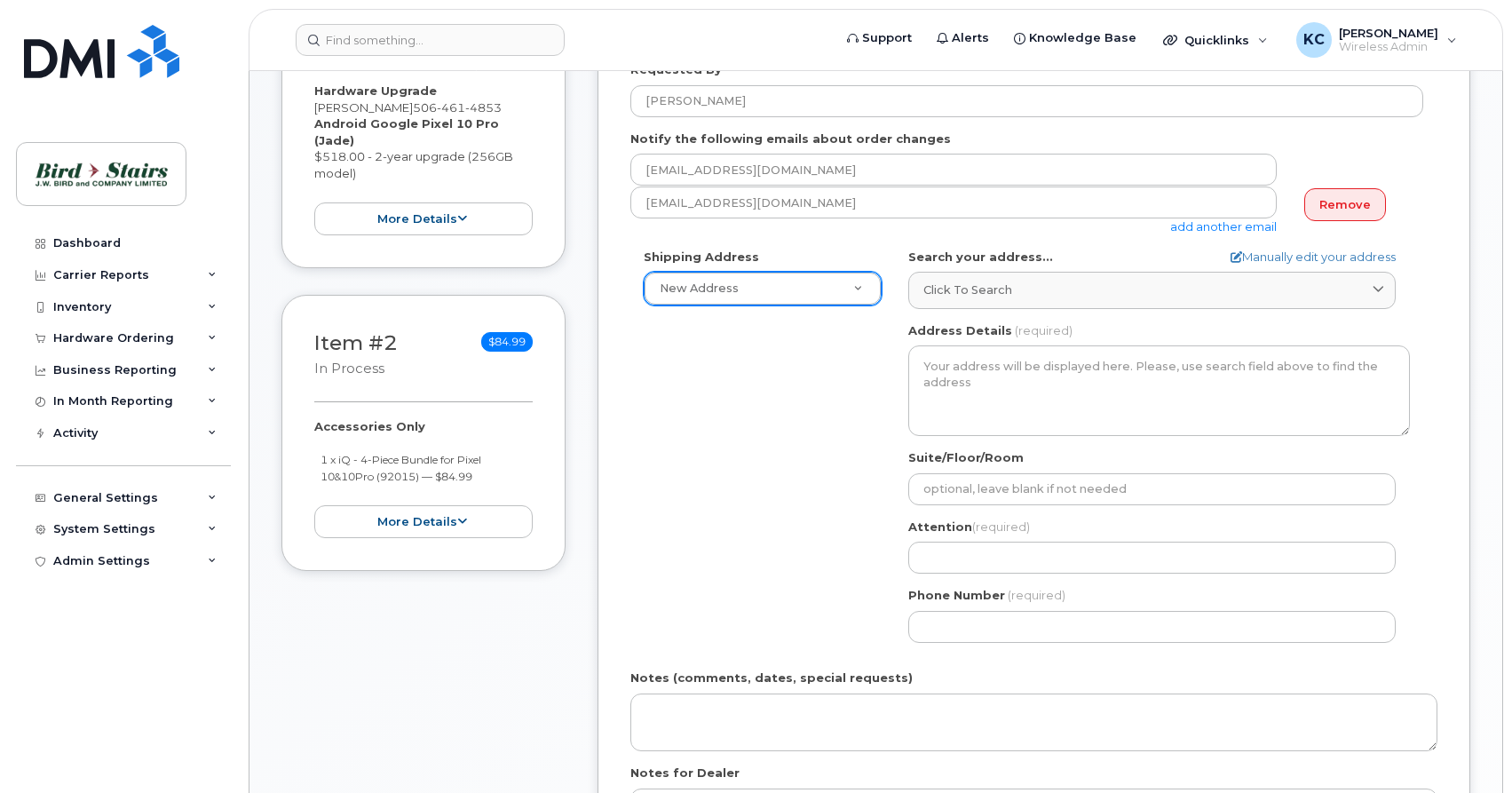
click at [854, 294] on body "Support Alerts Knowledge Base Quicklinks Suspend / Cancel Device Change SIM Car…" at bounding box center [756, 581] width 1512 height 1887
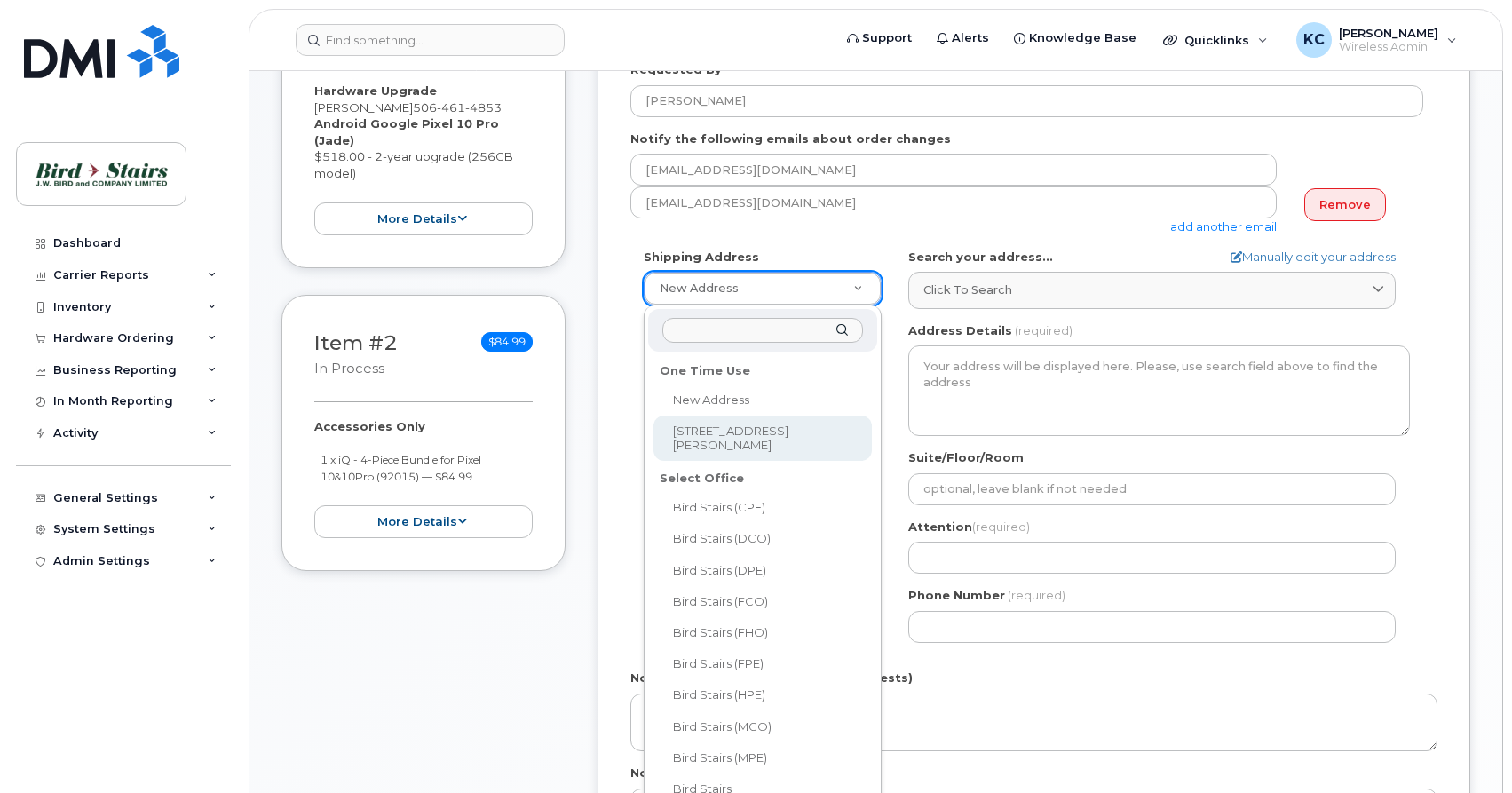
select select "1-670 Wilsey Rd"
type textarea "1-670 Wilsey Rd FREDERICTON NB E3B 7K4 CANADA"
type input "[PERSON_NAME]"
type input "5064400251"
click at [847, 284] on body "Support Alerts Knowledge Base Quicklinks Suspend / Cancel Device Change SIM Car…" at bounding box center [756, 581] width 1512 height 1887
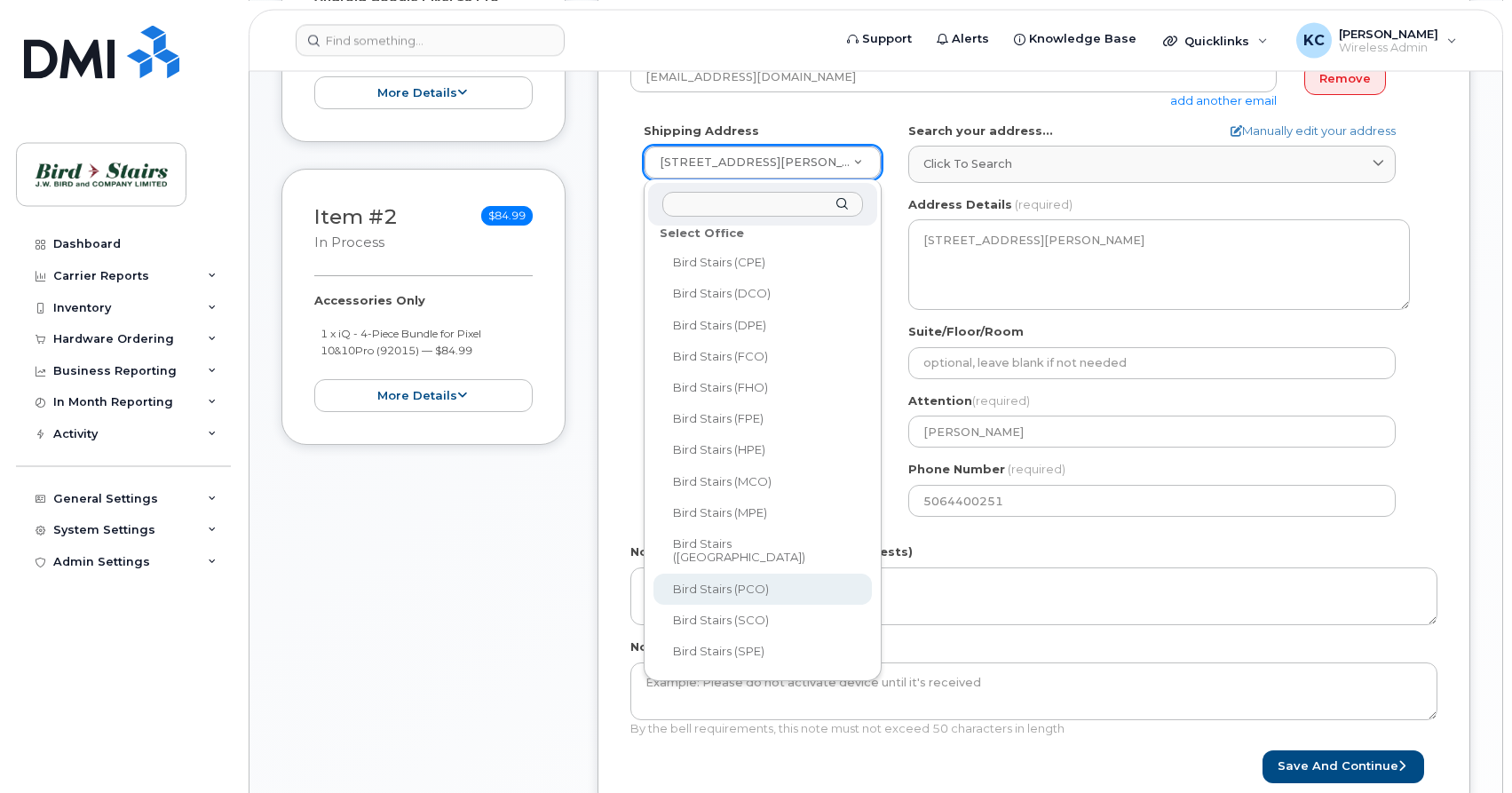
scroll to position [543, 0]
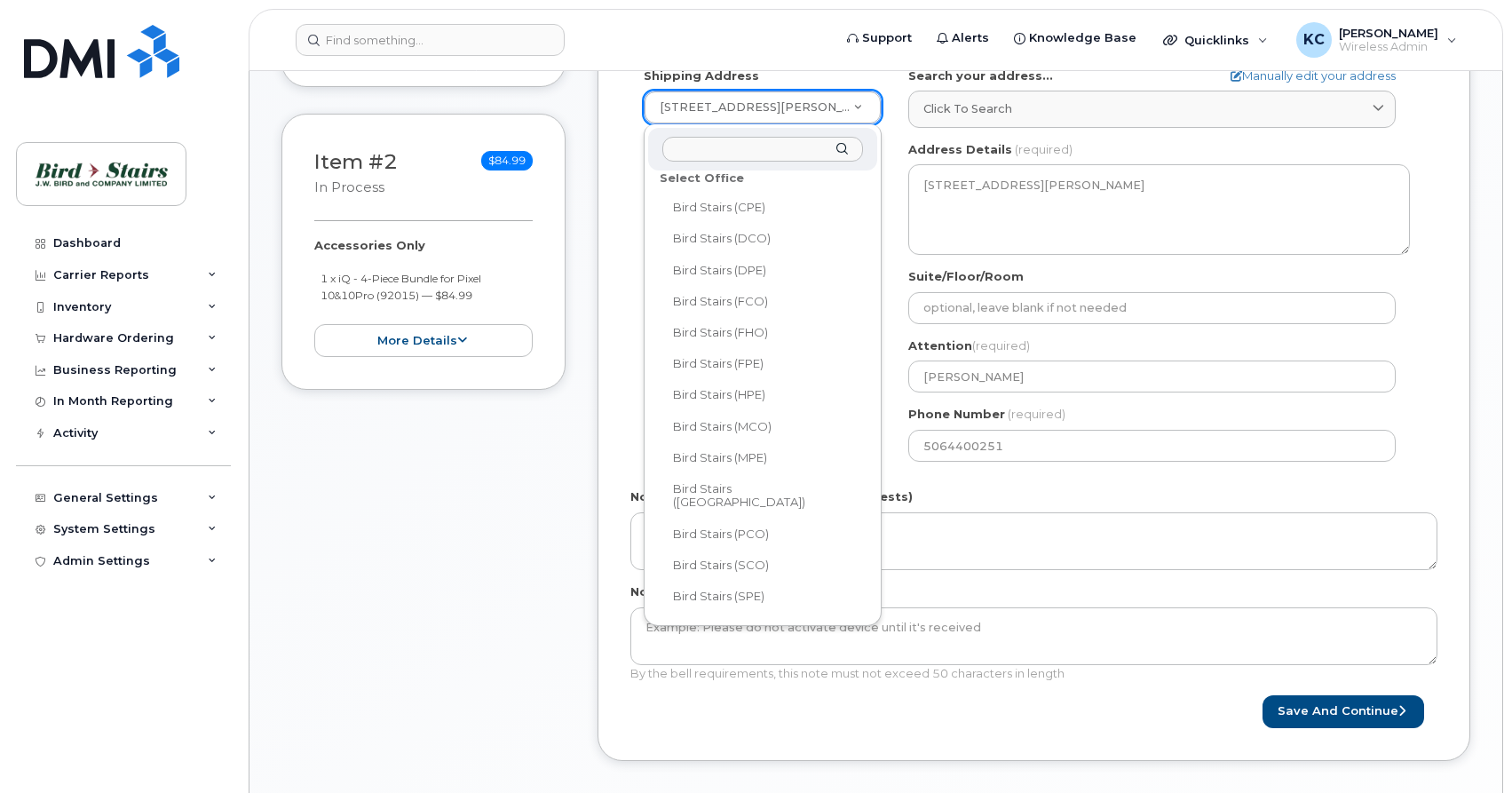
click at [630, 256] on body "Support Alerts Knowledge Base Quicklinks Suspend / Cancel Device Change SIM Car…" at bounding box center [756, 400] width 1512 height 1887
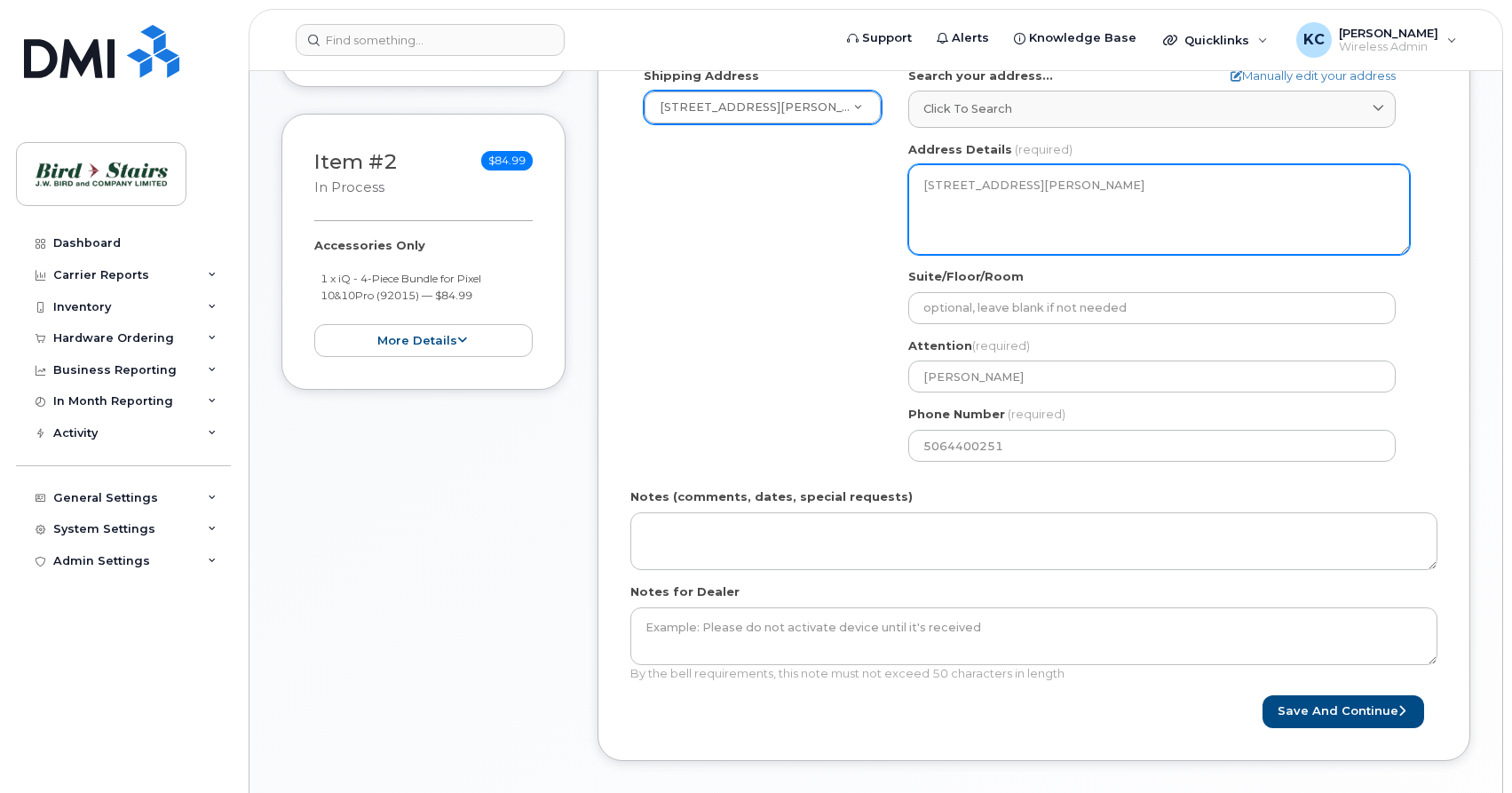
click at [940, 183] on textarea "1-670 Wilsey Rd FREDERICTON NB E3B 7K4 CANADA" at bounding box center [1159, 210] width 501 height 91
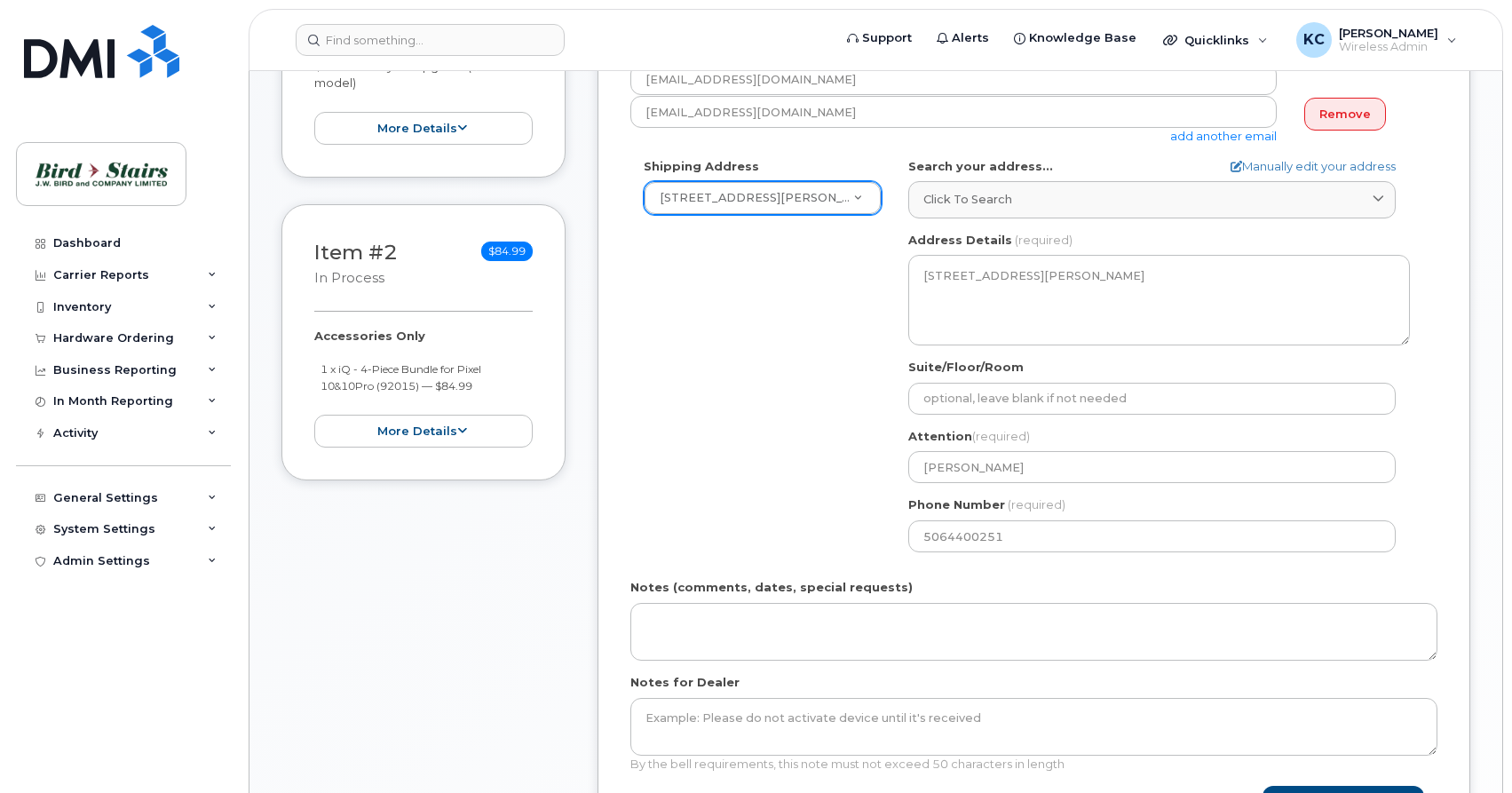
click at [739, 396] on div "Shipping Address 1-670 Wilsey Rd New Address 1-670 Wilsey Rd Bird Stairs (CPE) …" at bounding box center [1028, 362] width 793 height 408
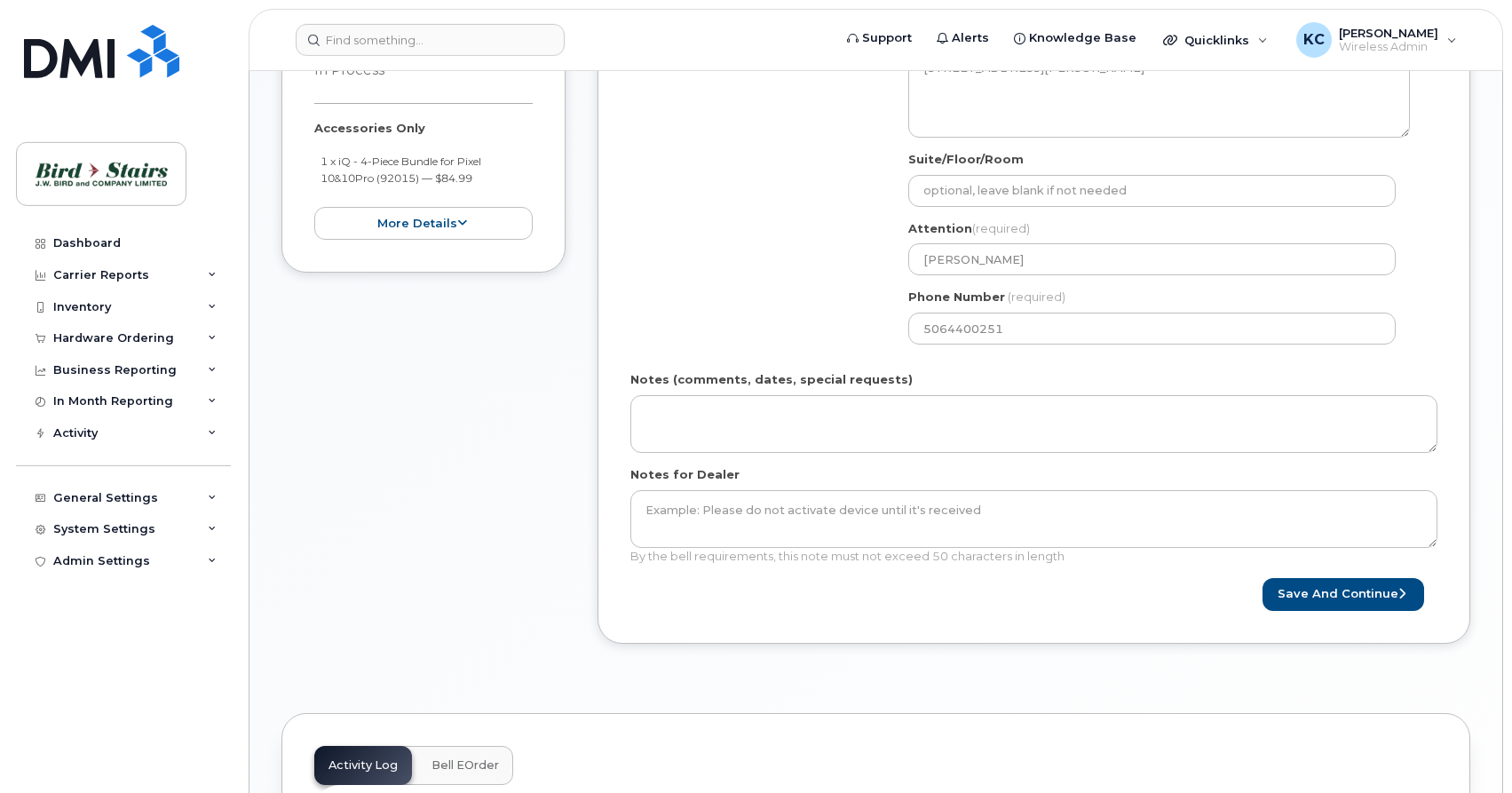
scroll to position [724, 0]
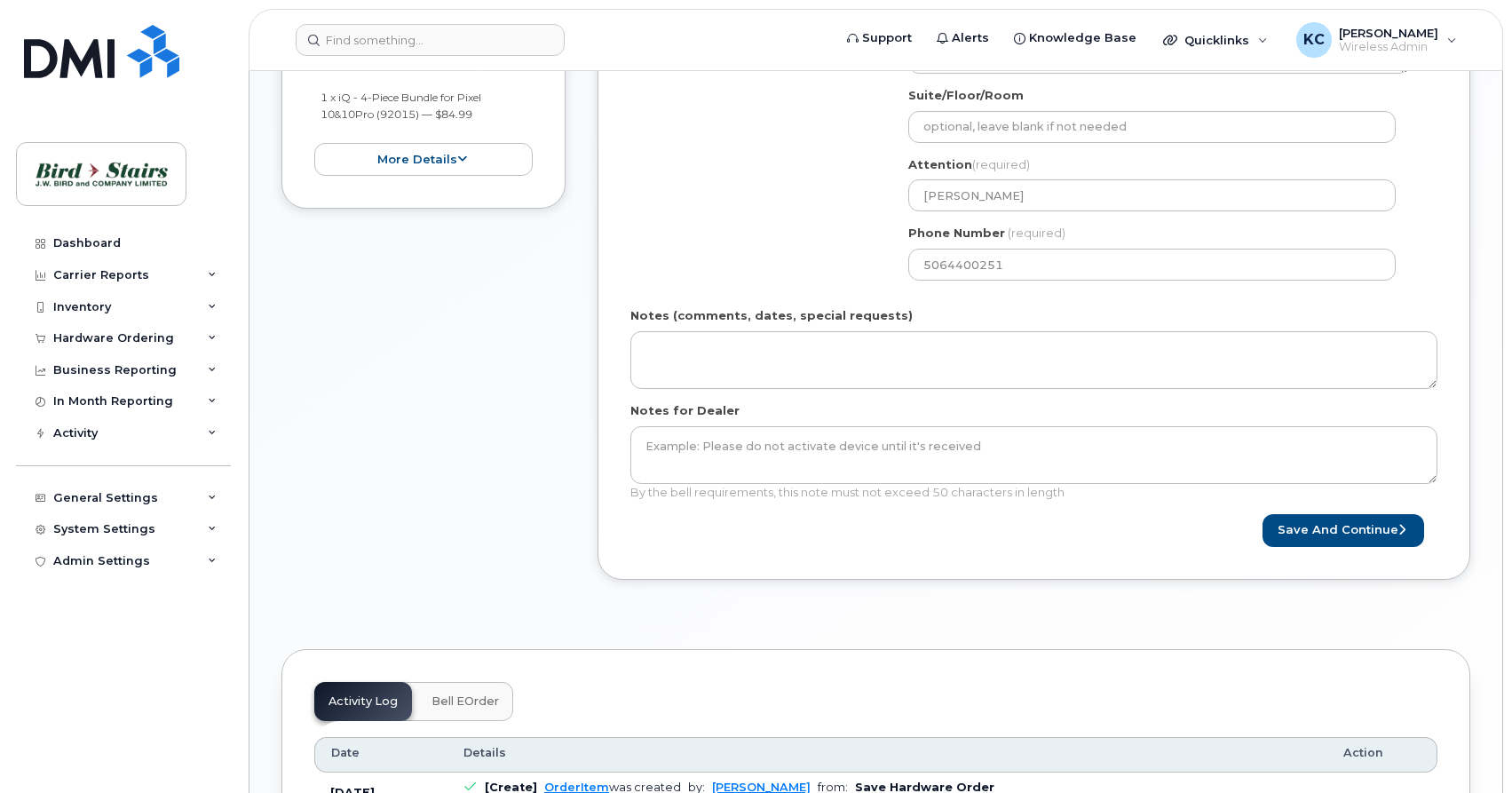
click at [668, 261] on div "Shipping Address 1-670 Wilsey Rd New Address 1-670 Wilsey Rd Bird Stairs (CPE) …" at bounding box center [1028, 91] width 793 height 408
click at [749, 556] on div "Created By Kris Clarke Requested By Charles Notify the following emails about o…" at bounding box center [1034, 89] width 873 height 982
click at [1316, 530] on button "Save and Continue" at bounding box center [1343, 530] width 161 height 33
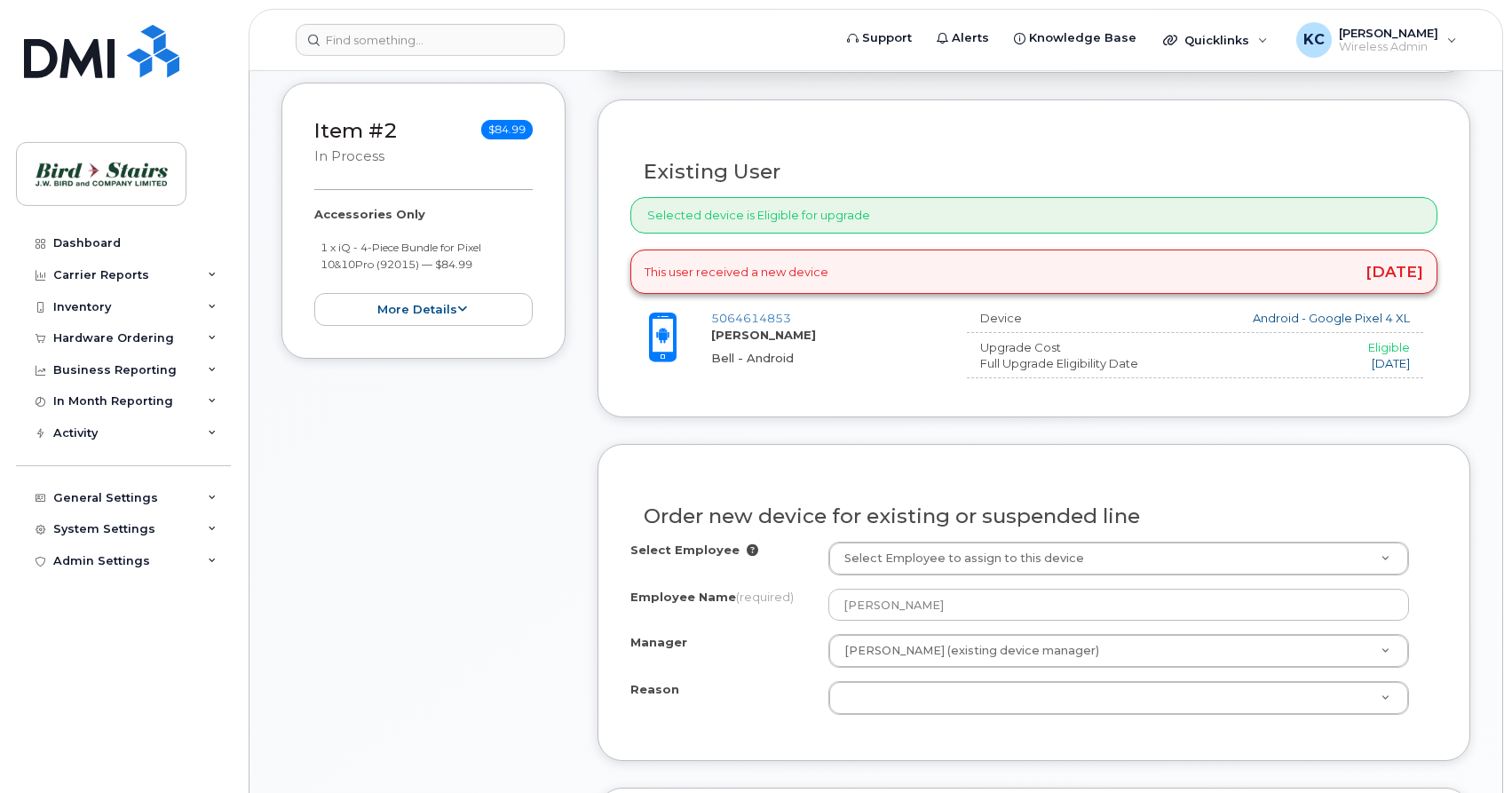
scroll to position [633, 0]
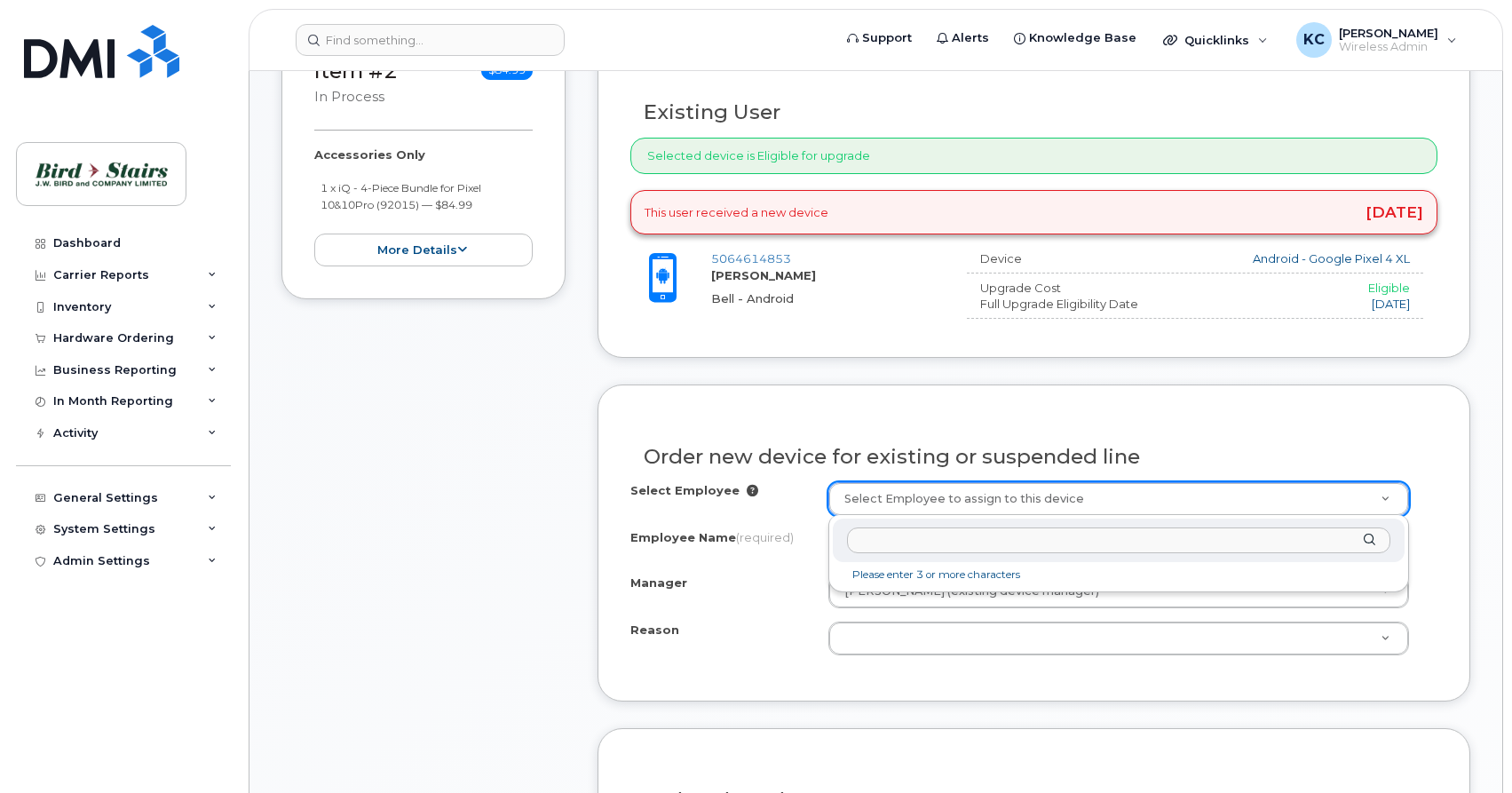
click at [958, 497] on body "Support Alerts Knowledge Base Quicklinks Suspend / Cancel Device Change SIM Car…" at bounding box center [756, 733] width 1512 height 2732
type input "jar"
click at [750, 570] on body "Support Alerts Knowledge Base Quicklinks Suspend / Cancel Device Change SIM Car…" at bounding box center [756, 733] width 1512 height 2732
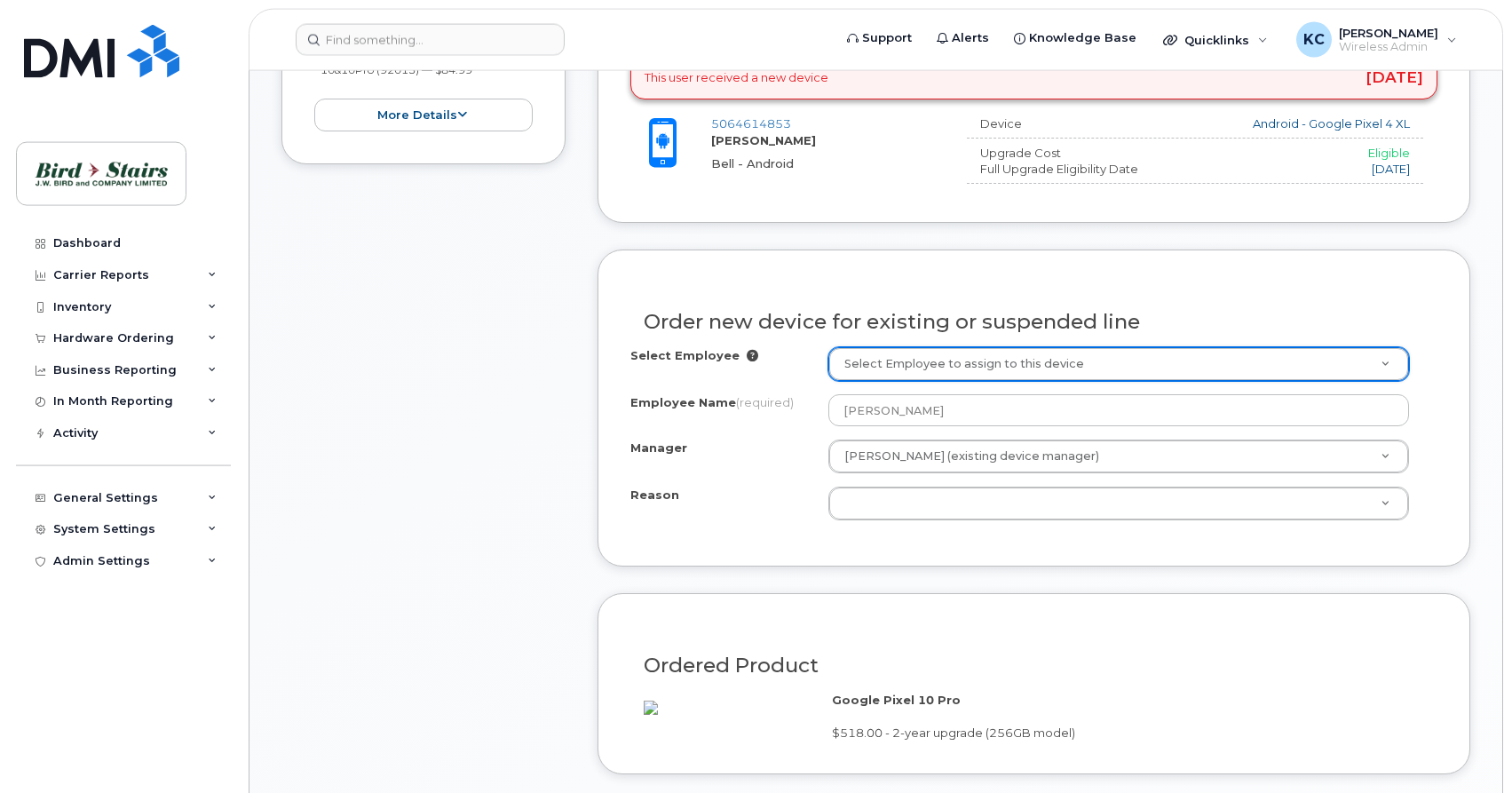
scroll to position [815, 0]
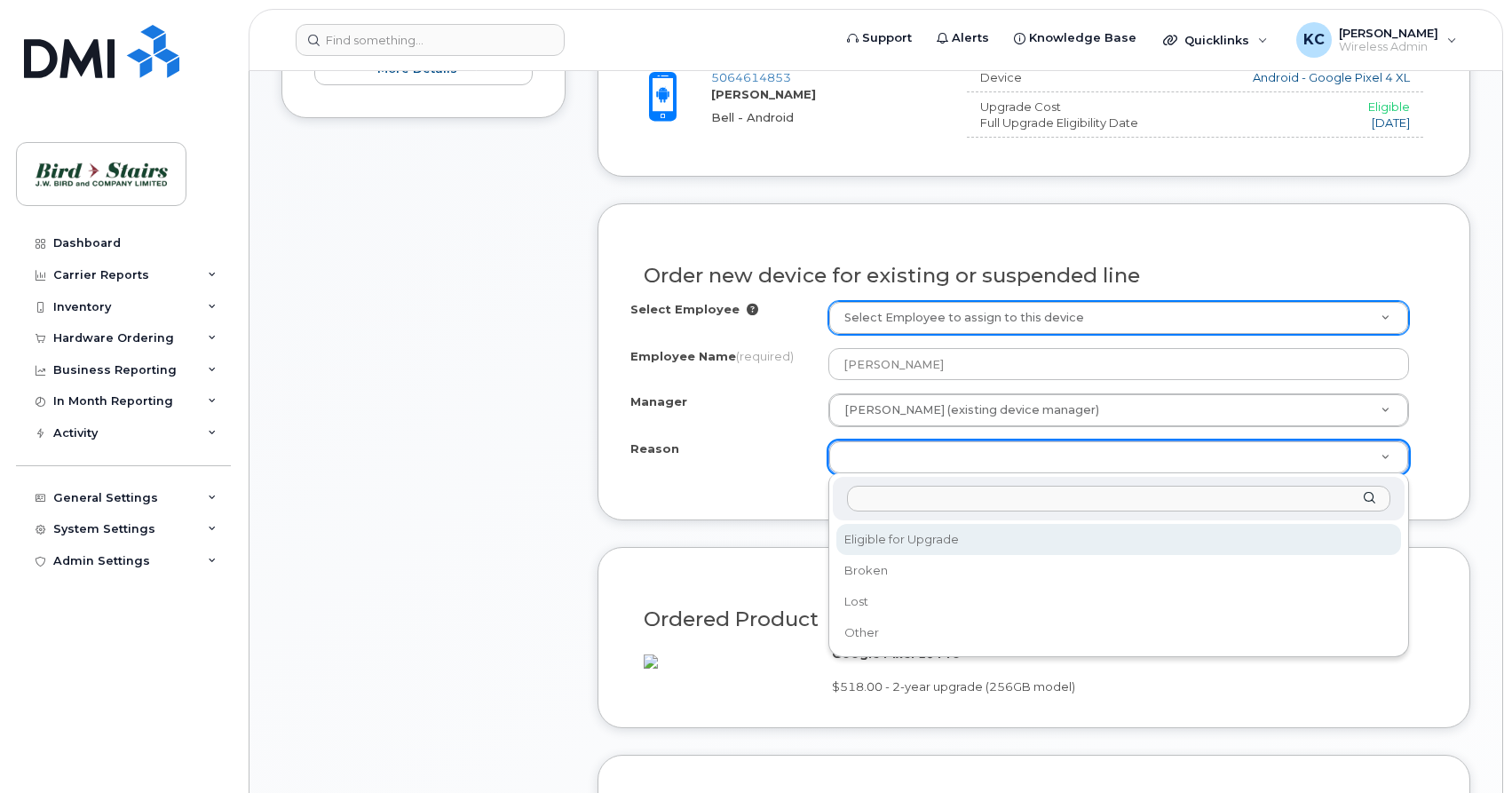
click at [890, 452] on body "Support Alerts Knowledge Base Quicklinks Suspend / Cancel Device Change SIM Car…" at bounding box center [756, 551] width 1512 height 2732
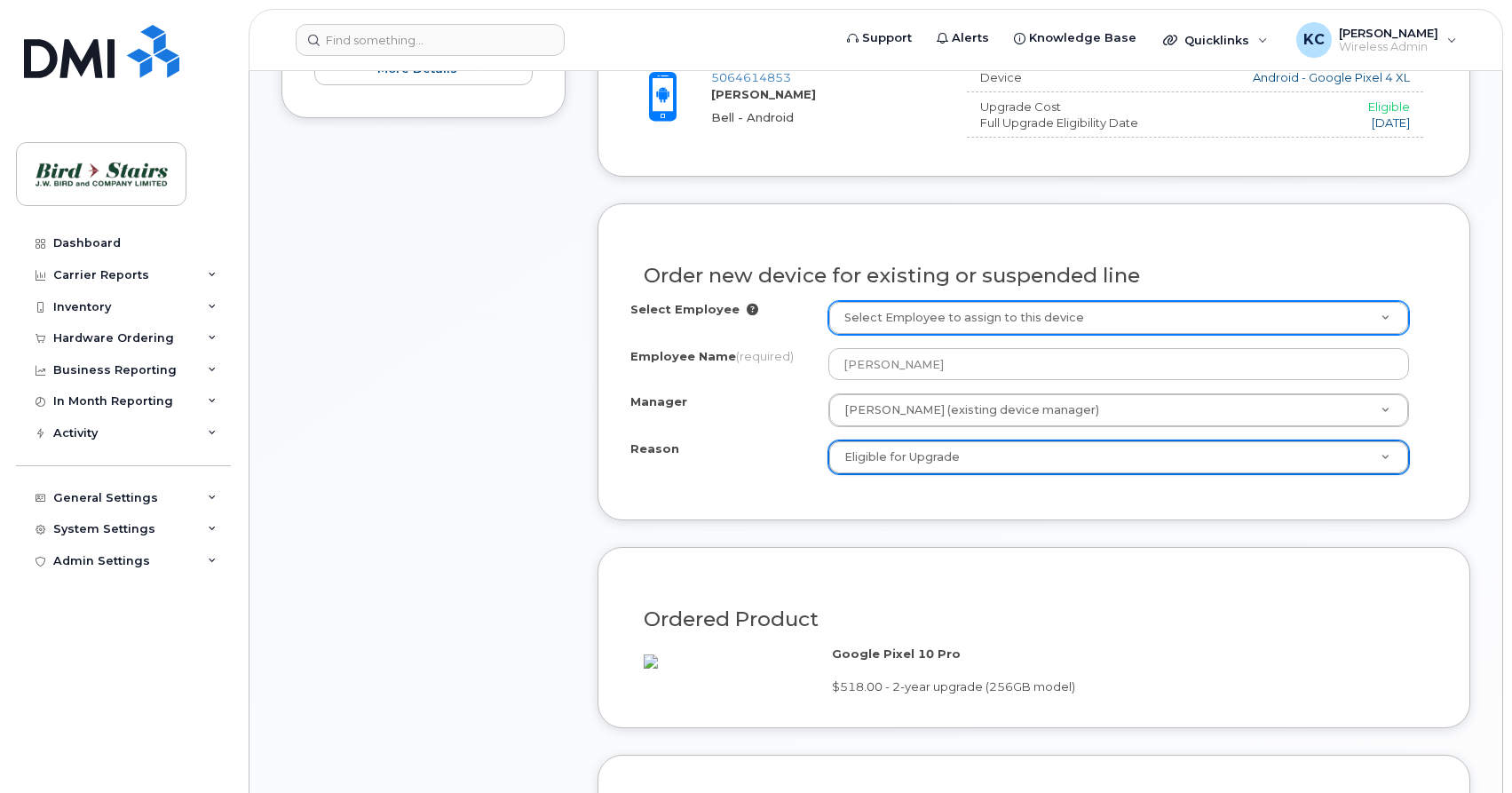
select select "eligible_for_upgrade"
click at [1032, 631] on h3 "Ordered Product" at bounding box center [1034, 619] width 780 height 23
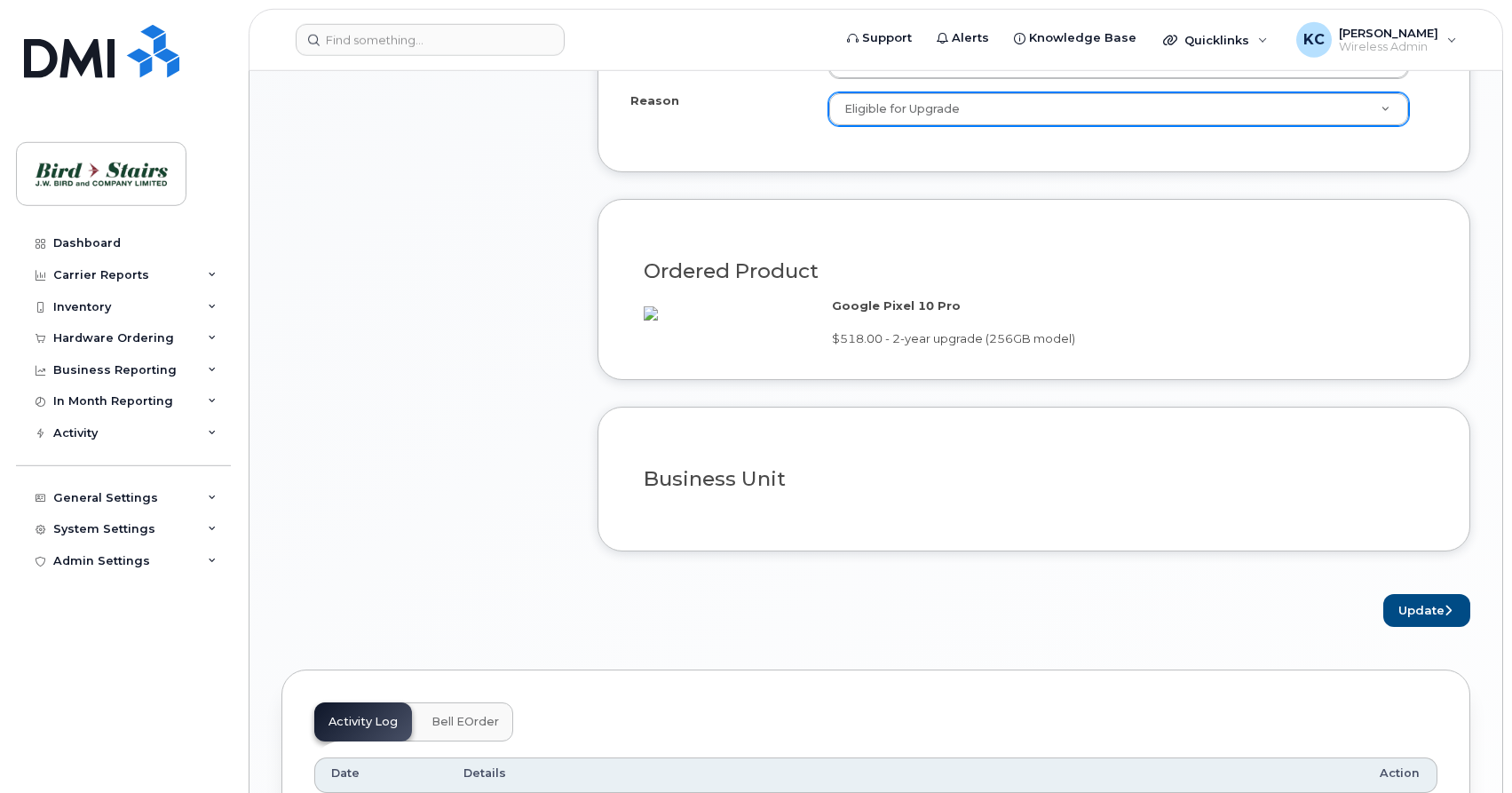
scroll to position [1268, 0]
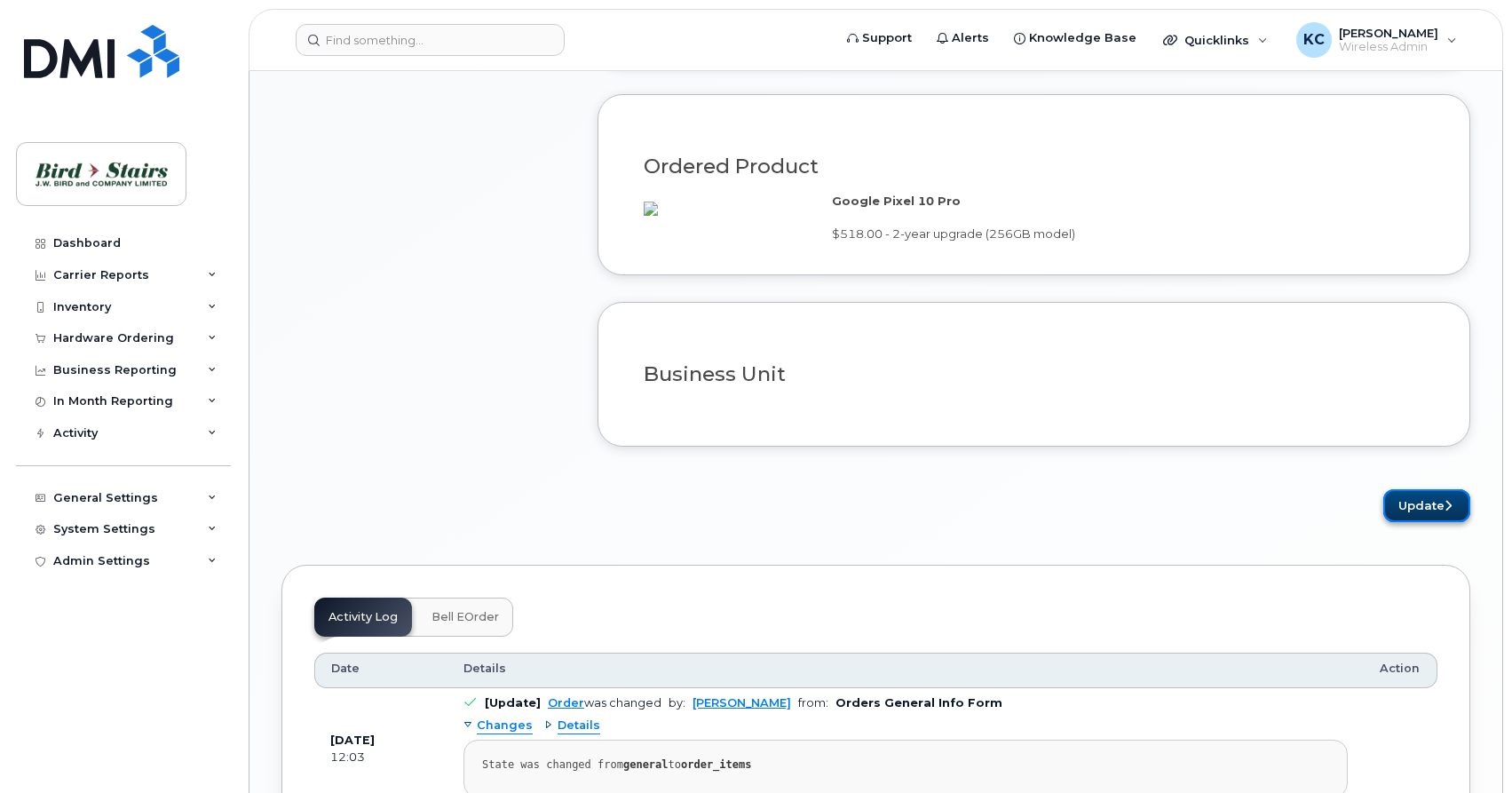
click at [1423, 522] on button "Update" at bounding box center [1427, 505] width 87 height 33
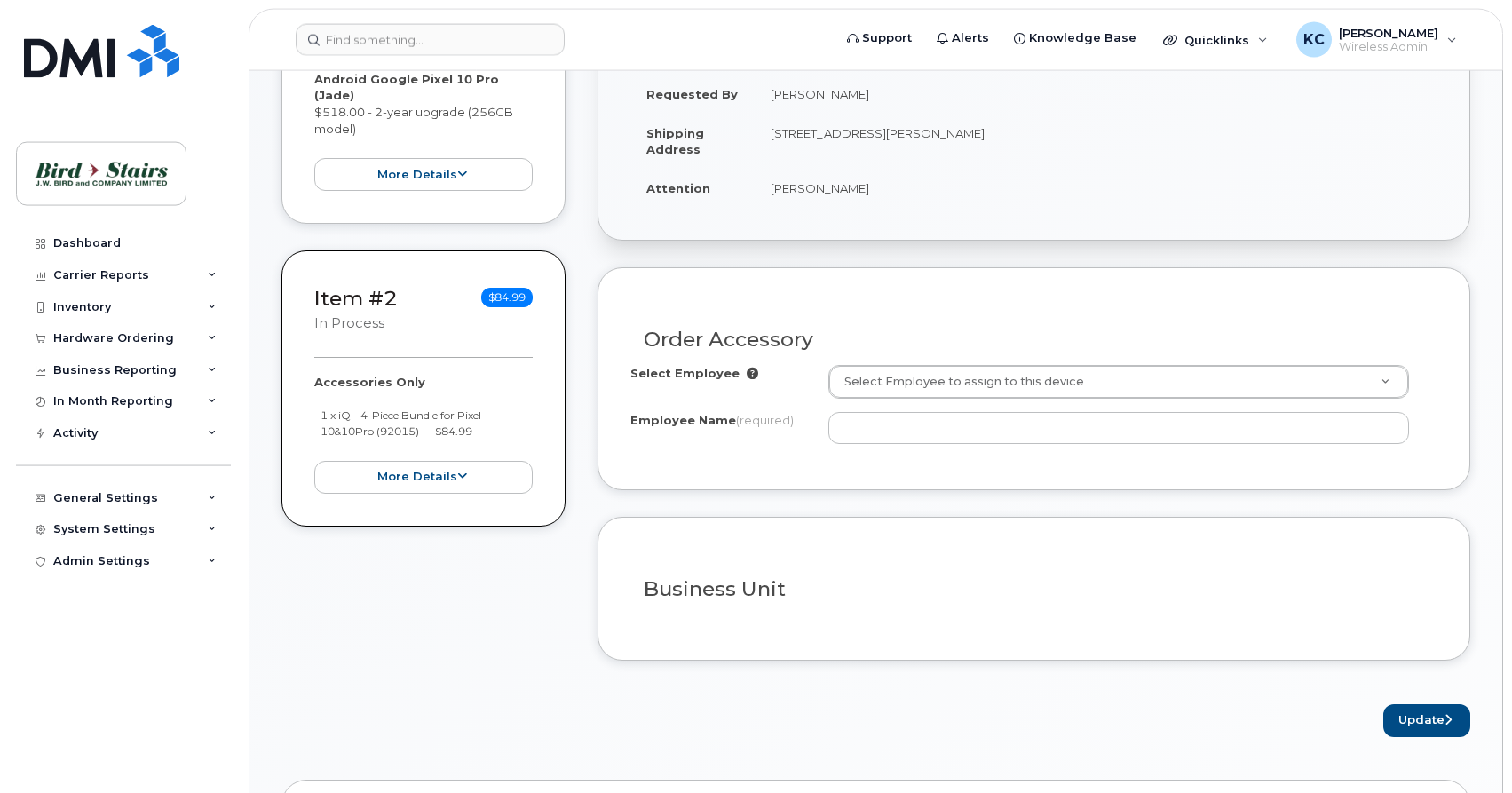
scroll to position [543, 0]
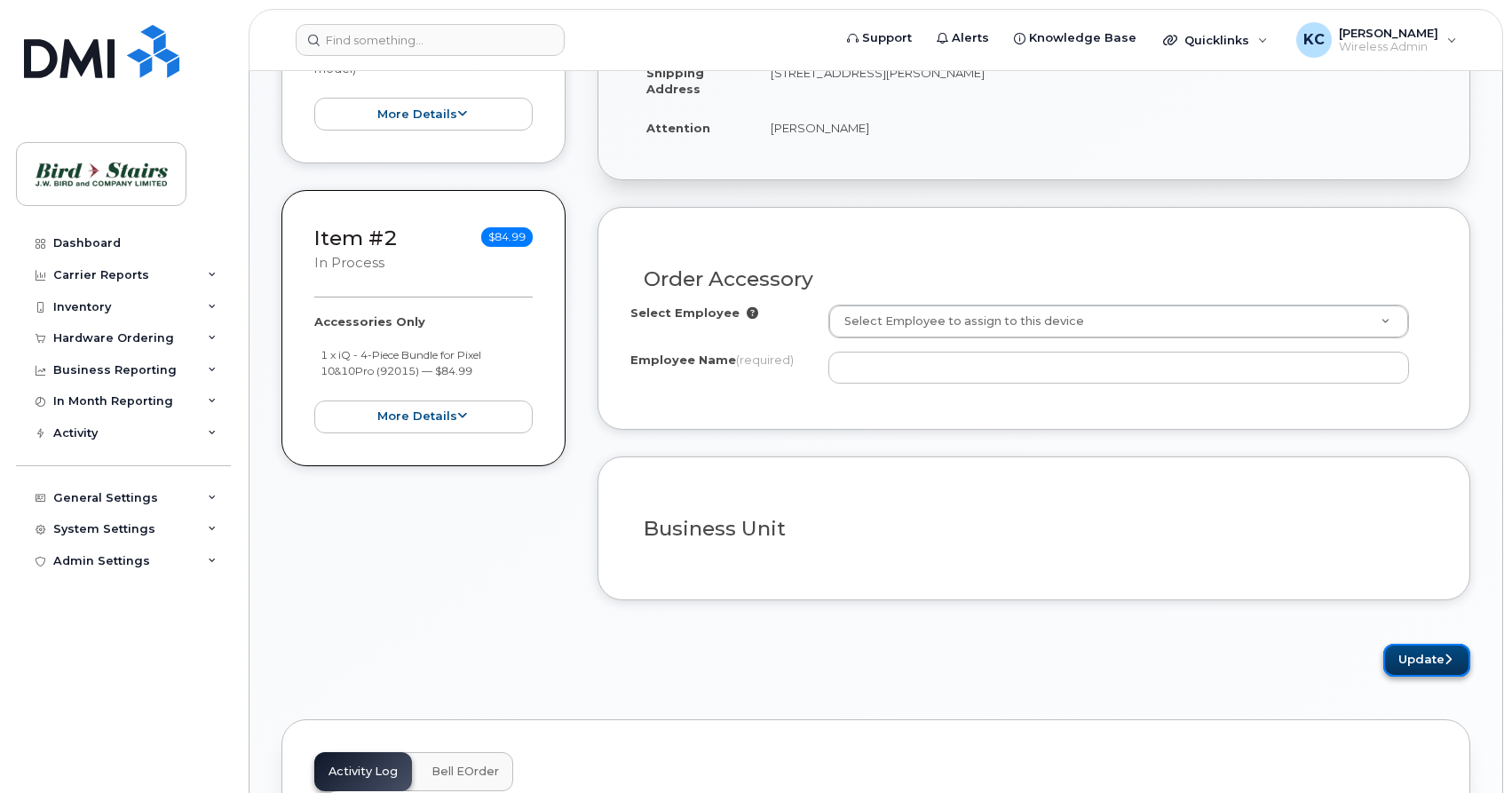
click at [1418, 666] on button "Update" at bounding box center [1427, 660] width 87 height 33
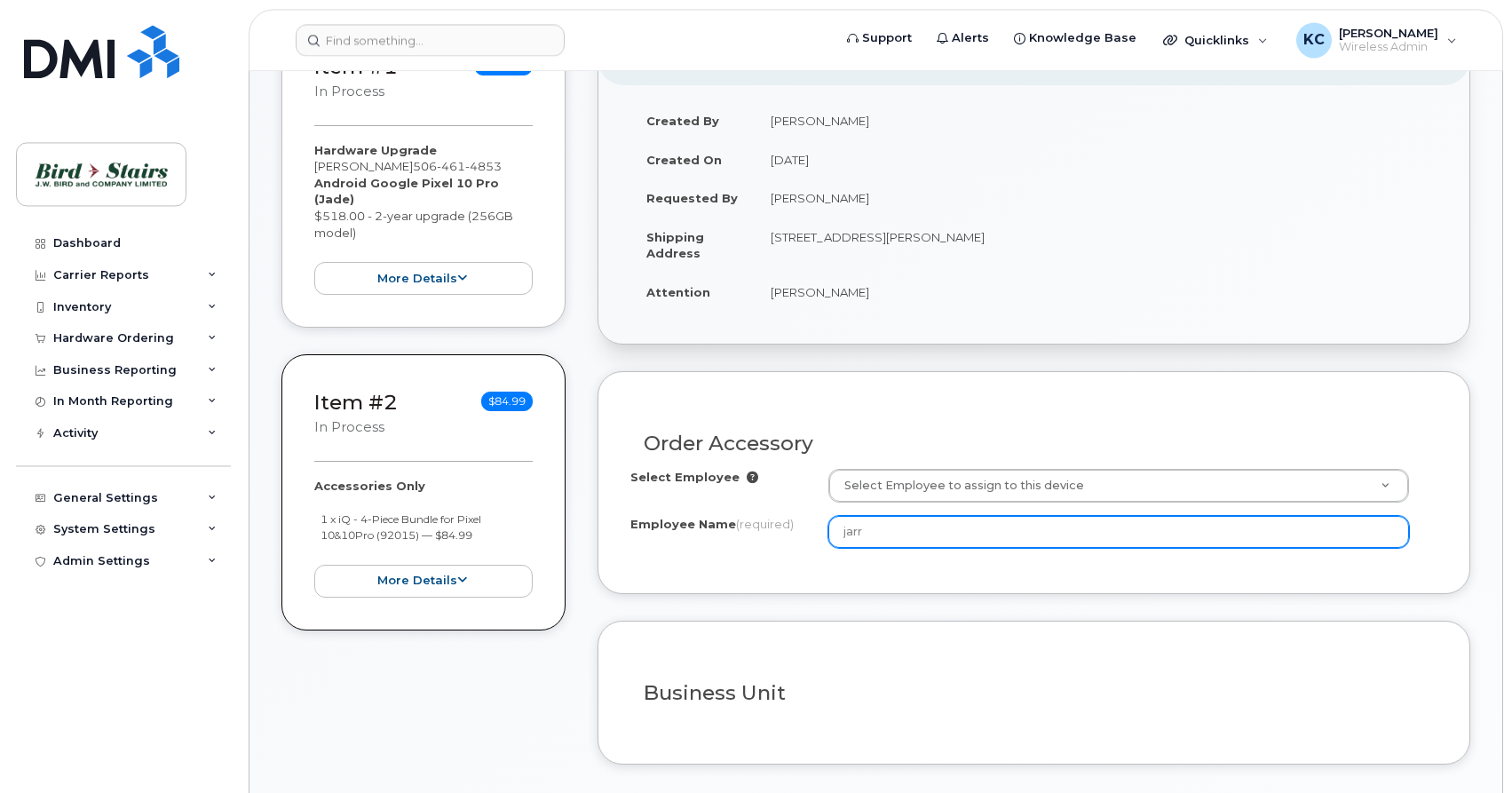
scroll to position [452, 0]
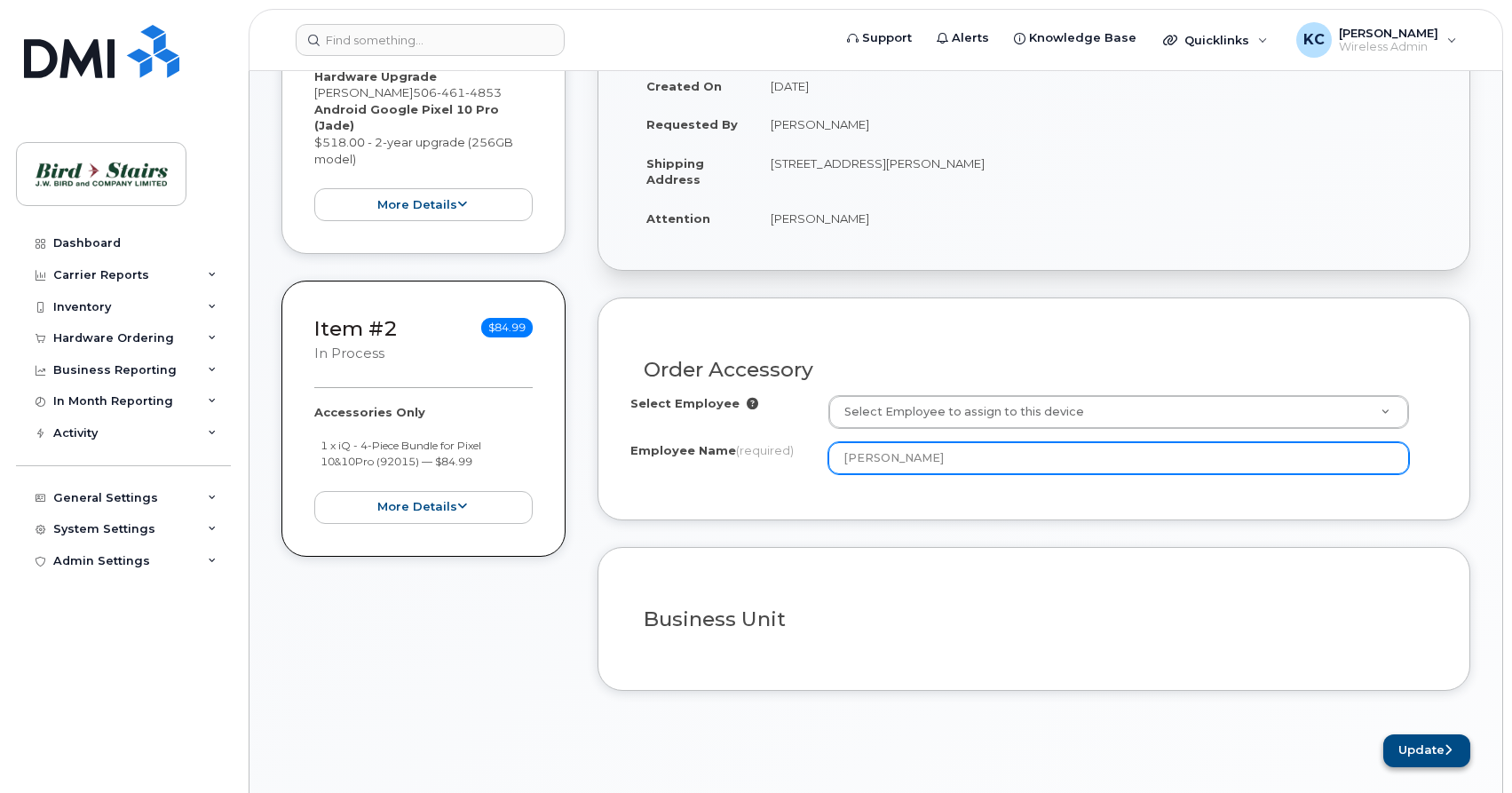
type input "[PERSON_NAME]"
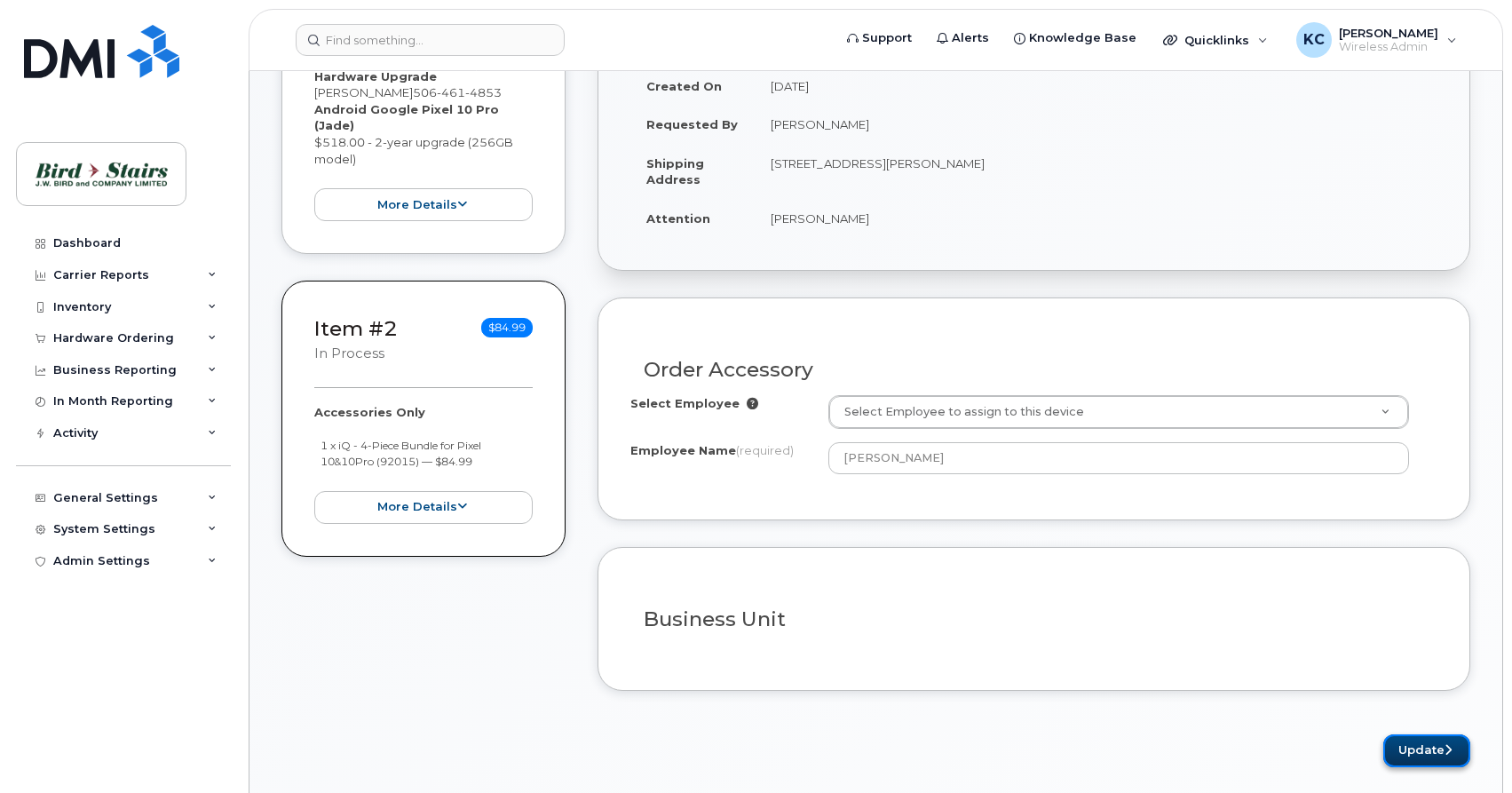
click at [1402, 757] on button "Update" at bounding box center [1427, 751] width 87 height 33
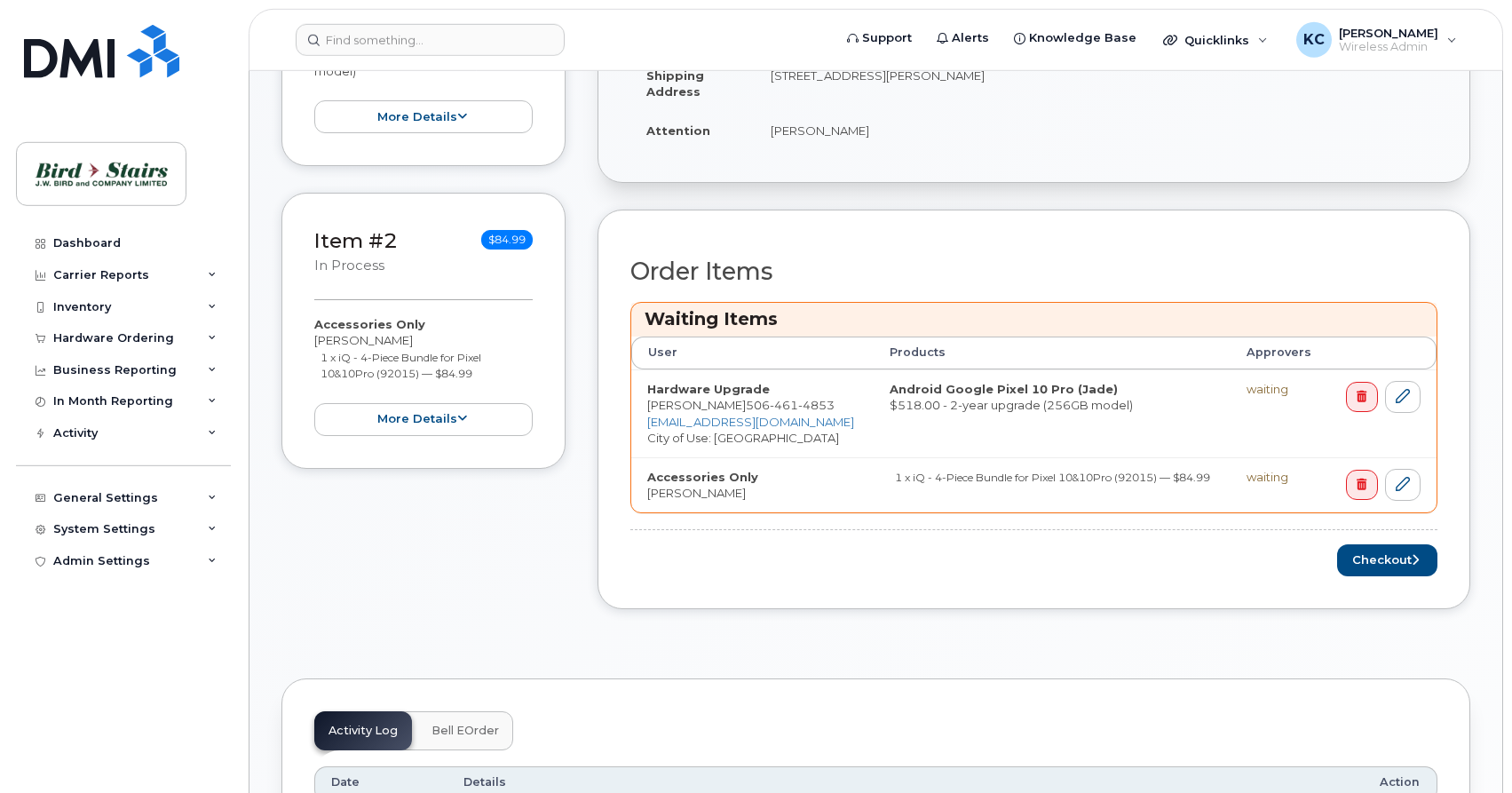
scroll to position [543, 0]
drag, startPoint x: 1353, startPoint y: 557, endPoint x: 452, endPoint y: 496, distance: 903.1
click at [452, 496] on div "Item #1 in process $518.00 Hardware Upgrade [PERSON_NAME] [PHONE_NUMBER] Androi…" at bounding box center [875, 244] width 1189 height 779
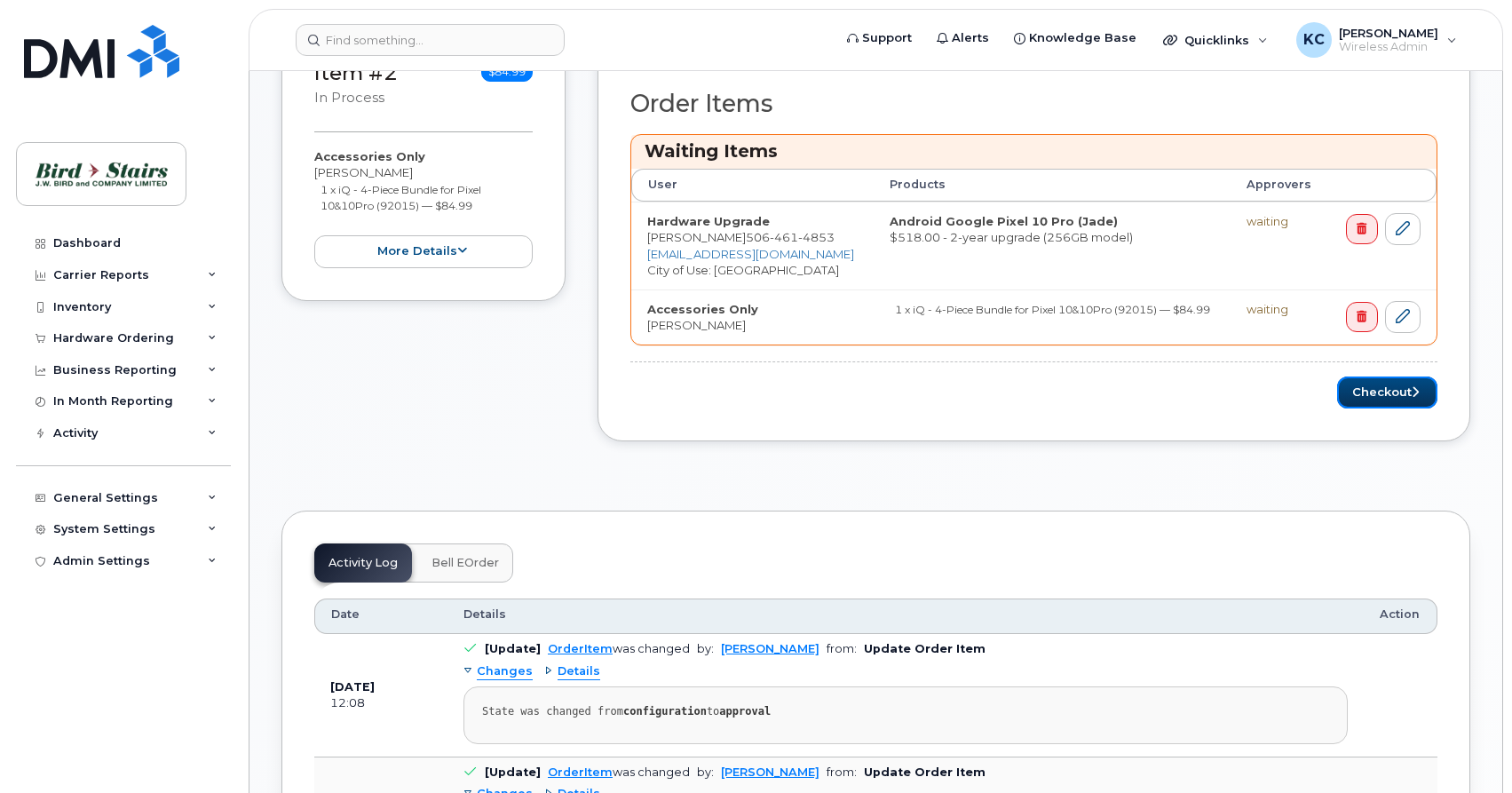
scroll to position [724, 0]
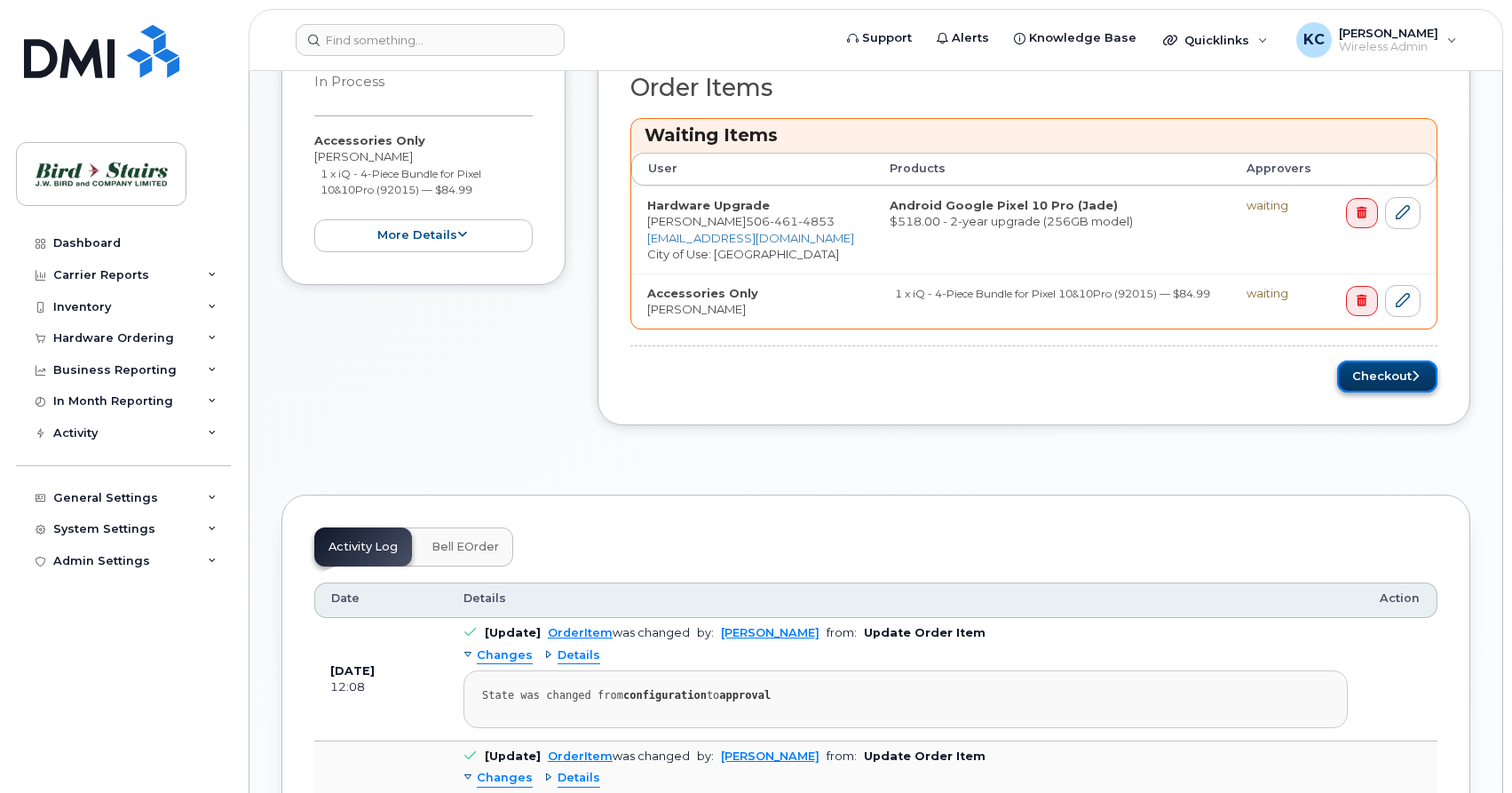
click at [1378, 379] on button "Checkout" at bounding box center [1387, 377] width 100 height 33
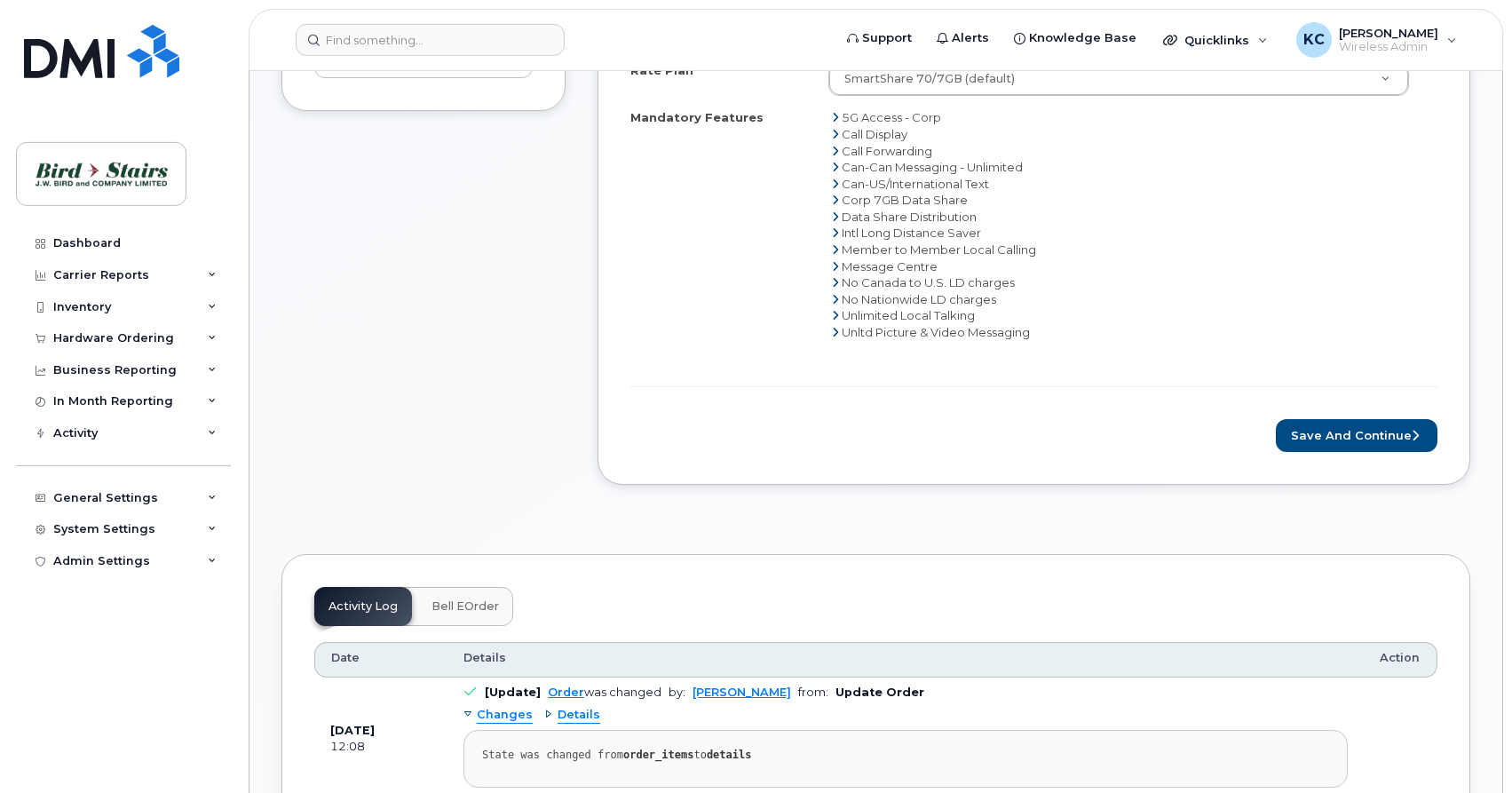
scroll to position [815, 0]
click at [1317, 443] on button "Save and Continue" at bounding box center [1356, 434] width 161 height 33
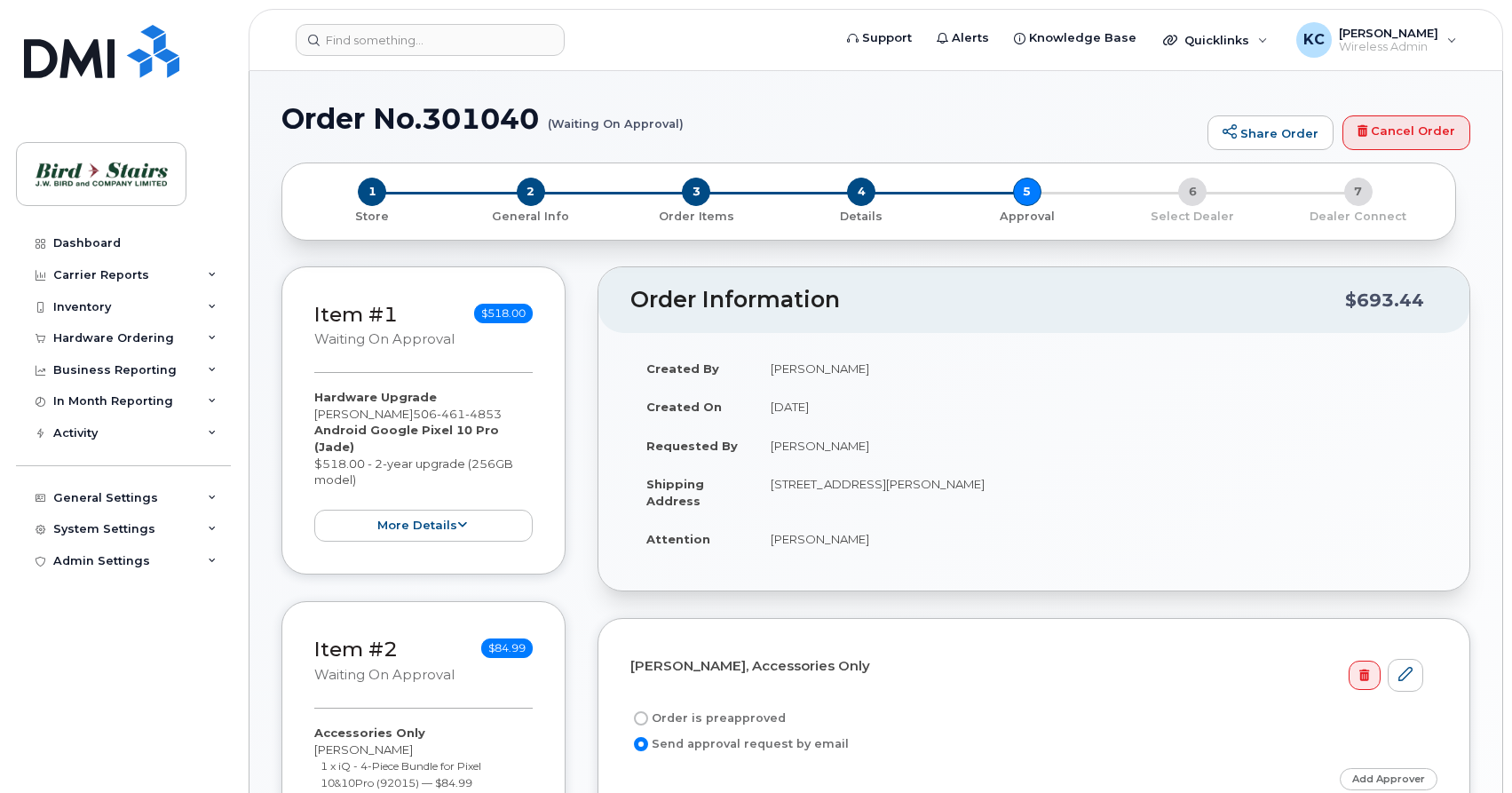
select select
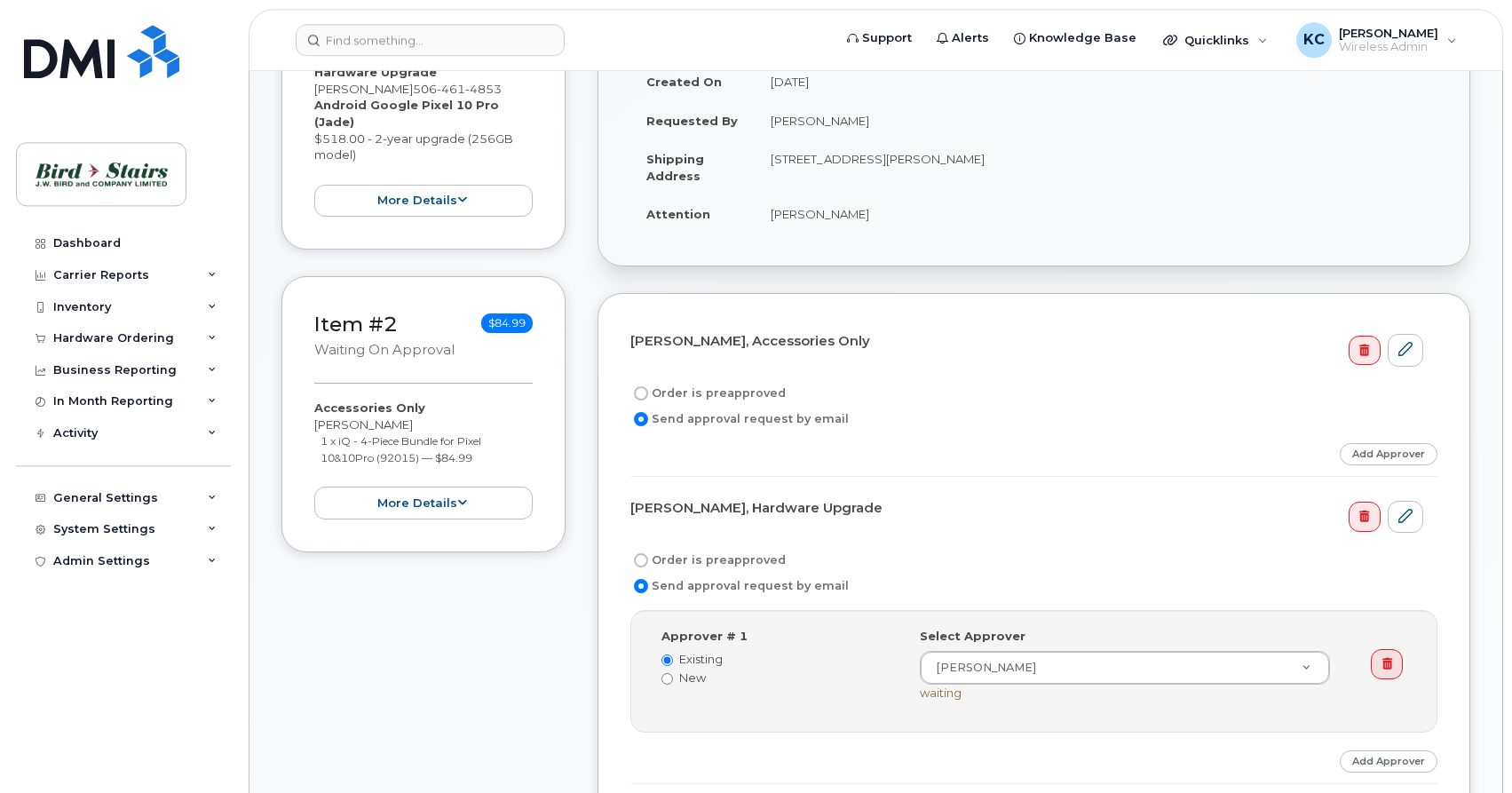
scroll to position [363, 0]
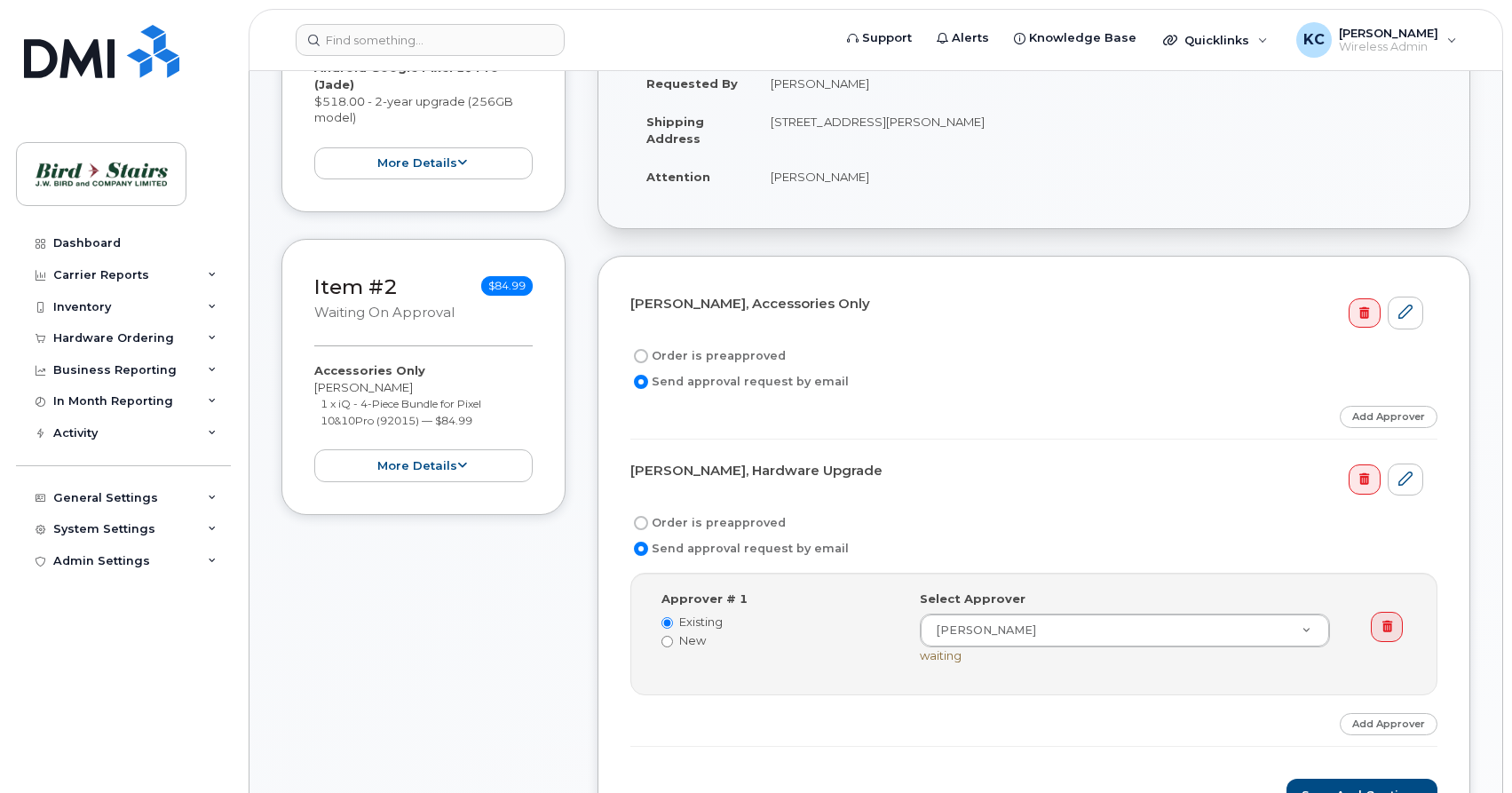
click at [640, 352] on input "Order is preapproved" at bounding box center [640, 355] width 14 height 14
radio input "true"
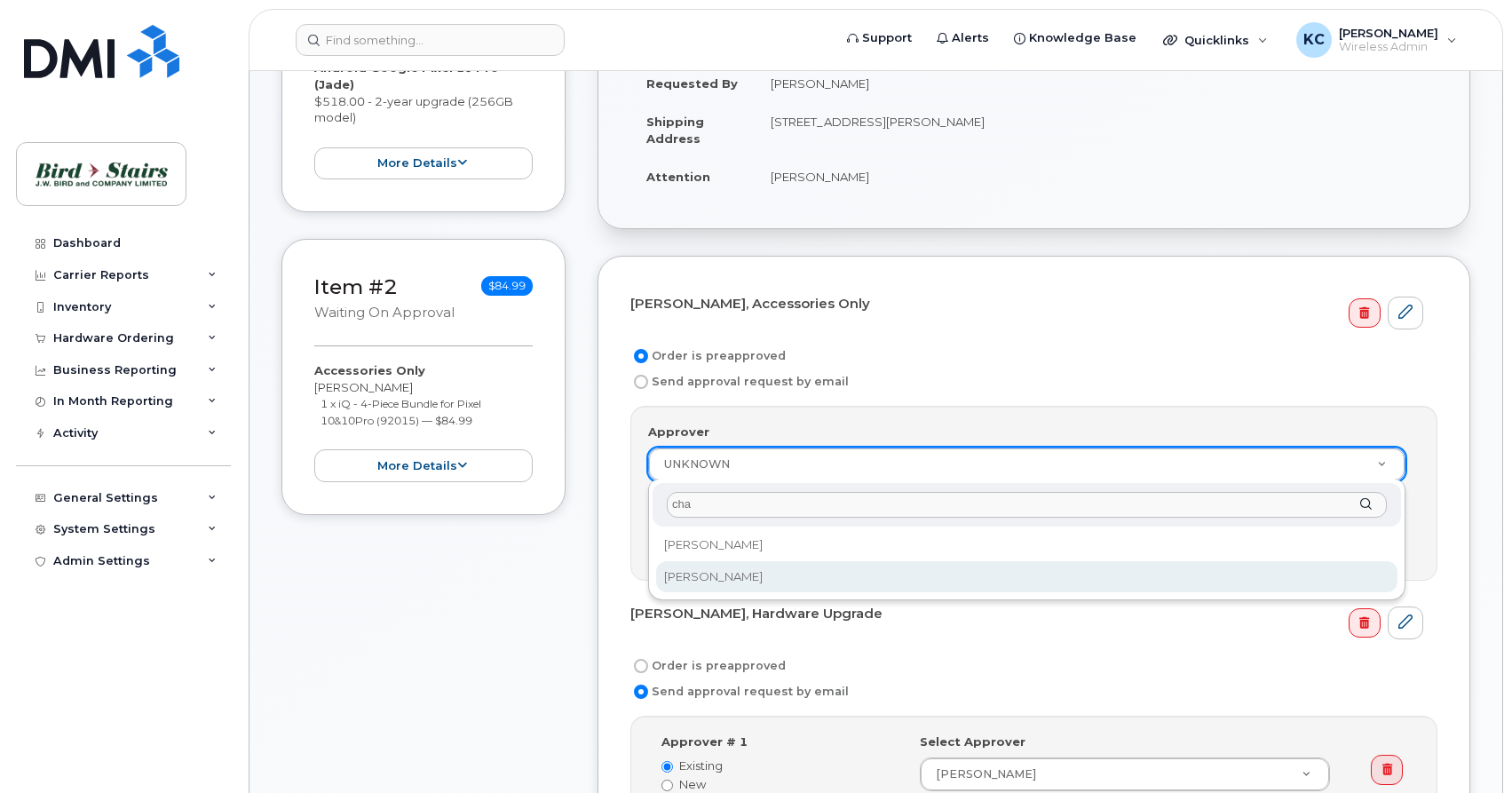
type input "cha"
select select "285114"
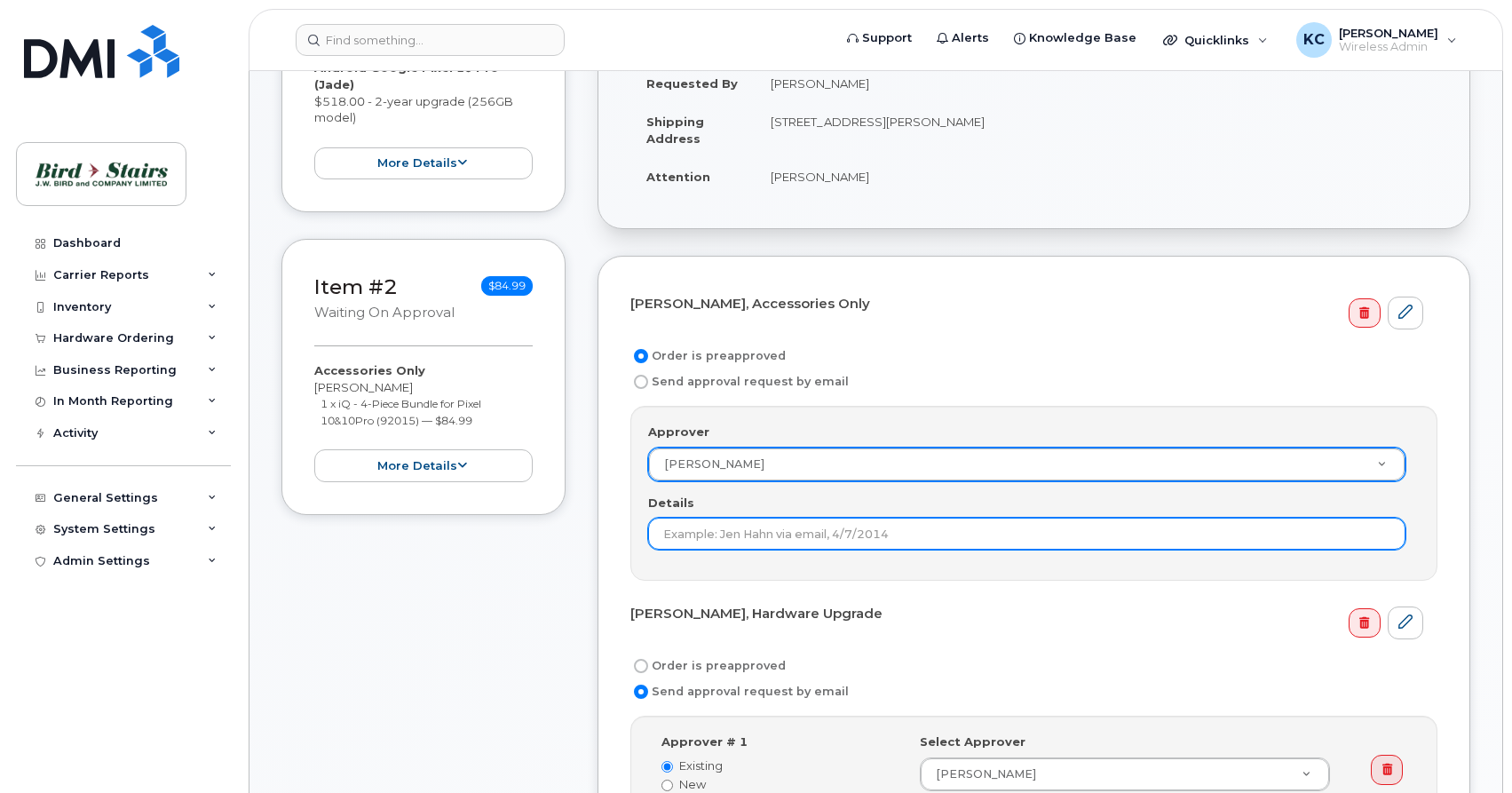
click at [926, 534] on input "Details" at bounding box center [1027, 533] width 757 height 32
type input "talked to Kris"
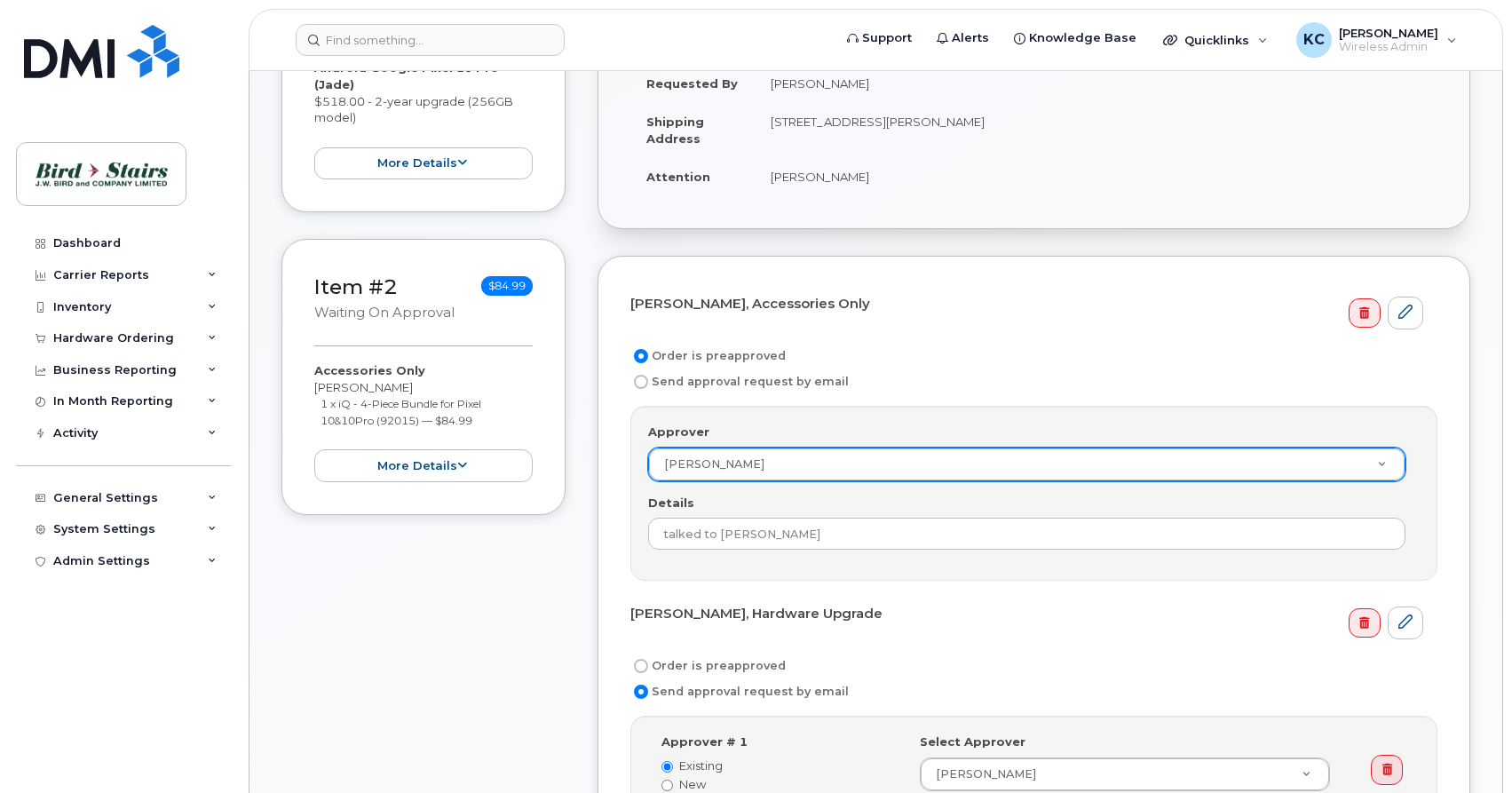
click at [1000, 617] on h4 "Jarred Lawson, Hardware Upgrade" at bounding box center [1028, 614] width 793 height 15
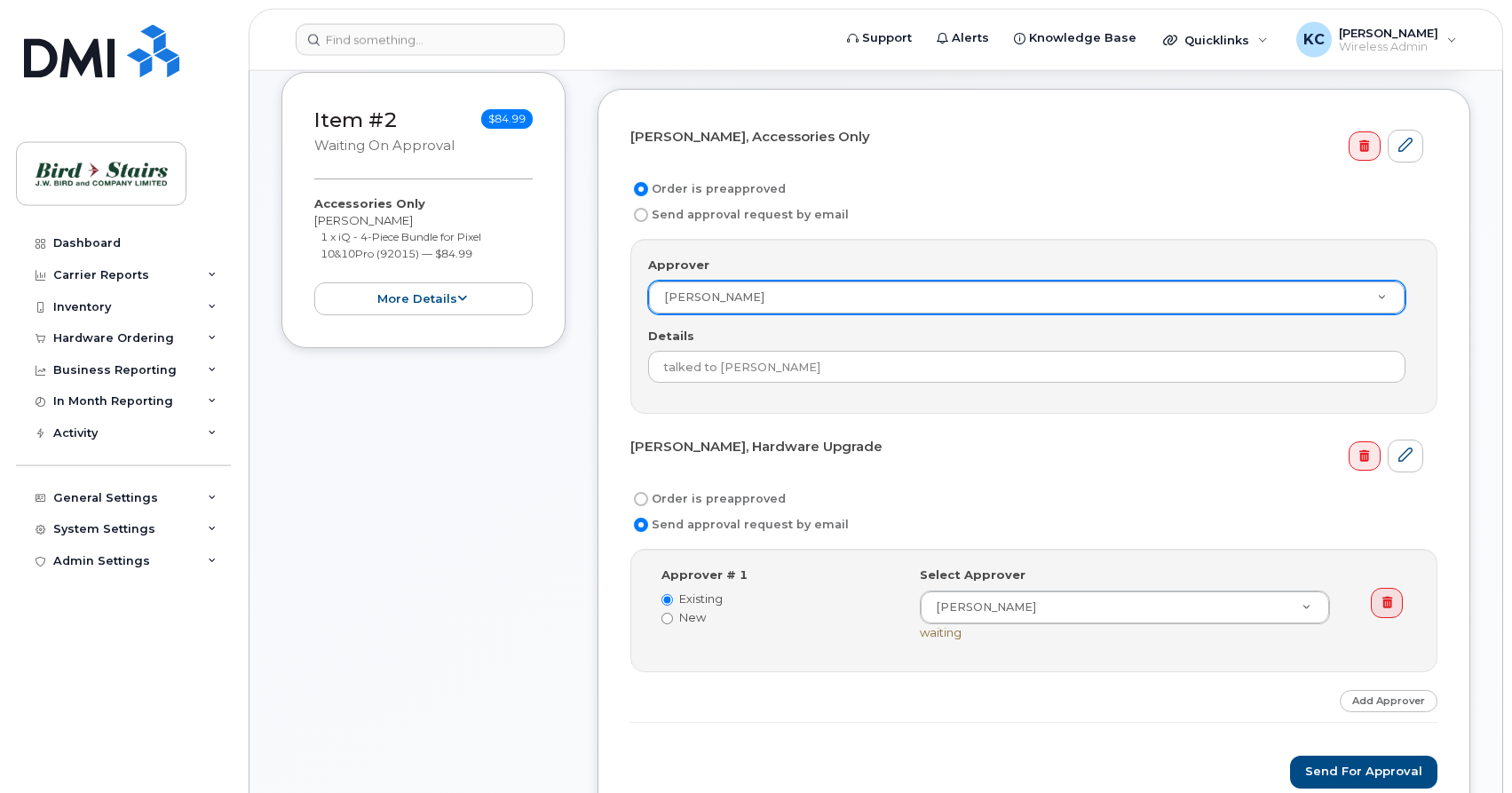
scroll to position [543, 0]
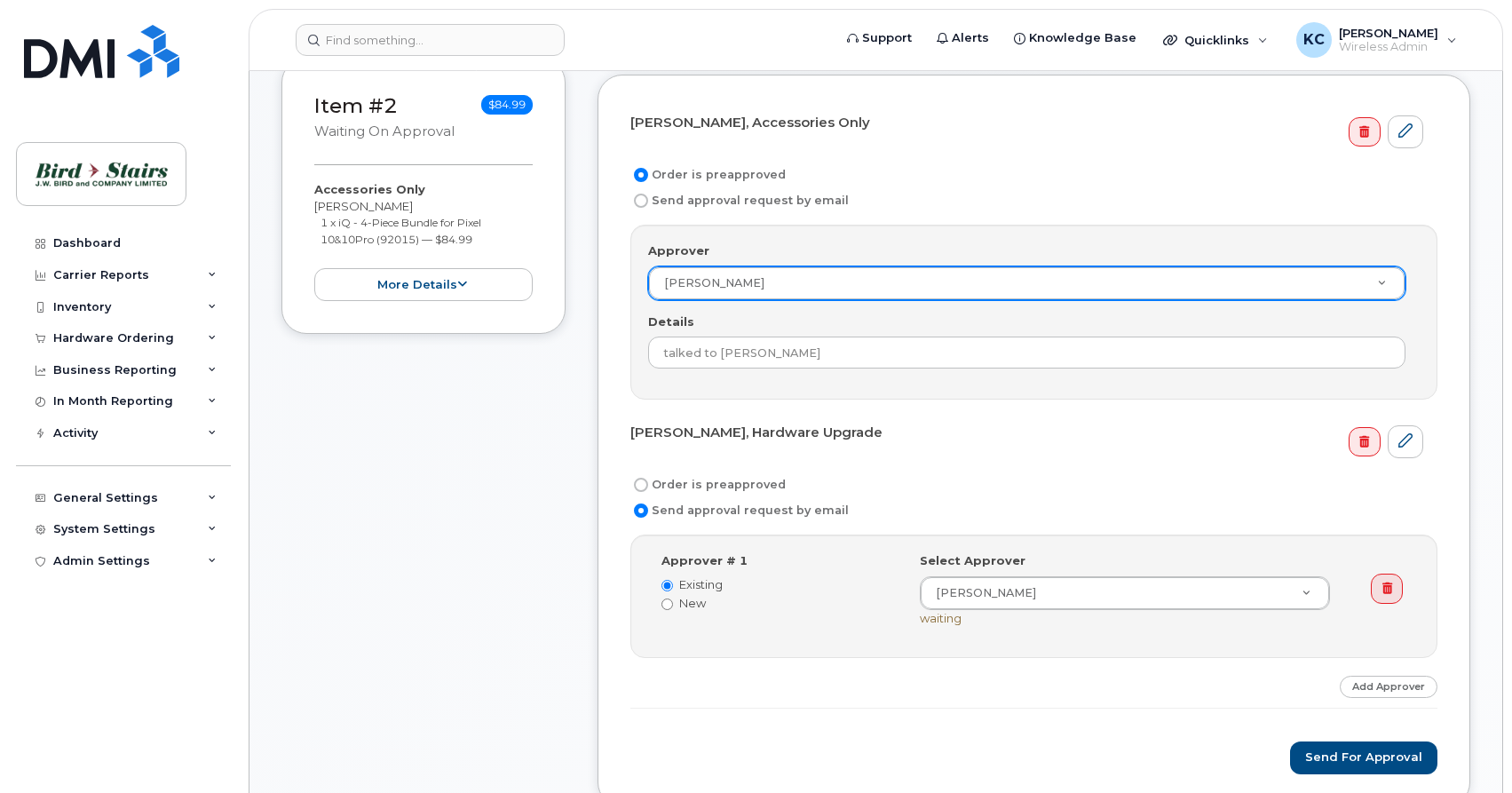
click at [643, 481] on input "Order is preapproved" at bounding box center [640, 484] width 14 height 14
radio input "true"
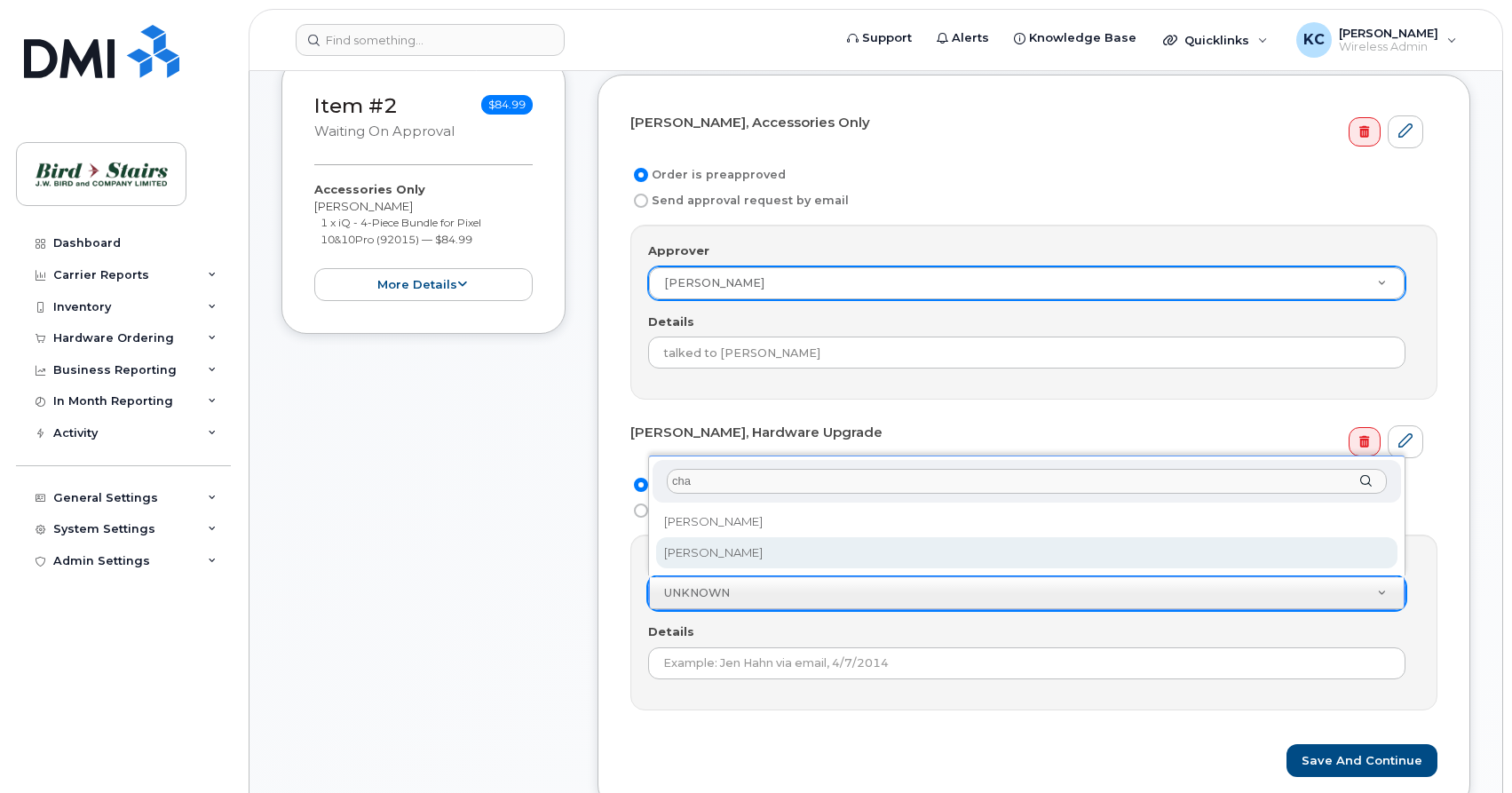
type input "cha"
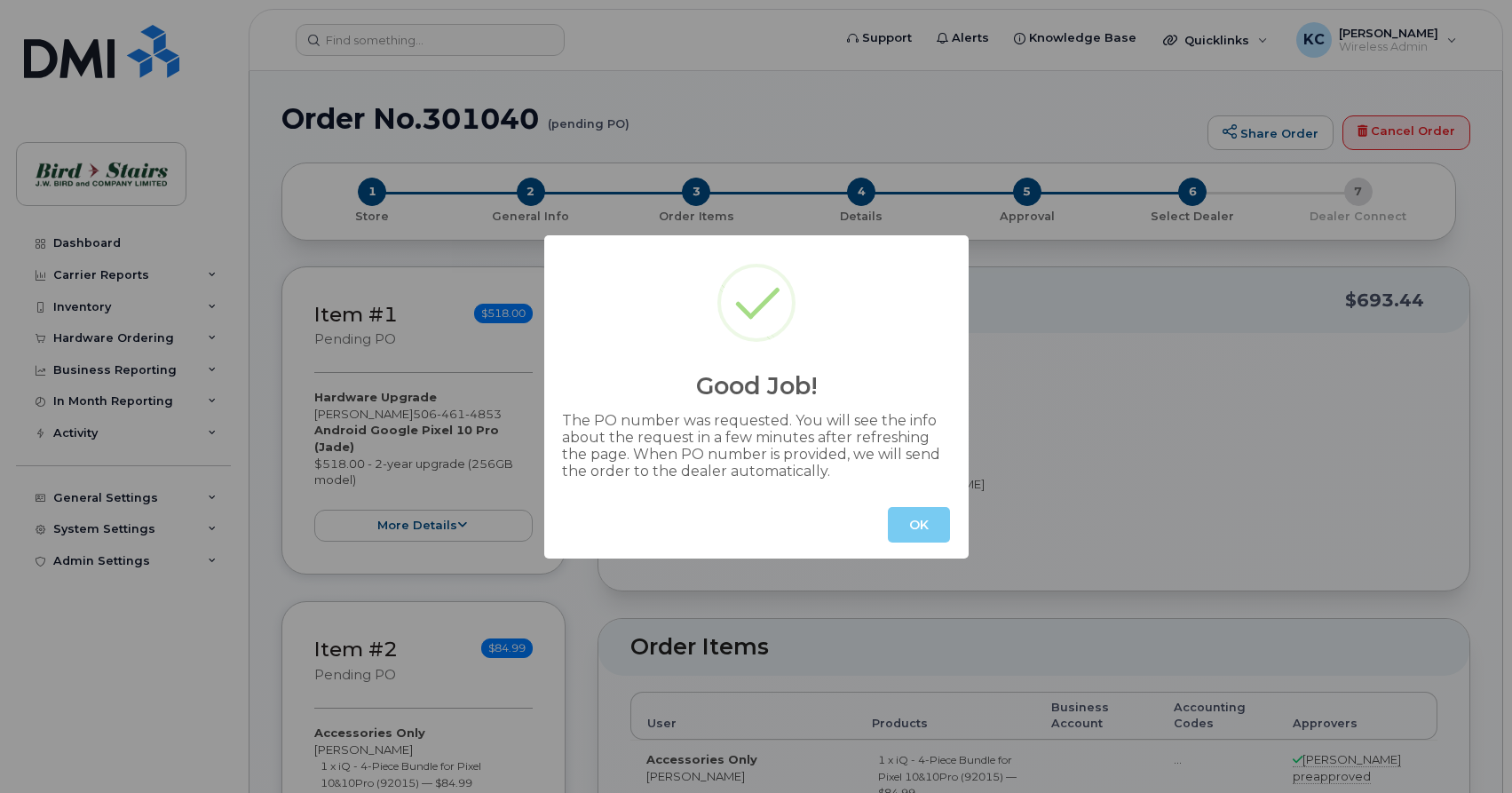
click at [922, 529] on button "OK" at bounding box center [919, 525] width 62 height 36
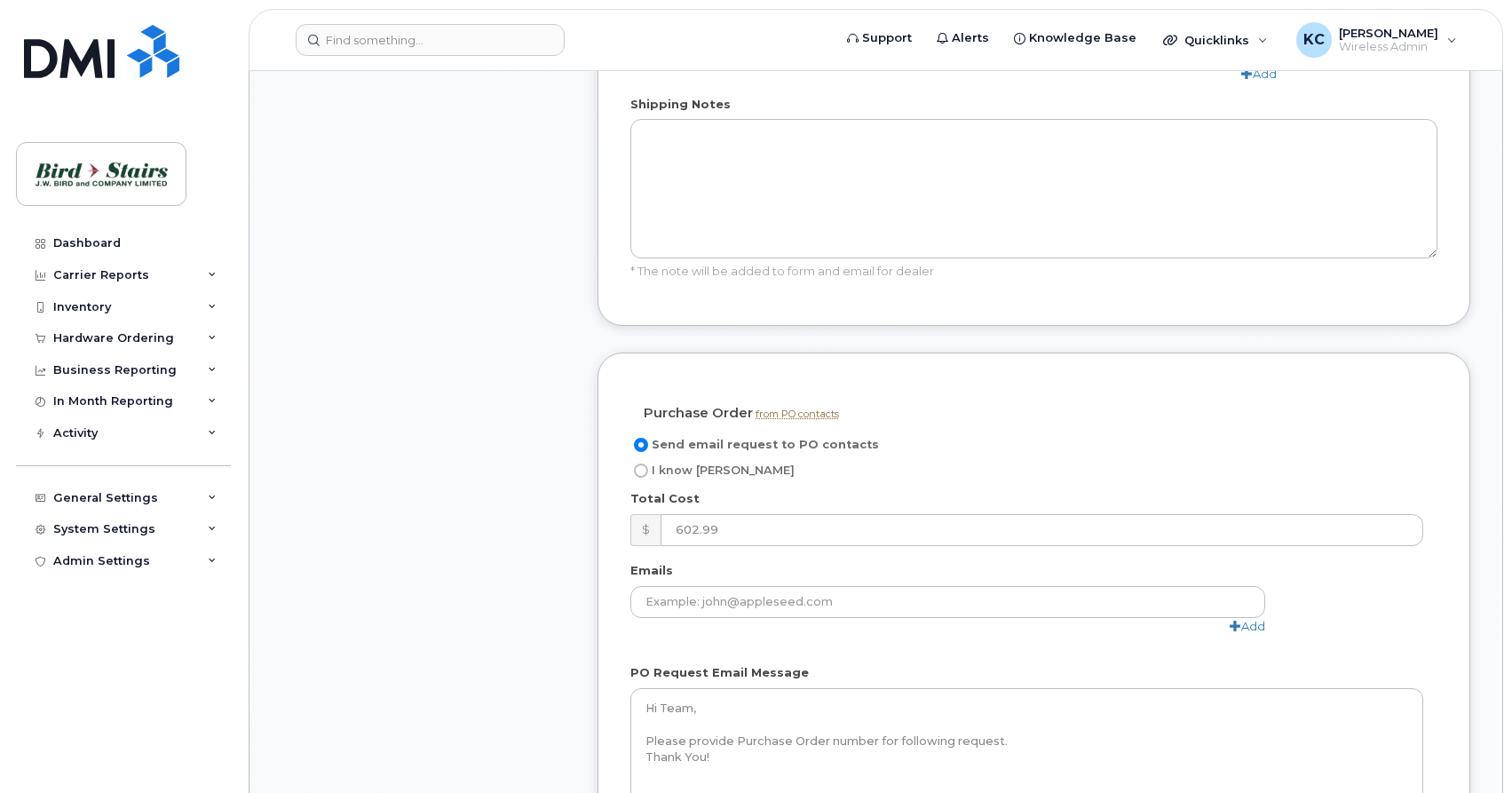
scroll to position [1268, 0]
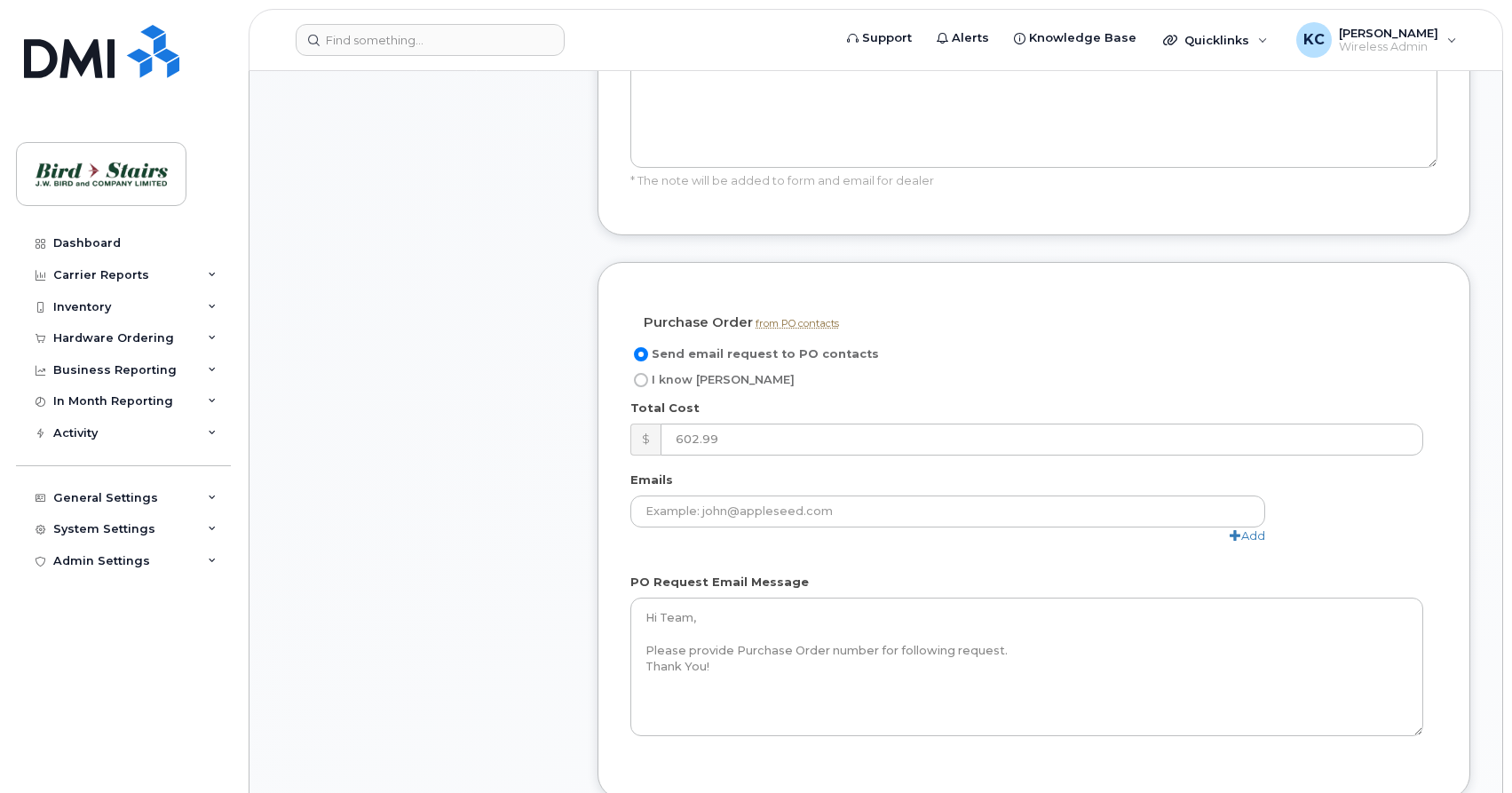
click at [644, 373] on input "I know [PERSON_NAME]" at bounding box center [640, 380] width 14 height 14
radio input "true"
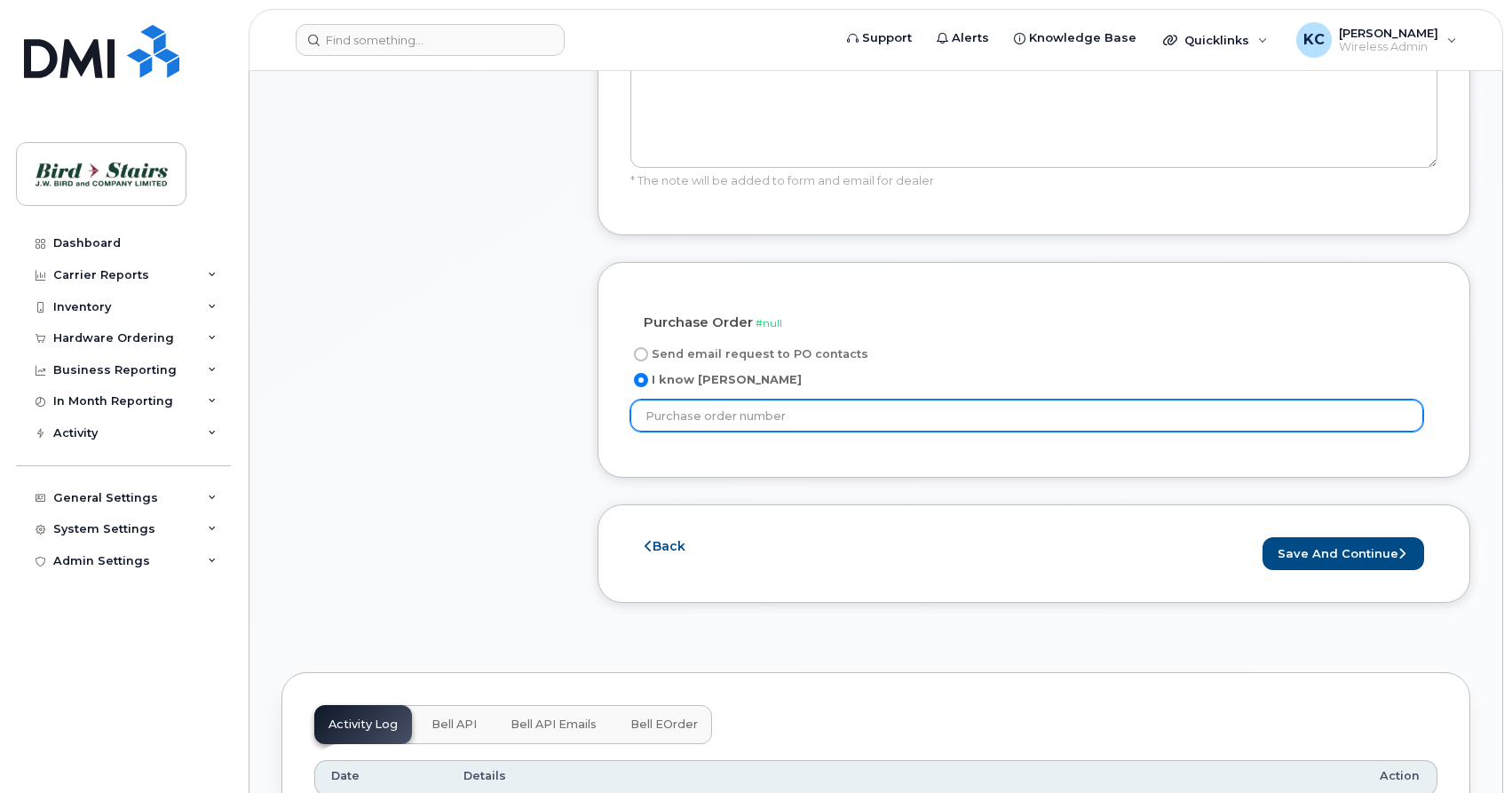
click at [738, 399] on input "text" at bounding box center [1028, 415] width 793 height 32
type input "[PERSON_NAME]"
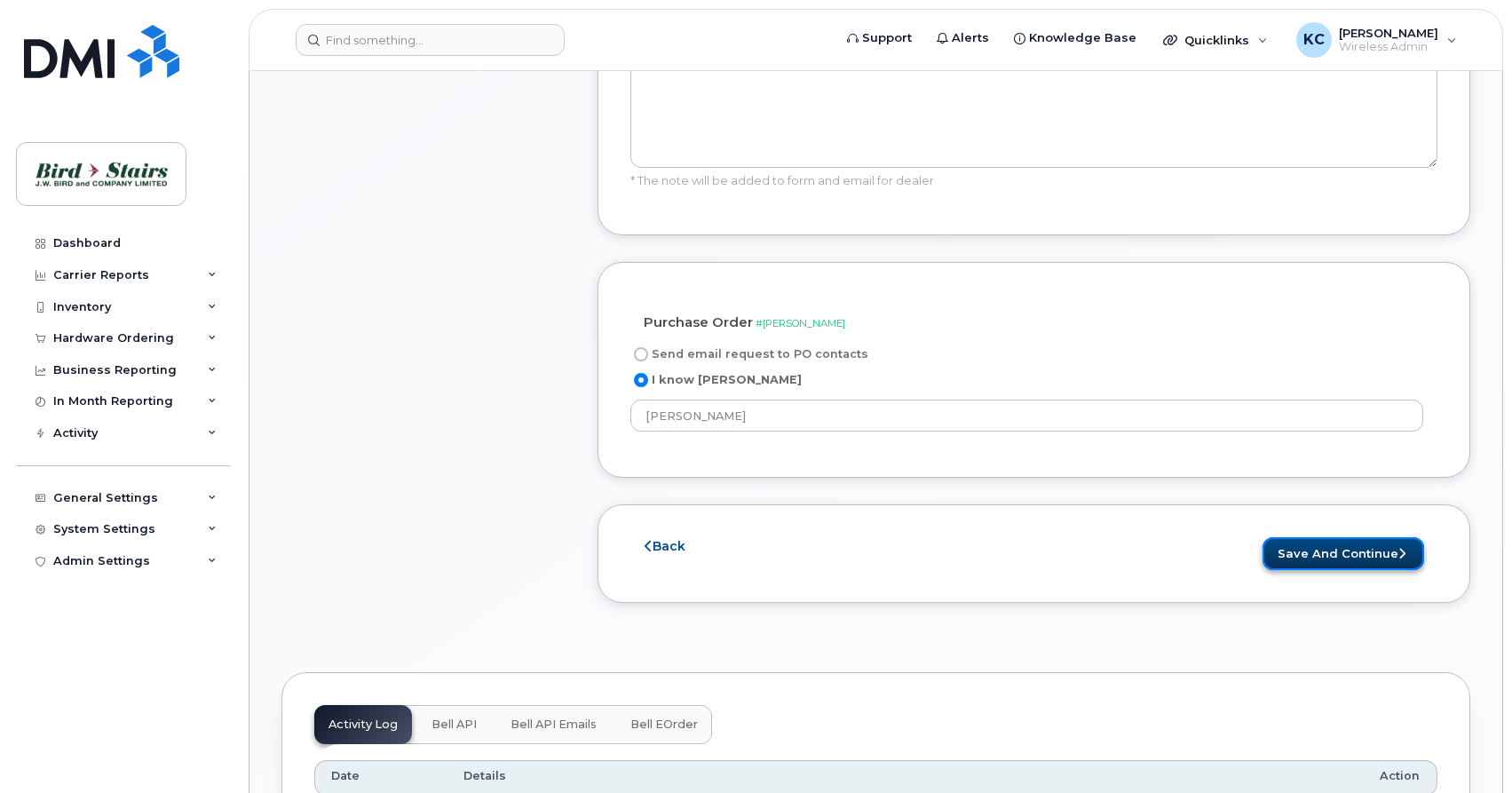
click at [1337, 541] on button "Save and Continue" at bounding box center [1343, 553] width 161 height 33
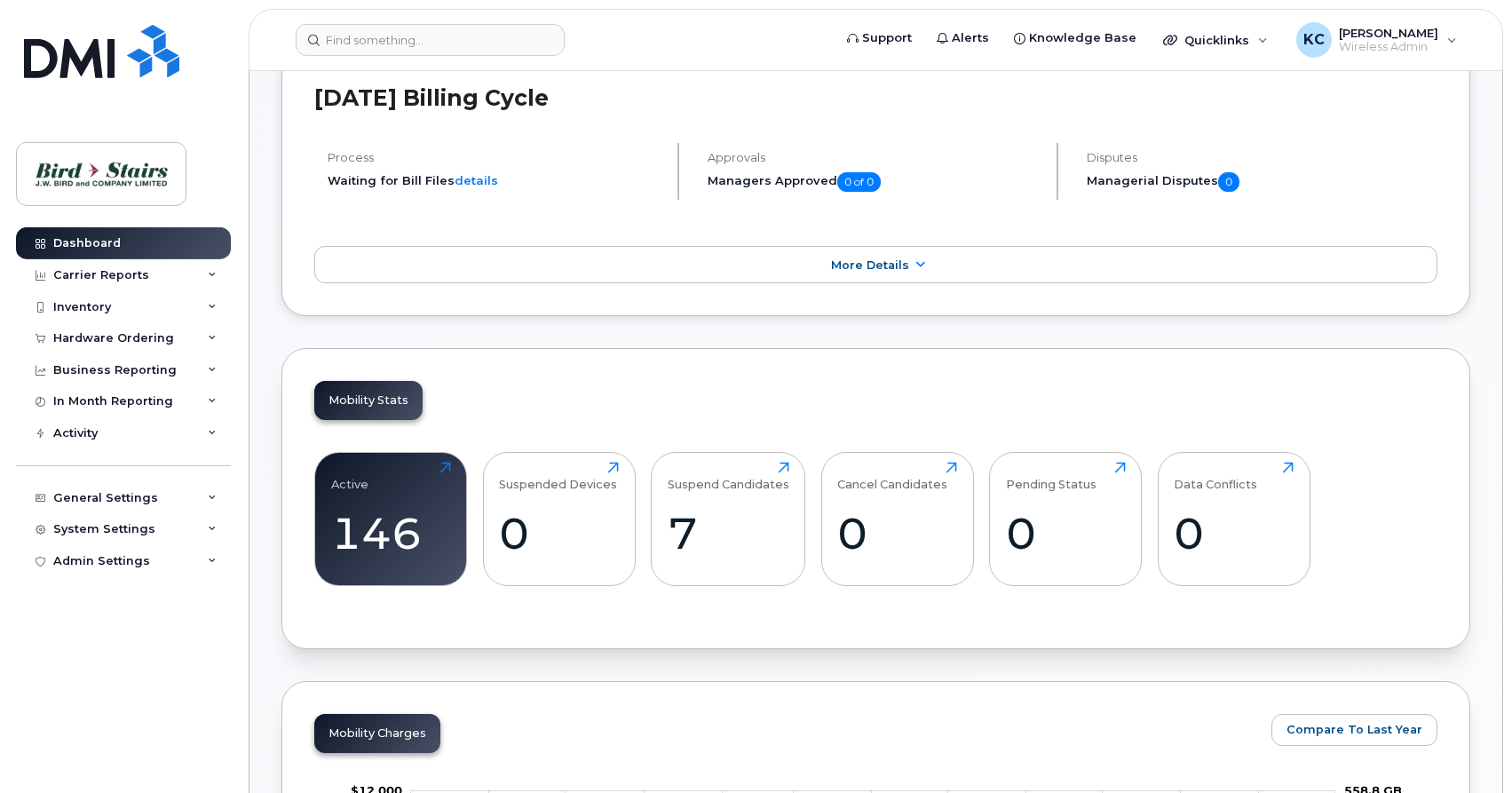
scroll to position [272, 0]
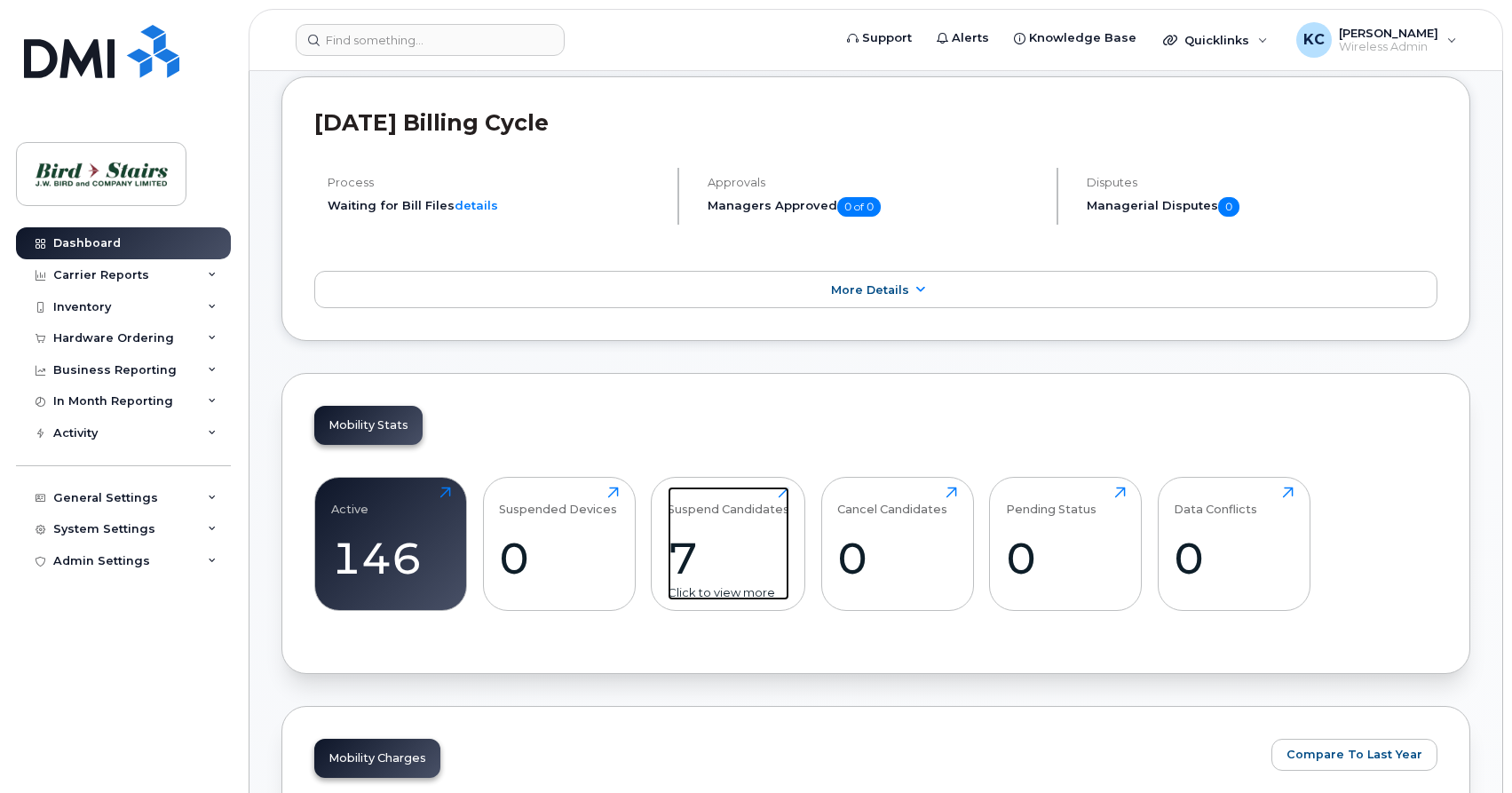
click at [713, 513] on div "Suspend Candidates" at bounding box center [728, 500] width 122 height 29
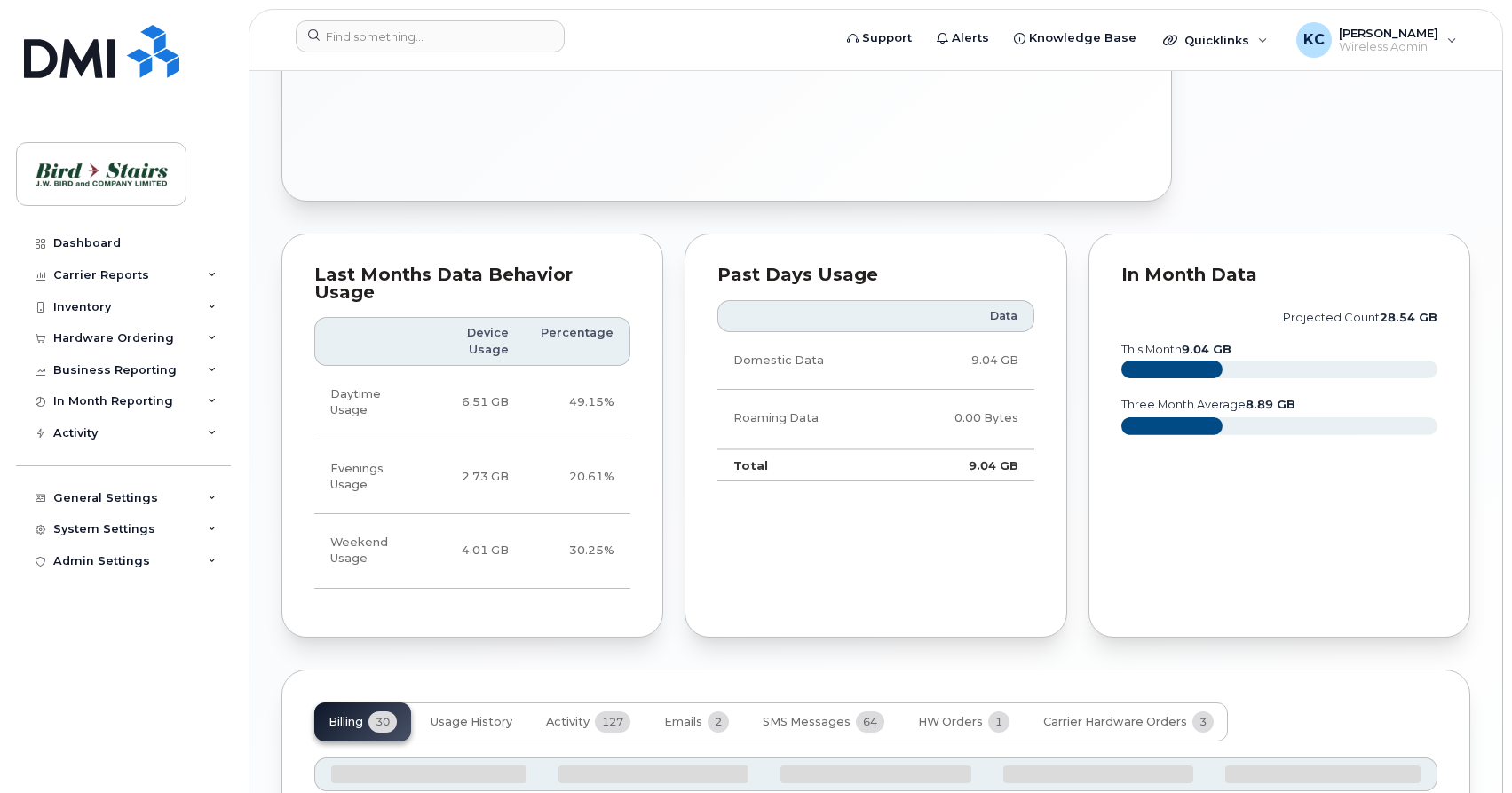
scroll to position [1212, 0]
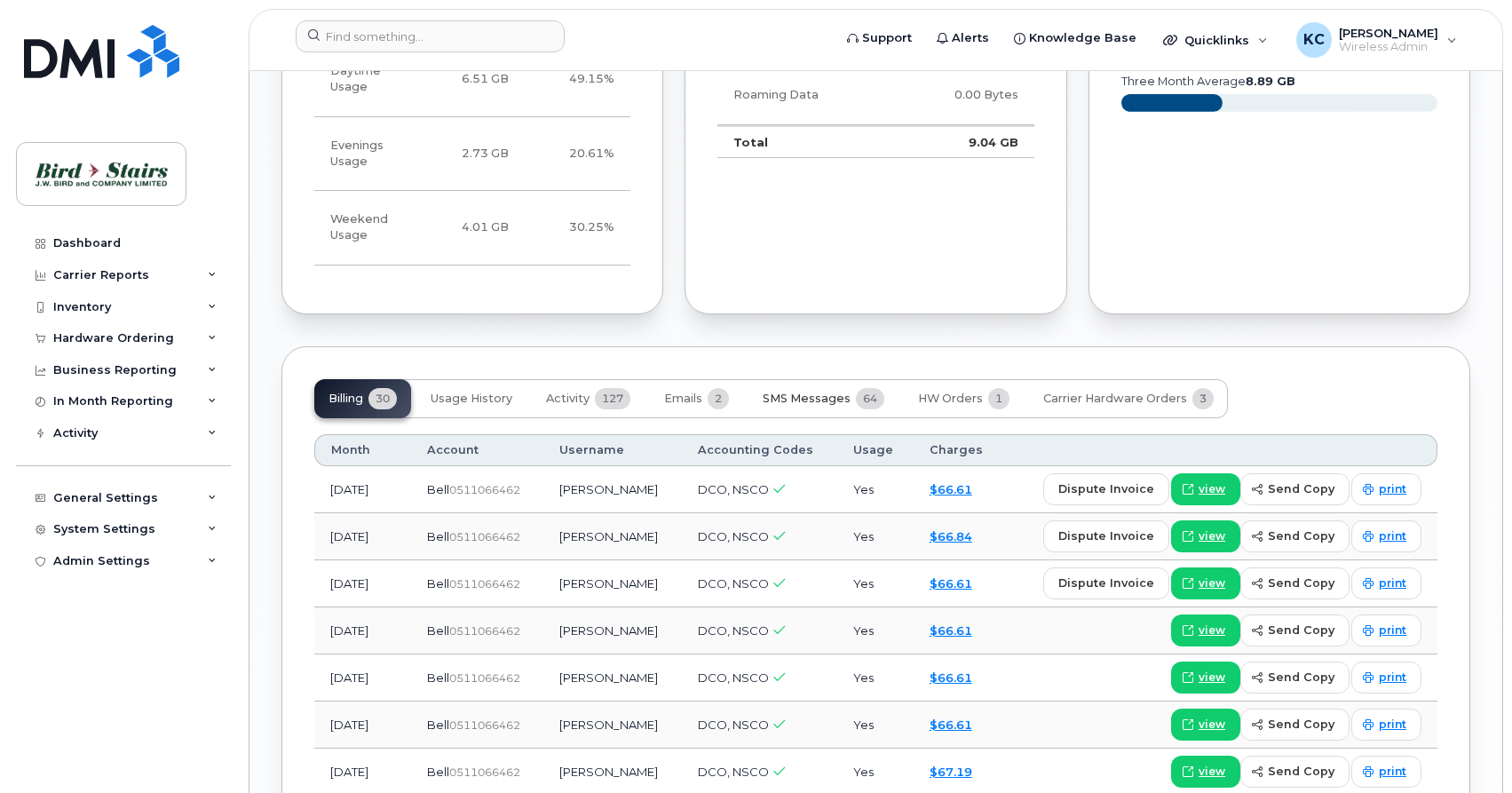
click at [802, 392] on span "SMS Messages" at bounding box center [807, 398] width 88 height 14
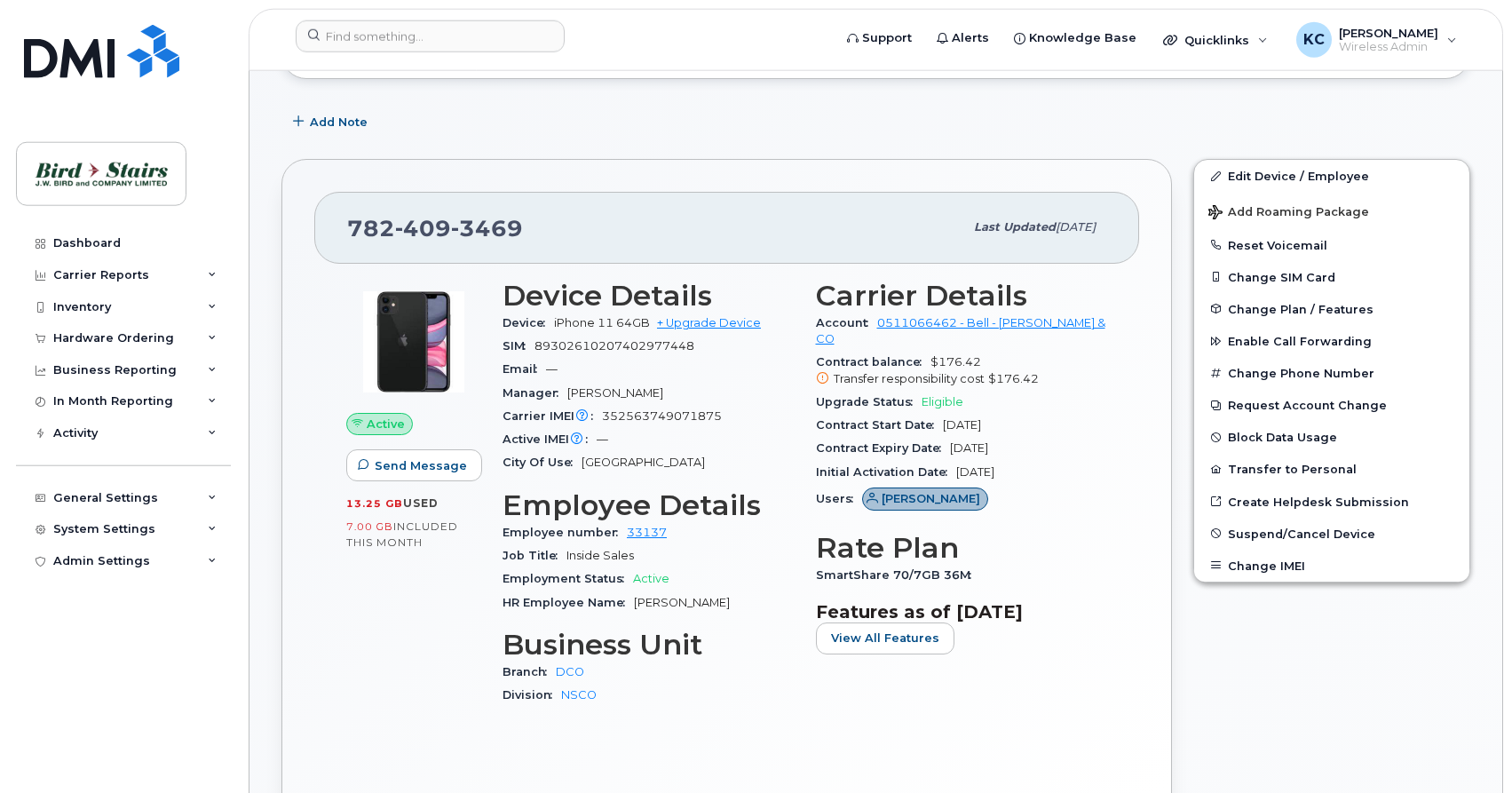
scroll to position [216, 0]
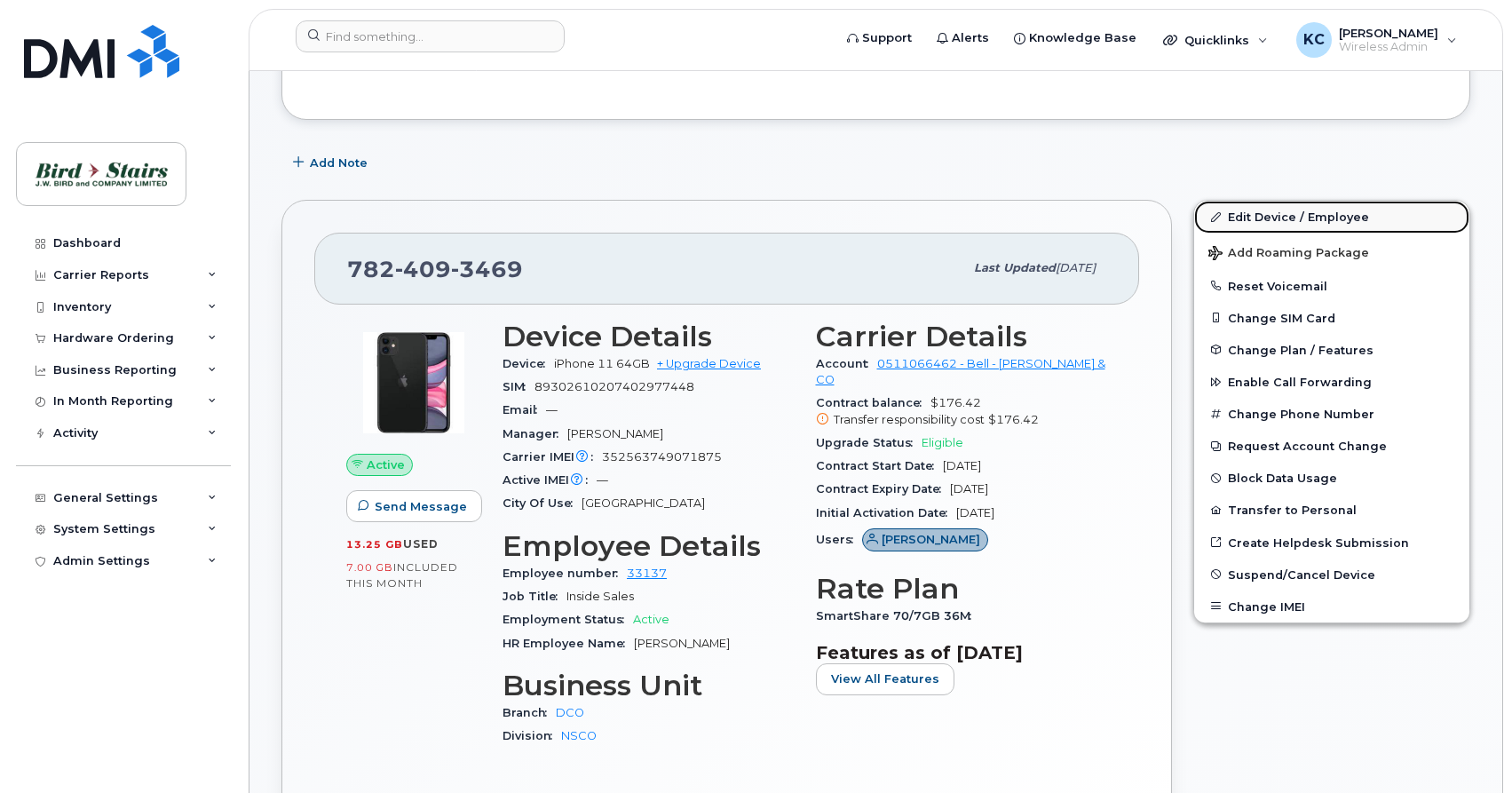
click at [1255, 211] on link "Edit Device / Employee" at bounding box center [1332, 216] width 275 height 32
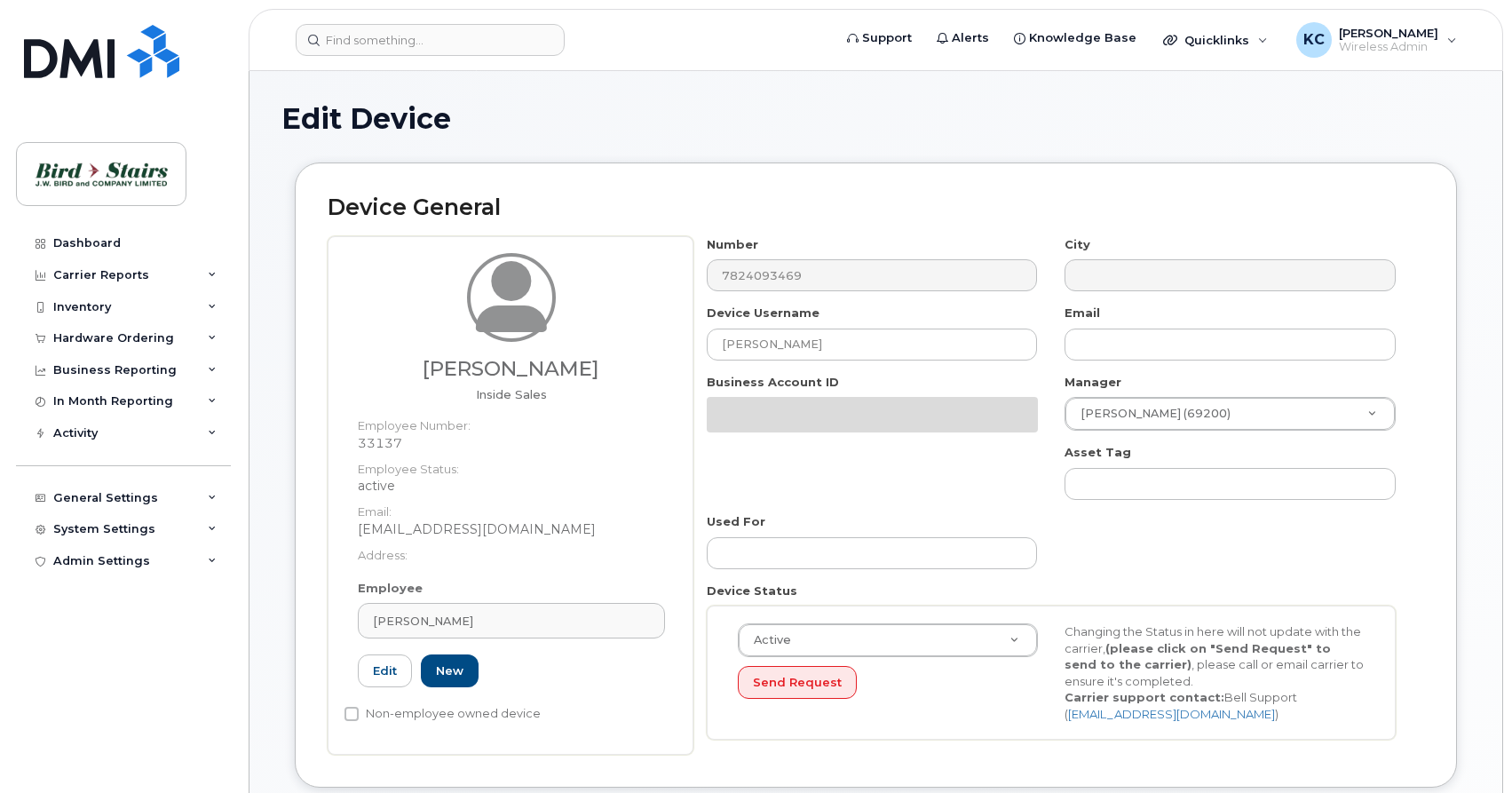
select select "91104"
select select "91092"
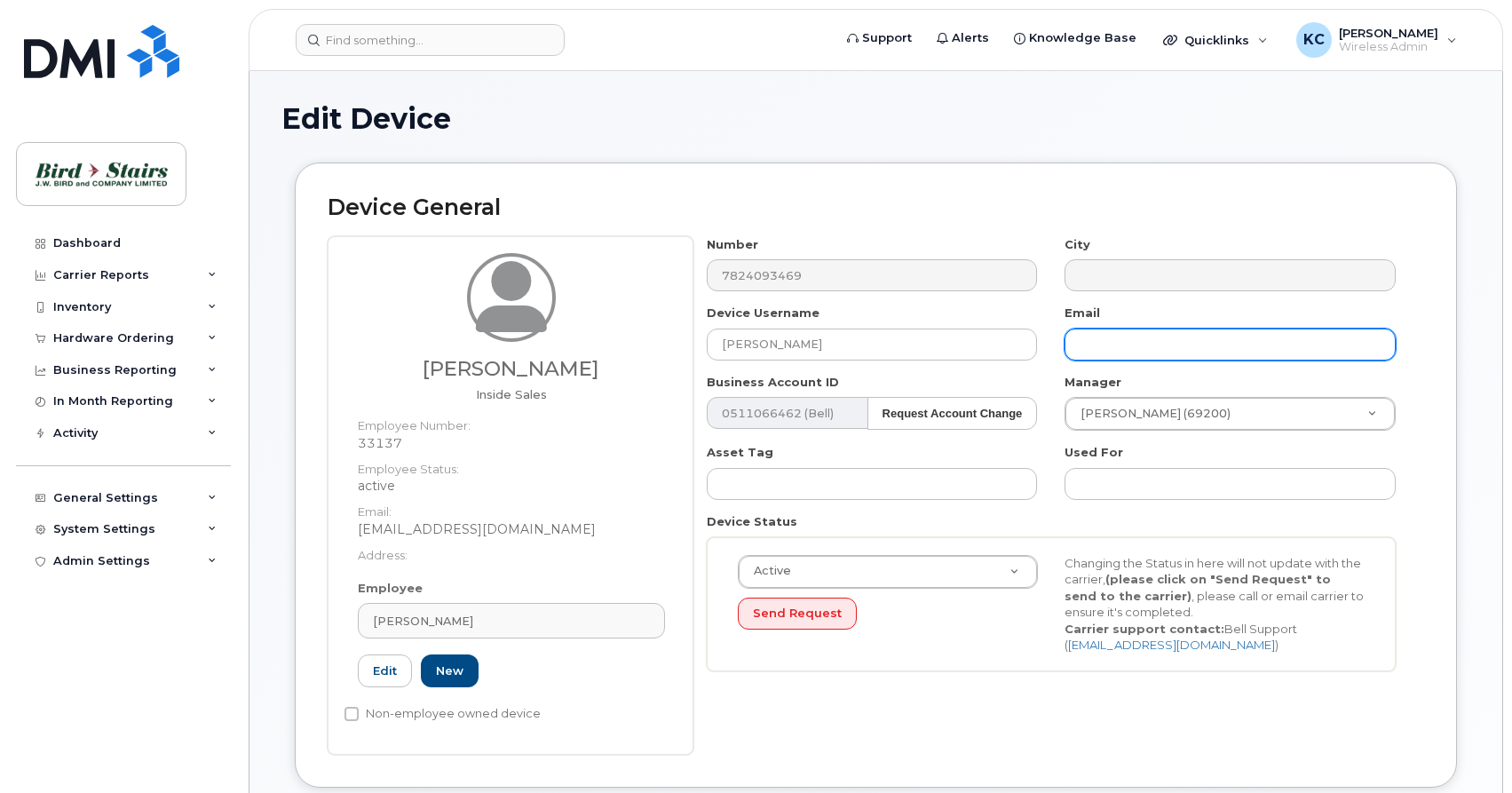
click at [1134, 342] on input "text" at bounding box center [1230, 345] width 331 height 32
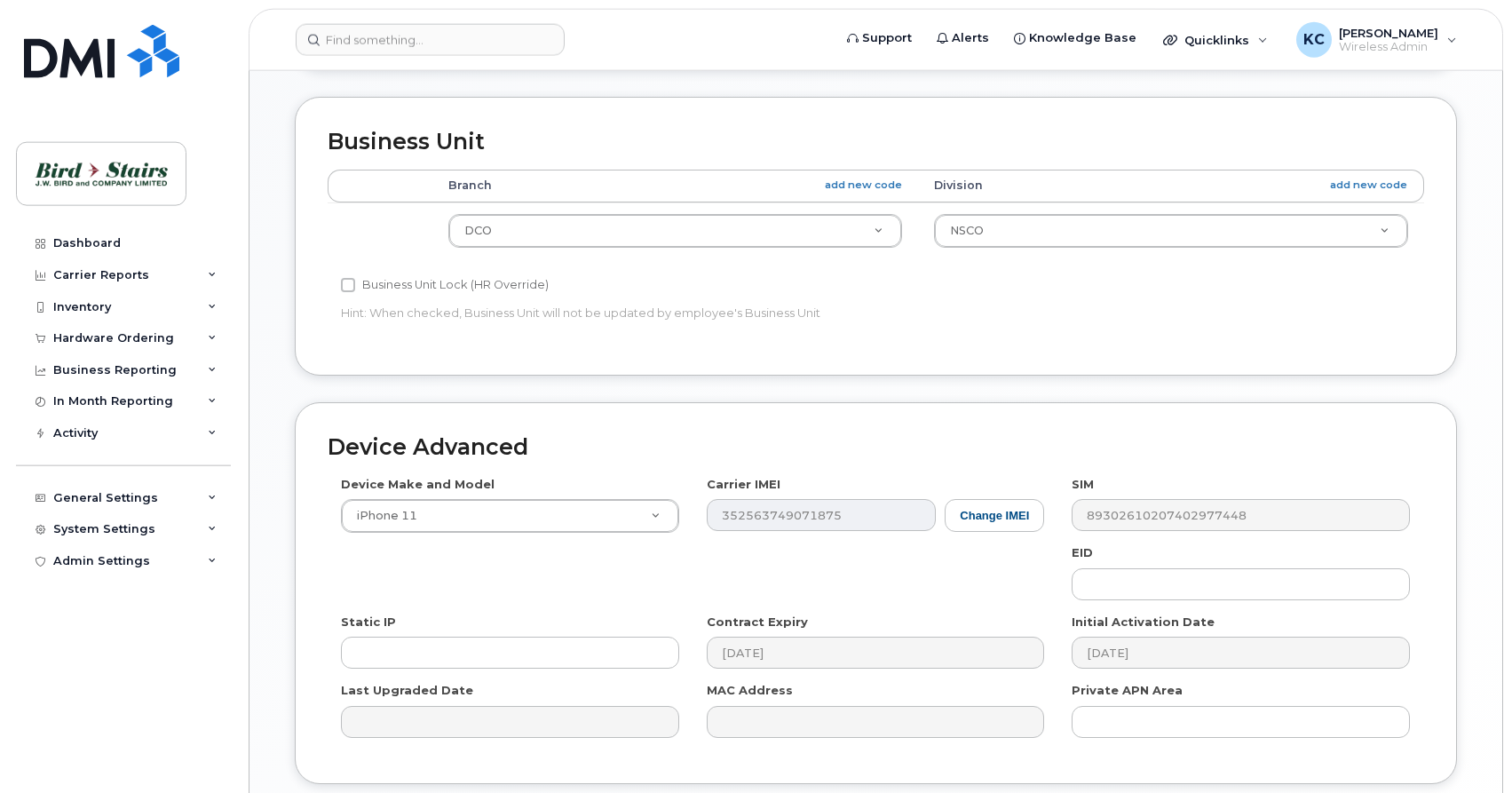
scroll to position [815, 0]
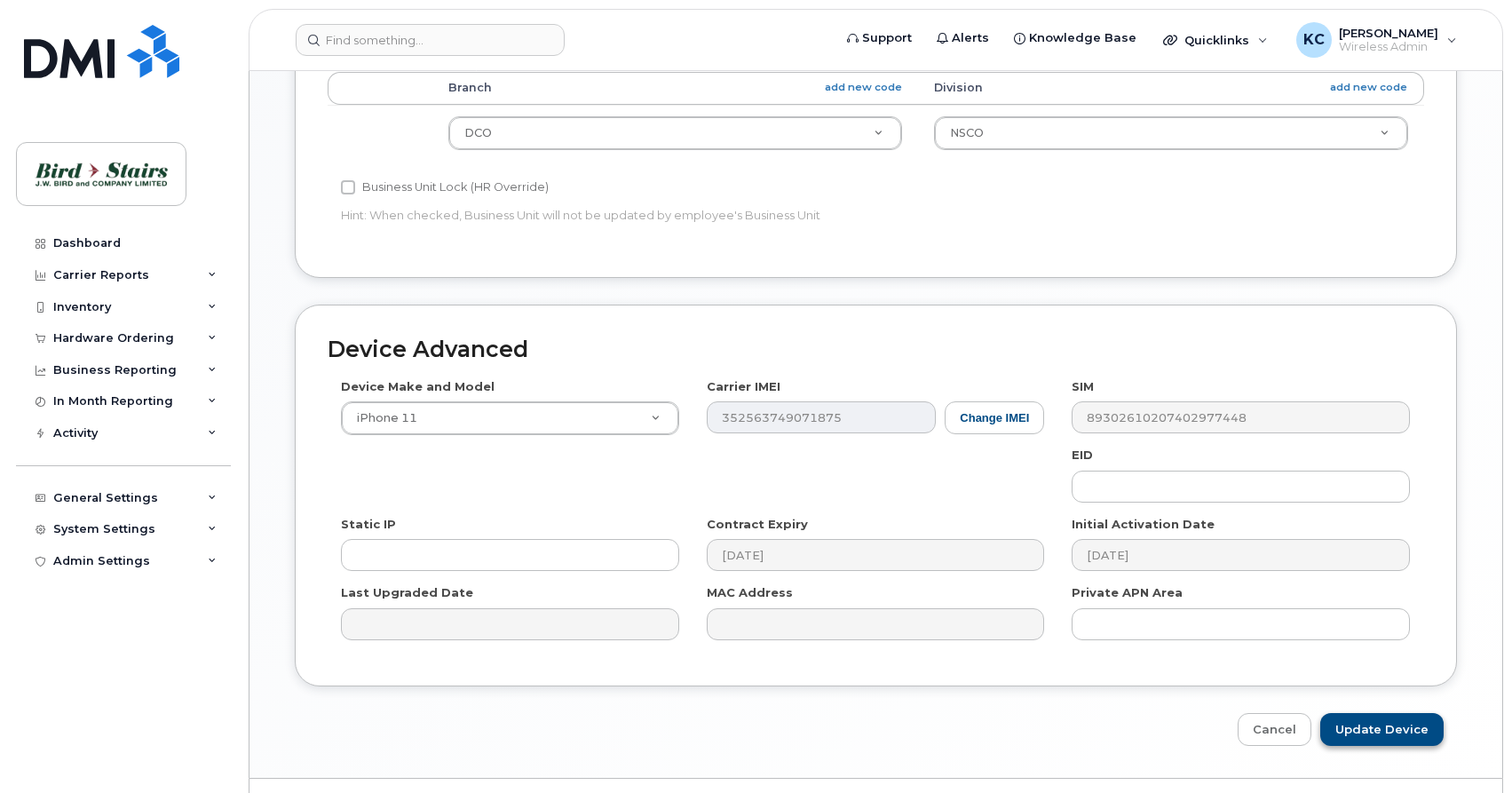
type input "[EMAIL_ADDRESS][DOMAIN_NAME]"
click at [1384, 729] on input "Update Device" at bounding box center [1382, 729] width 124 height 33
type input "Saving..."
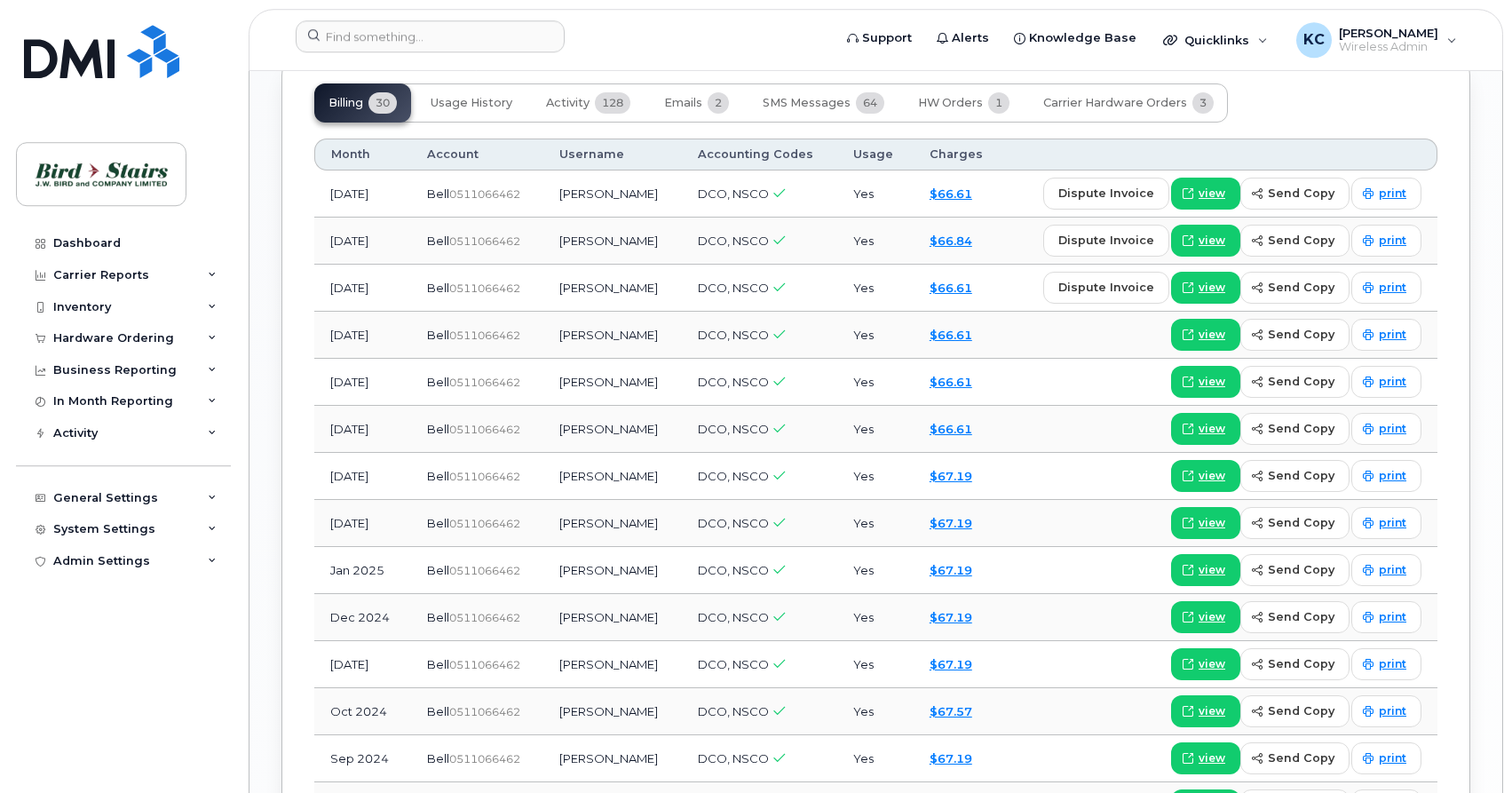
scroll to position [1539, 0]
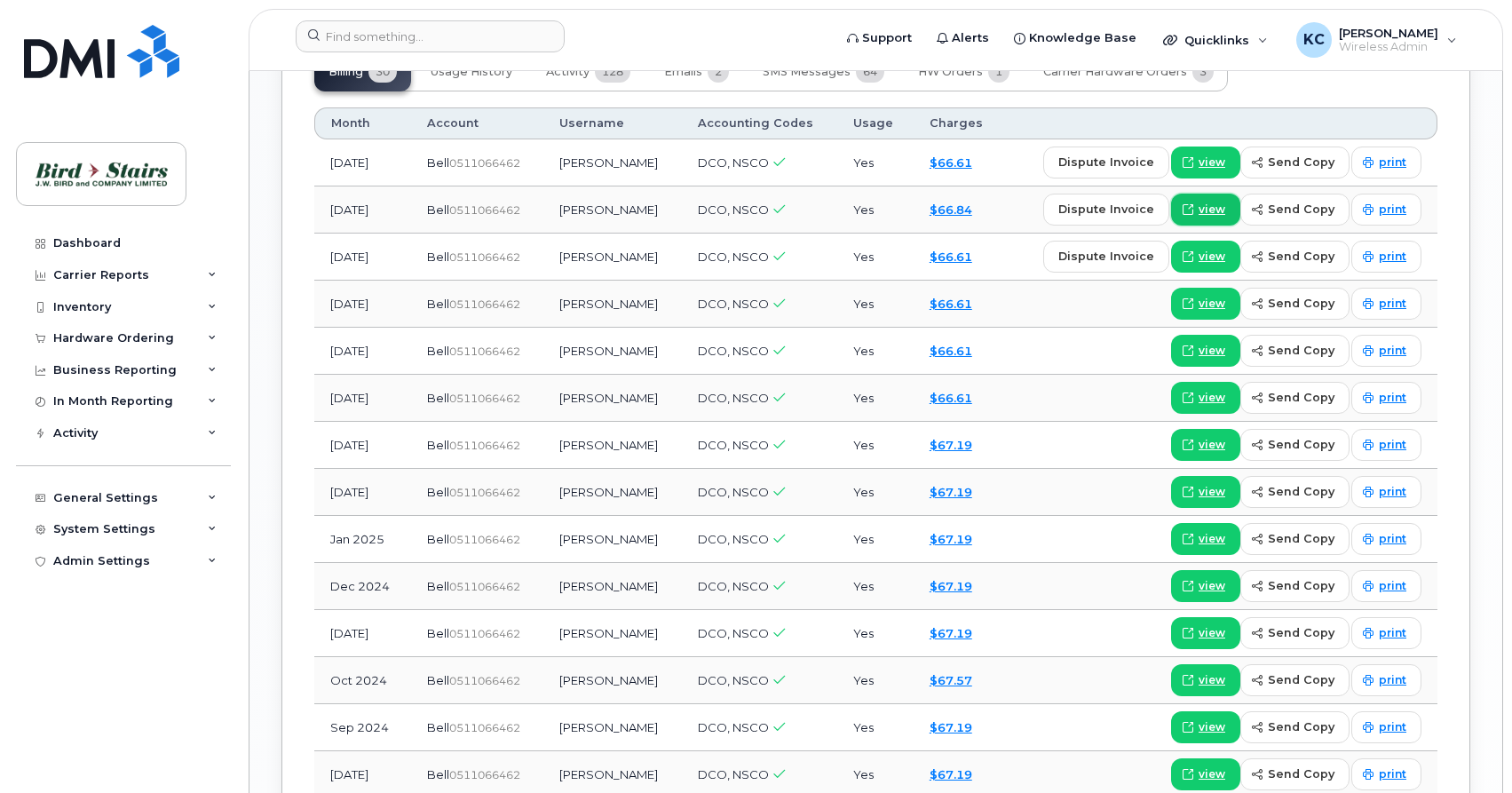
click at [1216, 201] on span "view" at bounding box center [1212, 209] width 26 height 16
click at [1207, 248] on span "view" at bounding box center [1212, 256] width 26 height 16
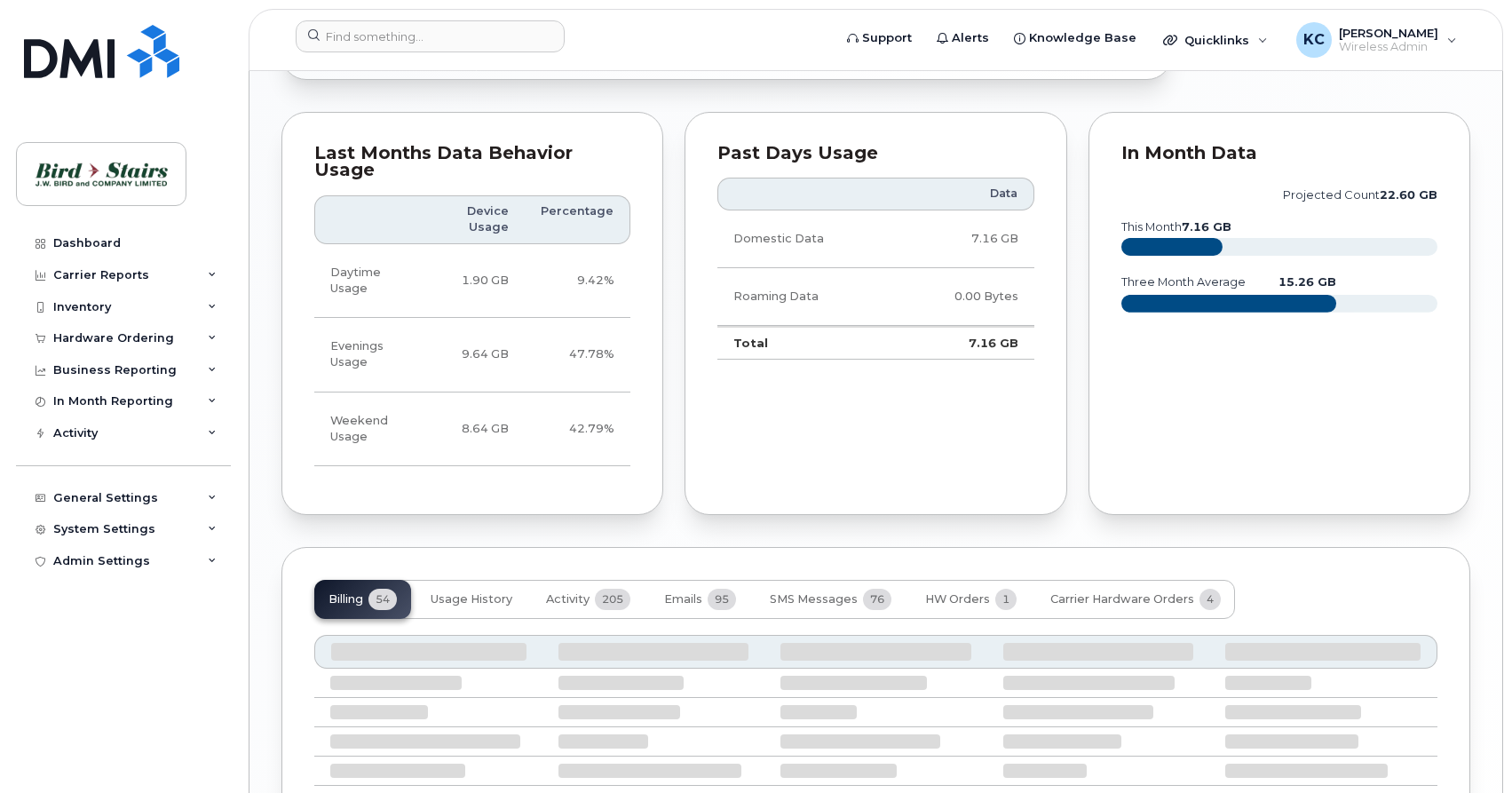
scroll to position [1378, 0]
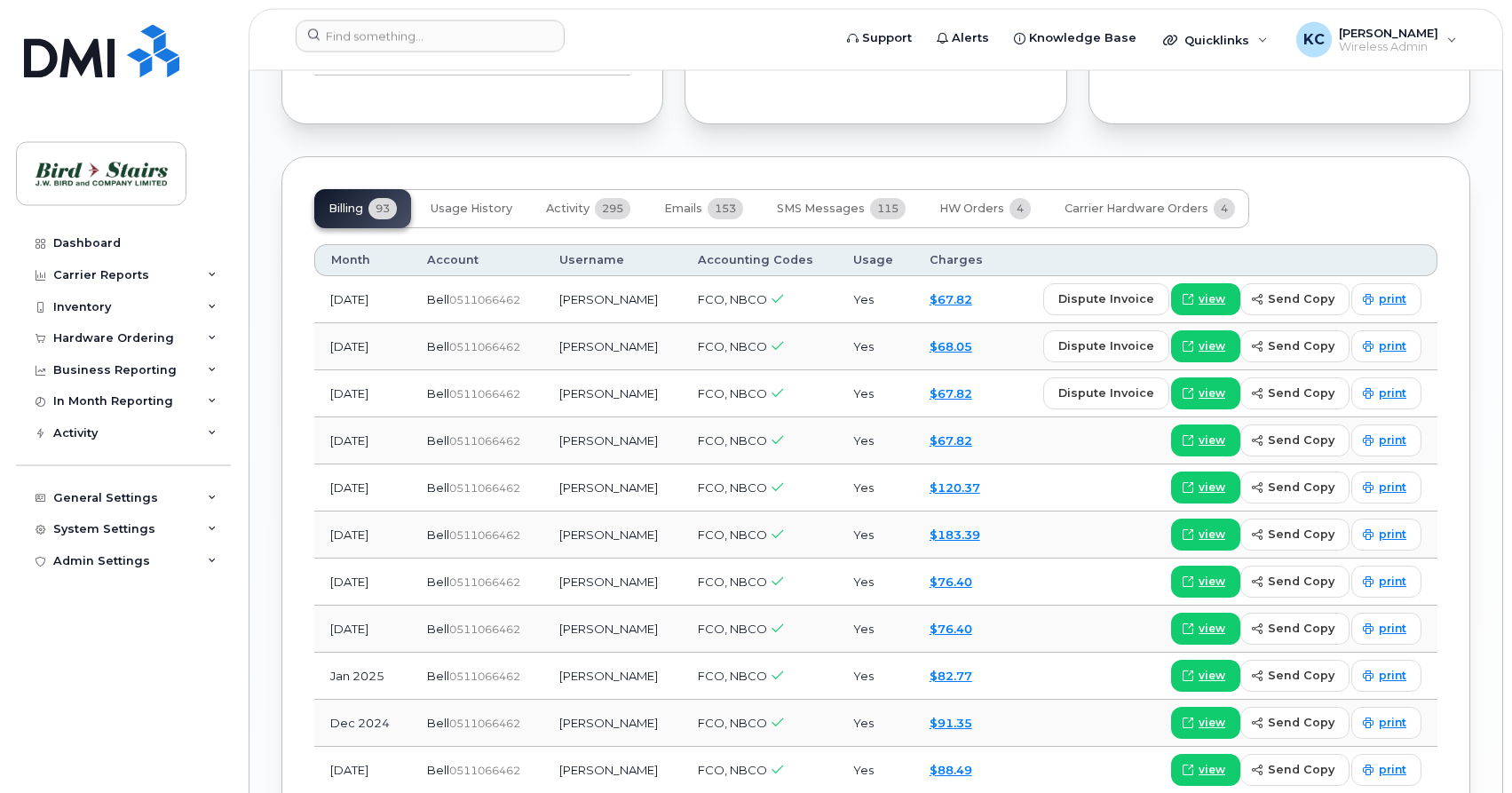
scroll to position [1448, 0]
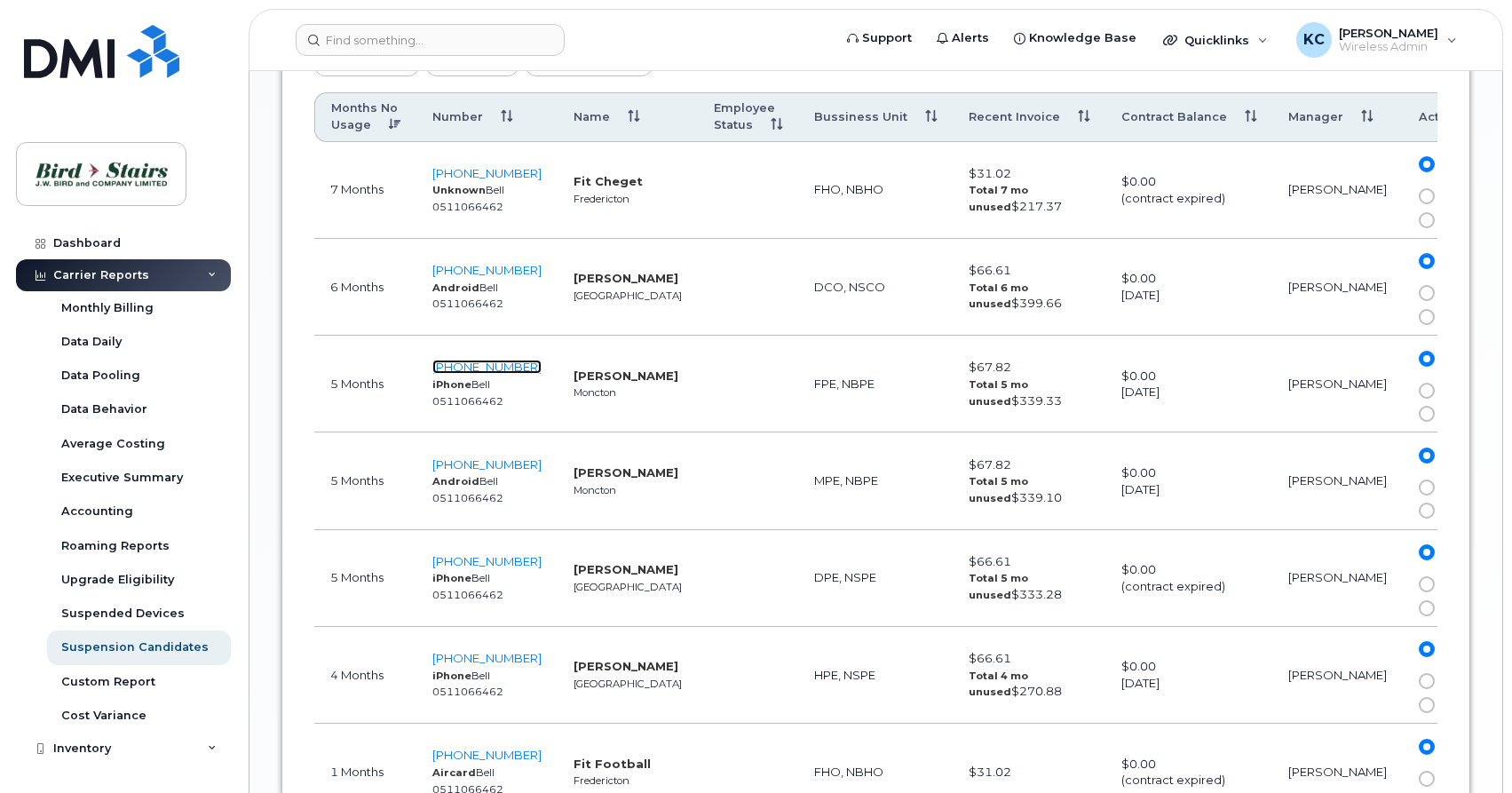
scroll to position [1177, 0]
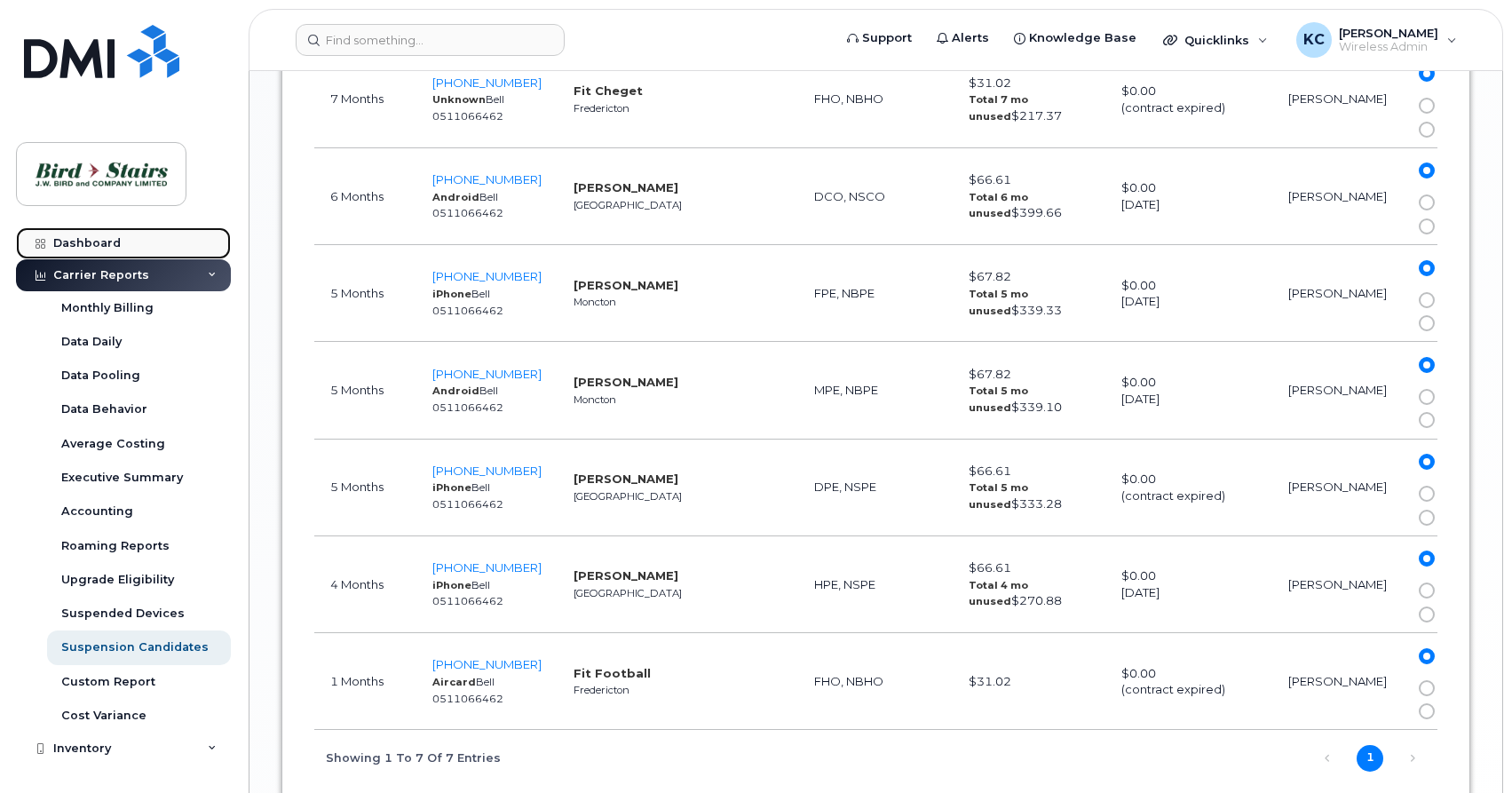
click at [100, 234] on link "Dashboard" at bounding box center [124, 244] width 215 height 32
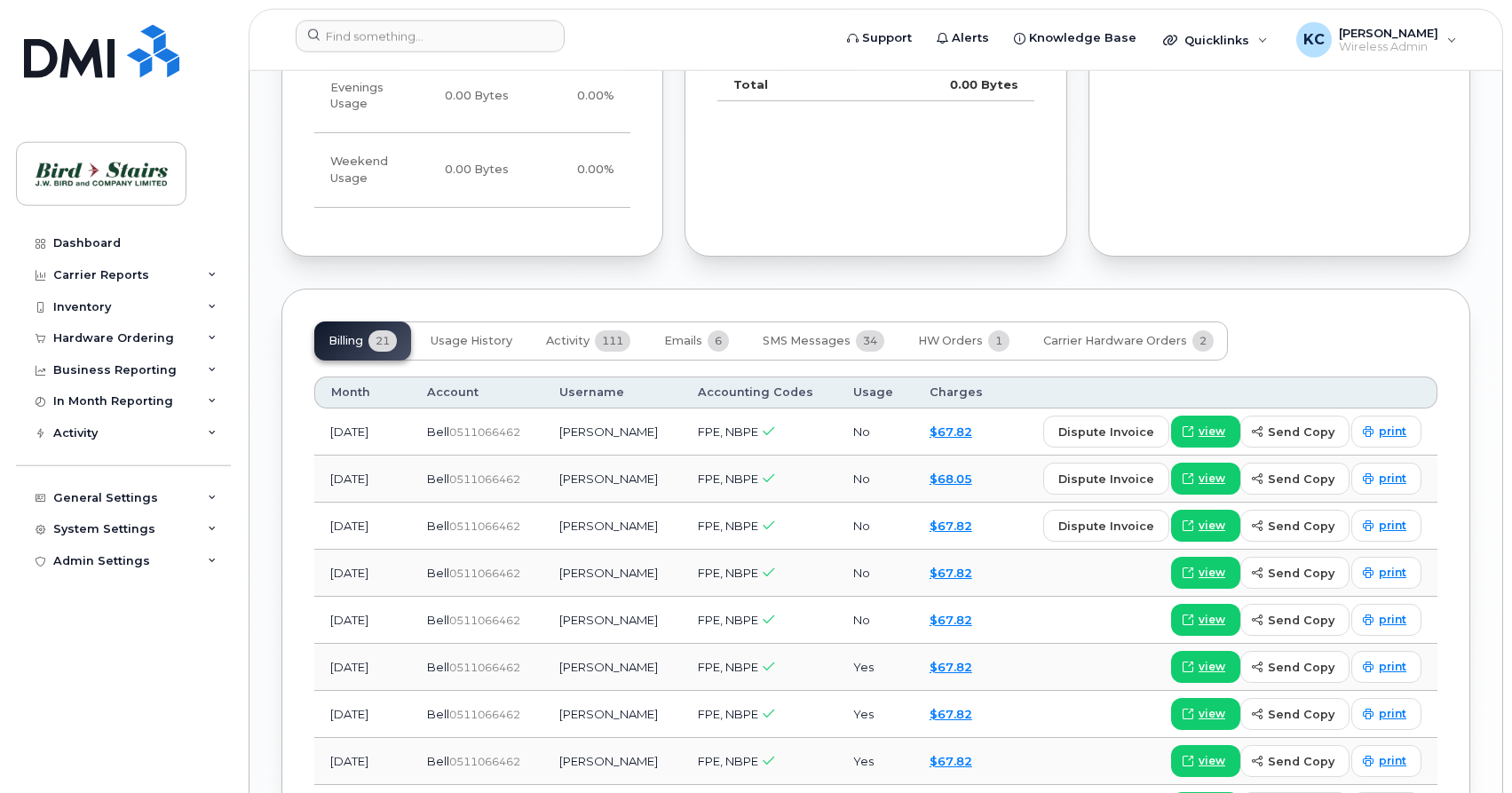
scroll to position [1539, 0]
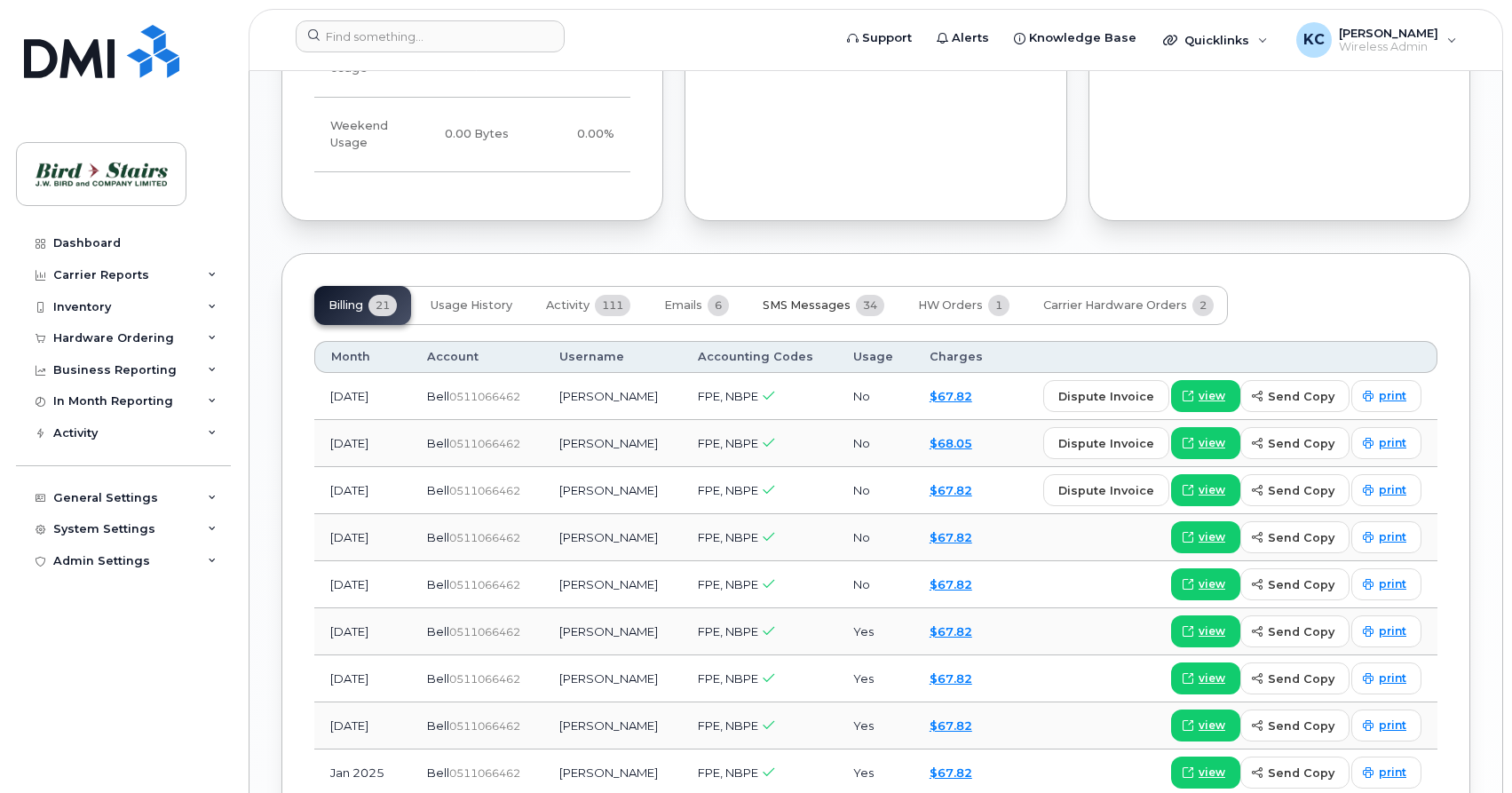
click at [802, 298] on span "SMS Messages" at bounding box center [807, 305] width 88 height 14
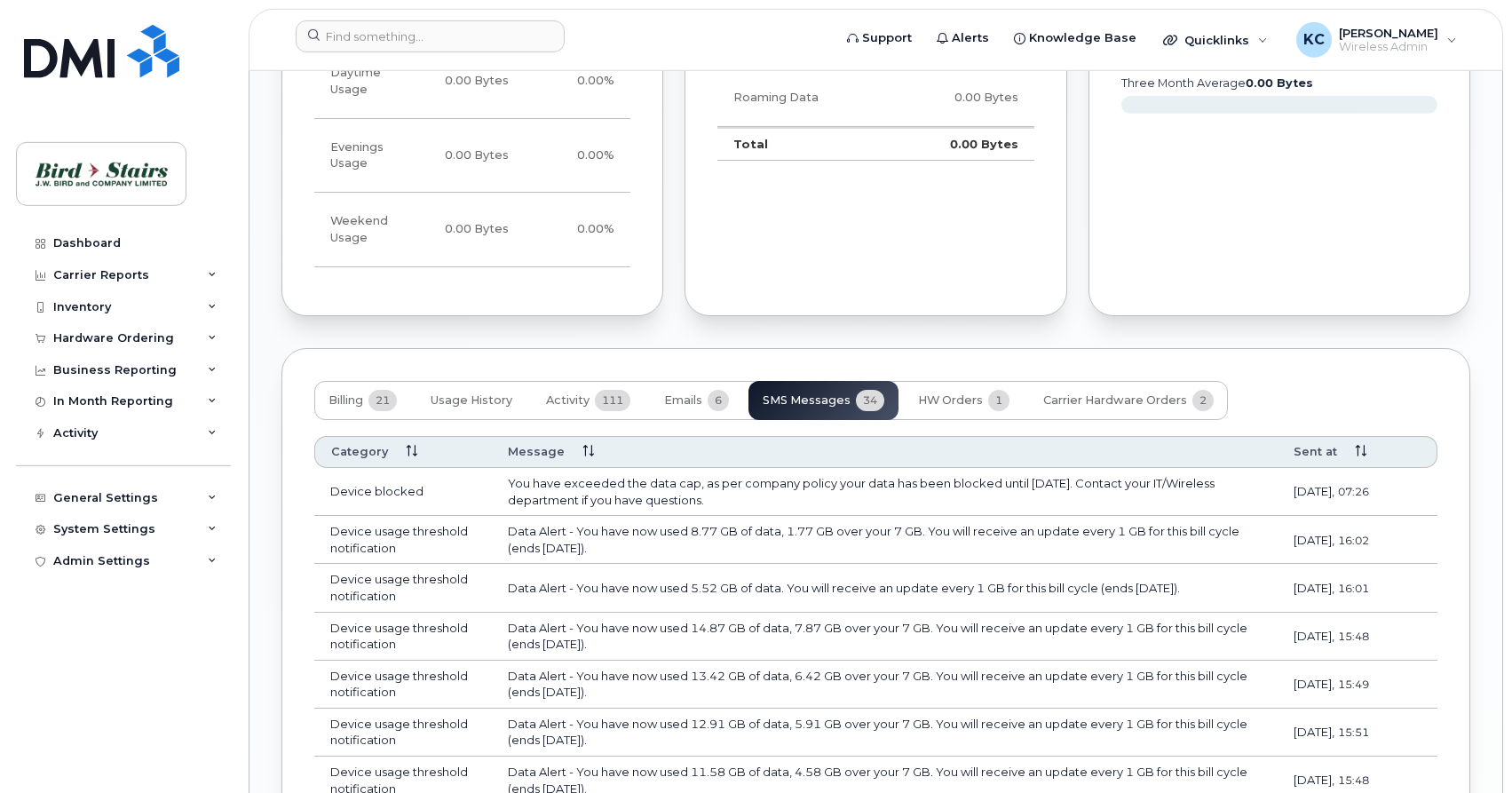
scroll to position [1447, 0]
click at [484, 391] on span "Usage History" at bounding box center [471, 397] width 81 height 14
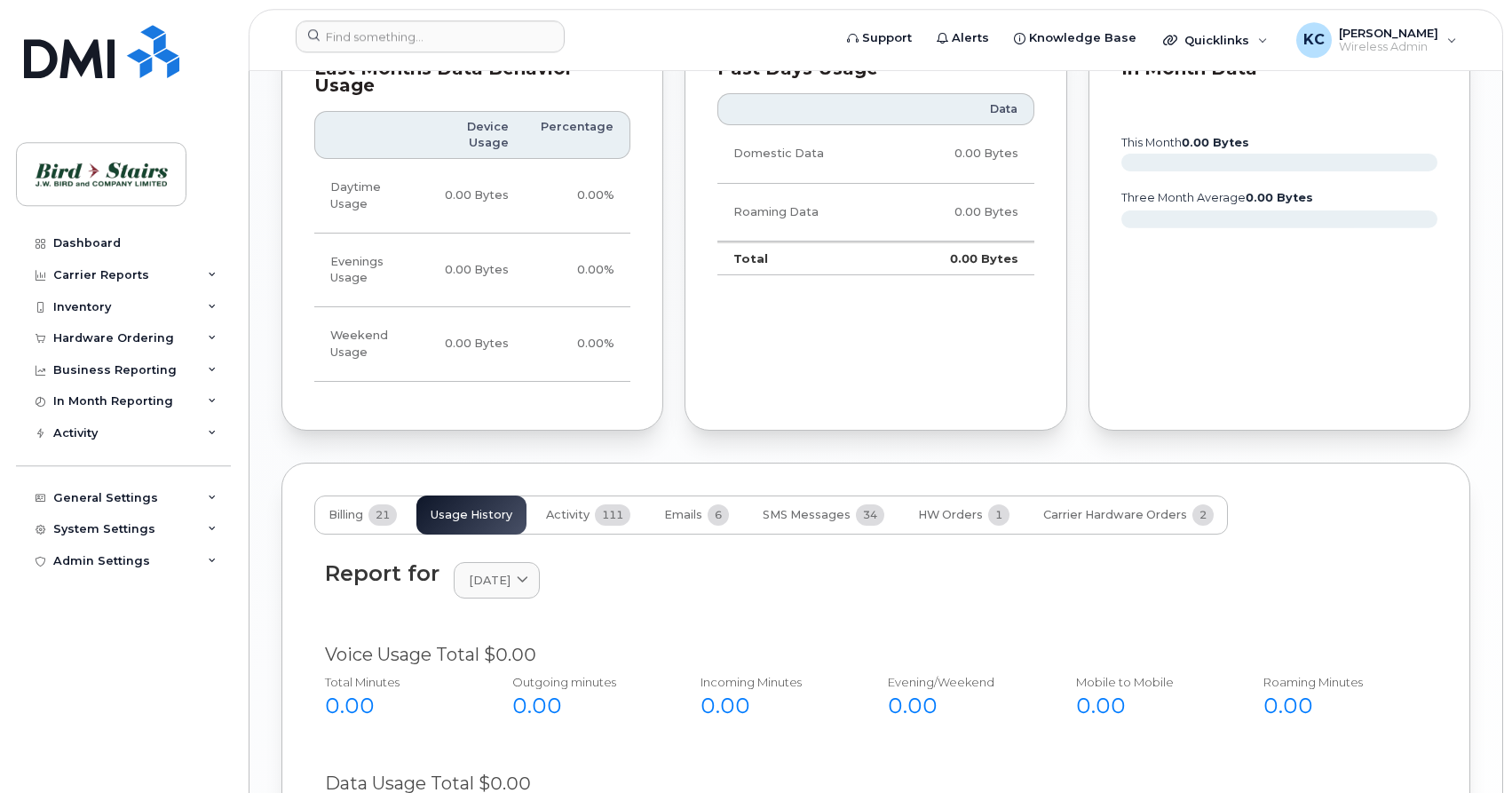
scroll to position [1325, 0]
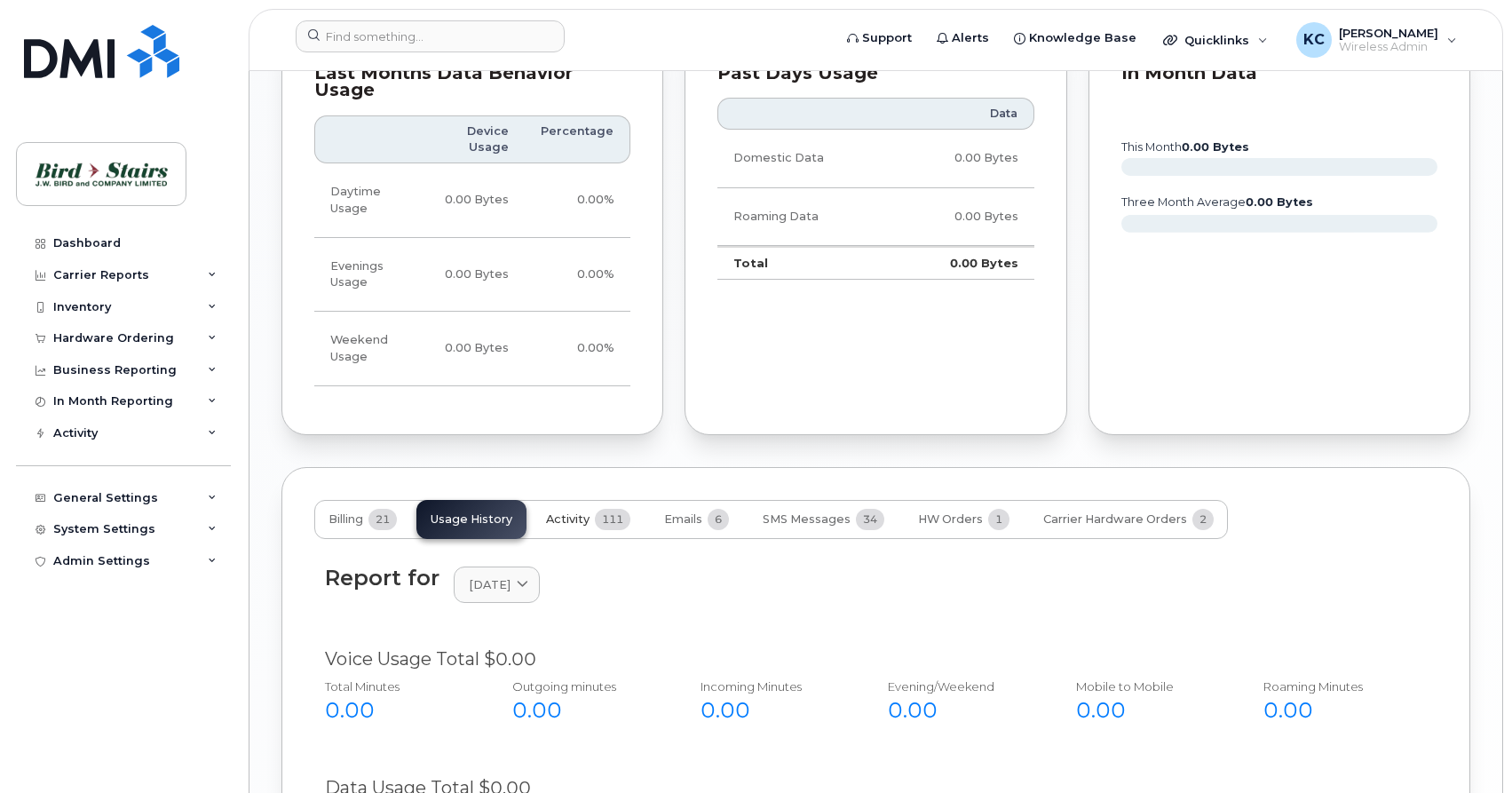
click at [579, 512] on span "Activity" at bounding box center [568, 518] width 43 height 14
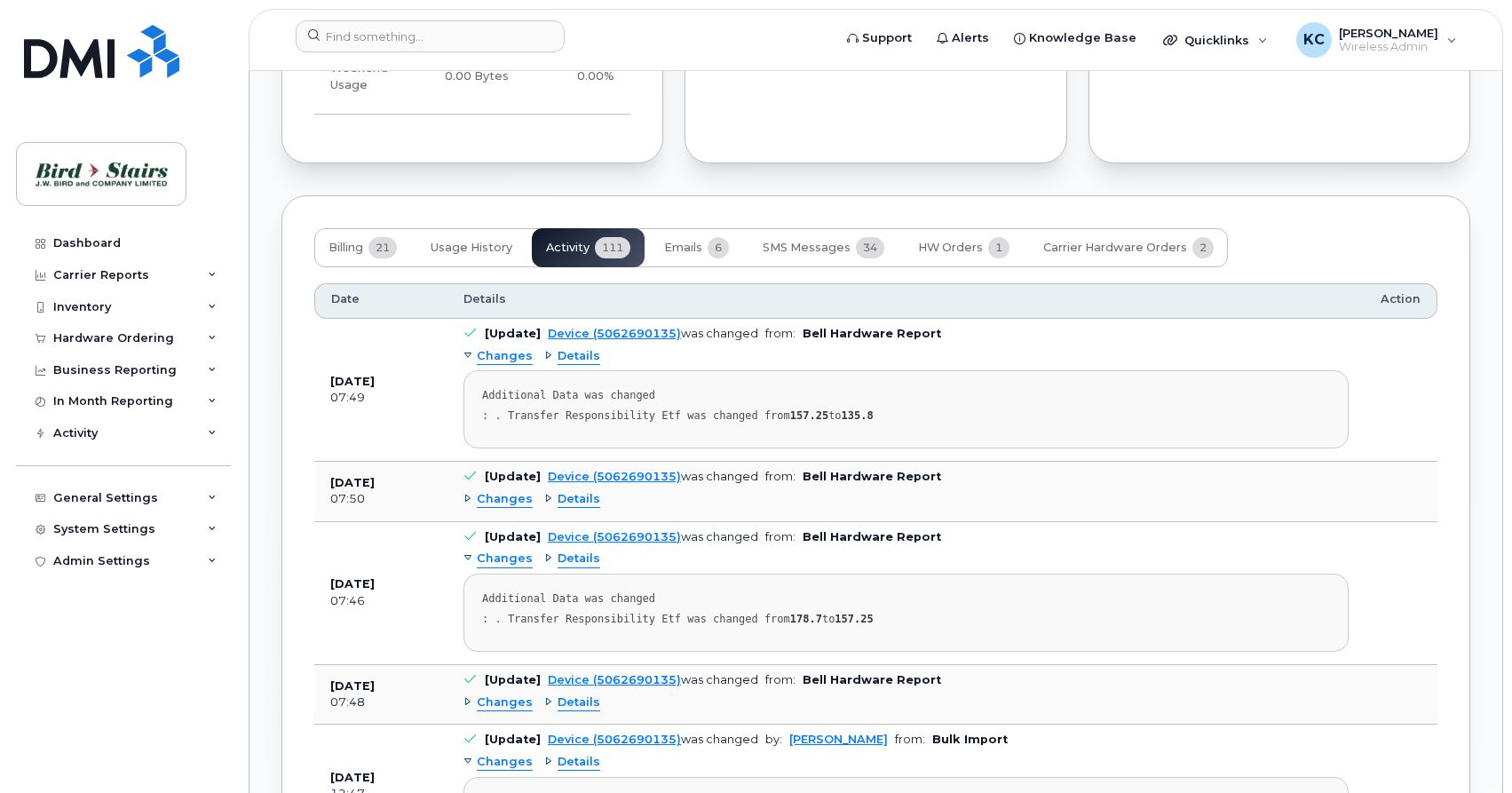
scroll to position [1144, 0]
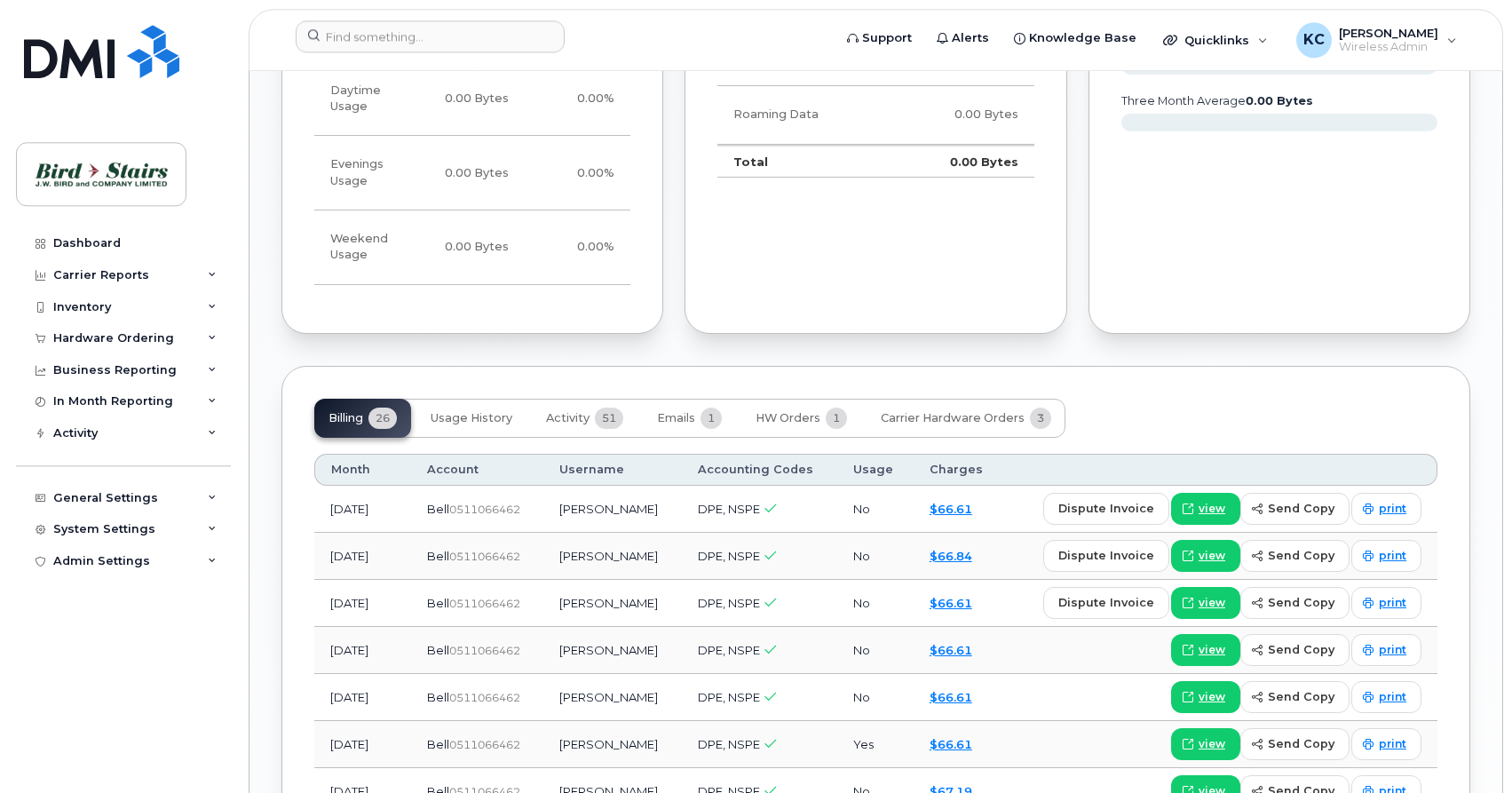
scroll to position [1268, 0]
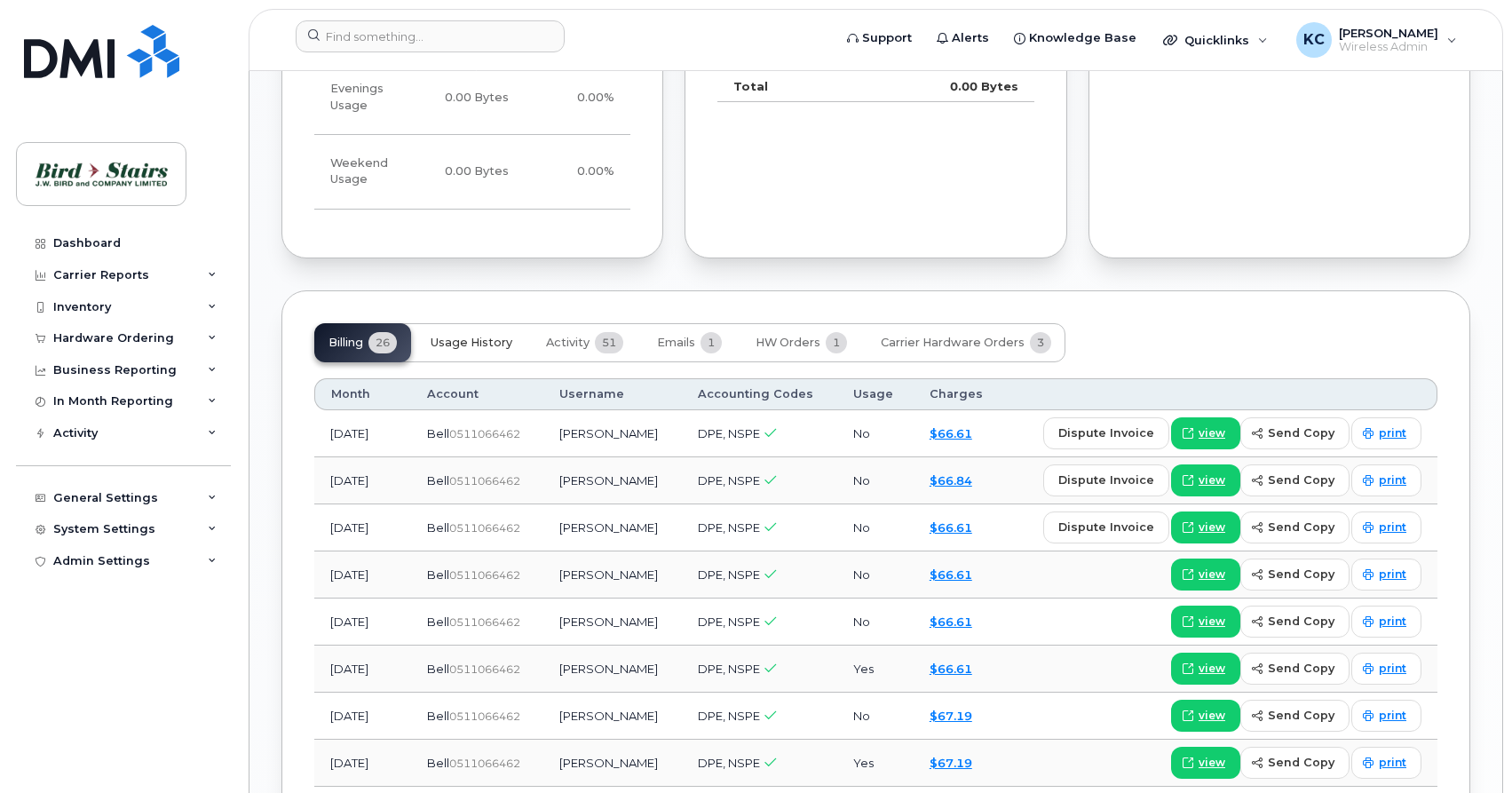
click at [461, 335] on span "Usage History" at bounding box center [471, 342] width 81 height 14
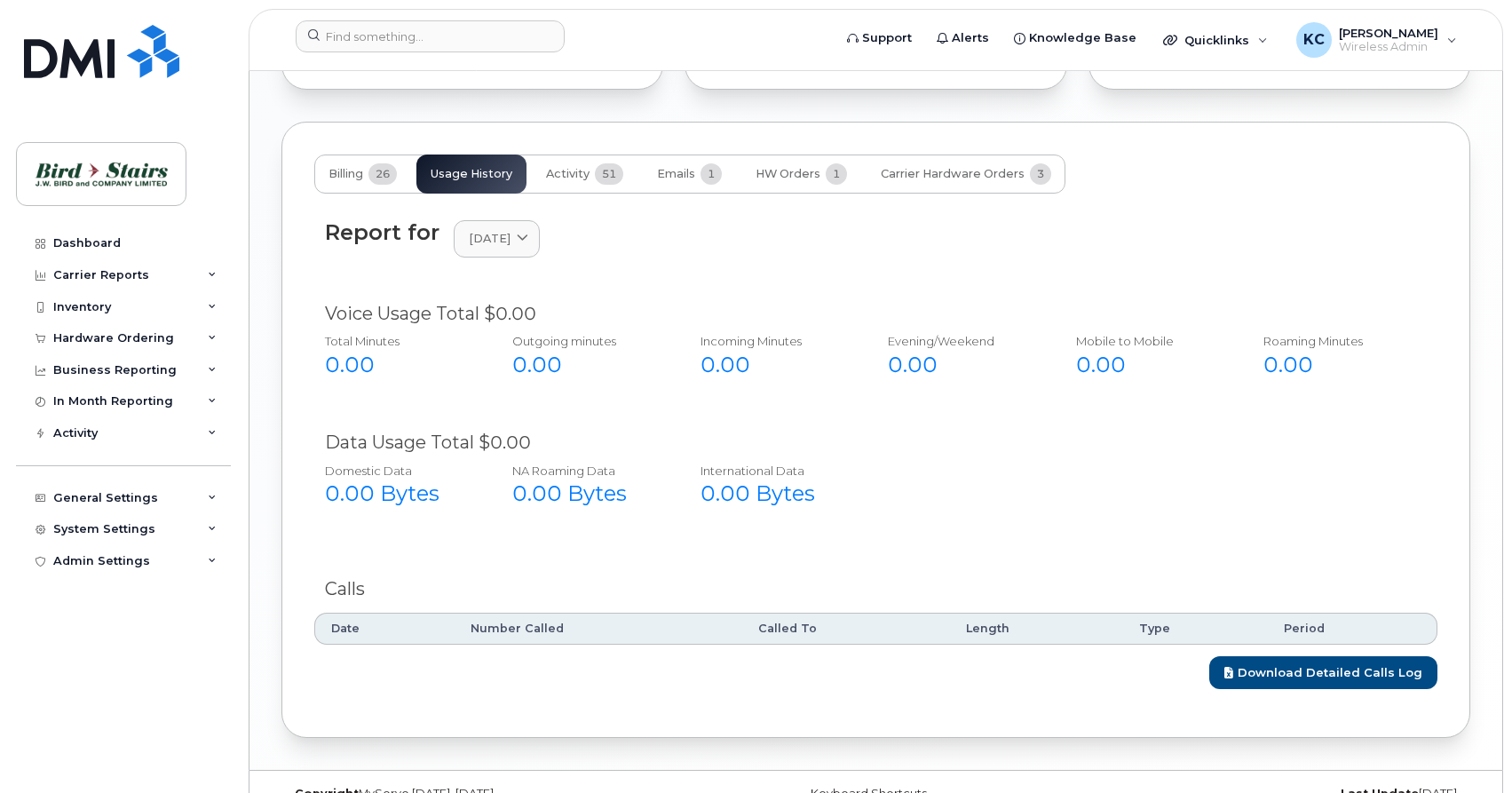
scroll to position [1255, 0]
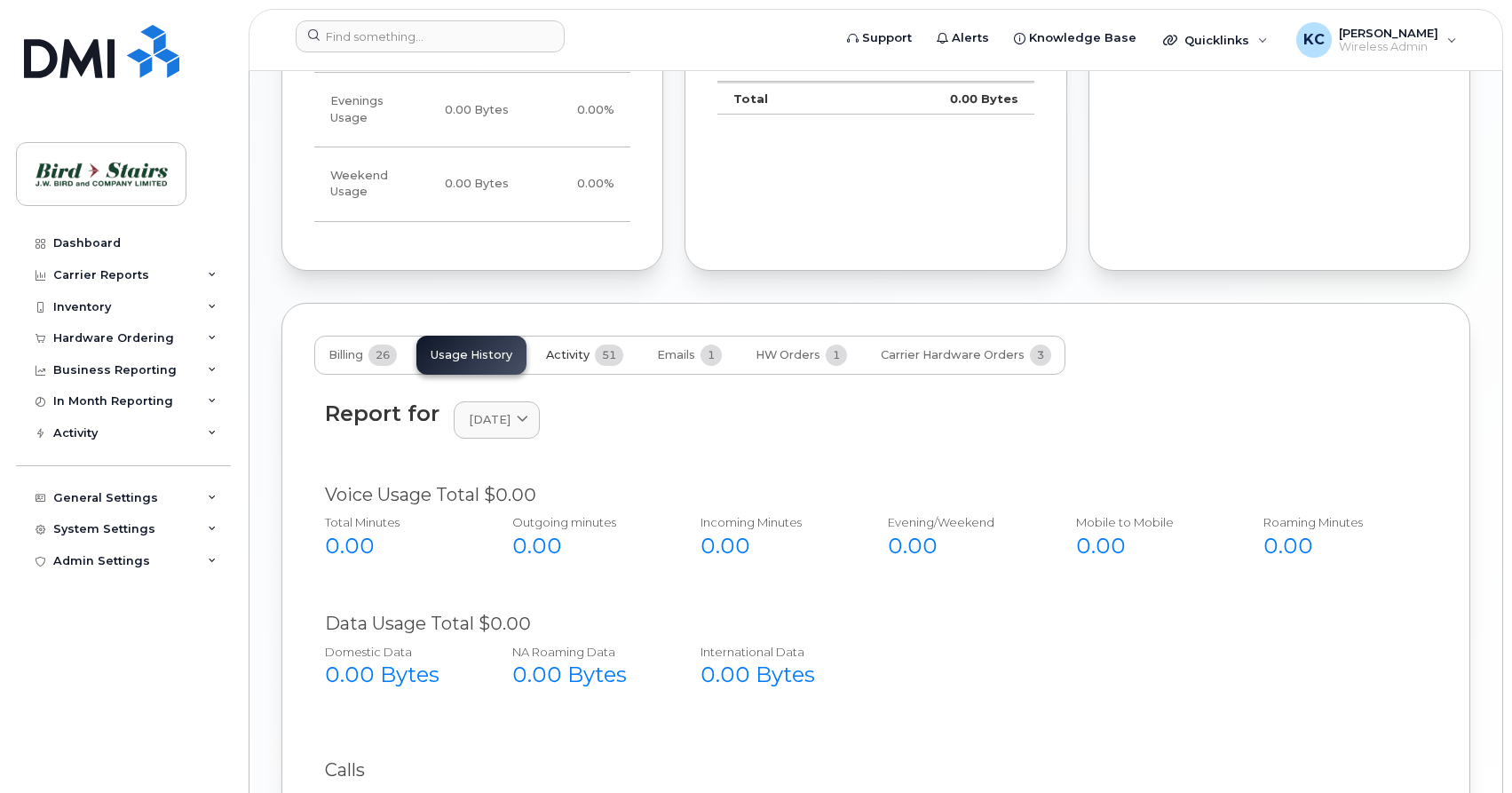
click at [566, 348] on span "Activity" at bounding box center [568, 355] width 43 height 14
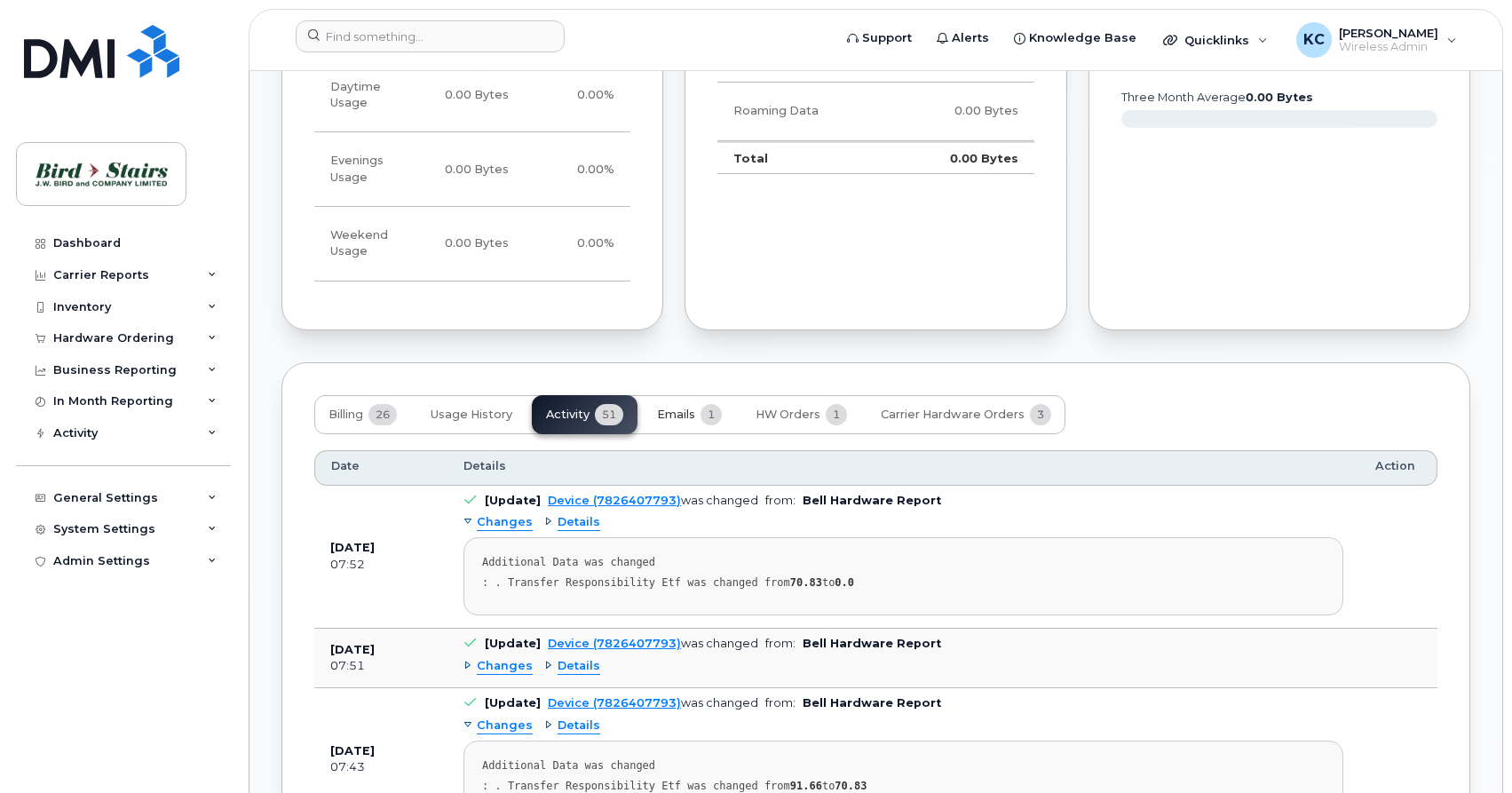
click at [682, 408] on span "Emails" at bounding box center [676, 414] width 38 height 14
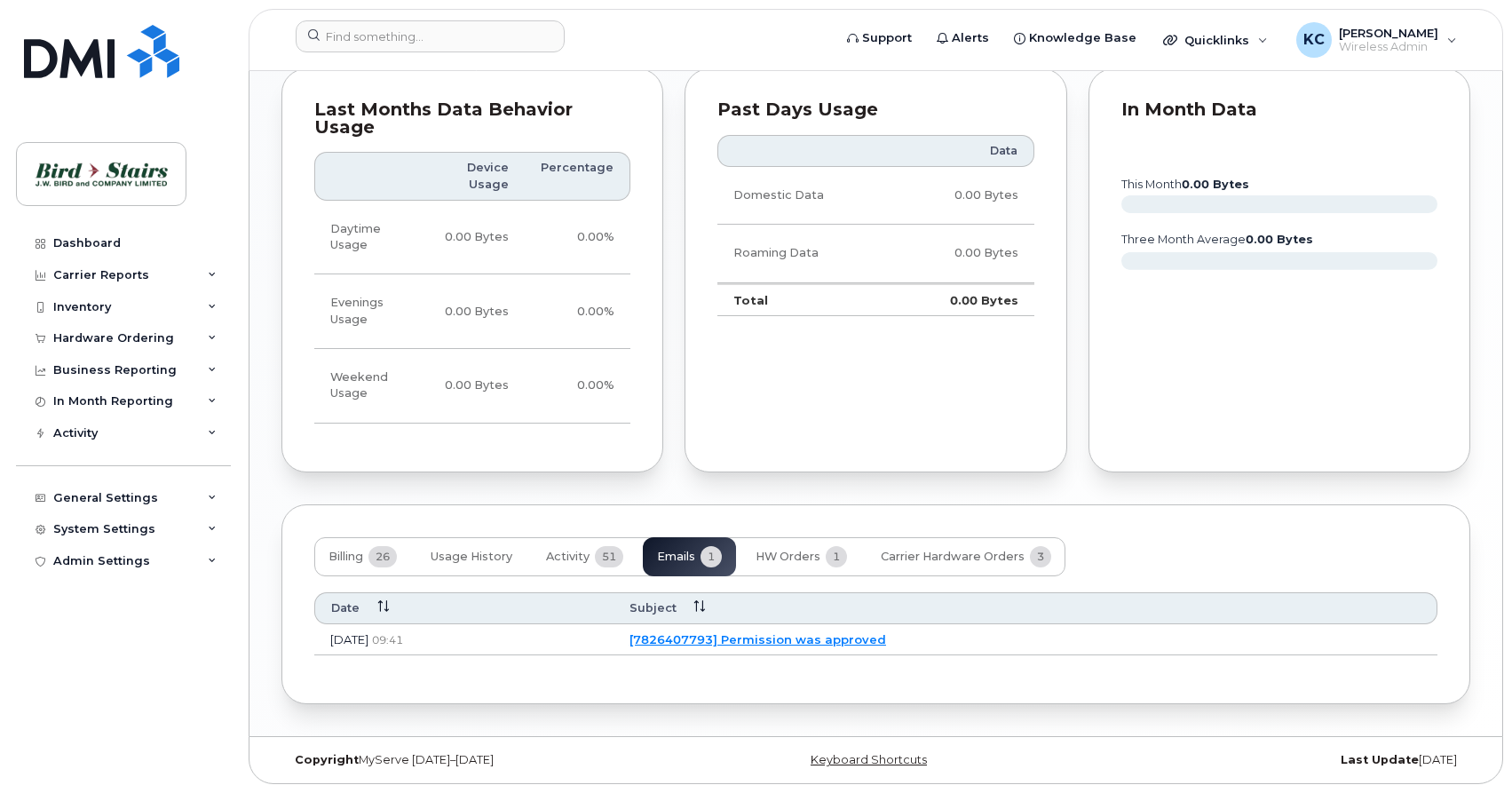
scroll to position [1021, 0]
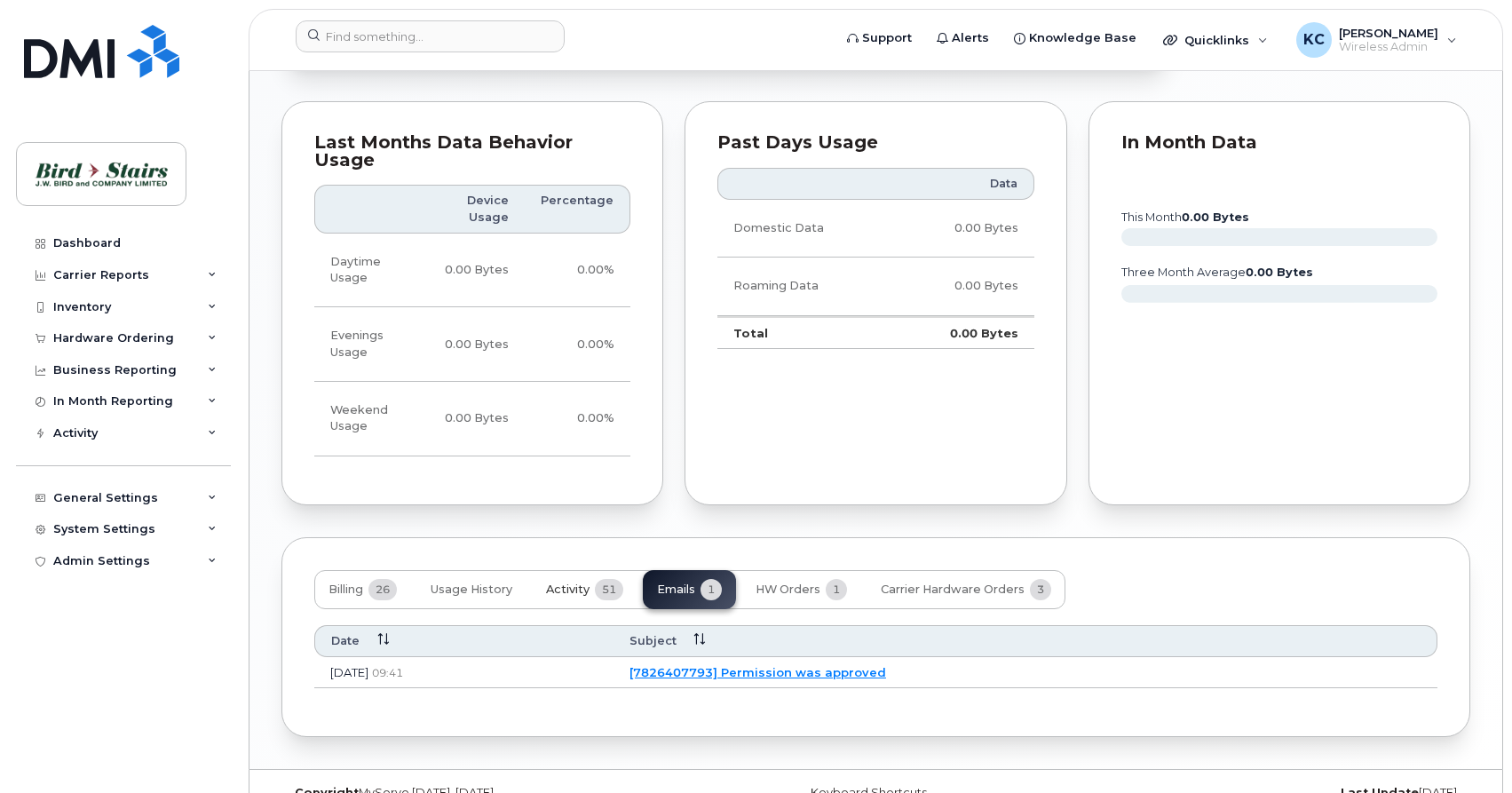
click at [568, 582] on span "Activity" at bounding box center [568, 589] width 43 height 14
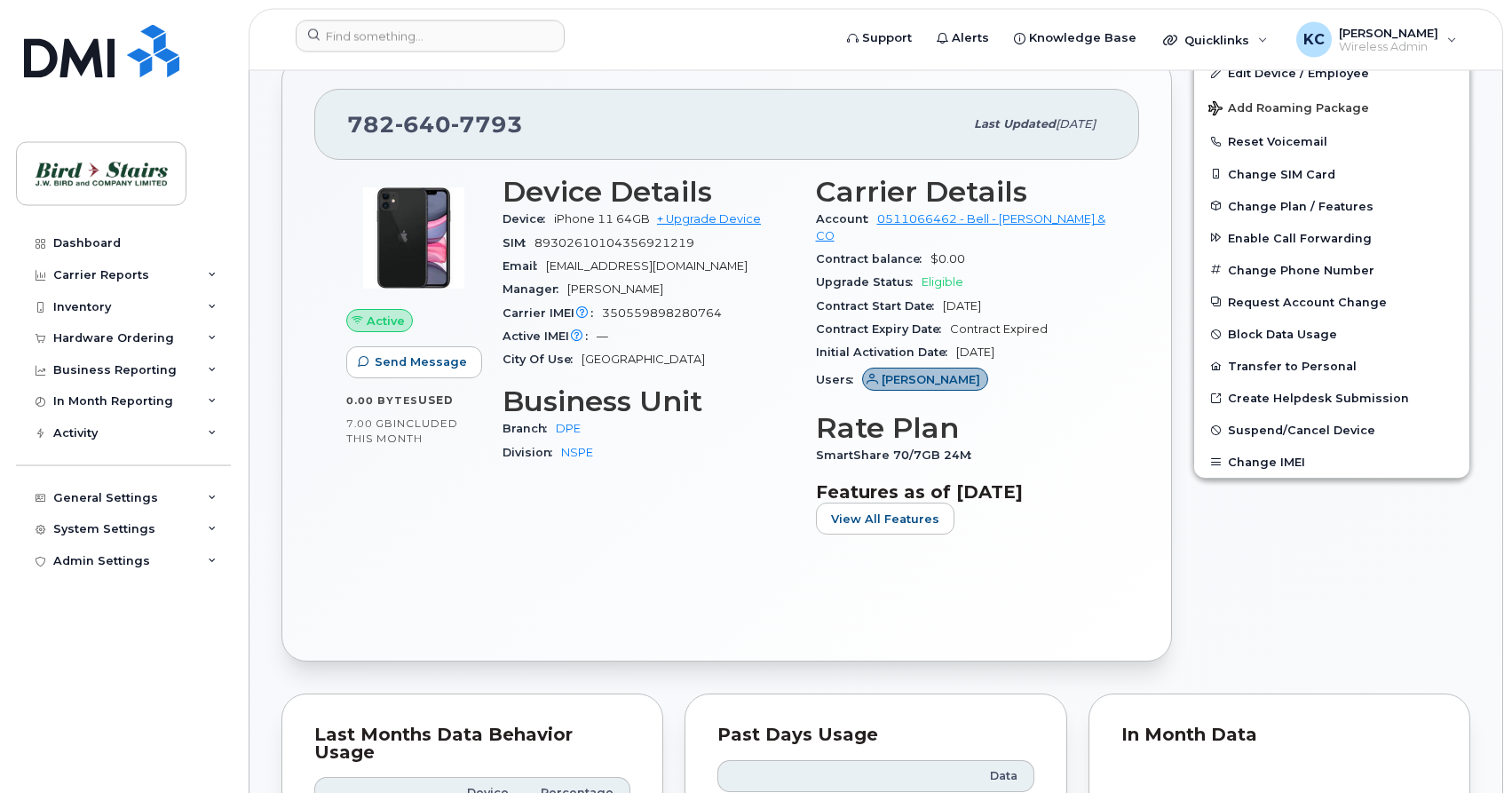
scroll to position [387, 0]
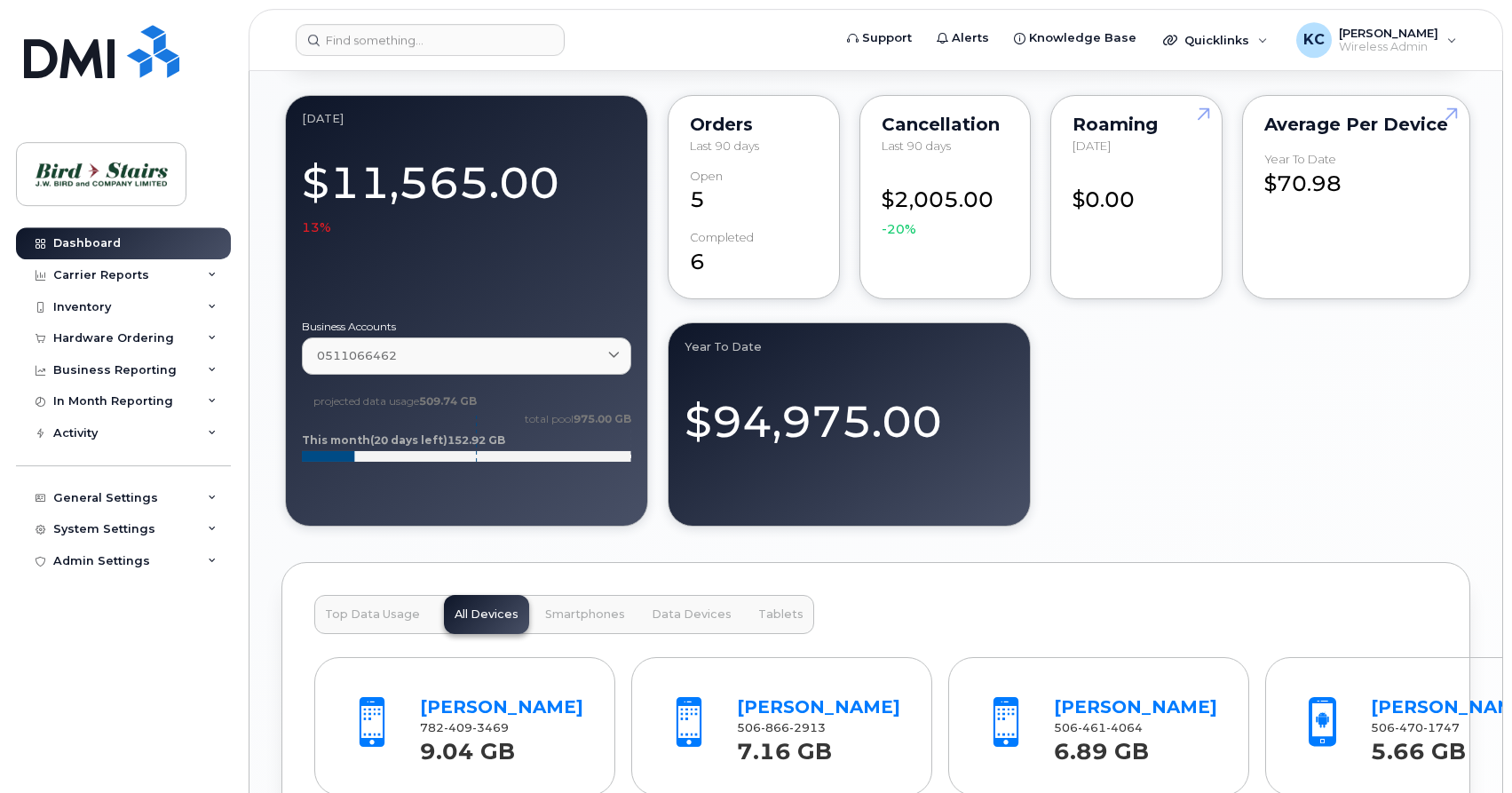
scroll to position [1358, 0]
